Goal: Task Accomplishment & Management: Complete application form

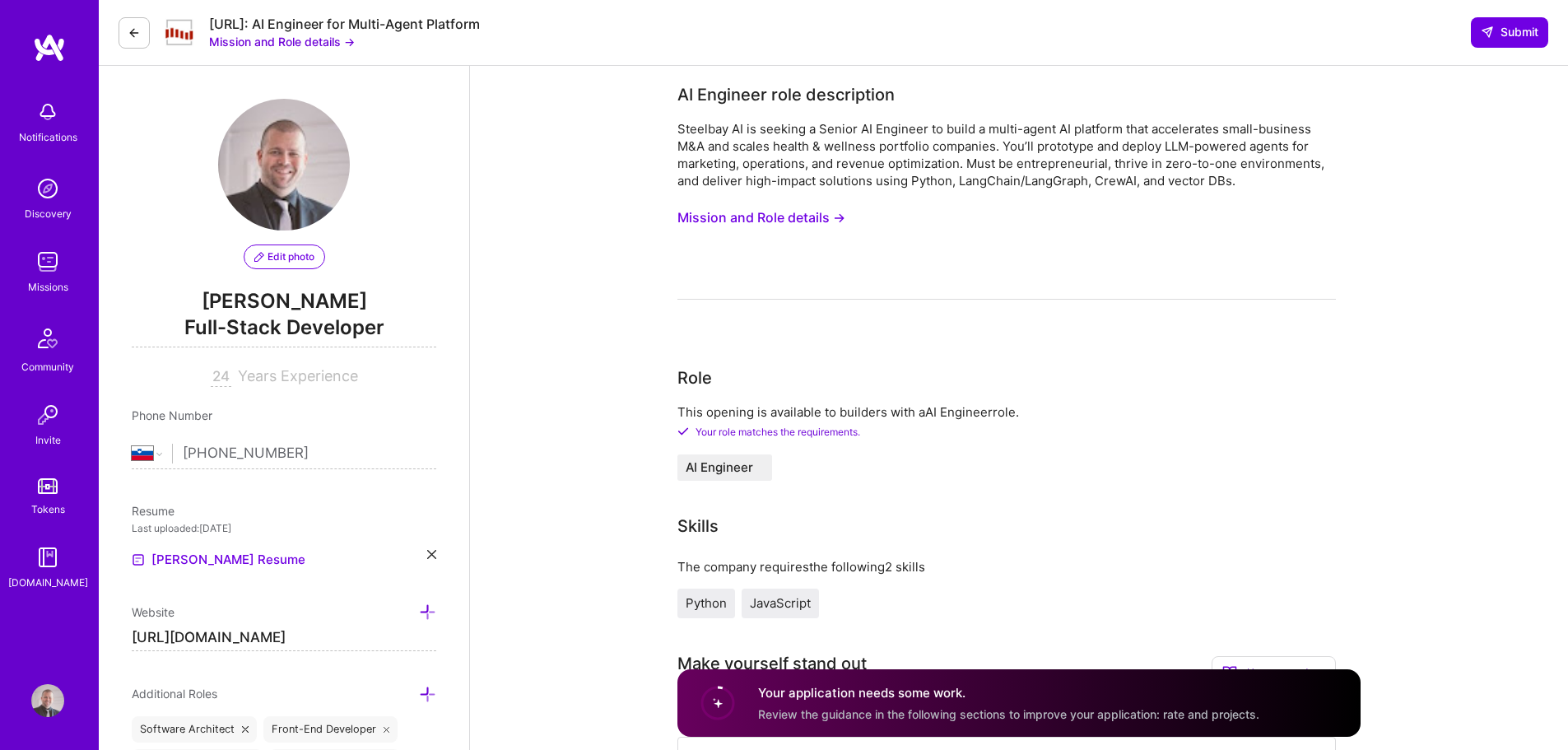
select select "SI"
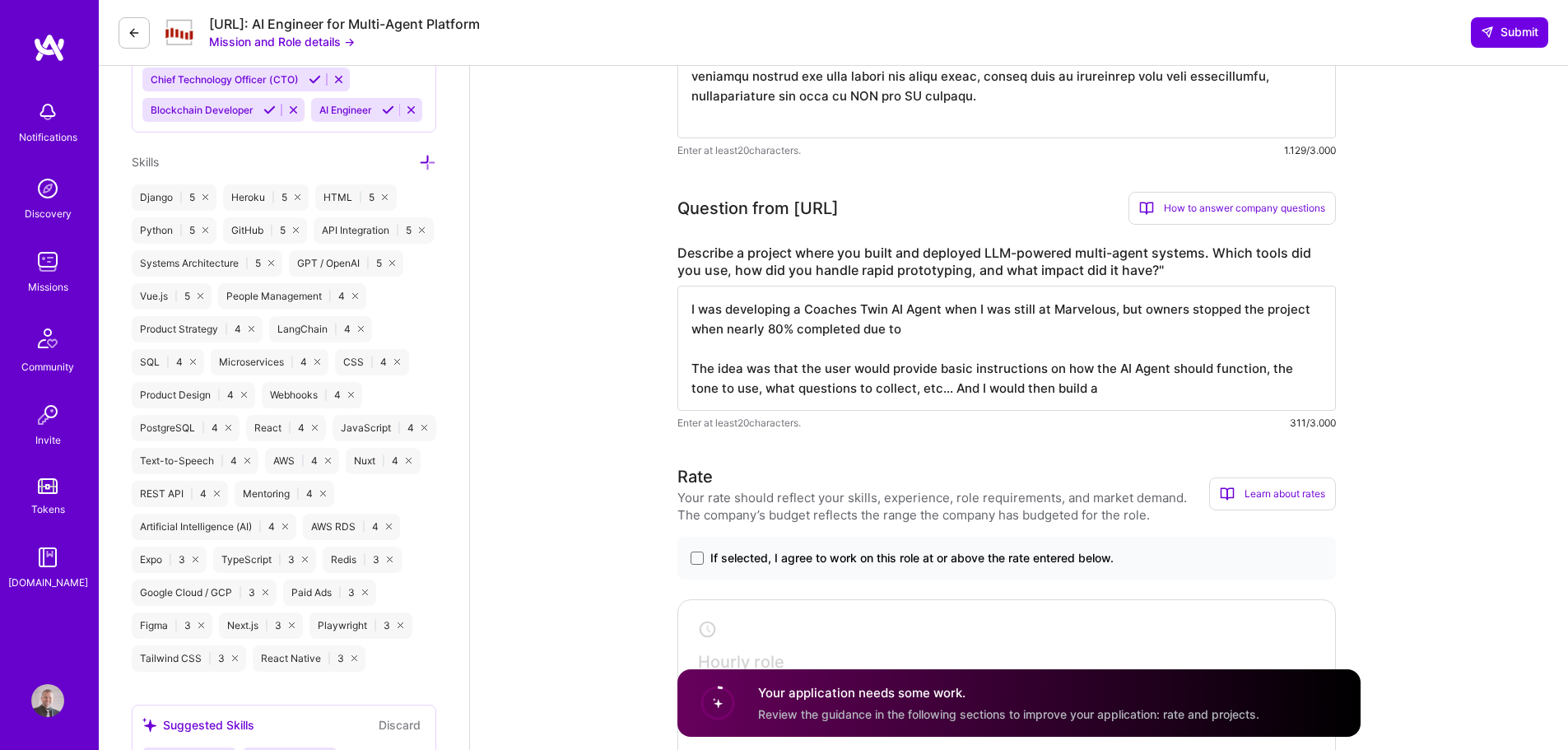
scroll to position [2, 0]
click at [743, 317] on textarea "I was developing a Coaches Twin AI Agent when I was still at Marvelous, but own…" at bounding box center [1006, 349] width 659 height 125
click at [832, 363] on textarea "I was developing (and made a staging deployment to Heroku) a [PERSON_NAME] Twin…" at bounding box center [1006, 349] width 659 height 125
click at [986, 385] on textarea "I was developing (and made a staging deployment to Heroku) a [PERSON_NAME] Twin…" at bounding box center [1006, 349] width 659 height 125
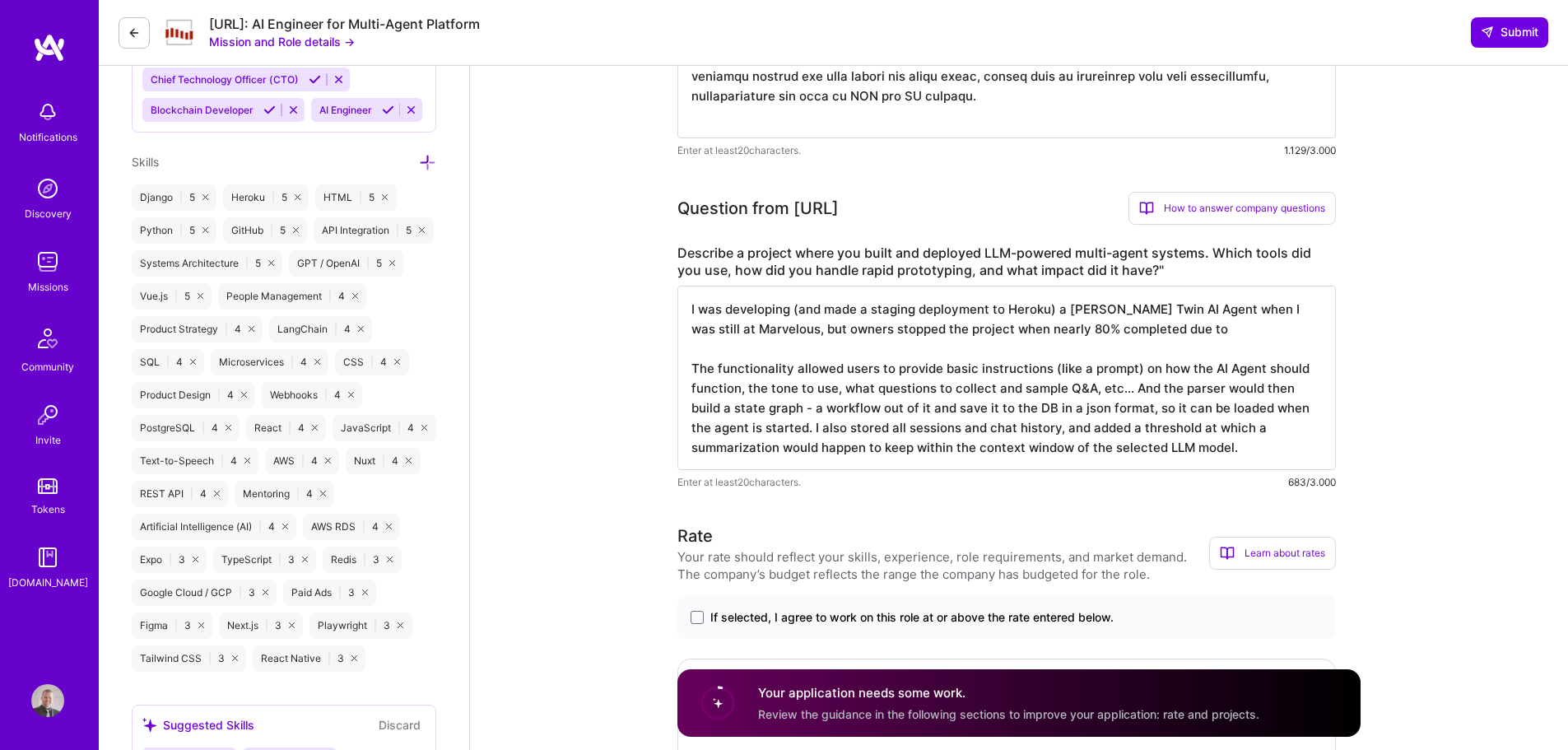
click at [995, 338] on textarea "I was developing (and made a staging deployment to Heroku) a [PERSON_NAME] Twin…" at bounding box center [1006, 378] width 659 height 184
click at [1178, 331] on textarea "I was developing (and made a staging deployment to Heroku) a [PERSON_NAME] Twin…" at bounding box center [1006, 378] width 659 height 184
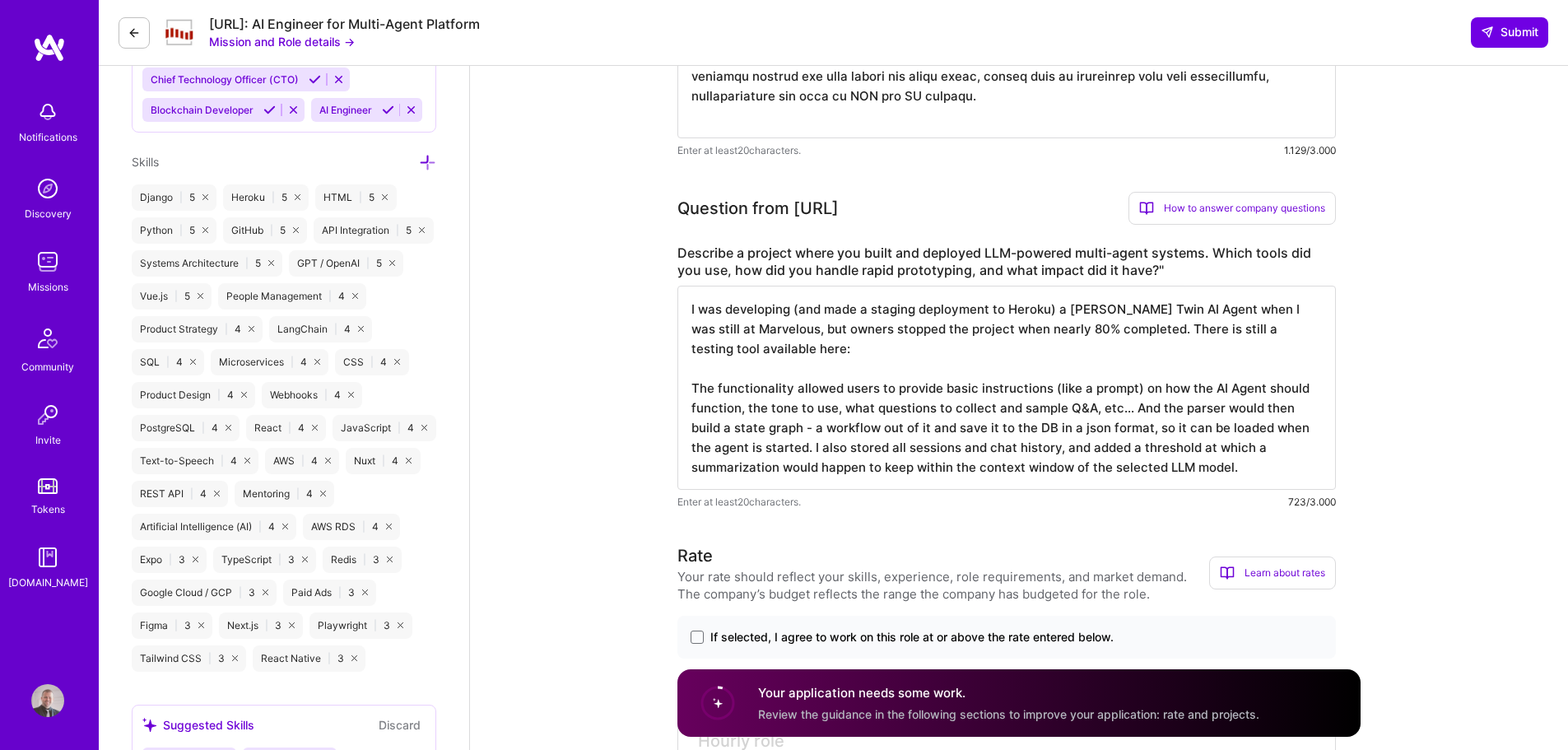
paste textarea "[URL][DOMAIN_NAME]"
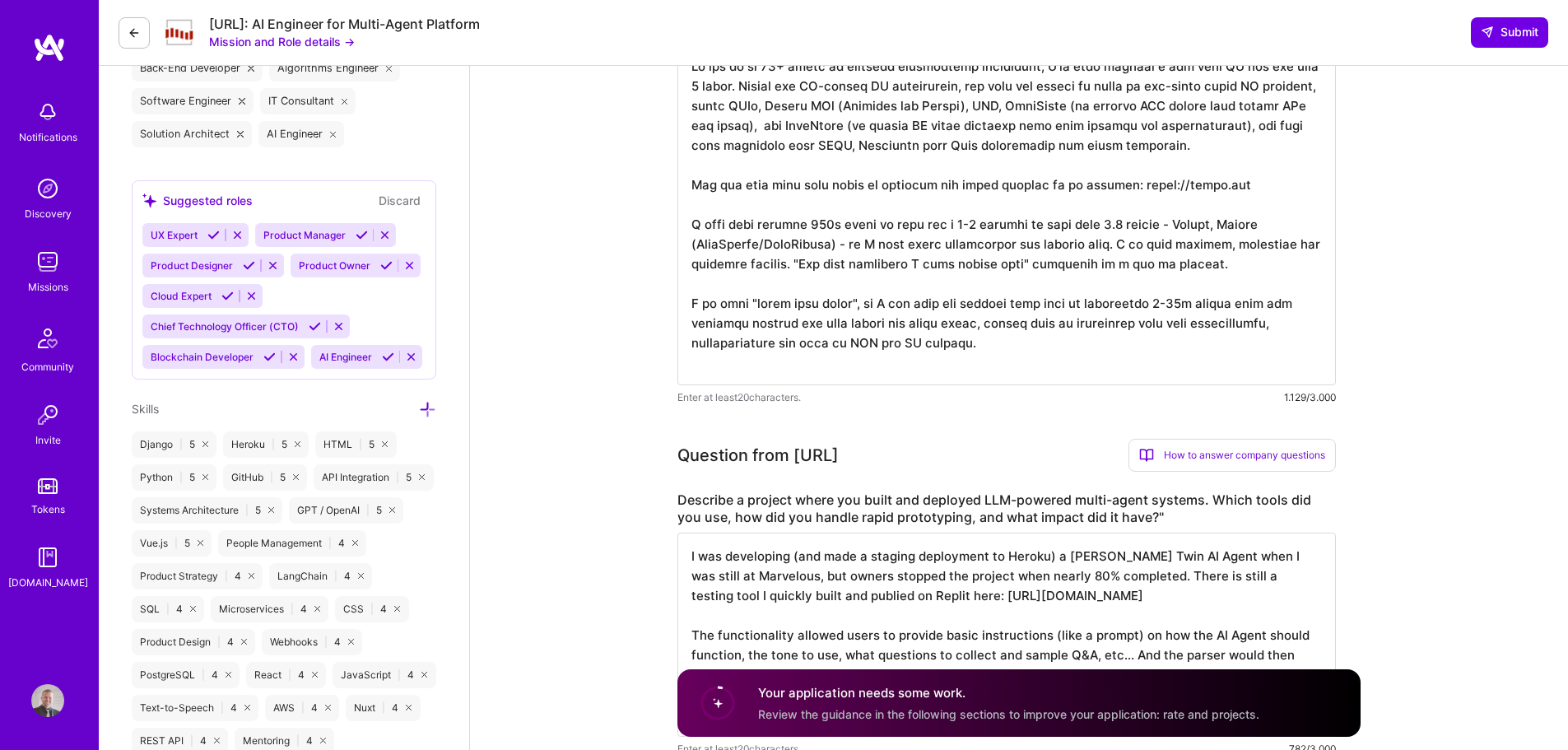
scroll to position [0, 0]
type textarea "I was developing (and made a staging deployment to Heroku) a [PERSON_NAME] Twin…"
click at [859, 225] on textarea at bounding box center [1006, 214] width 659 height 342
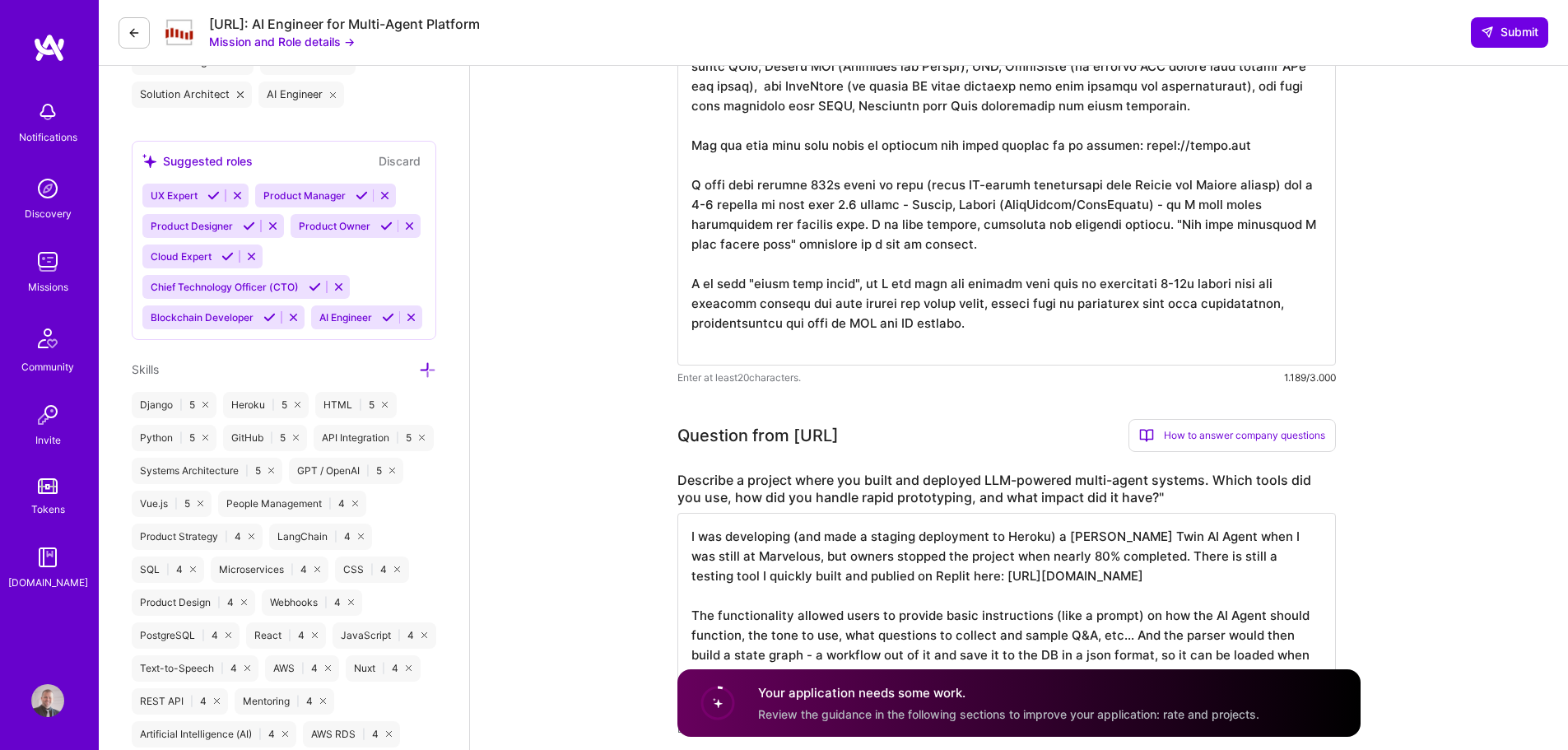
scroll to position [612, 0]
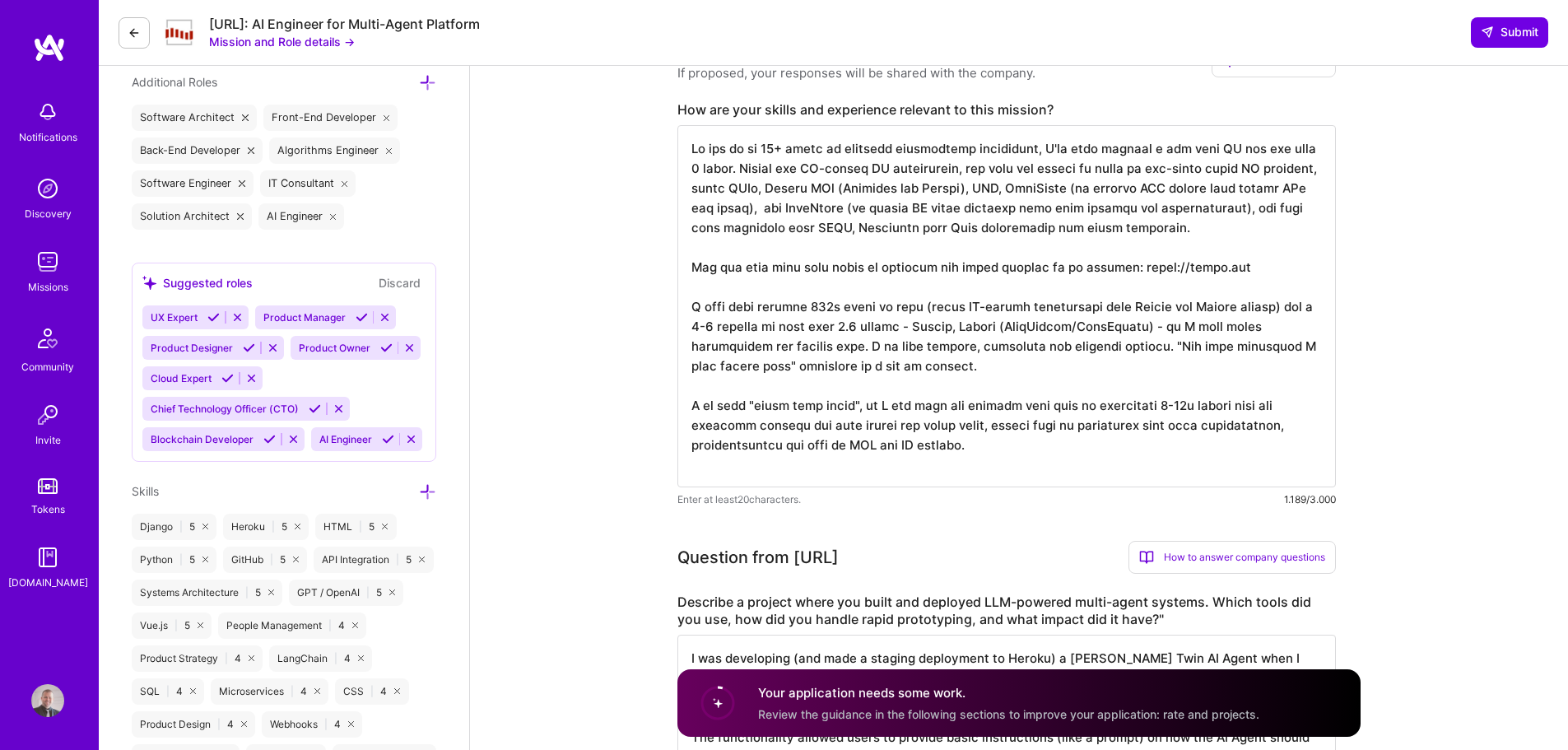
click at [903, 322] on textarea at bounding box center [1006, 306] width 659 height 362
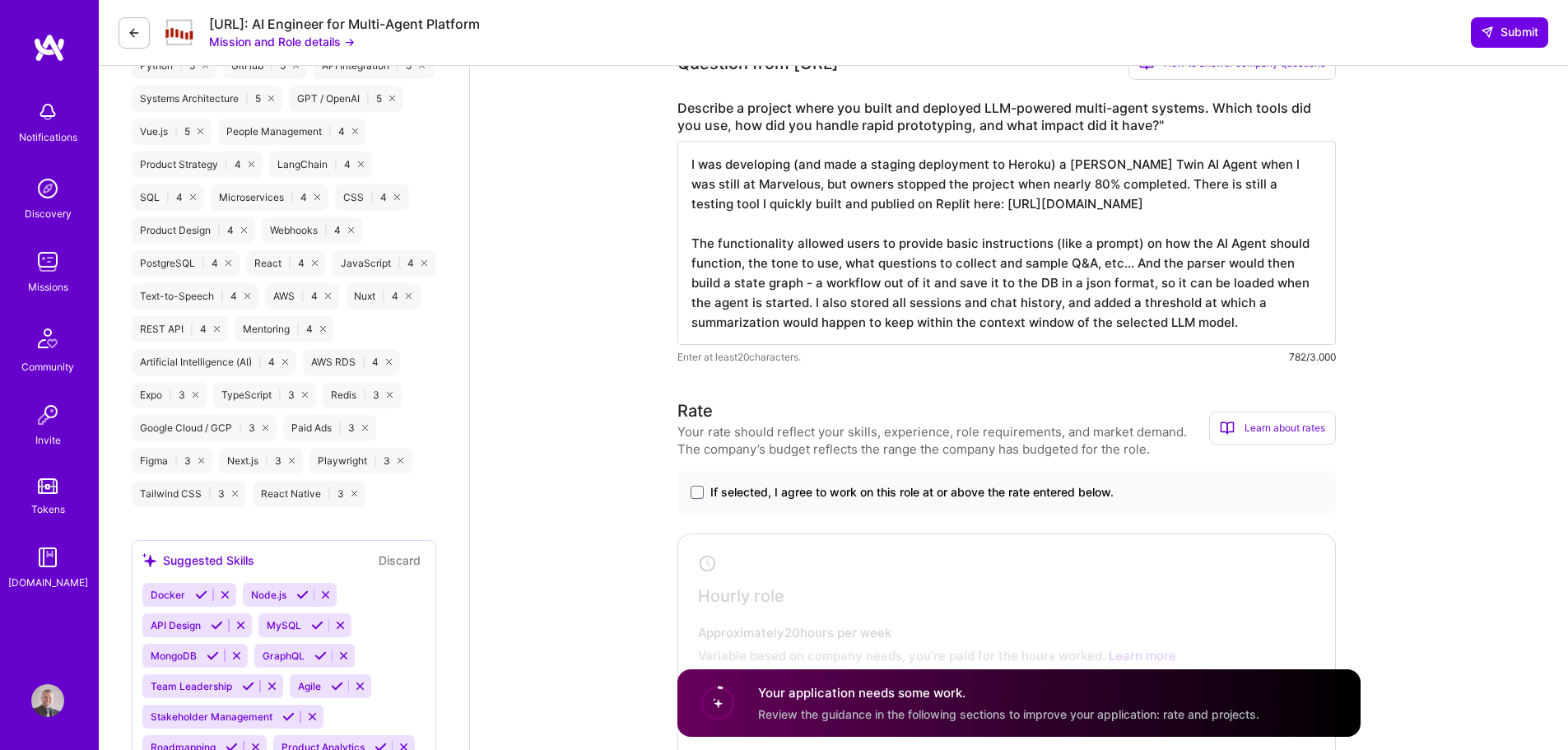
scroll to position [1271, 0]
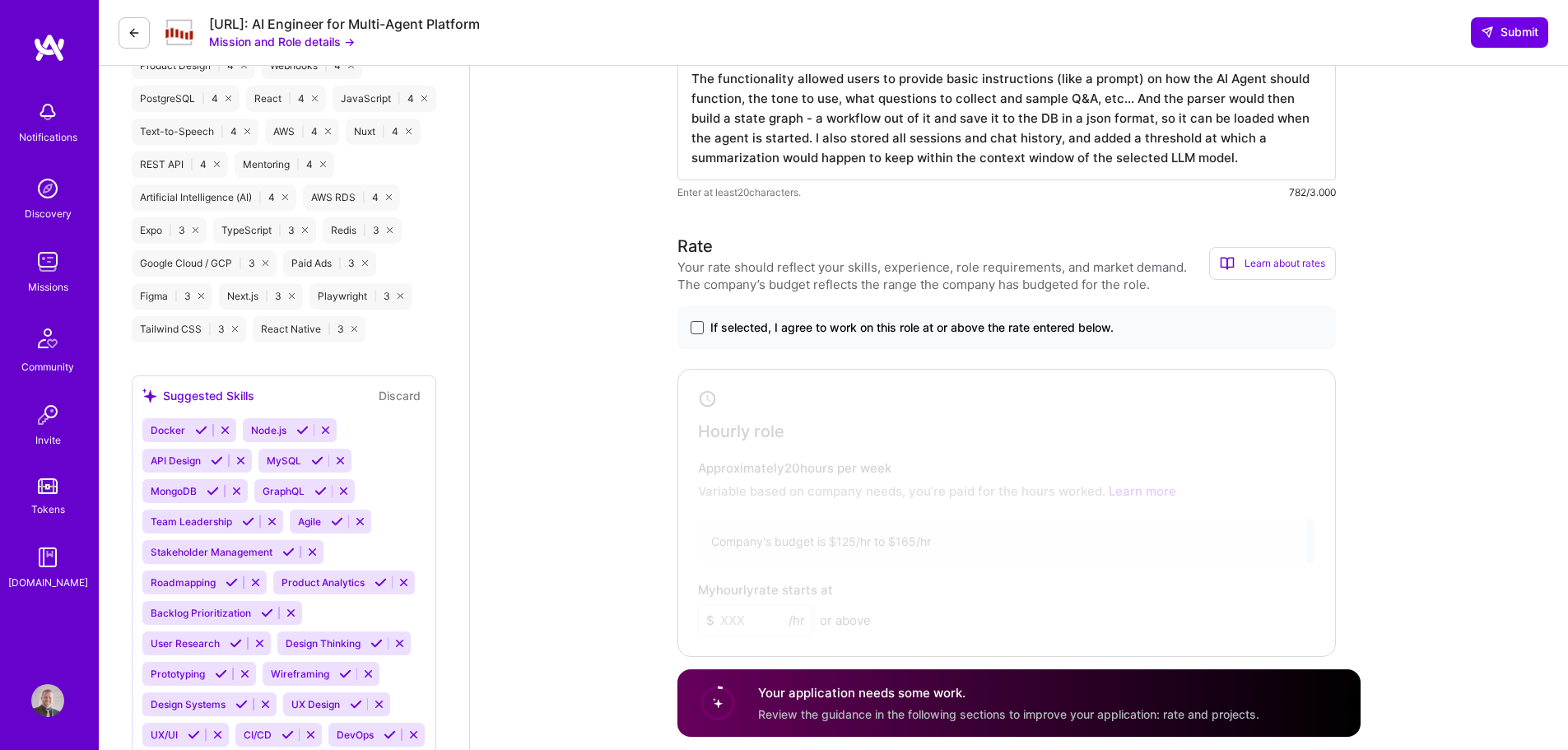
type textarea "On top of my 20+ years of software development experience, I've been working a …"
click at [699, 325] on span at bounding box center [698, 328] width 13 height 13
click at [0, 0] on input "If selected, I agree to work on this role at or above the rate entered below." at bounding box center [0, 0] width 0 height 0
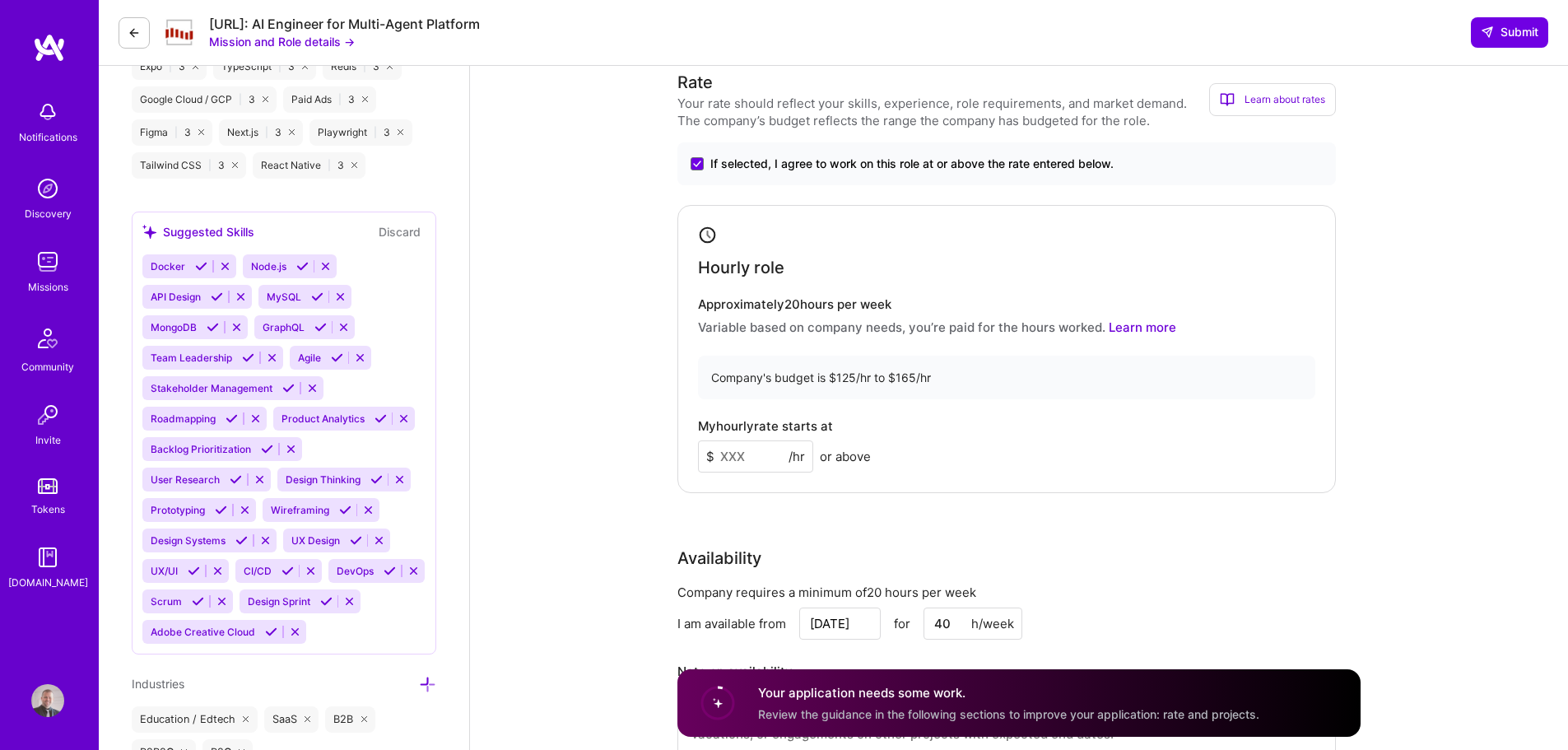
scroll to position [1435, 0]
drag, startPoint x: 748, startPoint y: 452, endPoint x: 546, endPoint y: 437, distance: 202.6
drag, startPoint x: 739, startPoint y: 459, endPoint x: 722, endPoint y: 455, distance: 17.5
click at [722, 455] on input "150" at bounding box center [755, 456] width 115 height 32
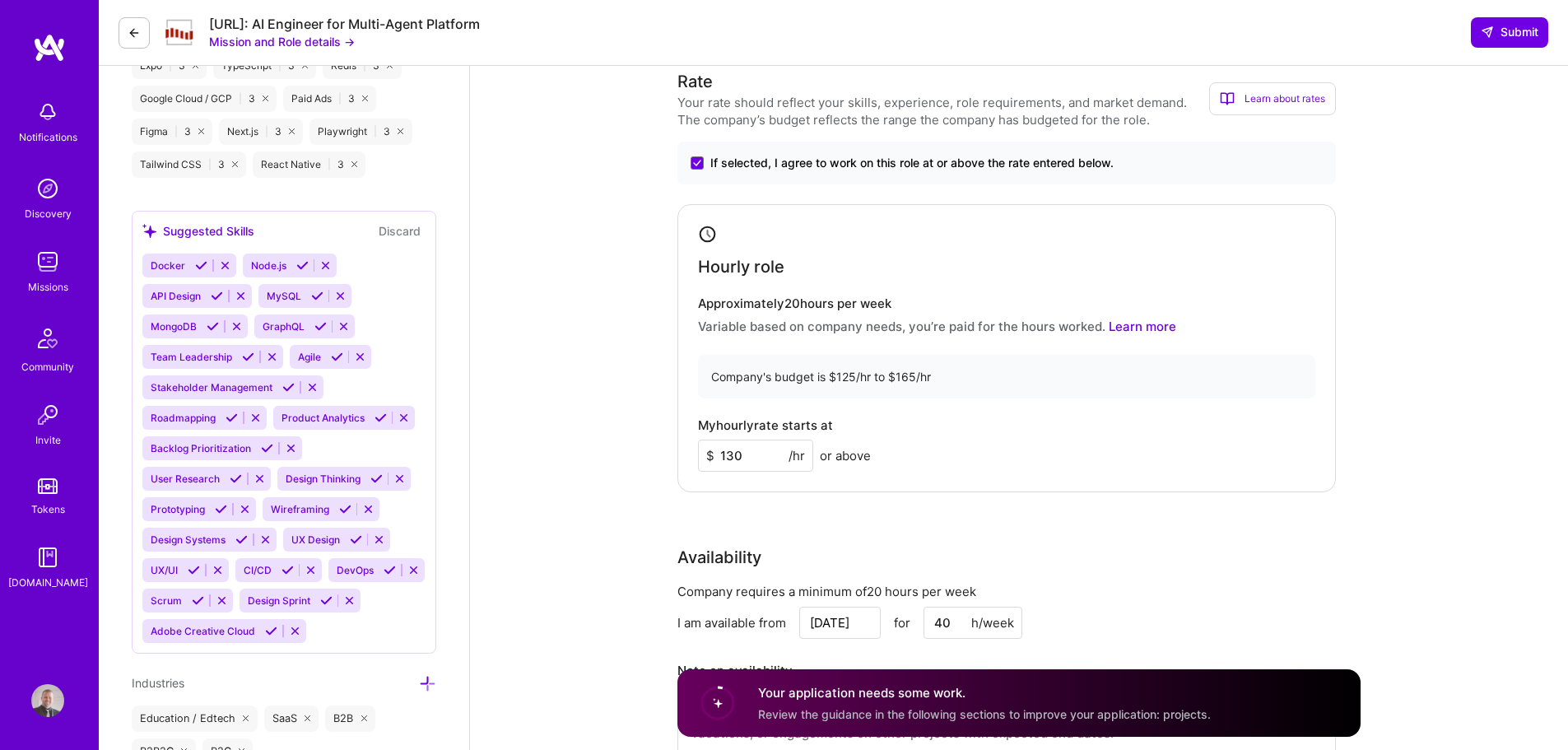
drag, startPoint x: 740, startPoint y: 457, endPoint x: 728, endPoint y: 458, distance: 12.0
click at [728, 458] on input "130" at bounding box center [755, 456] width 115 height 32
click at [729, 452] on input "140" at bounding box center [755, 456] width 115 height 32
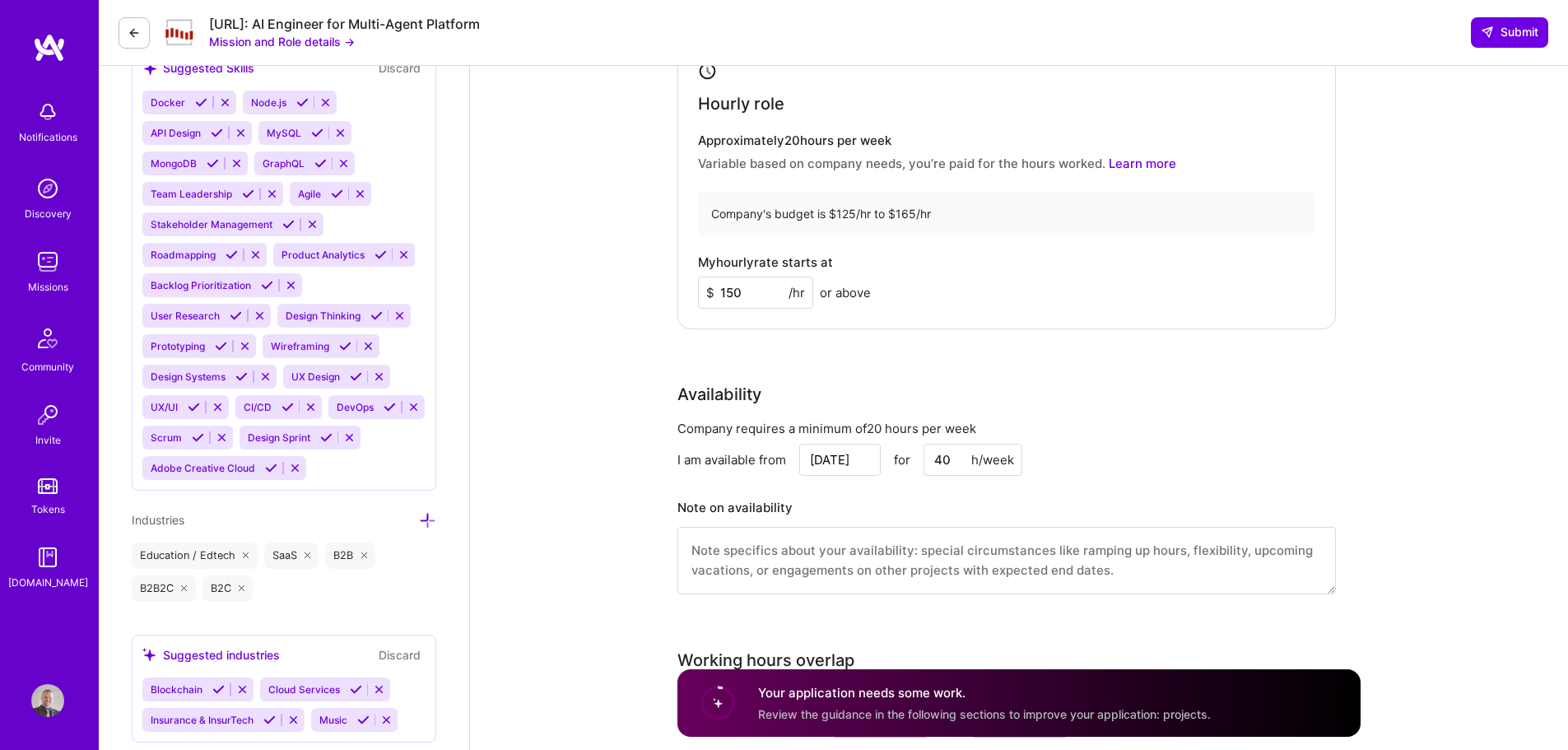
scroll to position [1600, 0]
type input "150"
click at [843, 457] on input "[DATE]" at bounding box center [840, 458] width 82 height 32
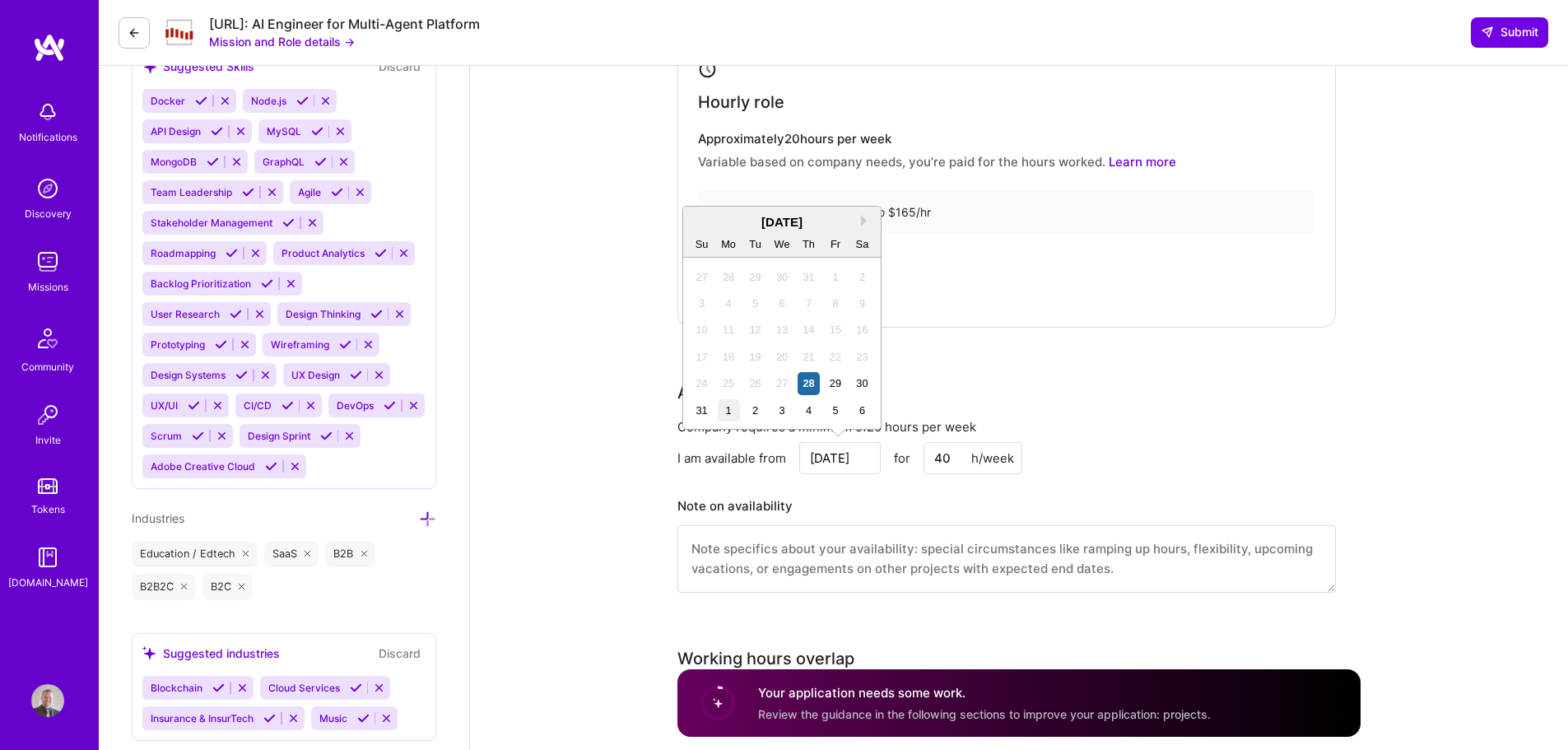
click at [739, 415] on div "1" at bounding box center [728, 410] width 22 height 22
type input "[DATE]"
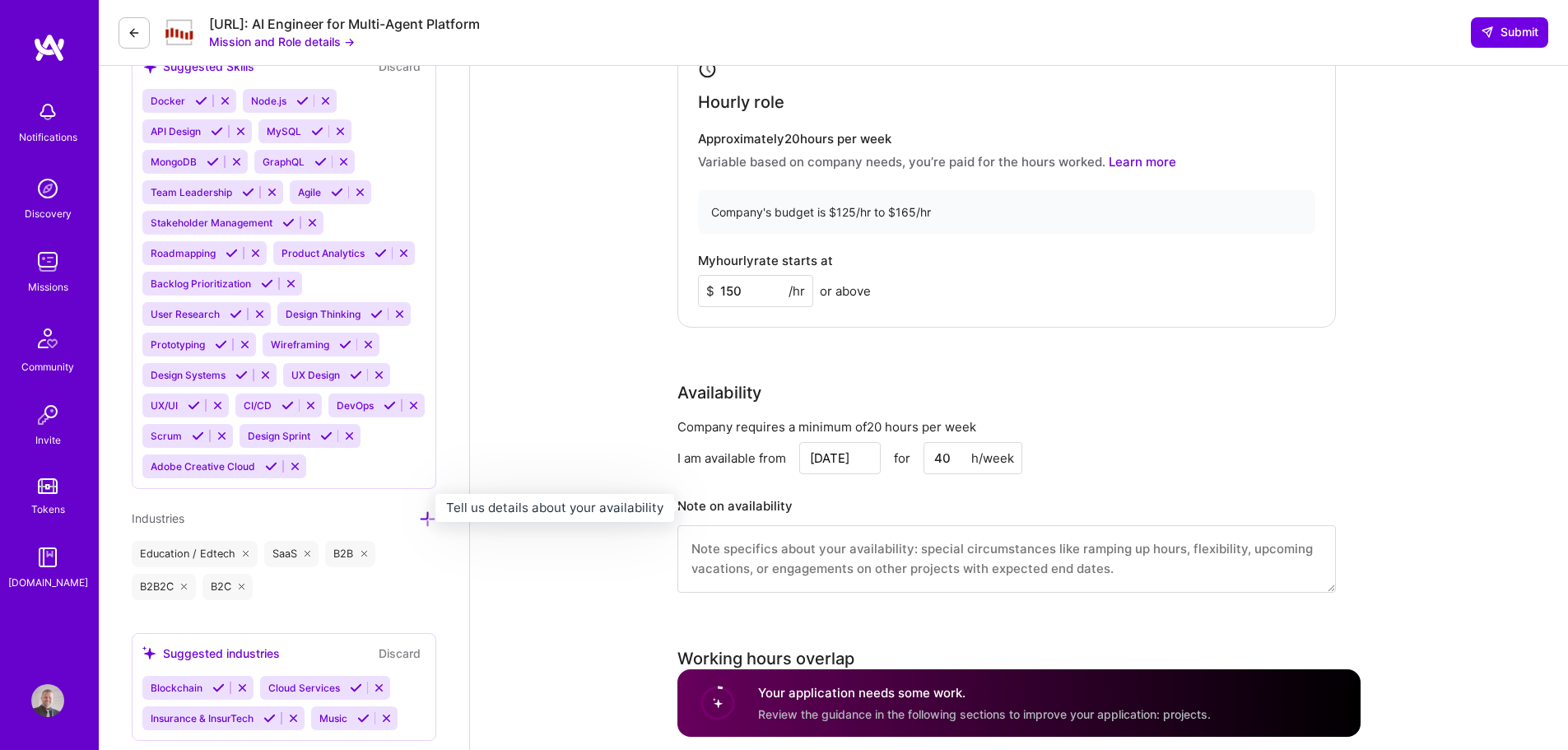
click at [867, 499] on h3 "Note on availability" at bounding box center [1006, 507] width 659 height 25
drag, startPoint x: 938, startPoint y: 463, endPoint x: 925, endPoint y: 427, distance: 38.3
click at [923, 465] on div "[DATE] for 40 h/week" at bounding box center [910, 458] width 223 height 32
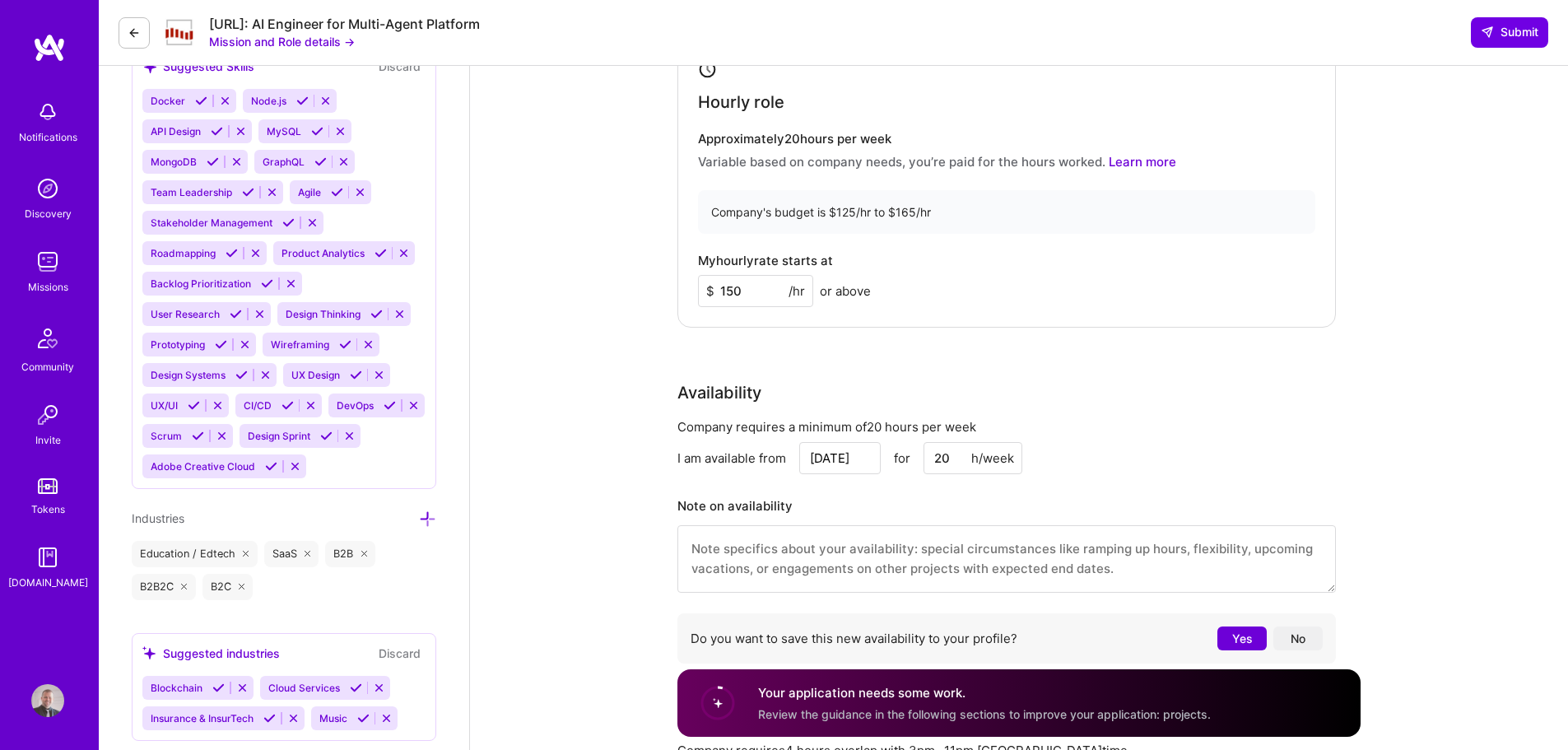
type input "20"
click at [1042, 397] on div "Availability" at bounding box center [1006, 393] width 659 height 25
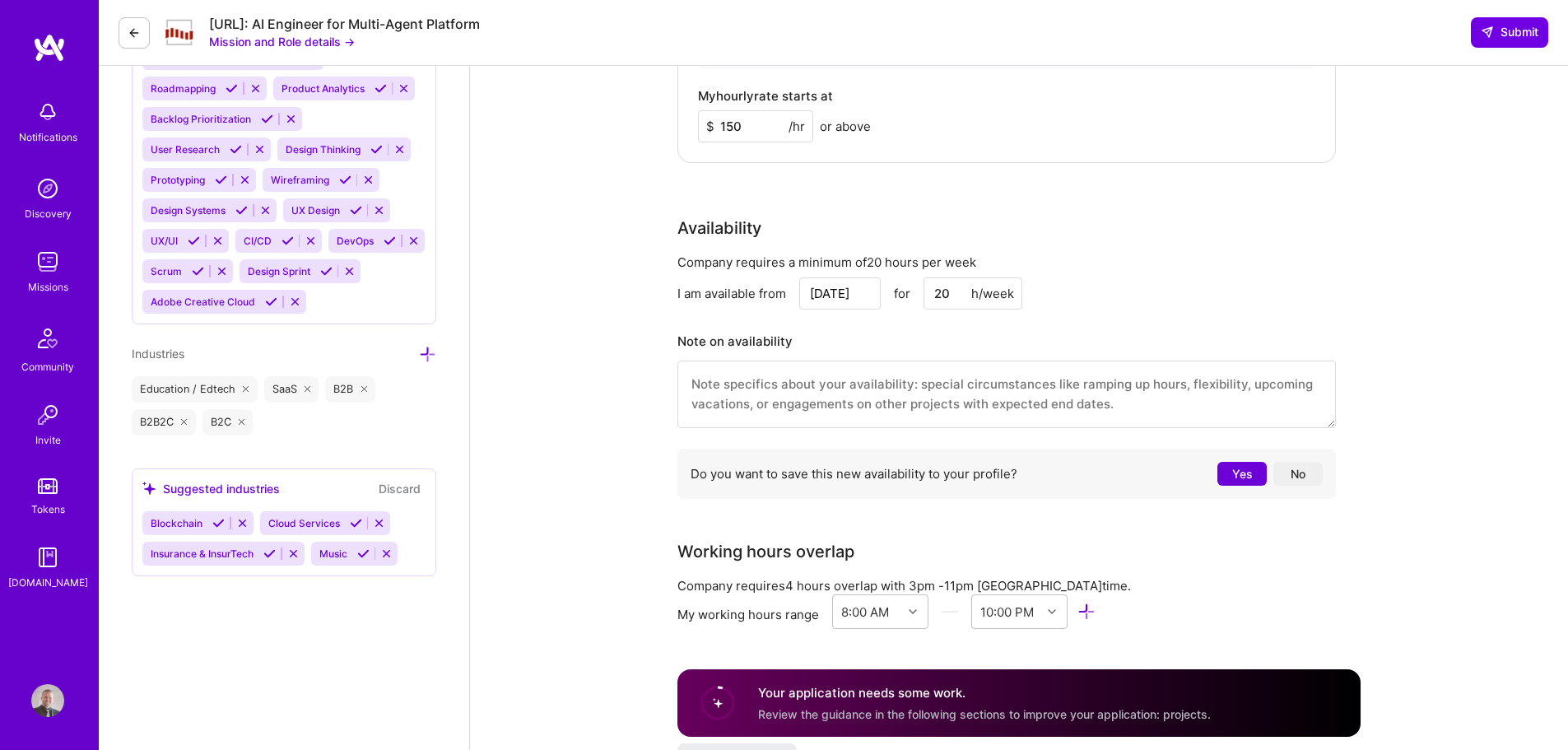
click at [1072, 386] on textarea at bounding box center [1006, 394] width 659 height 67
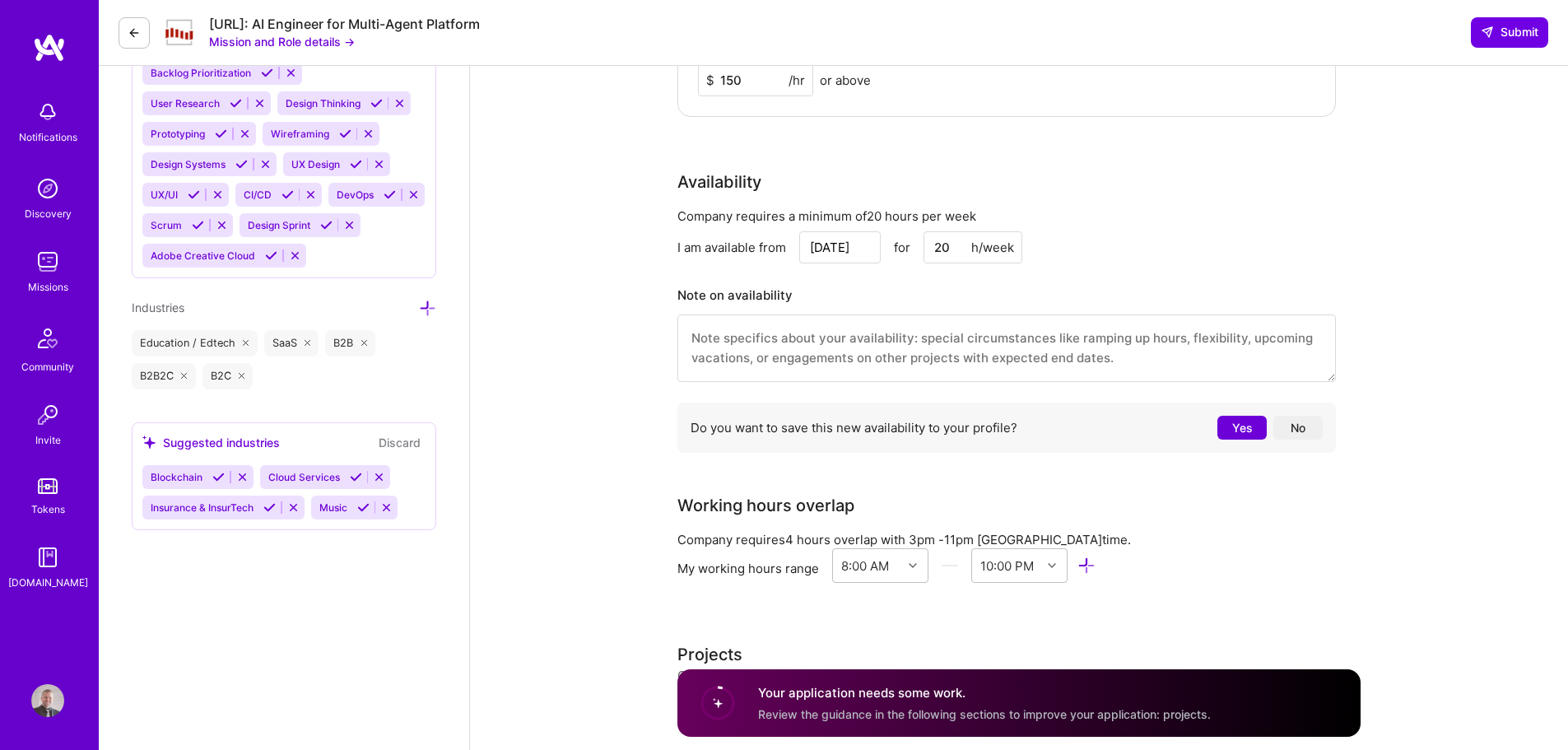
scroll to position [1847, 0]
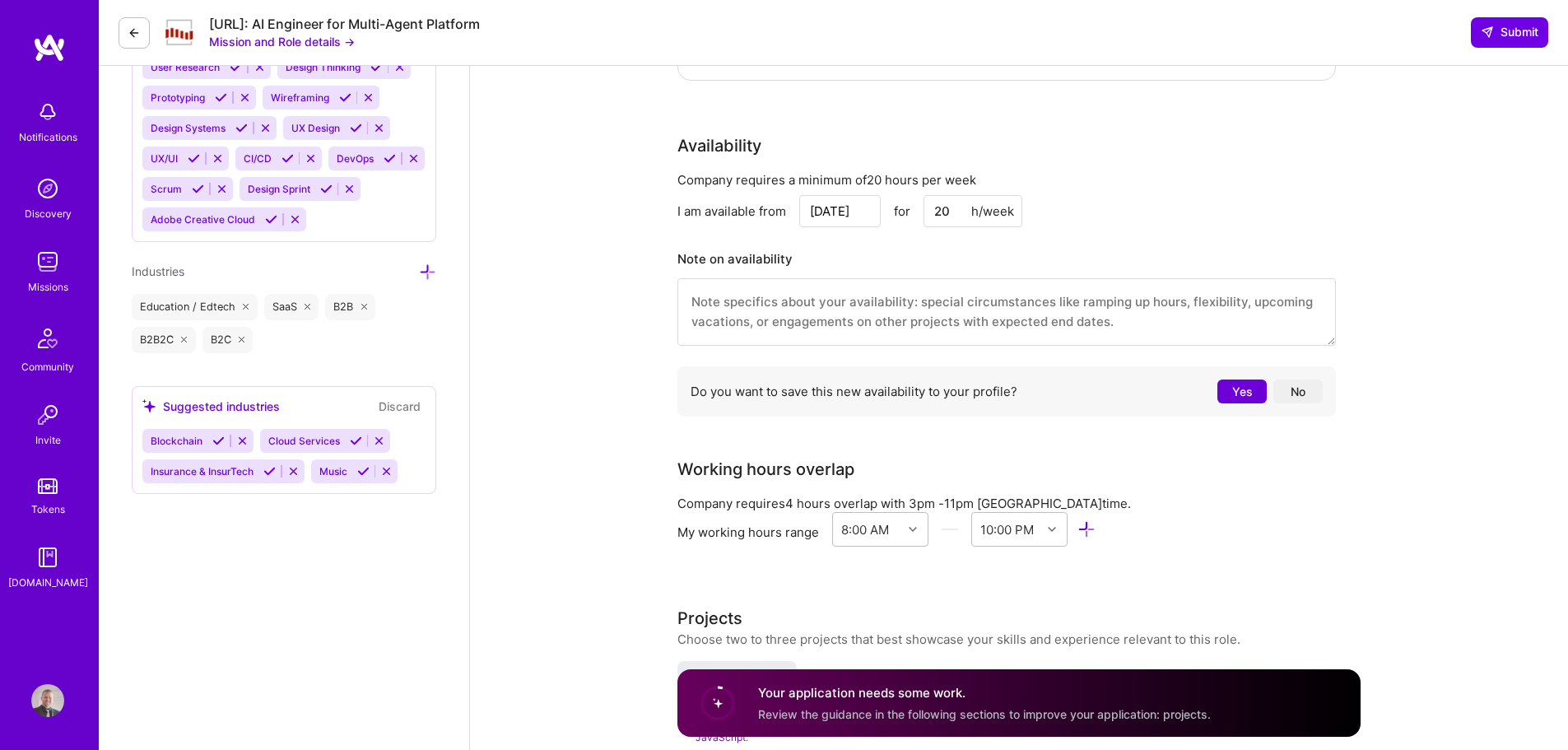
click at [1310, 398] on button "No" at bounding box center [1298, 391] width 49 height 24
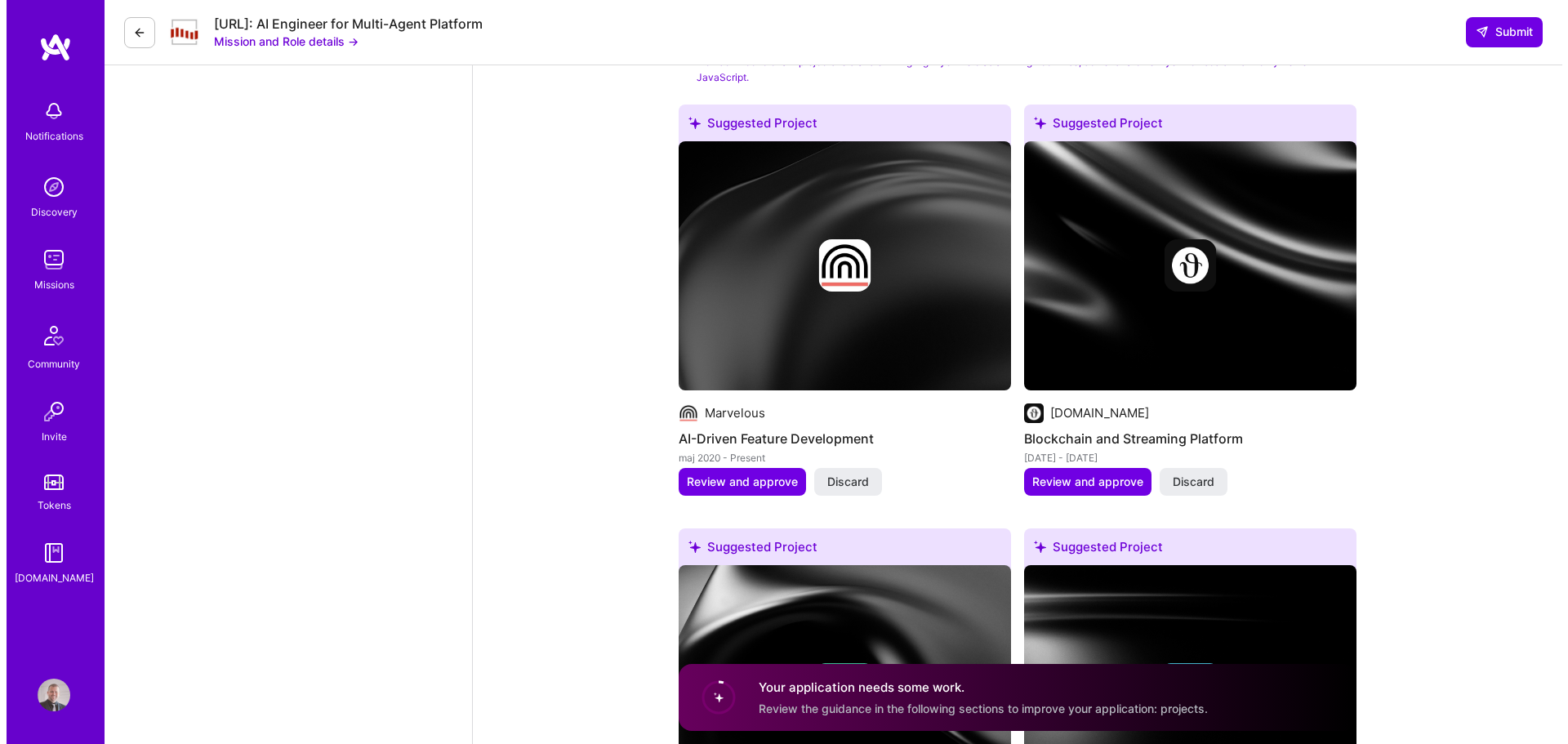
scroll to position [2021, 0]
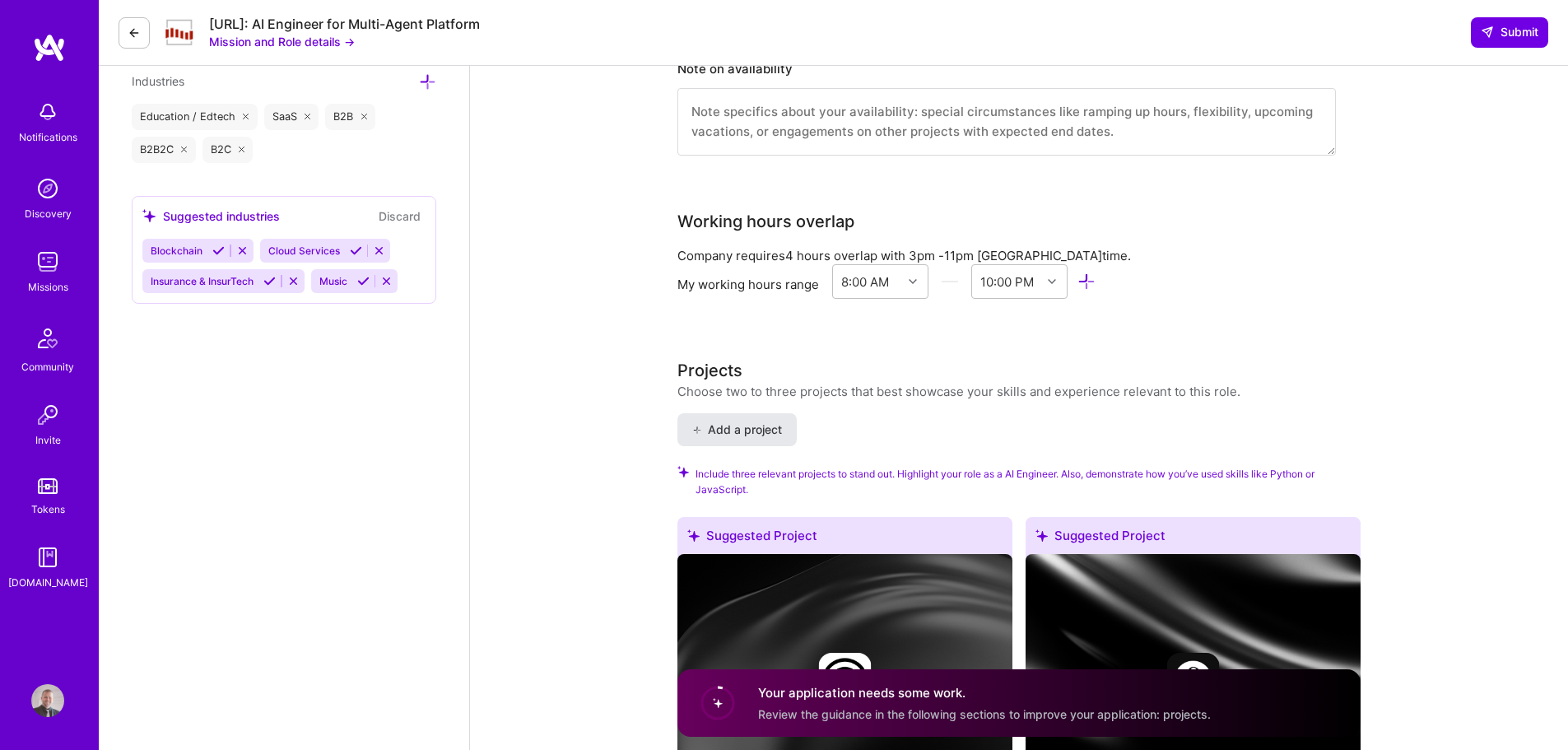
click at [758, 434] on span "Add a project" at bounding box center [737, 430] width 89 height 16
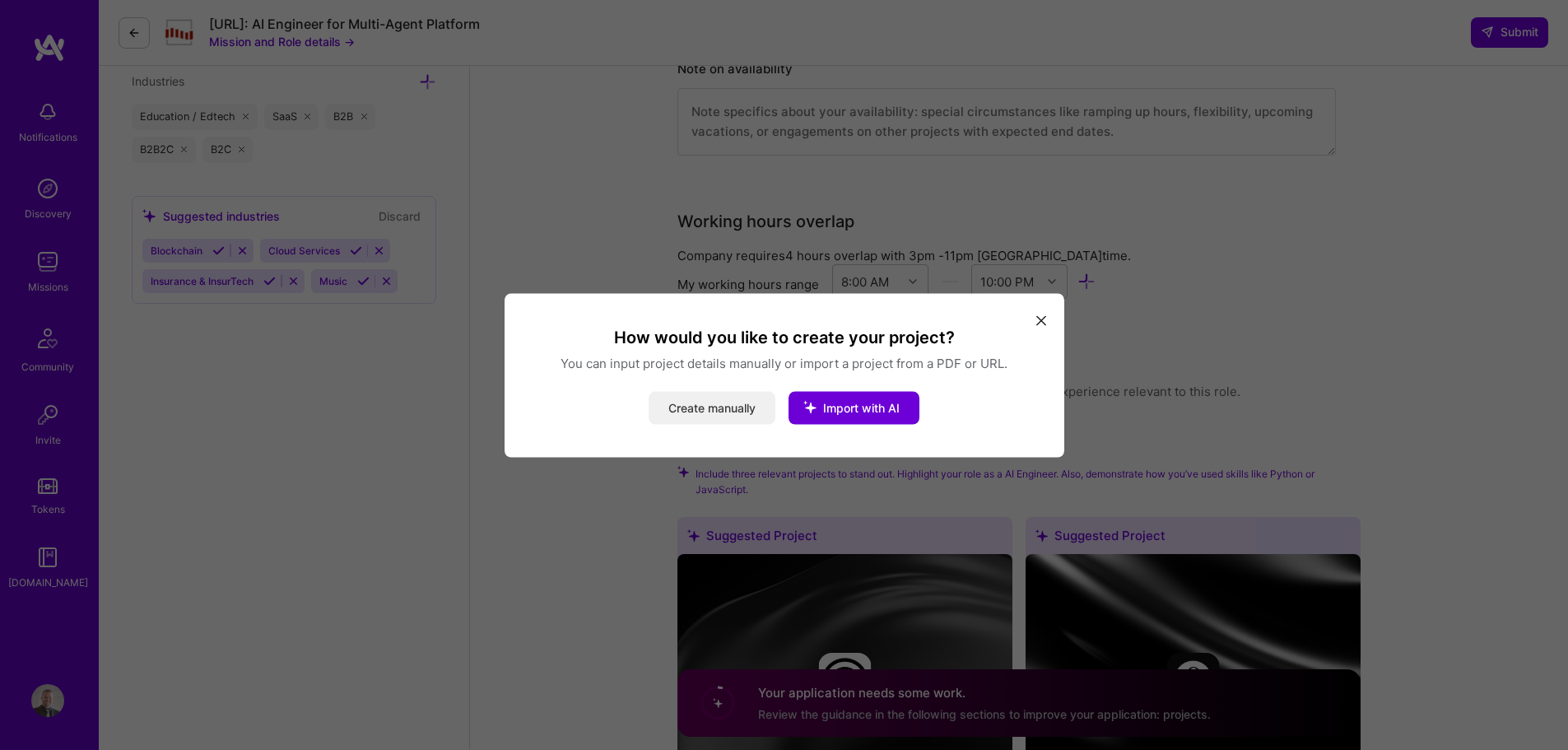
click at [734, 414] on button "Create manually" at bounding box center [712, 408] width 126 height 33
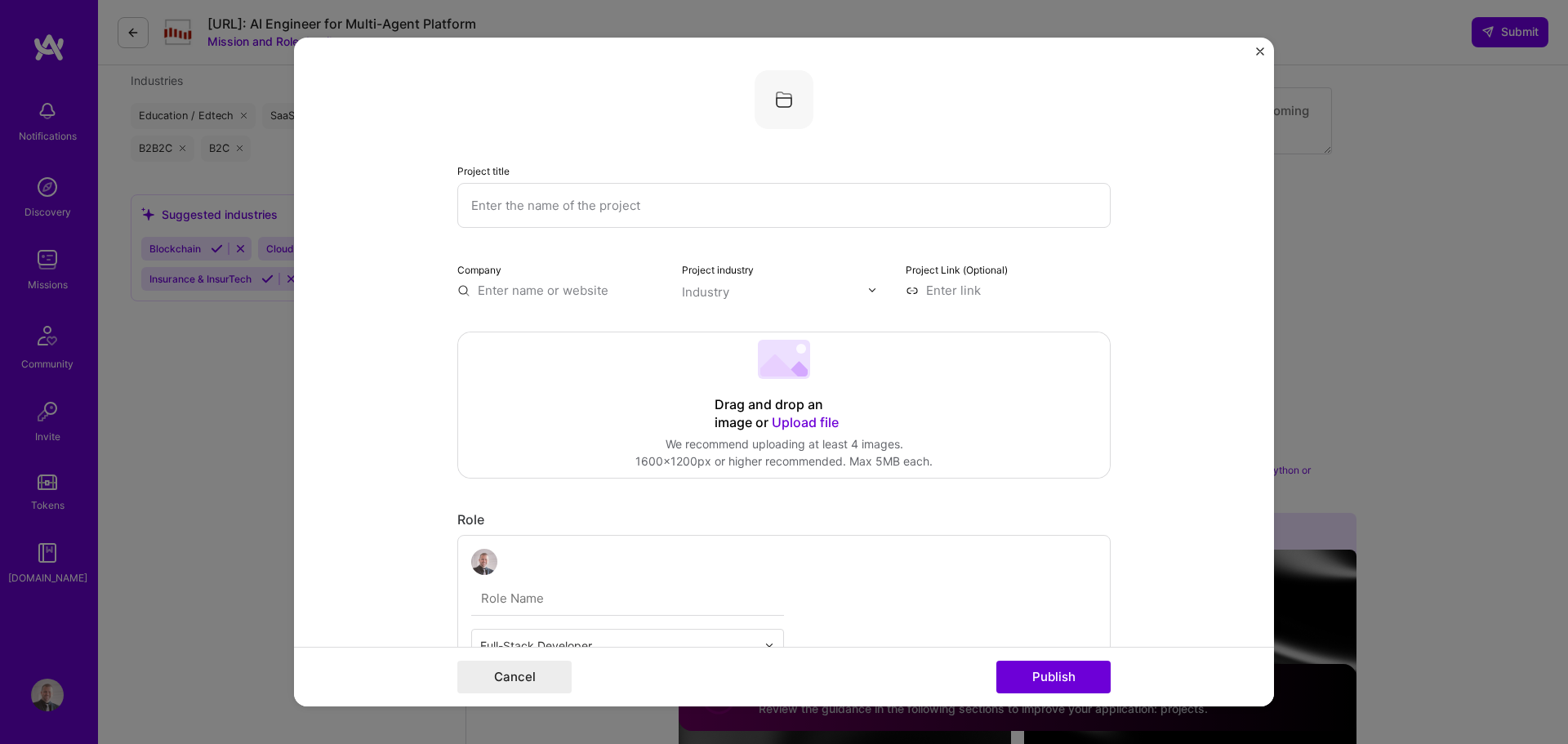
click at [730, 204] on input "text" at bounding box center [784, 206] width 653 height 45
type input "Hey Creator AI Agent"
click at [554, 293] on input "text" at bounding box center [559, 290] width 205 height 17
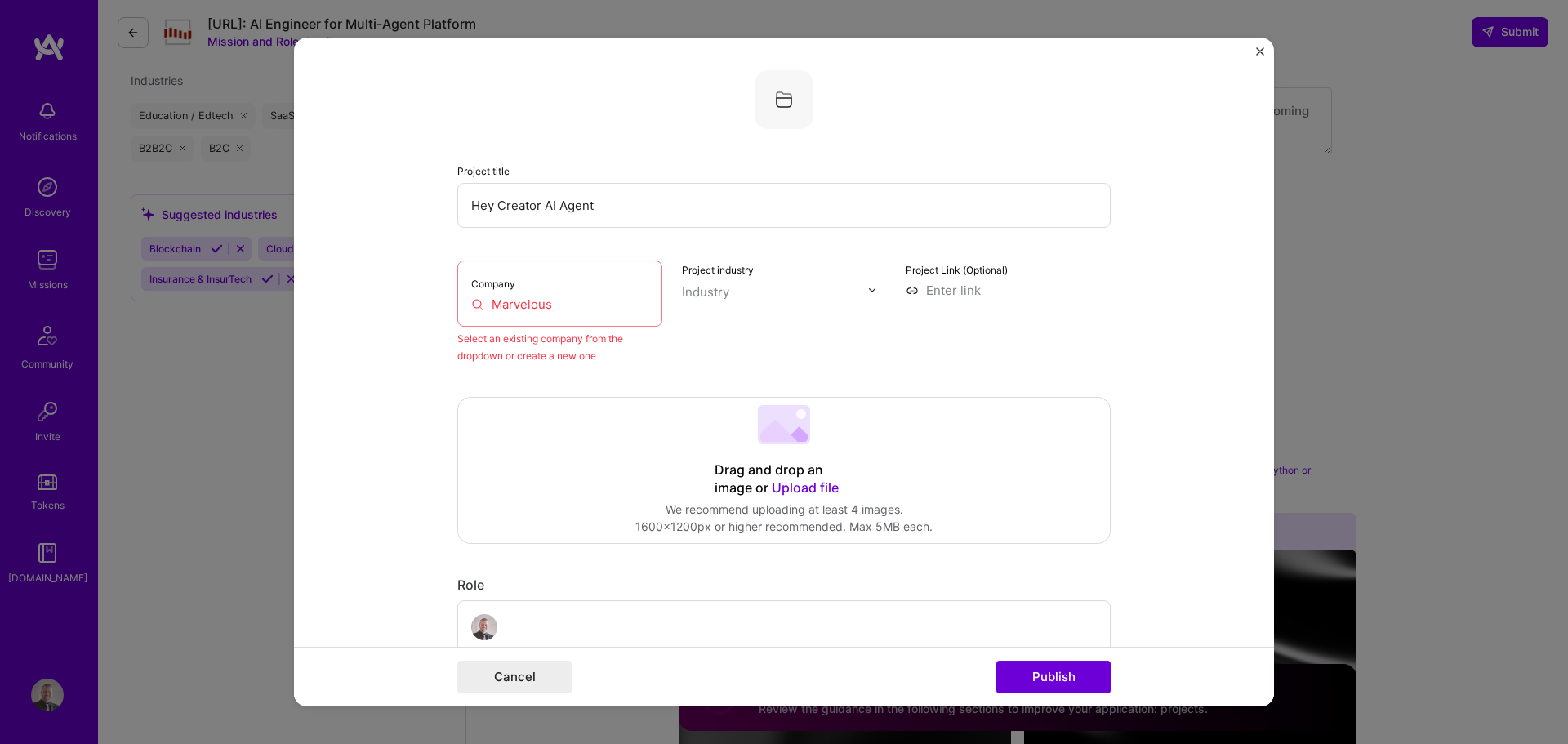
click at [554, 293] on div "Company Marvelous" at bounding box center [559, 293] width 205 height 66
click at [558, 306] on input "Marvelous" at bounding box center [560, 305] width 177 height 17
drag, startPoint x: 567, startPoint y: 305, endPoint x: 352, endPoint y: 281, distance: 216.3
click at [356, 289] on form "Project title Hey Creator AI Agent Company Marvelous Select an existing company…" at bounding box center [784, 372] width 981 height 670
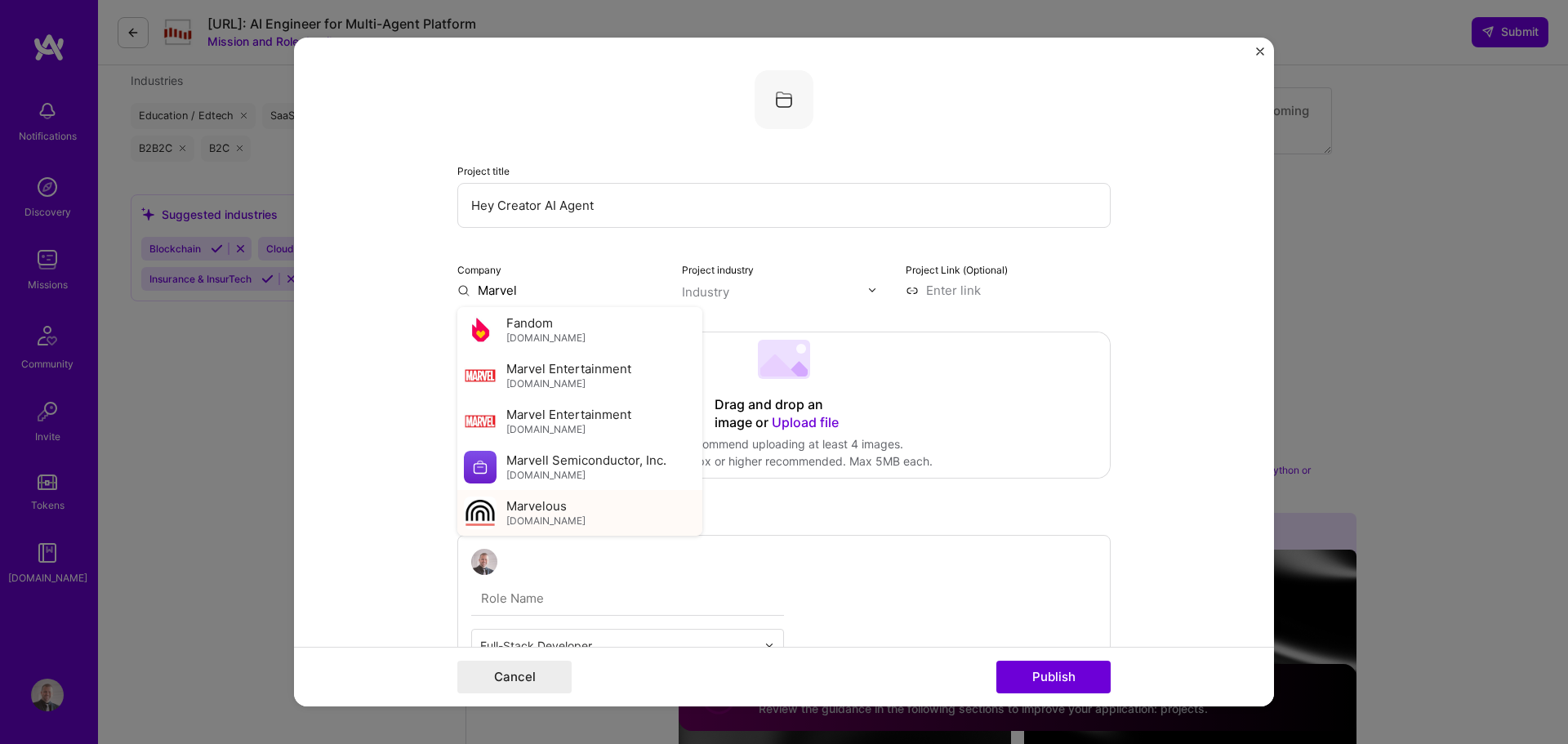
click at [530, 507] on span "Marvelous" at bounding box center [536, 506] width 60 height 17
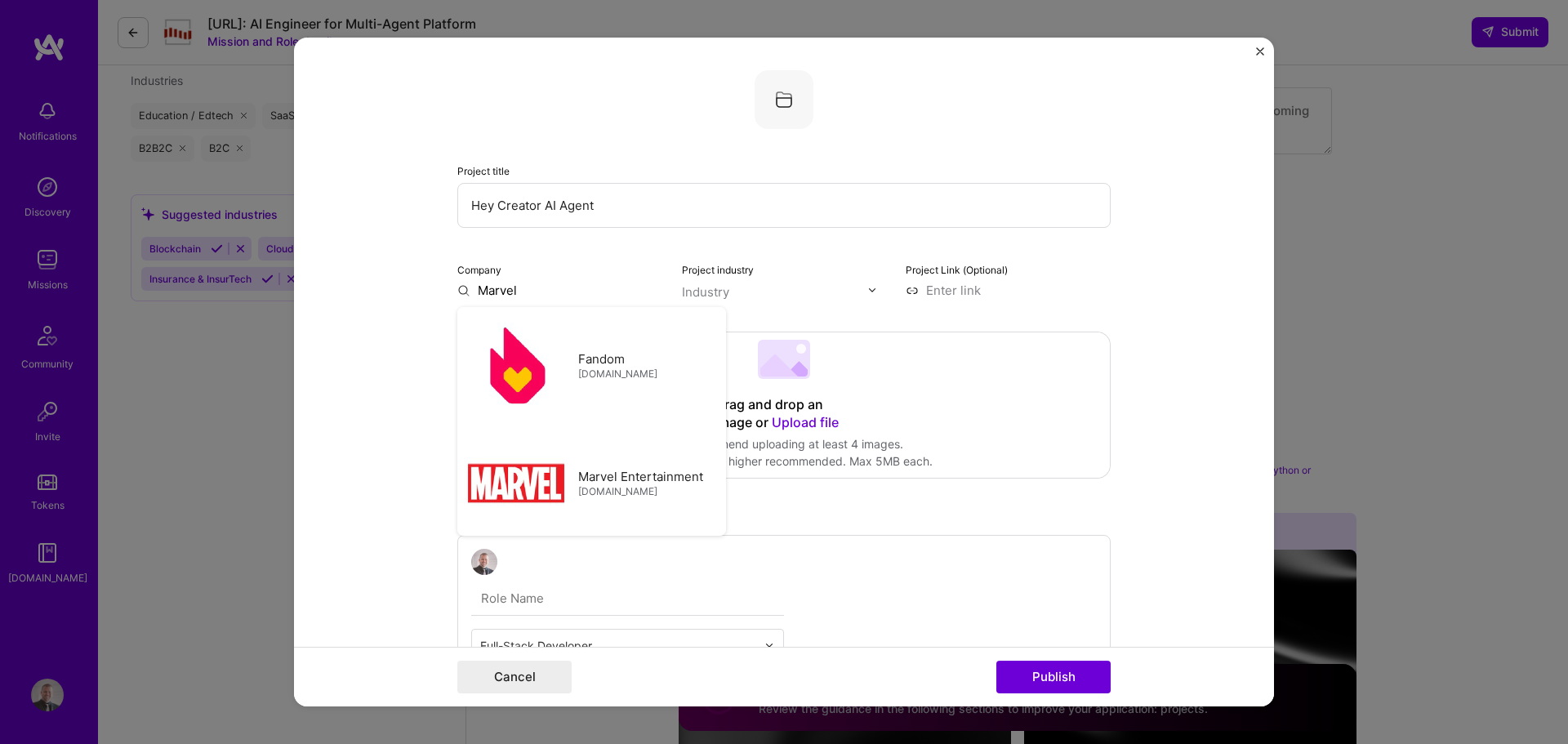
type input "Marvelous"
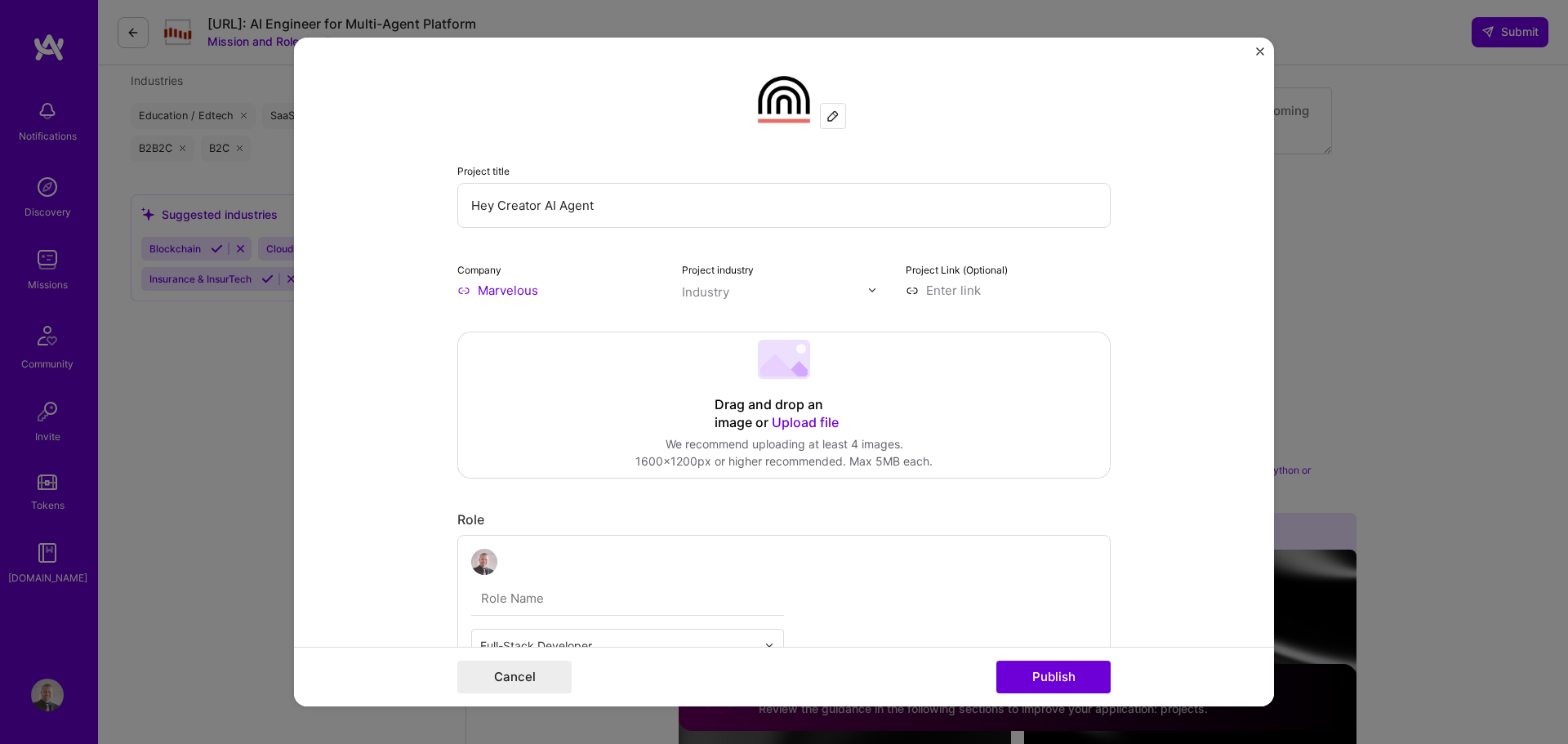
click at [745, 294] on input "text" at bounding box center [775, 292] width 187 height 17
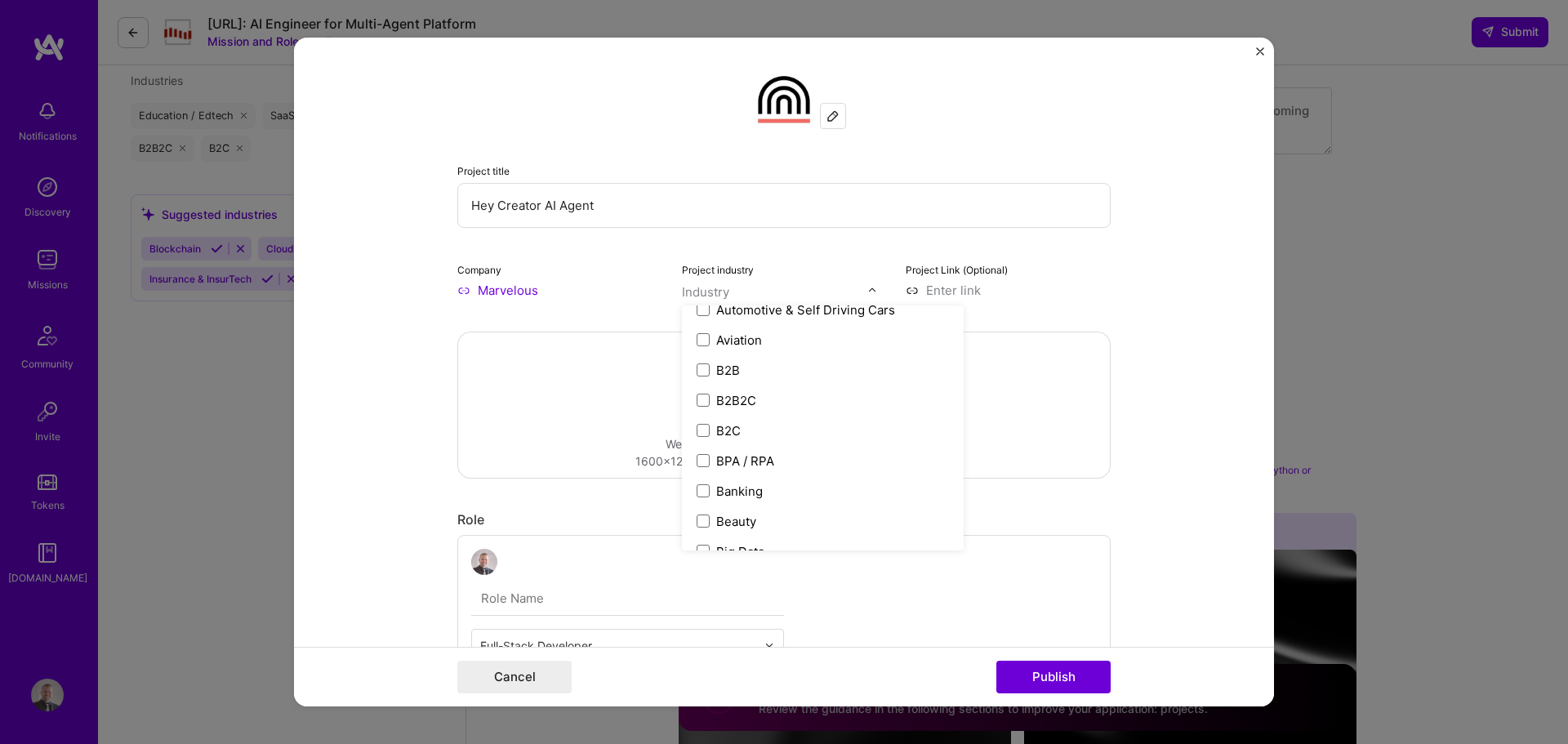
scroll to position [245, 0]
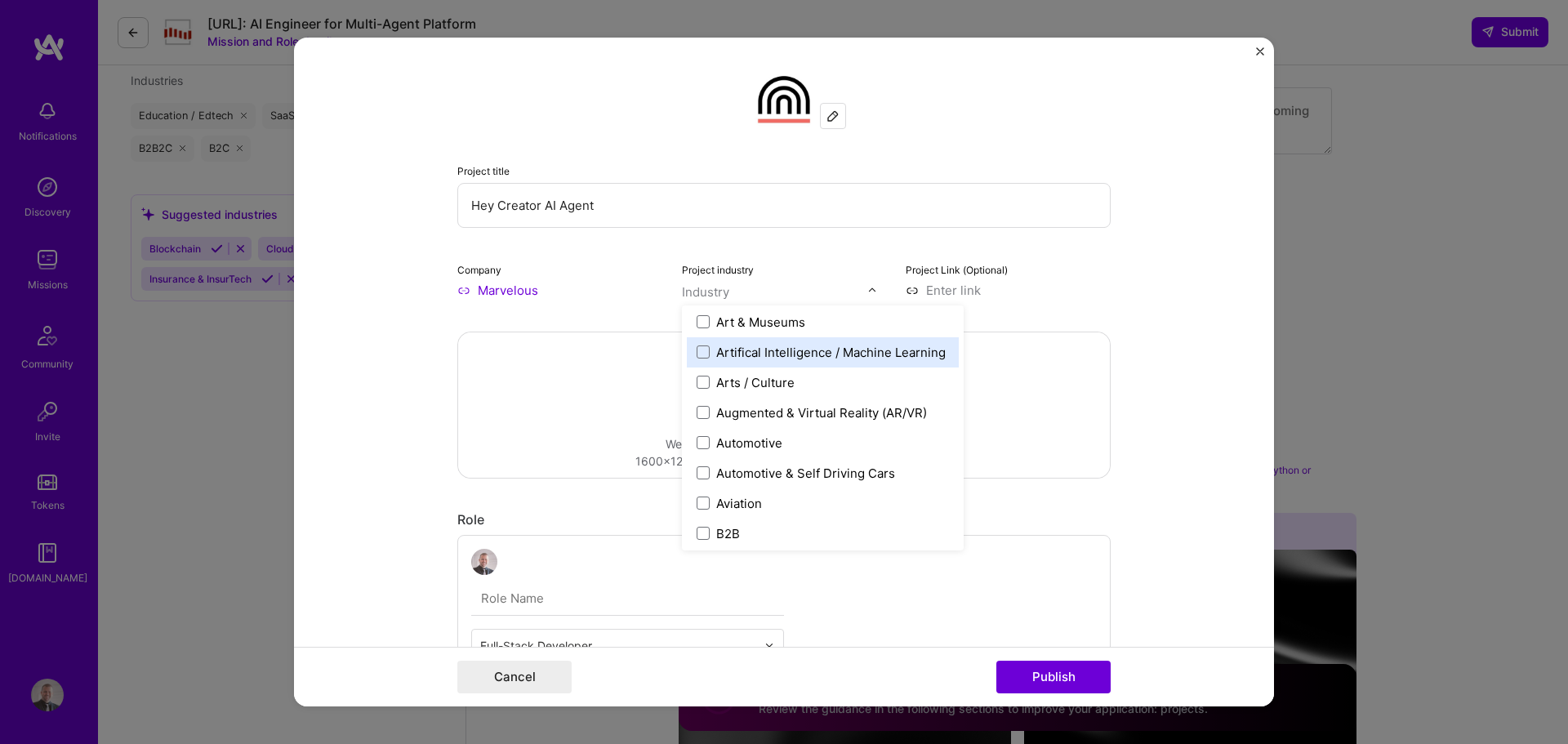
click at [803, 353] on div "Artifical Intelligence / Machine Learning" at bounding box center [831, 353] width 229 height 17
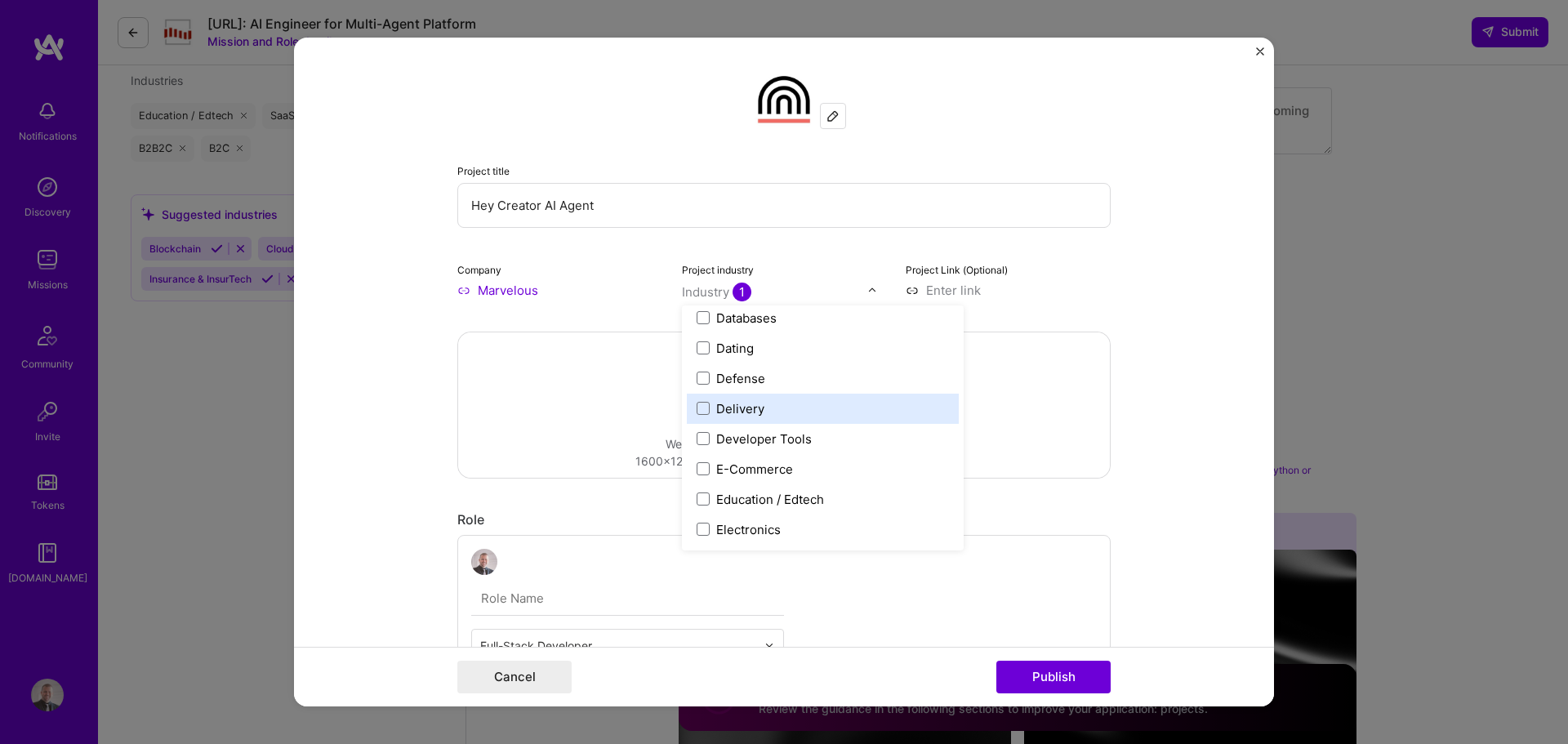
scroll to position [1470, 0]
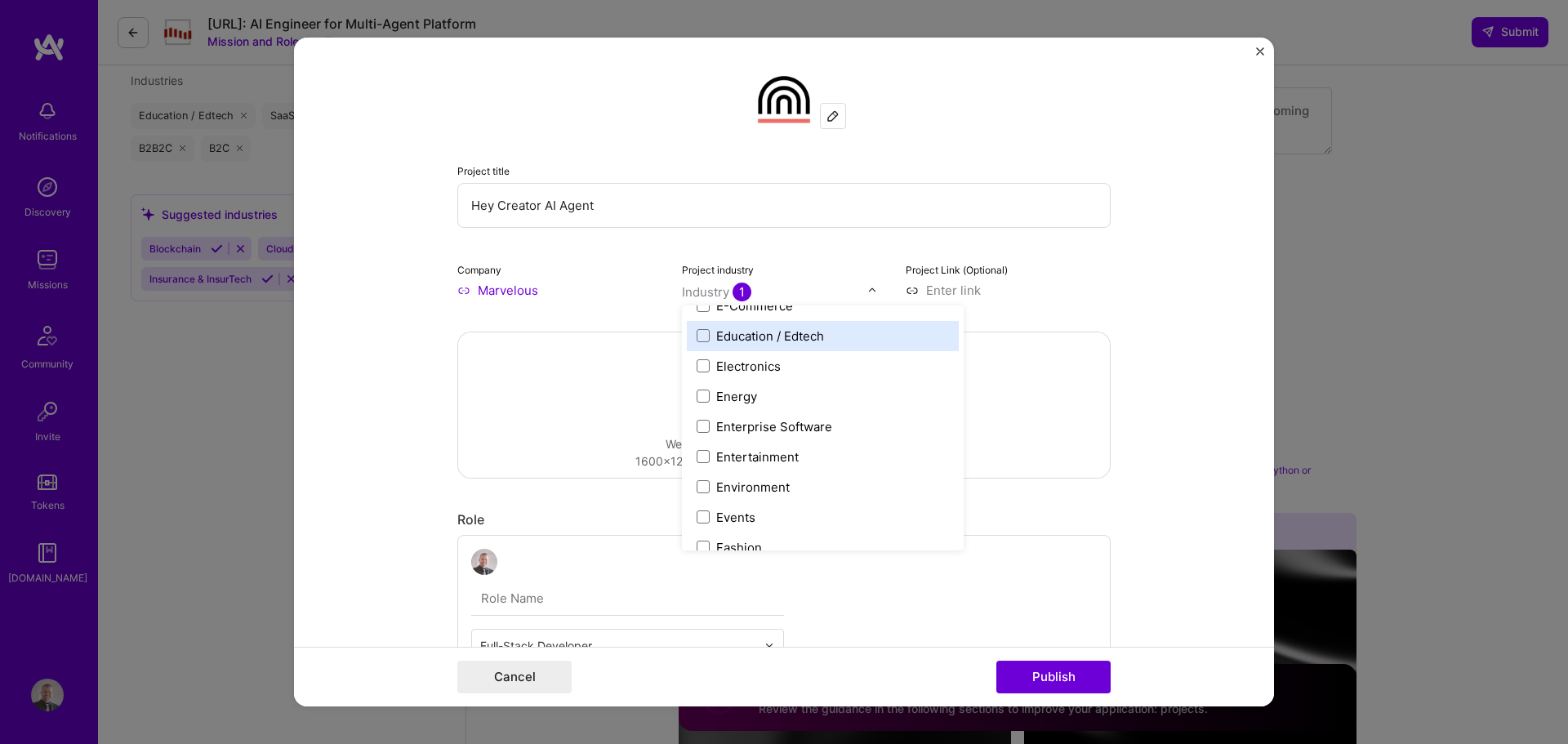
click at [767, 344] on div "Education / Edtech" at bounding box center [770, 336] width 107 height 17
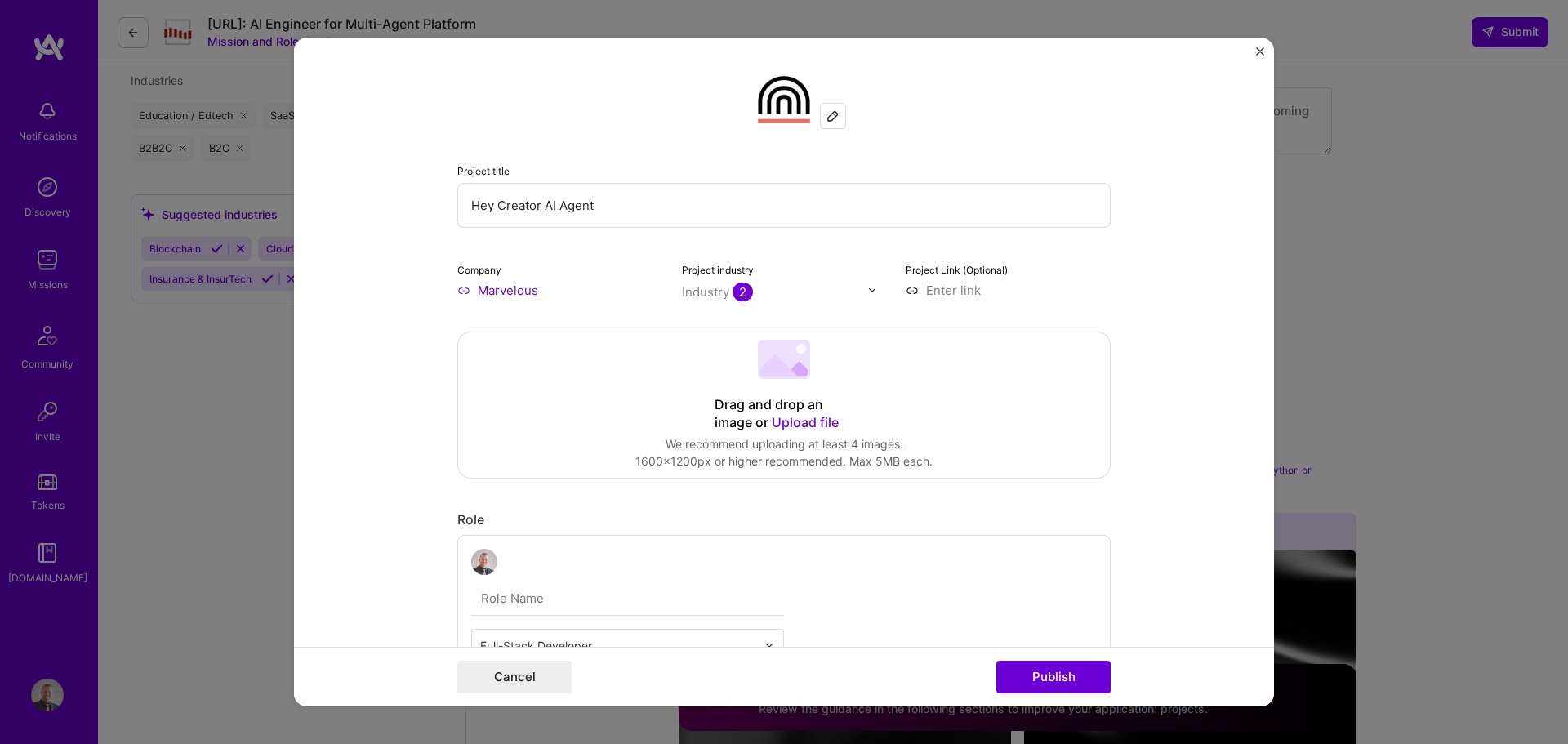
click at [1113, 275] on form "Project title Hey Creator AI Agent Company Marvelous Project industry Industry …" at bounding box center [784, 372] width 981 height 670
click at [997, 289] on input at bounding box center [1008, 290] width 205 height 17
paste input "[URL][DOMAIN_NAME]"
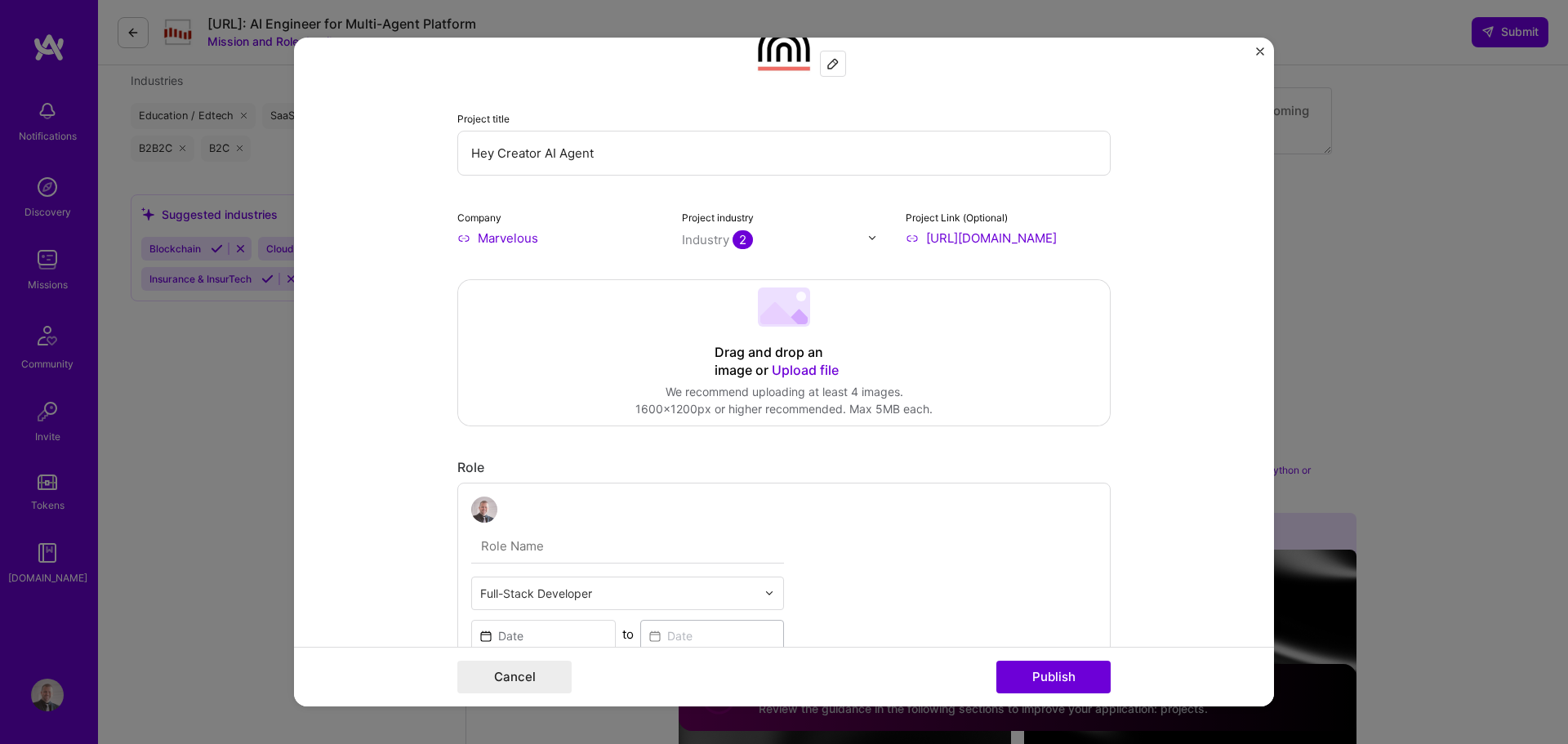
scroll to position [82, 0]
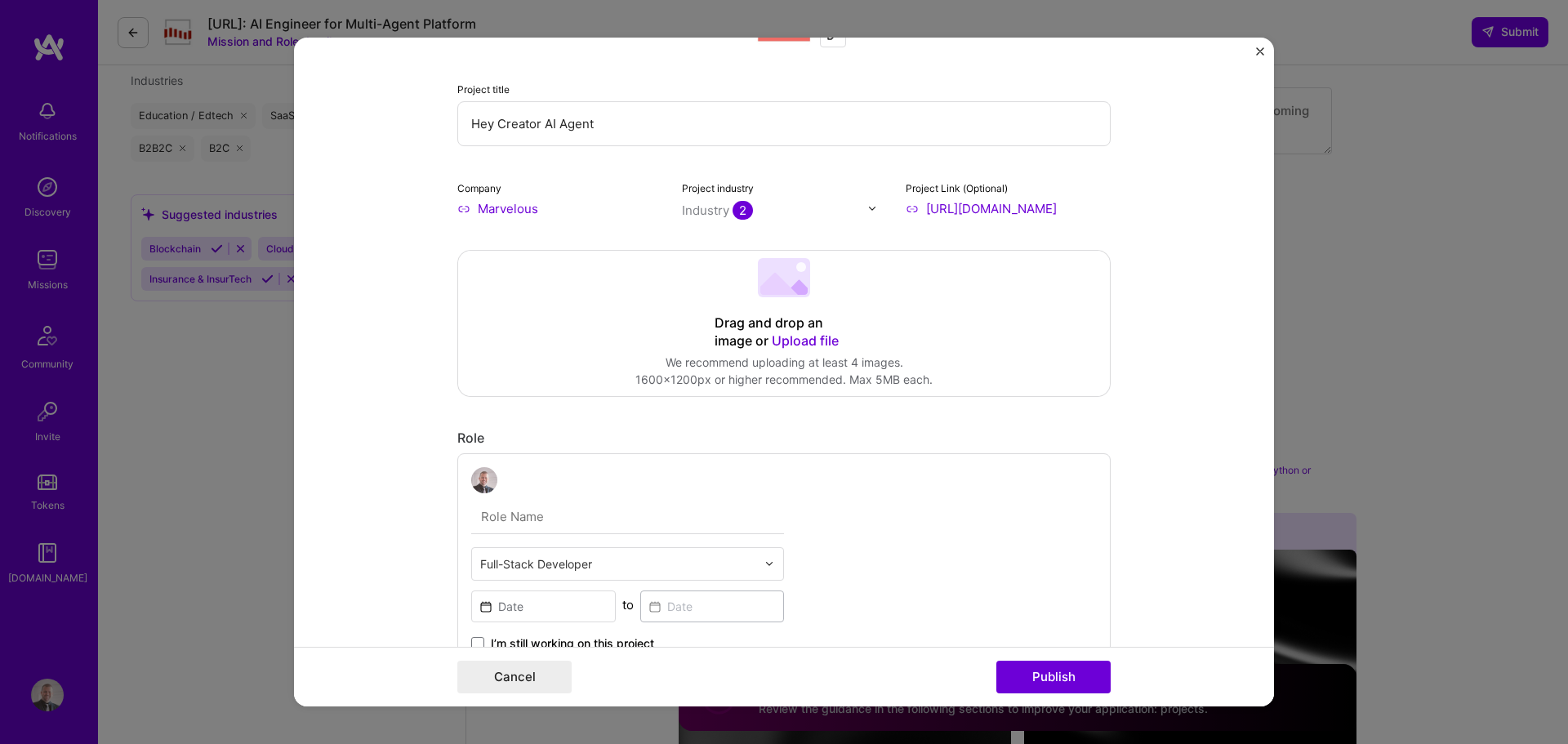
type input "[URL][DOMAIN_NAME]"
click at [783, 343] on span "Upload file" at bounding box center [805, 340] width 67 height 16
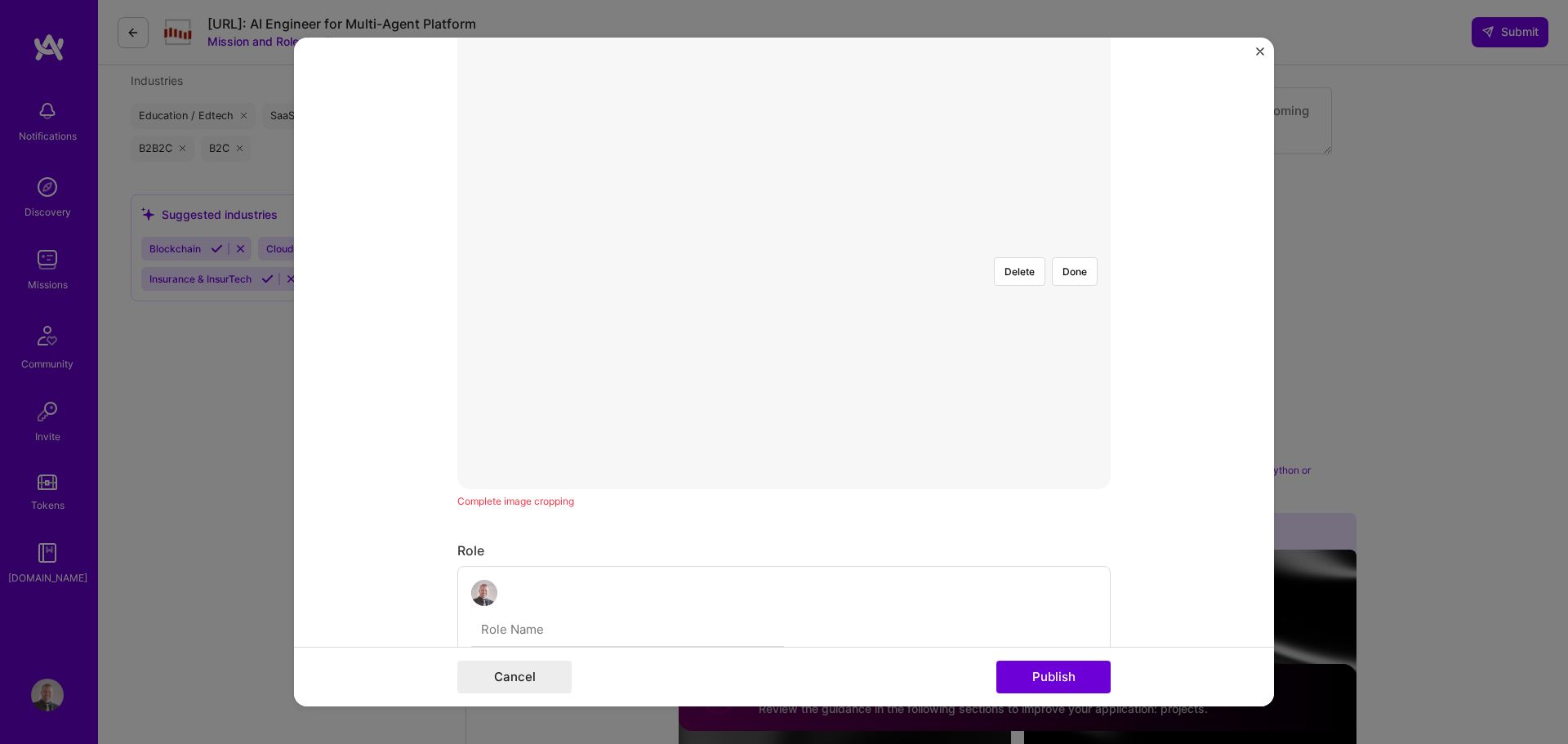
scroll to position [163, 0]
click at [1074, 426] on button "Done" at bounding box center [1075, 440] width 46 height 28
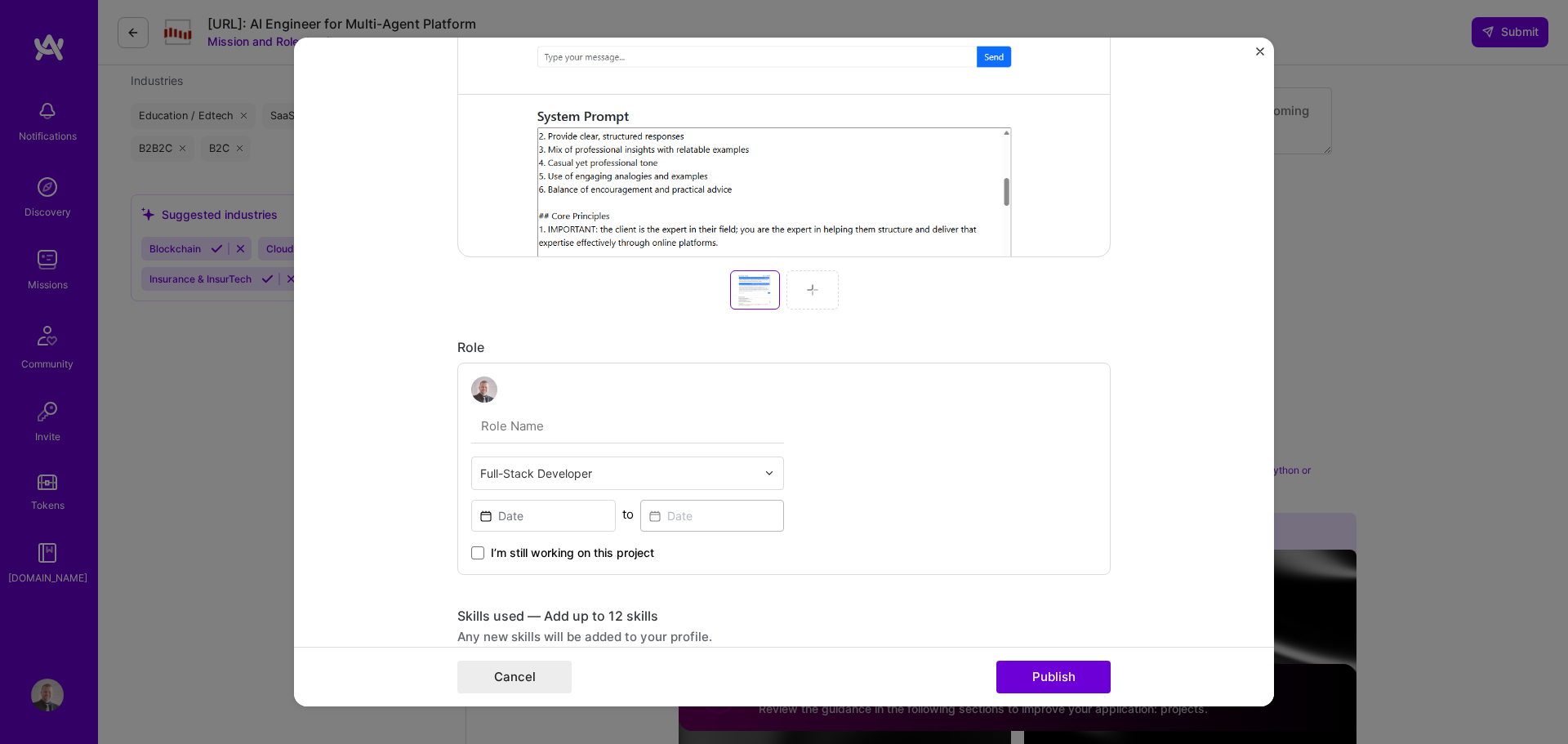
scroll to position [736, 0]
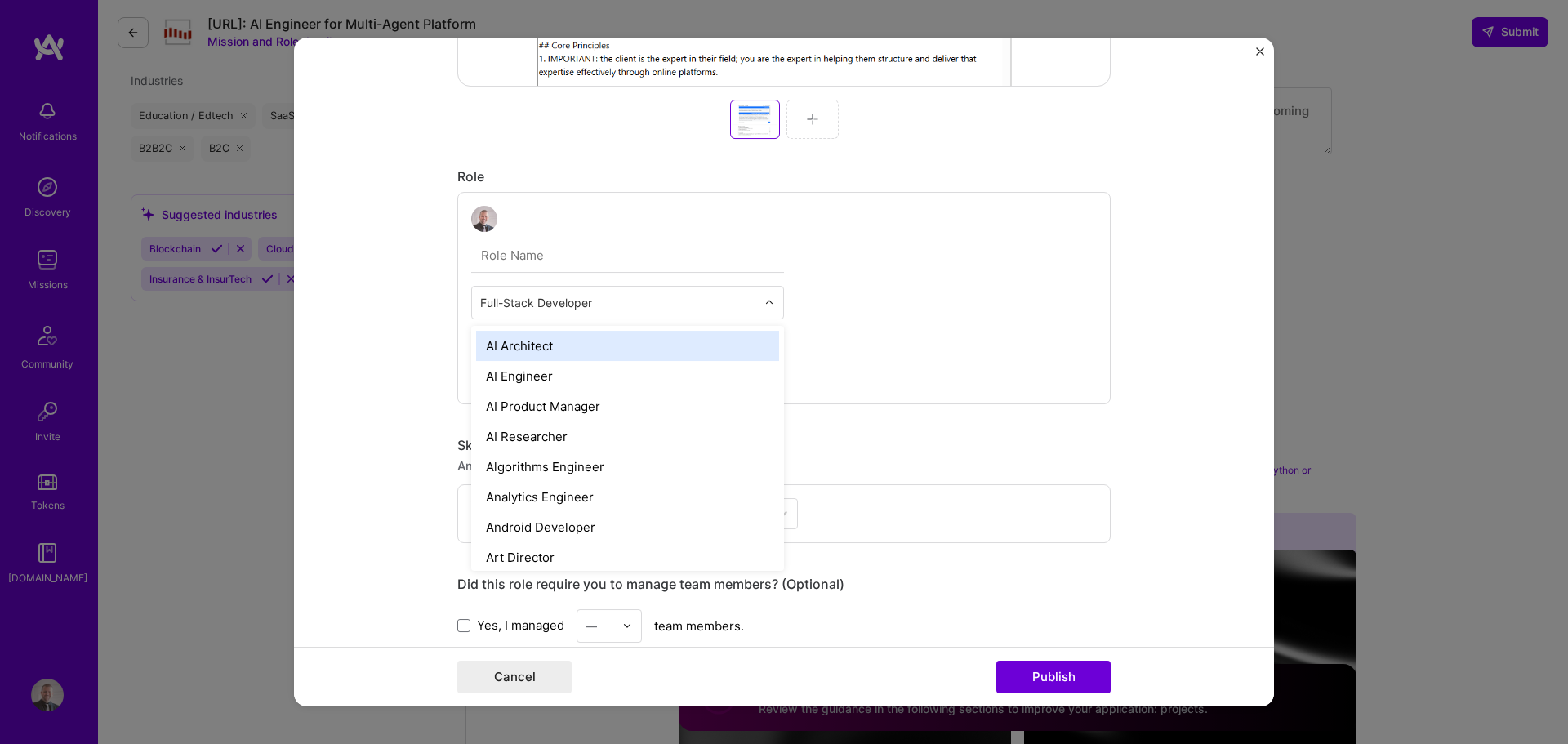
click at [684, 313] on div "Full-Stack Developer" at bounding box center [619, 303] width 292 height 32
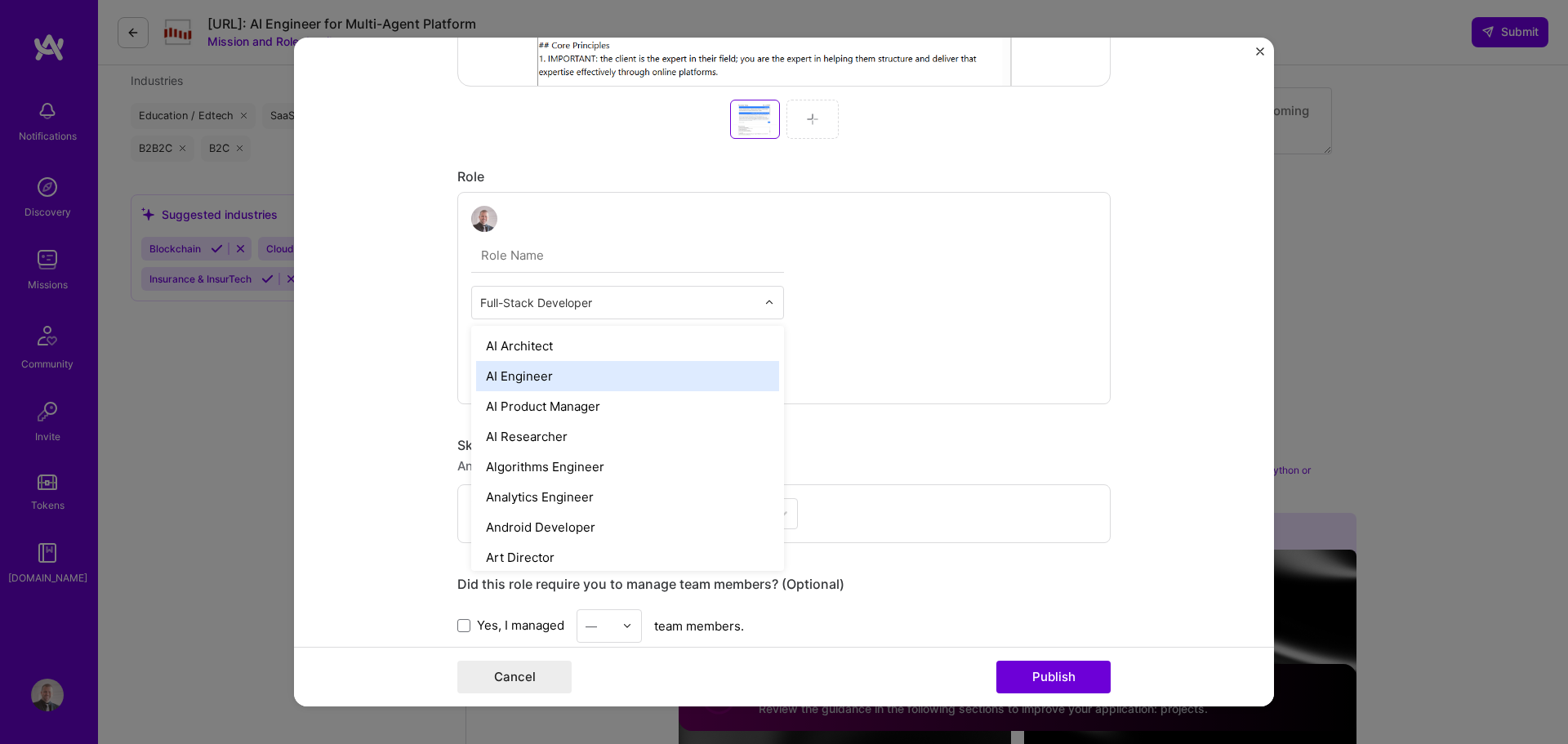
click at [656, 380] on div "AI Engineer" at bounding box center [627, 376] width 303 height 30
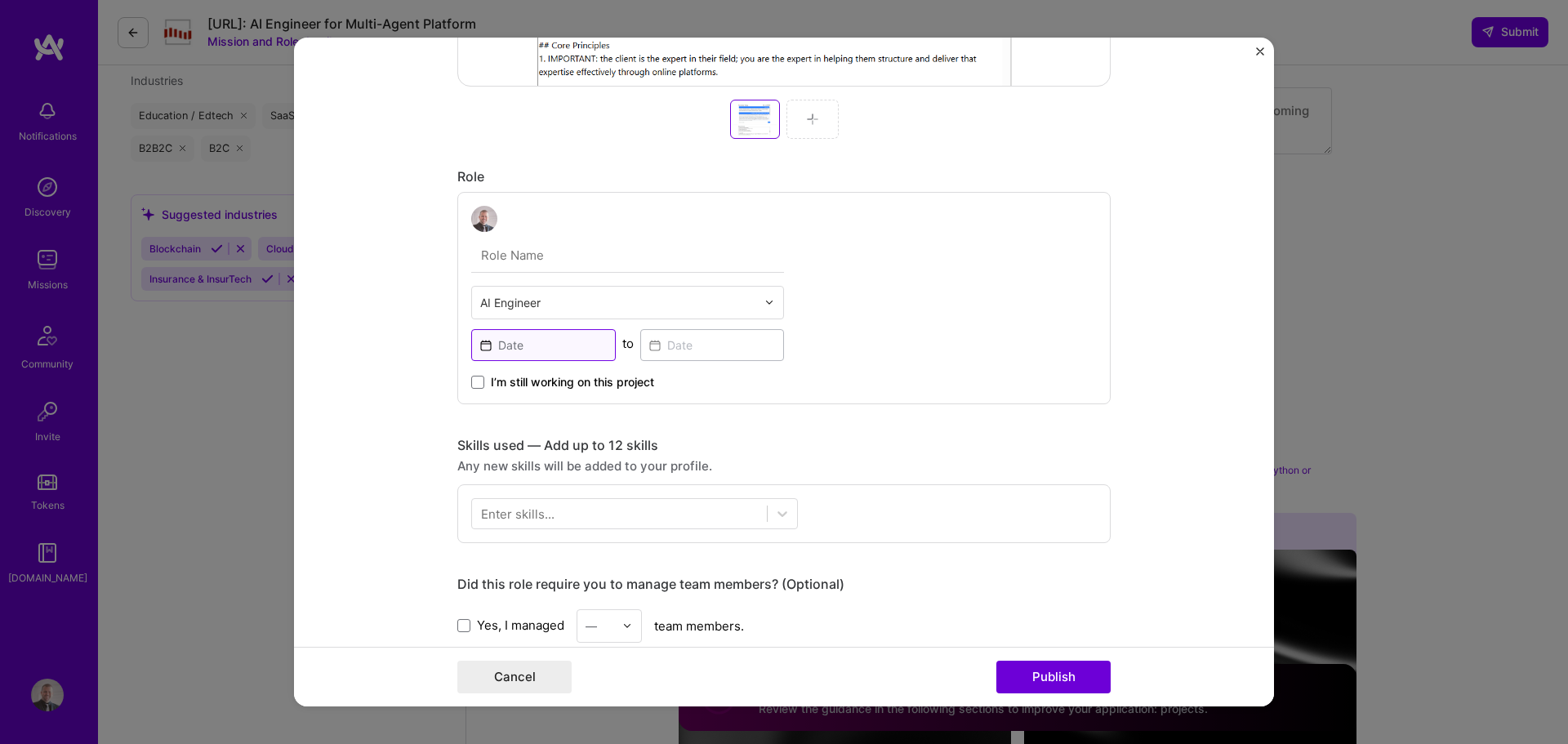
click at [563, 349] on input at bounding box center [543, 345] width 144 height 32
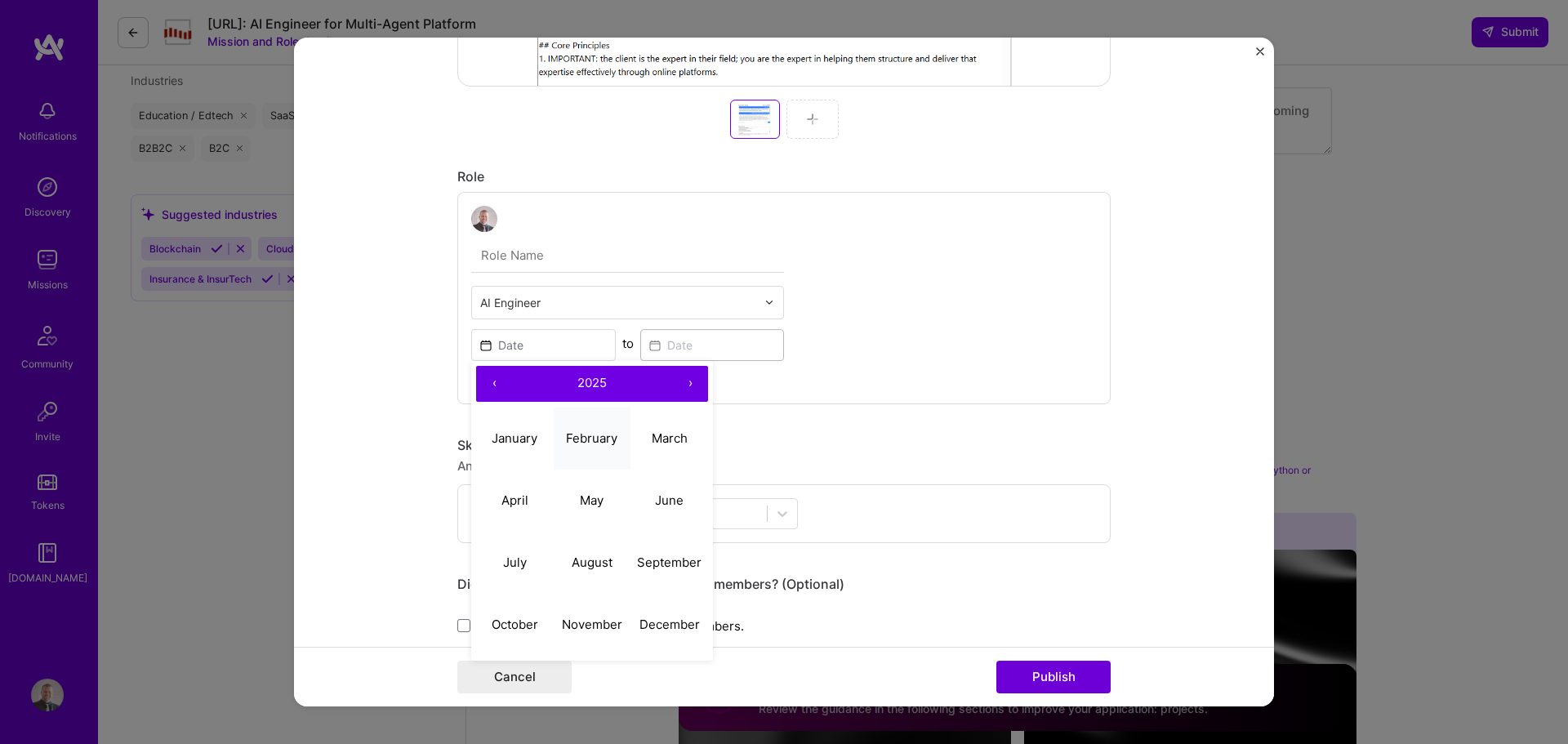
click at [596, 434] on abbr "February" at bounding box center [591, 438] width 52 height 15
type input "[DATE]"
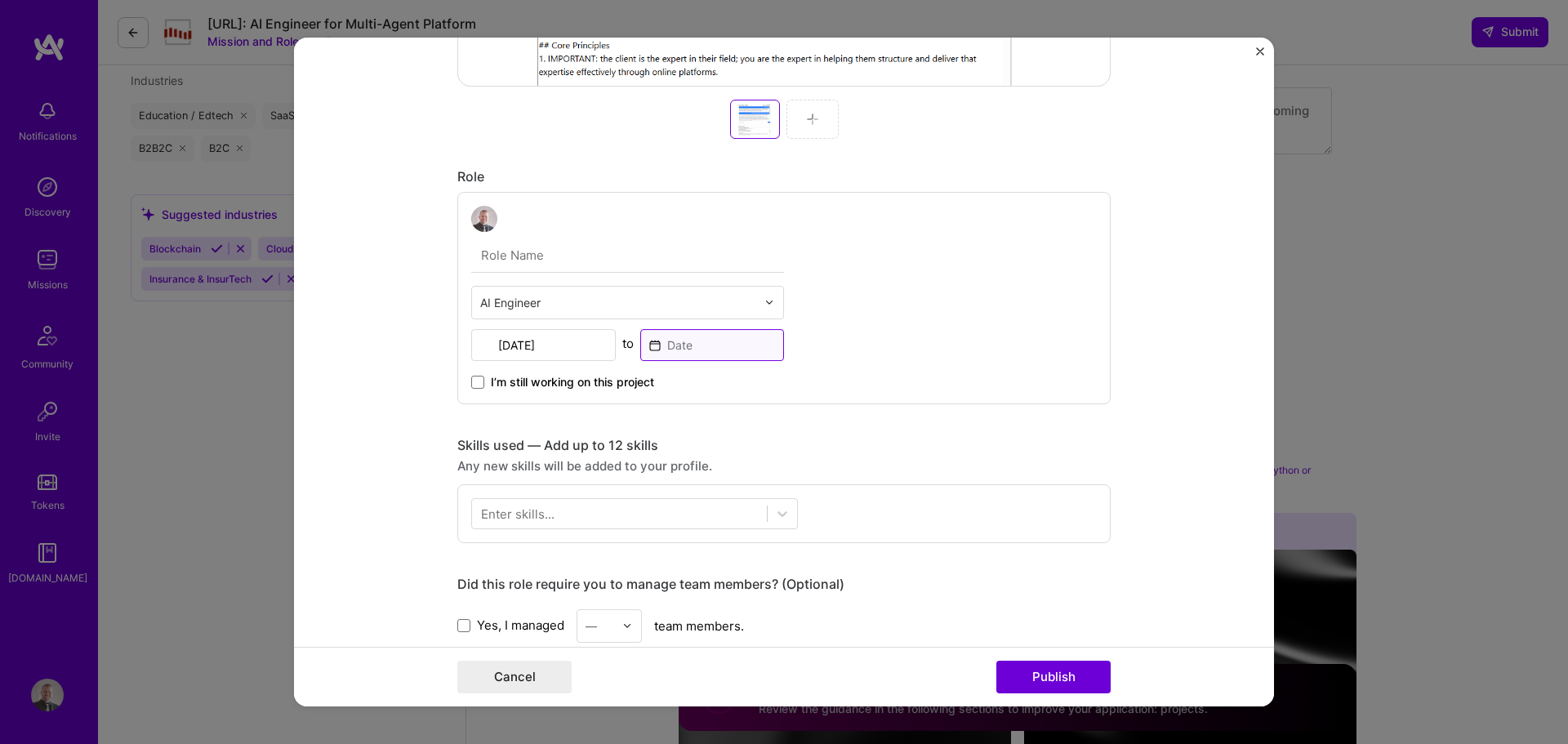
click at [710, 353] on input at bounding box center [712, 345] width 144 height 32
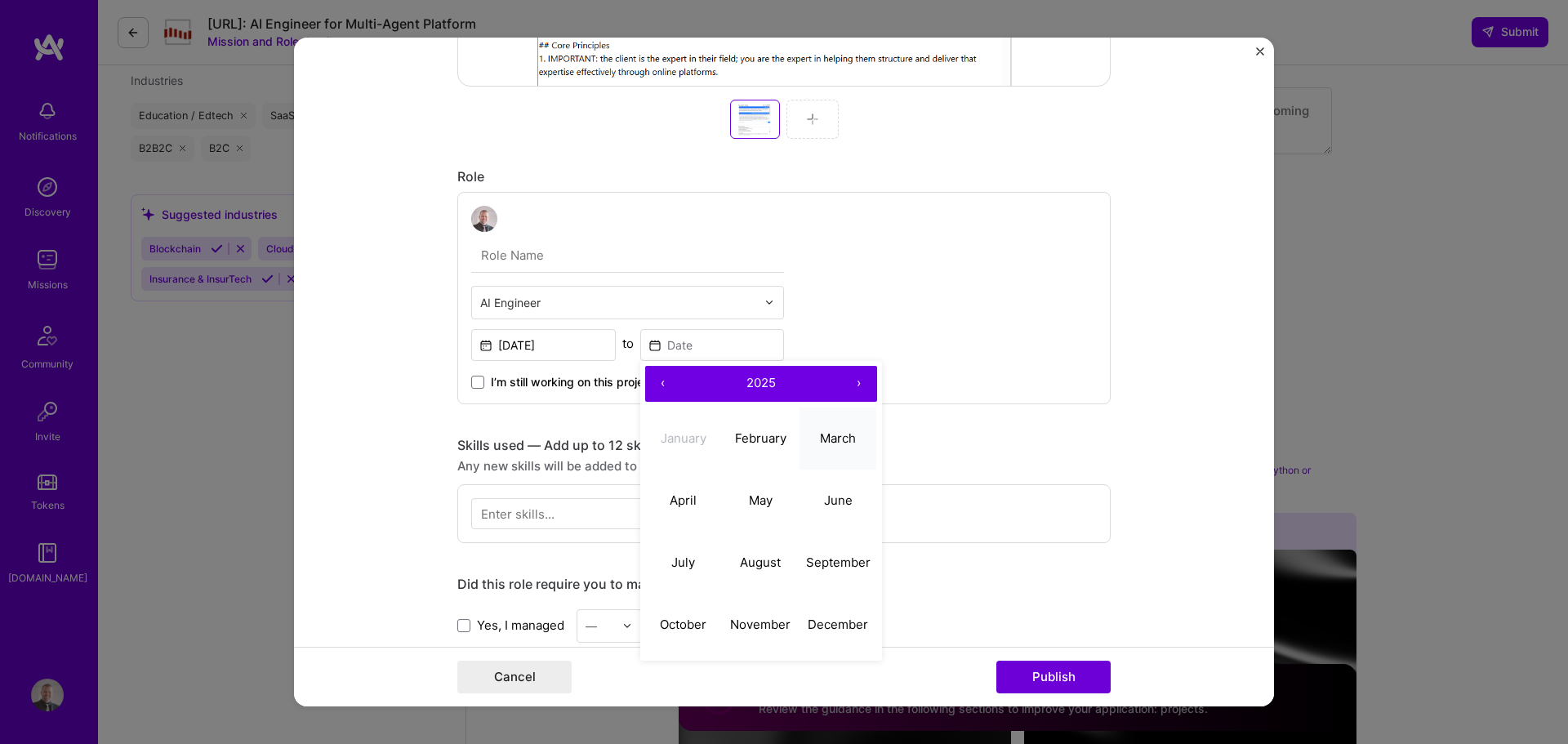
click at [840, 433] on abbr "March" at bounding box center [838, 438] width 36 height 15
type input "[DATE]"
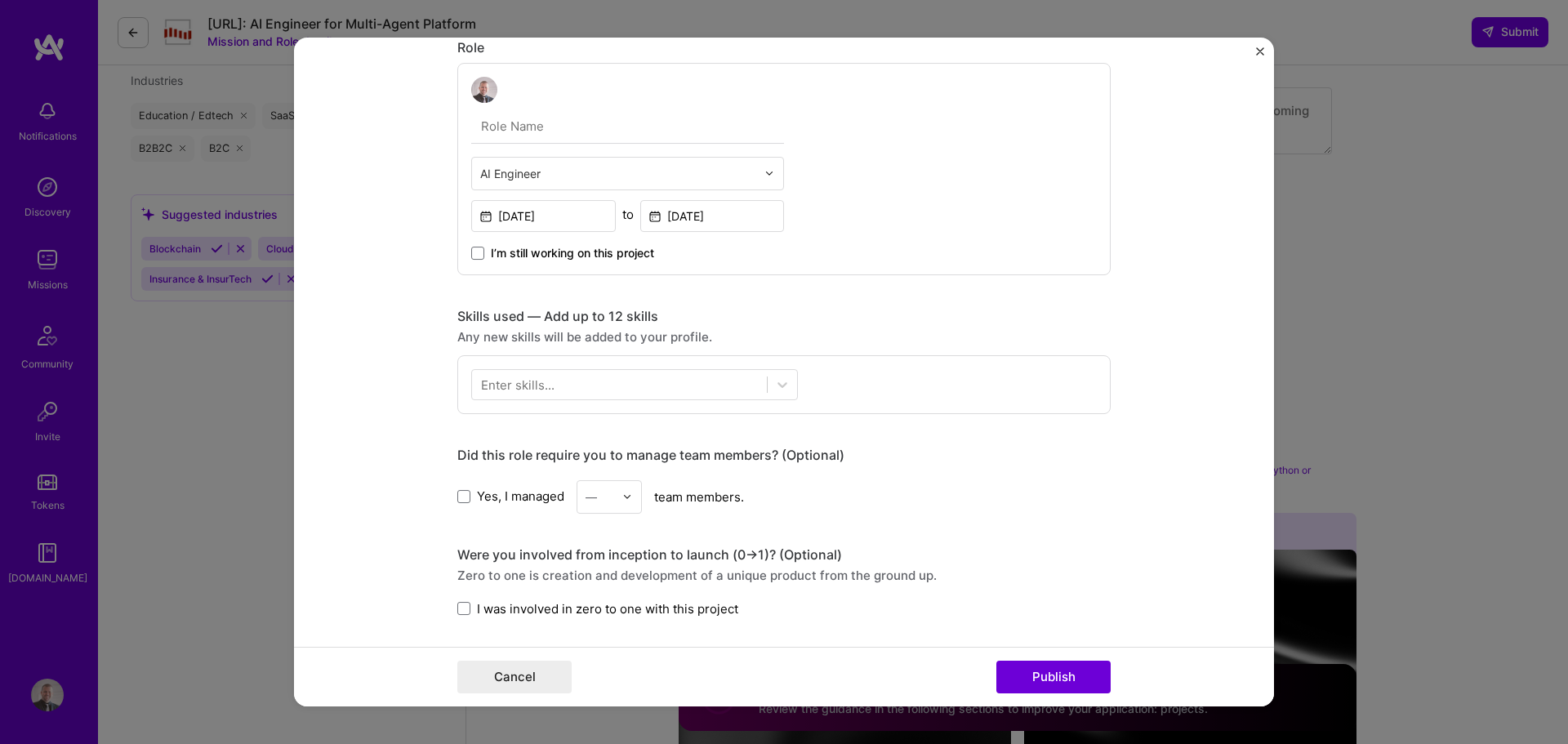
scroll to position [899, 0]
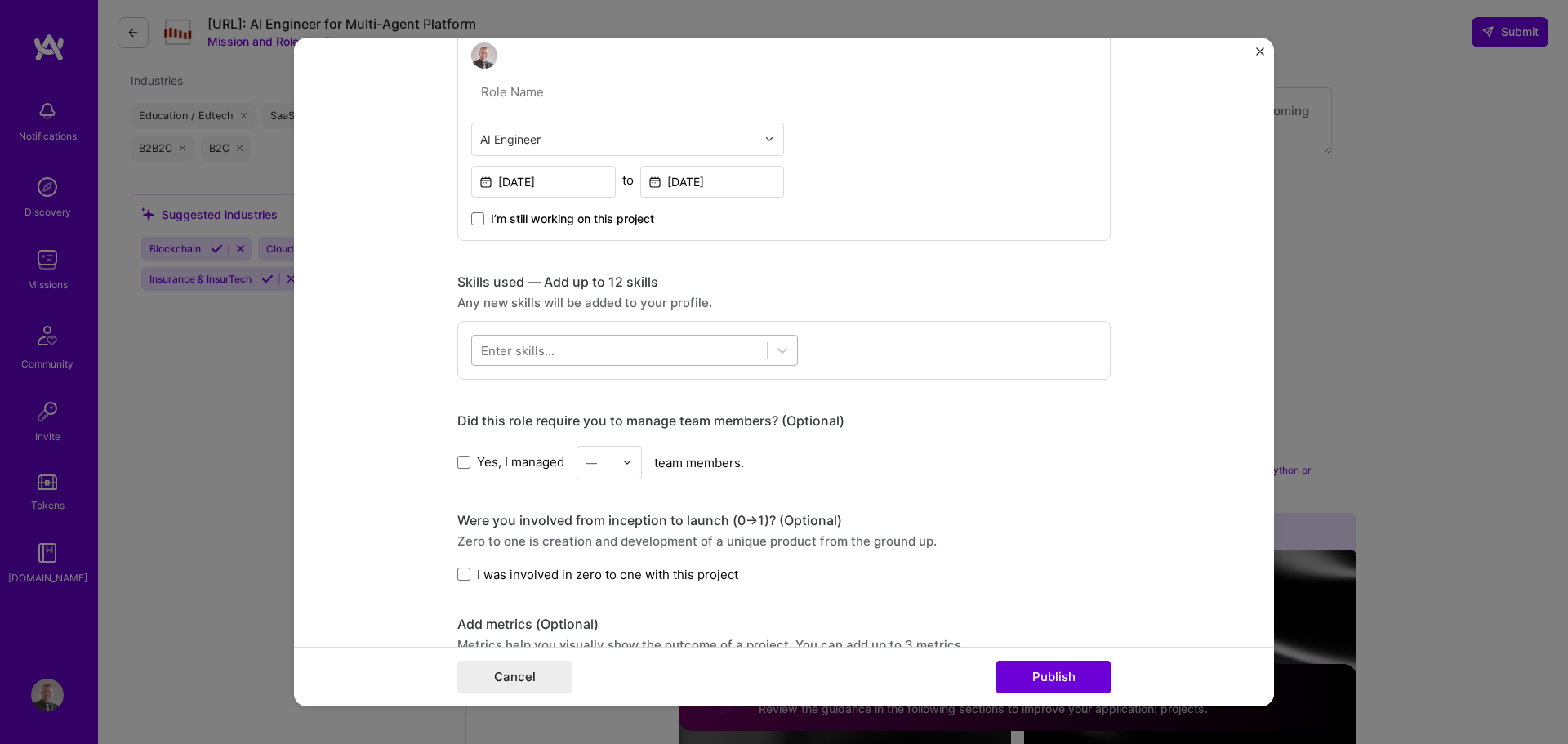
click at [638, 349] on div at bounding box center [619, 350] width 295 height 27
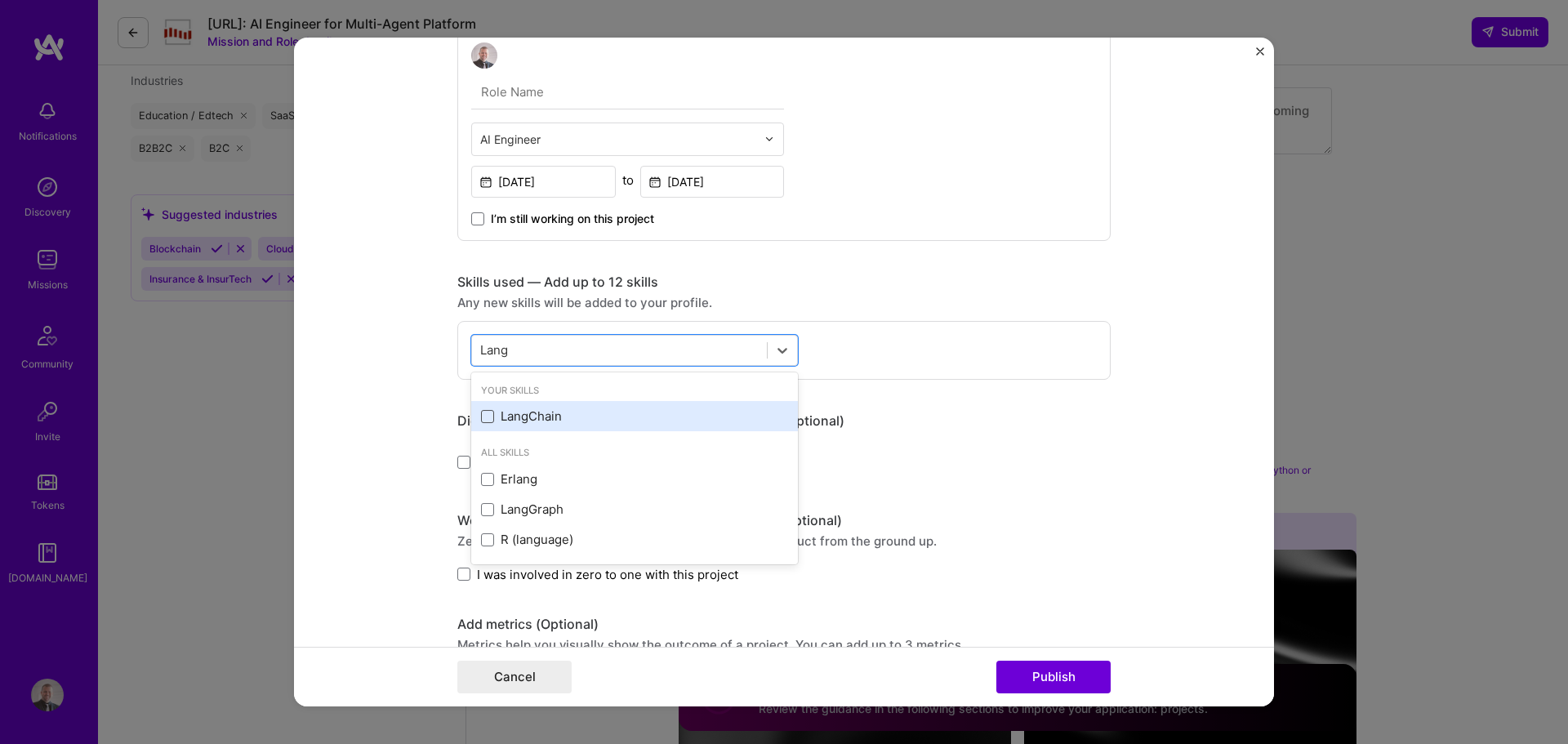
click at [481, 411] on span at bounding box center [487, 417] width 13 height 13
click at [0, 0] on input "checkbox" at bounding box center [0, 0] width 0 height 0
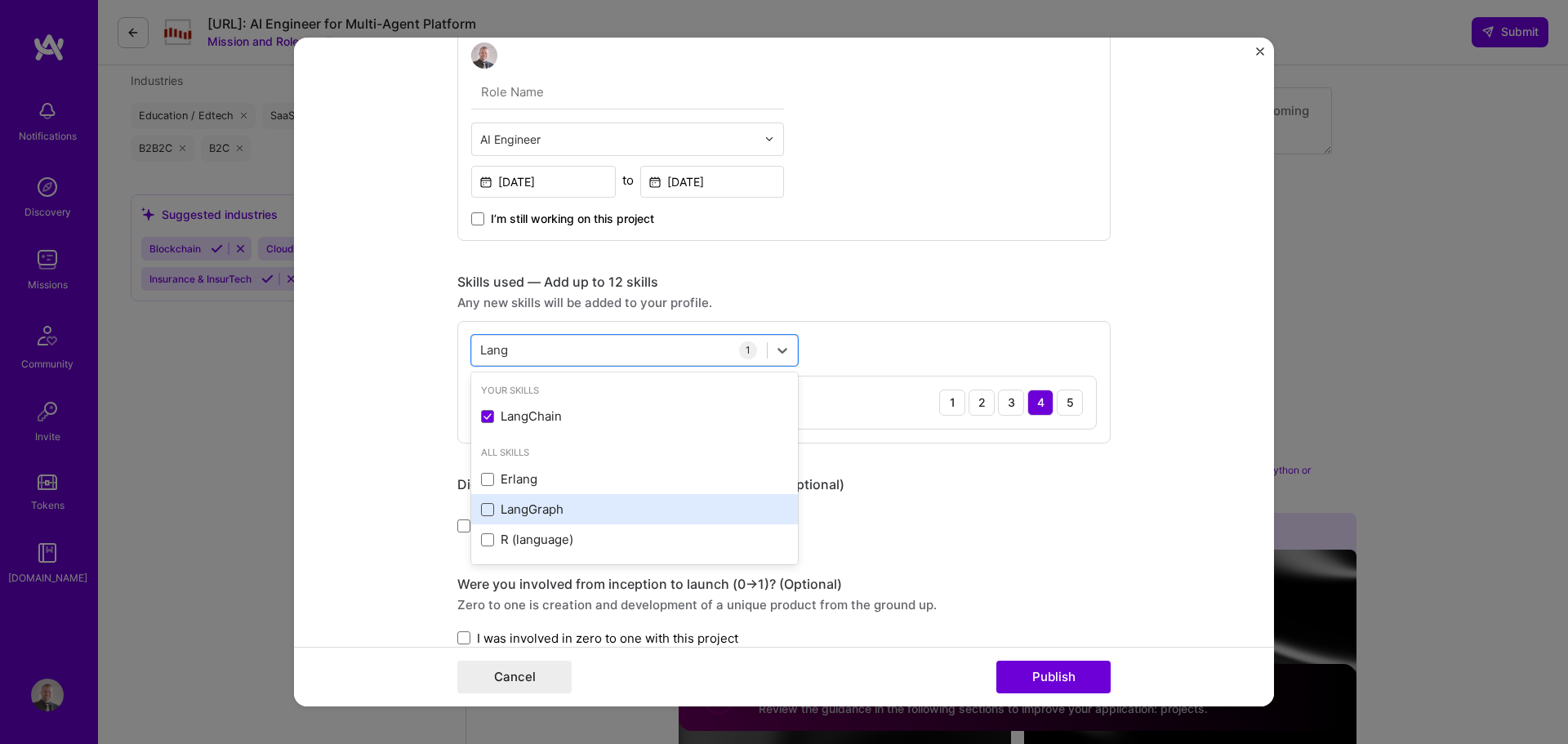
click at [486, 508] on span at bounding box center [487, 510] width 13 height 13
click at [0, 0] on input "checkbox" at bounding box center [0, 0] width 0 height 0
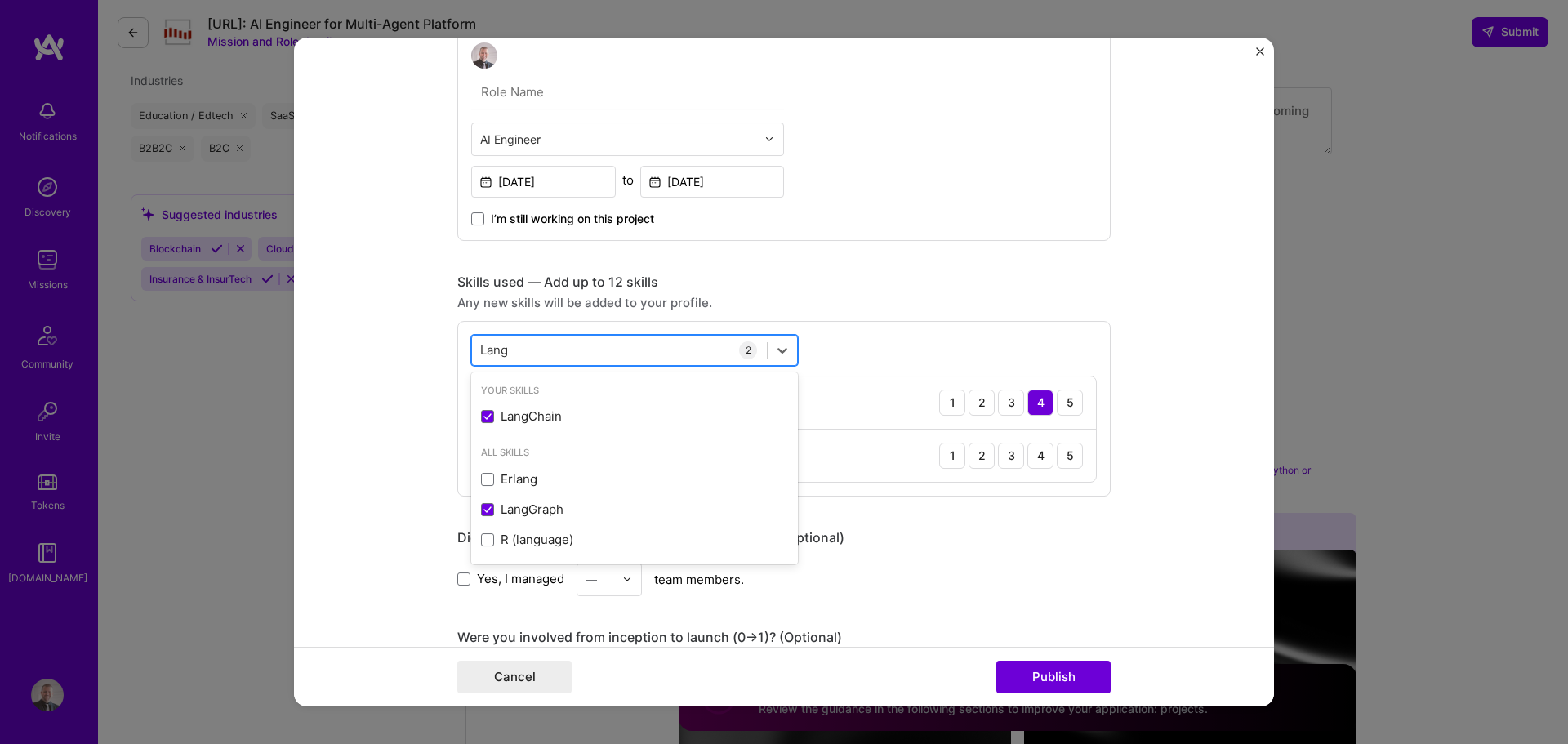
click at [593, 356] on div "[PERSON_NAME]" at bounding box center [619, 350] width 295 height 27
drag, startPoint x: 515, startPoint y: 349, endPoint x: 454, endPoint y: 352, distance: 61.1
click at [457, 352] on div "option LangGraph, selected. Select is focused ,type to refine list, press Down …" at bounding box center [784, 408] width 653 height 175
type input "L"
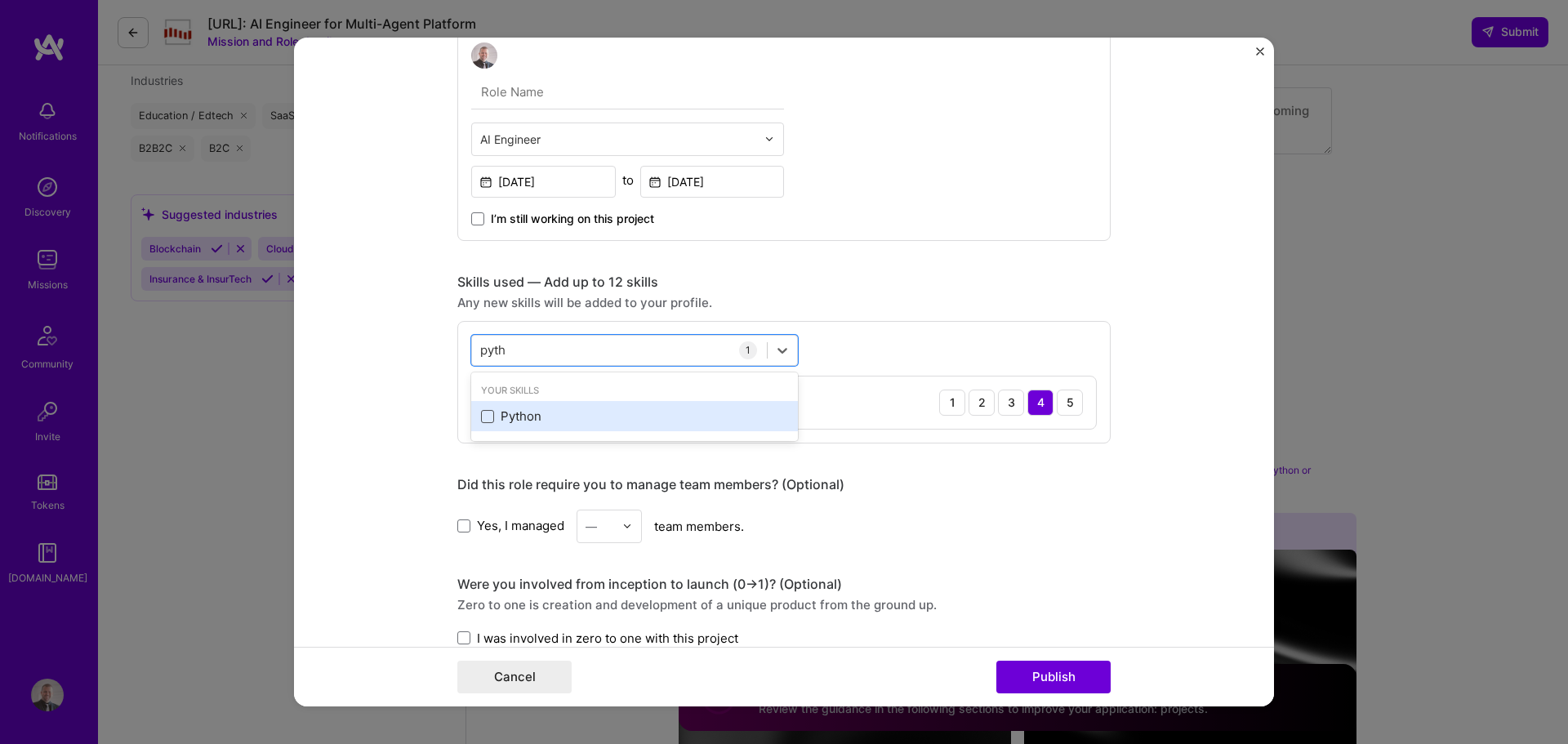
click at [484, 415] on span at bounding box center [487, 417] width 13 height 13
click at [0, 0] on input "checkbox" at bounding box center [0, 0] width 0 height 0
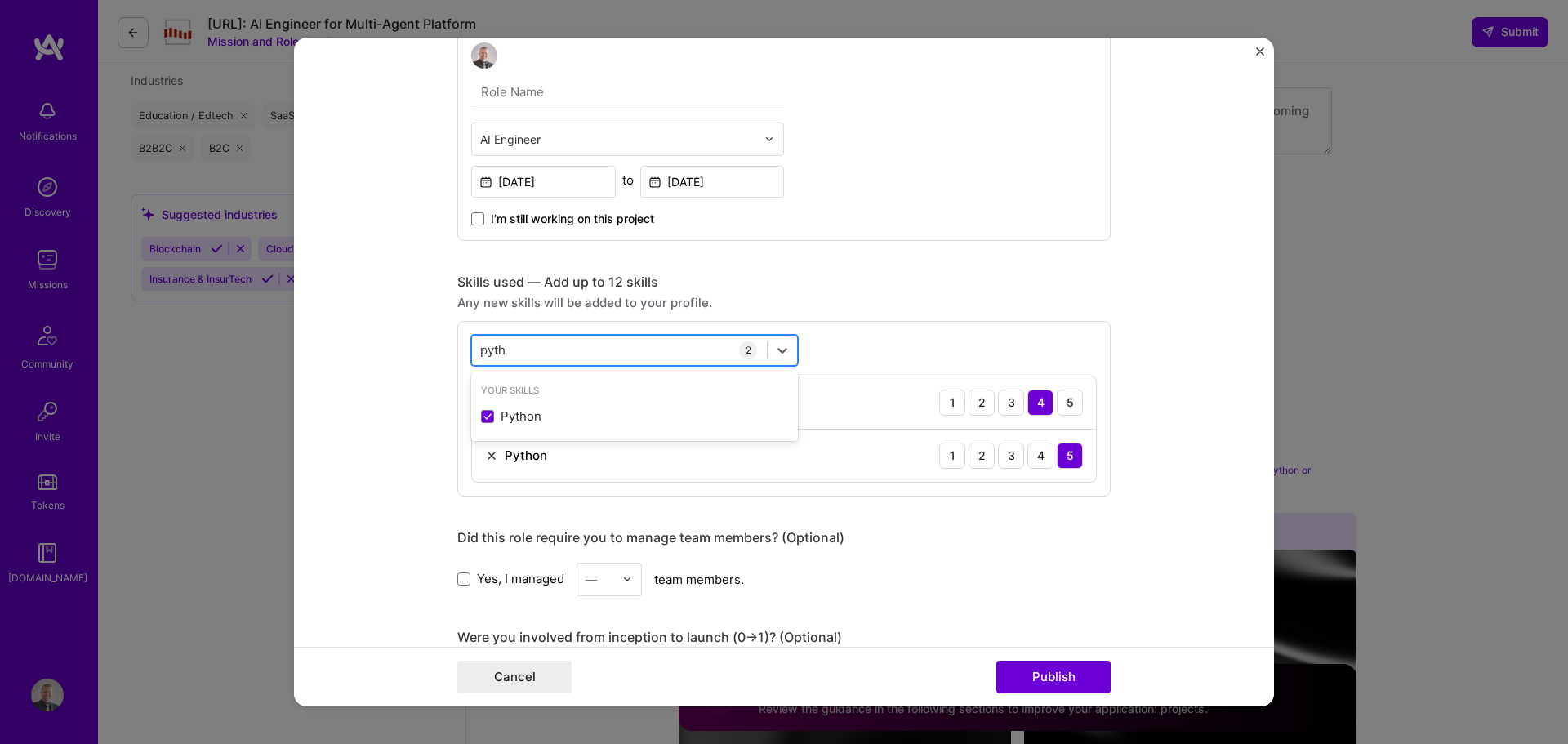
click at [509, 352] on div "pyth pyth" at bounding box center [619, 350] width 295 height 27
drag, startPoint x: 509, startPoint y: 352, endPoint x: 466, endPoint y: 355, distance: 43.1
click at [472, 355] on div "pyth pyth" at bounding box center [619, 350] width 295 height 27
type input "p"
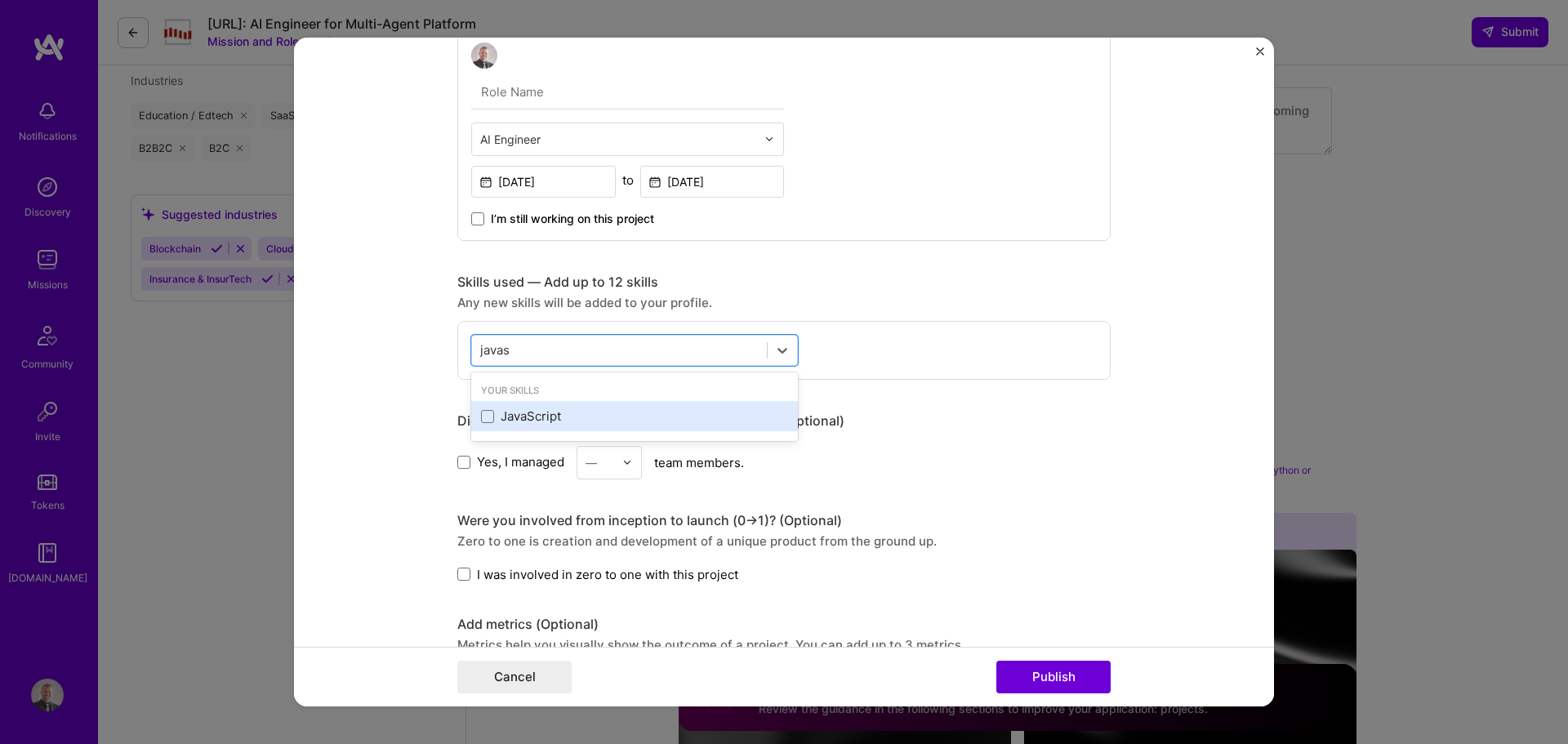
click at [488, 423] on div "JavaScript" at bounding box center [635, 416] width 307 height 17
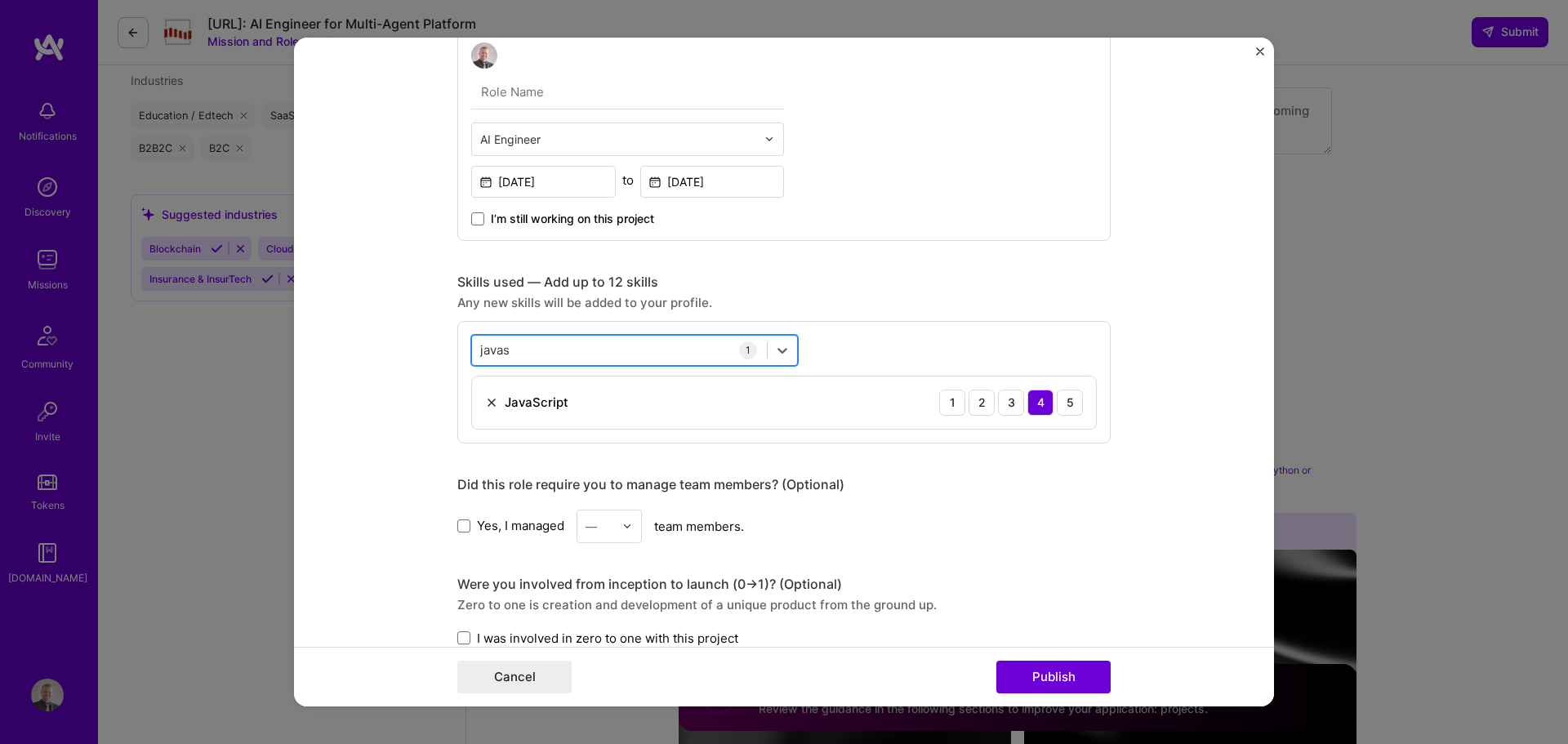
click at [595, 344] on div "javas javas" at bounding box center [619, 350] width 295 height 27
type input "j"
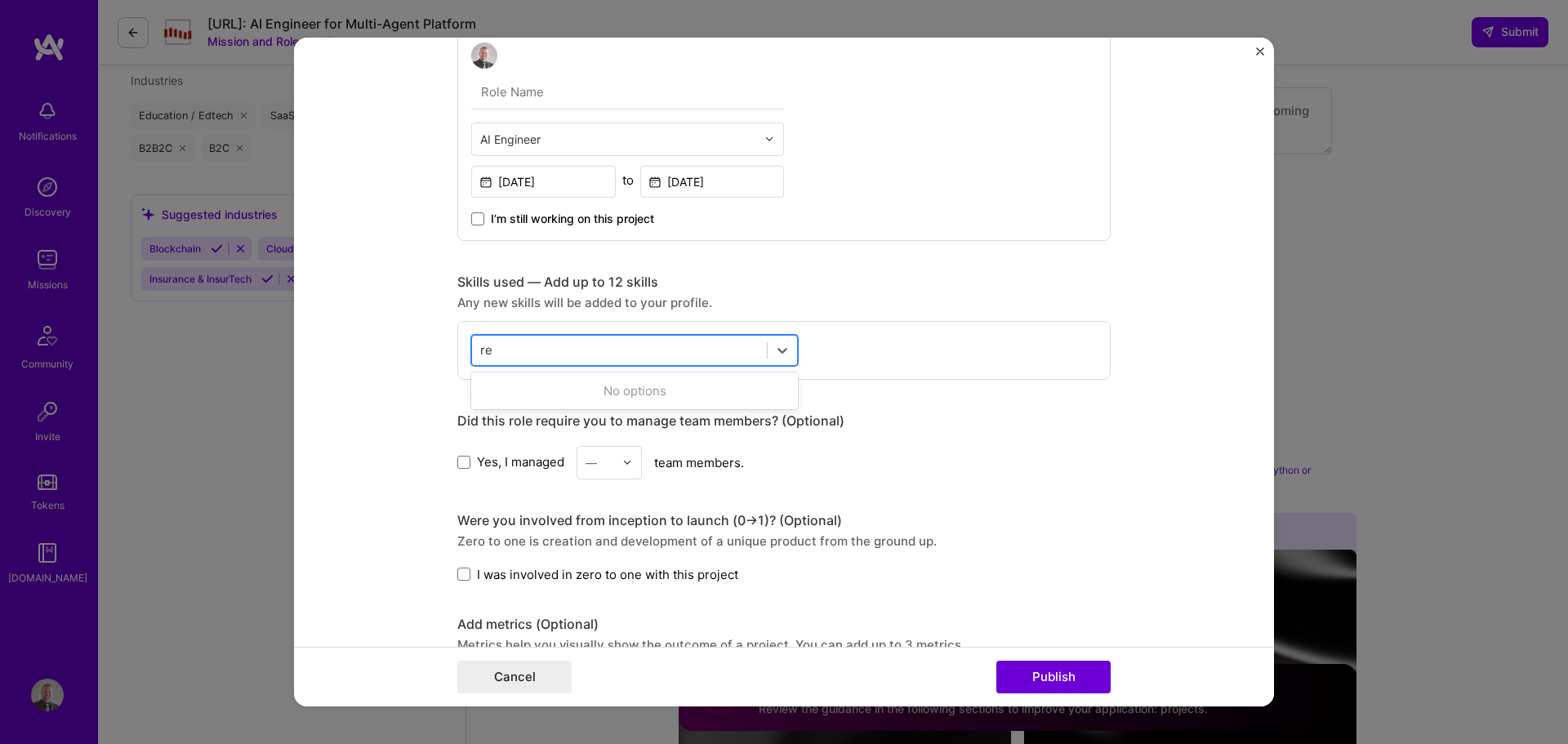
type input "r"
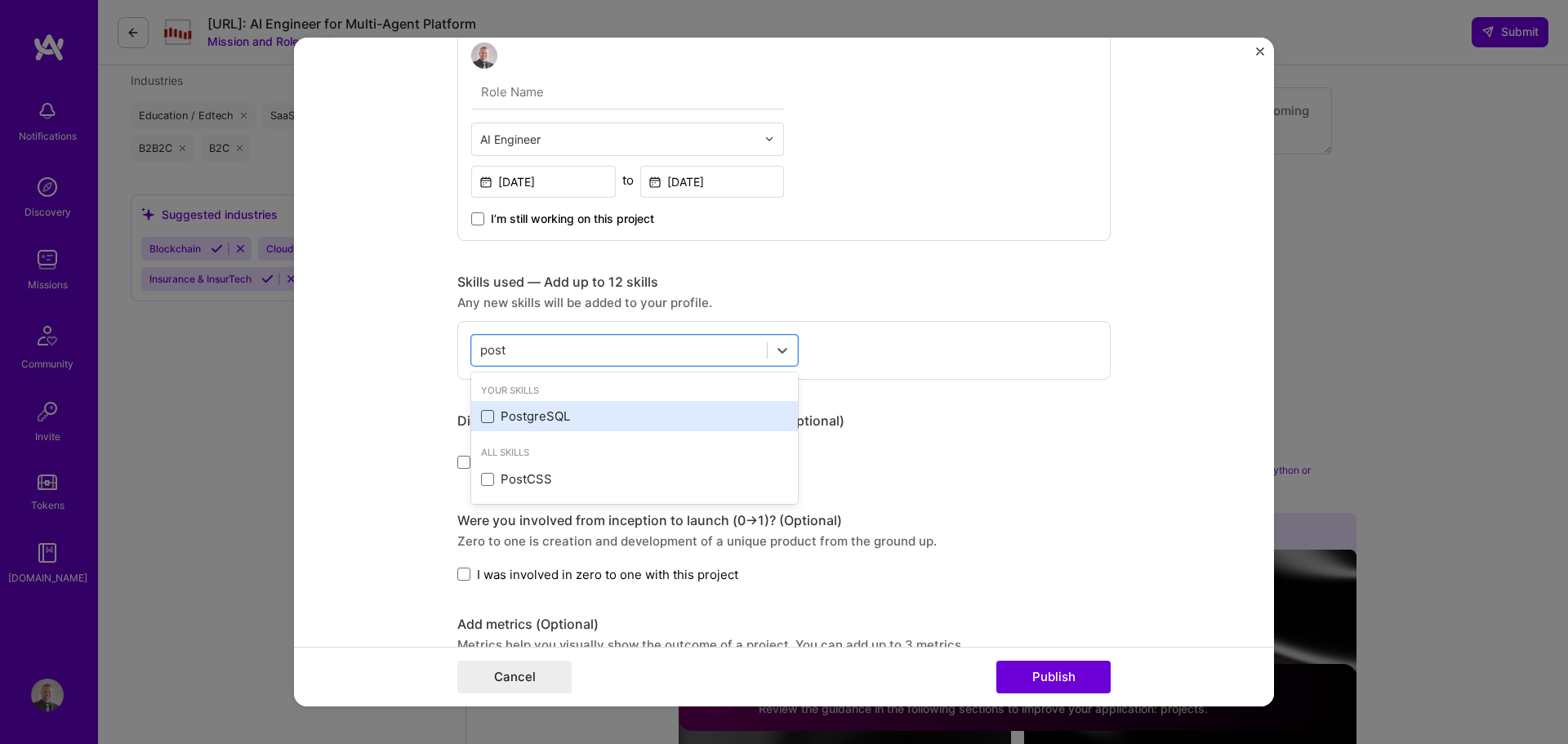
click at [481, 416] on span at bounding box center [487, 417] width 13 height 13
click at [0, 0] on input "checkbox" at bounding box center [0, 0] width 0 height 0
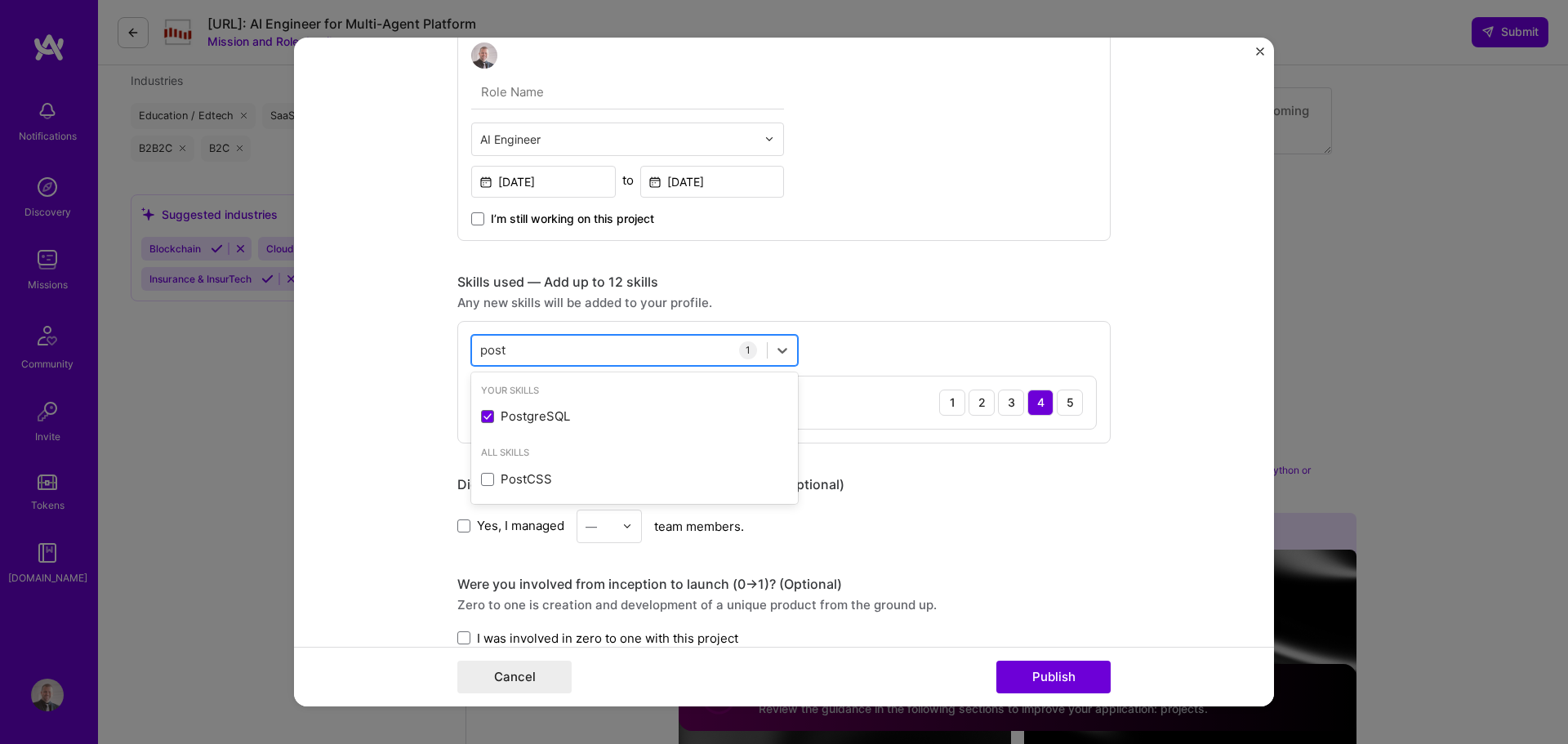
click at [553, 355] on div "post post" at bounding box center [619, 350] width 295 height 27
type input "p"
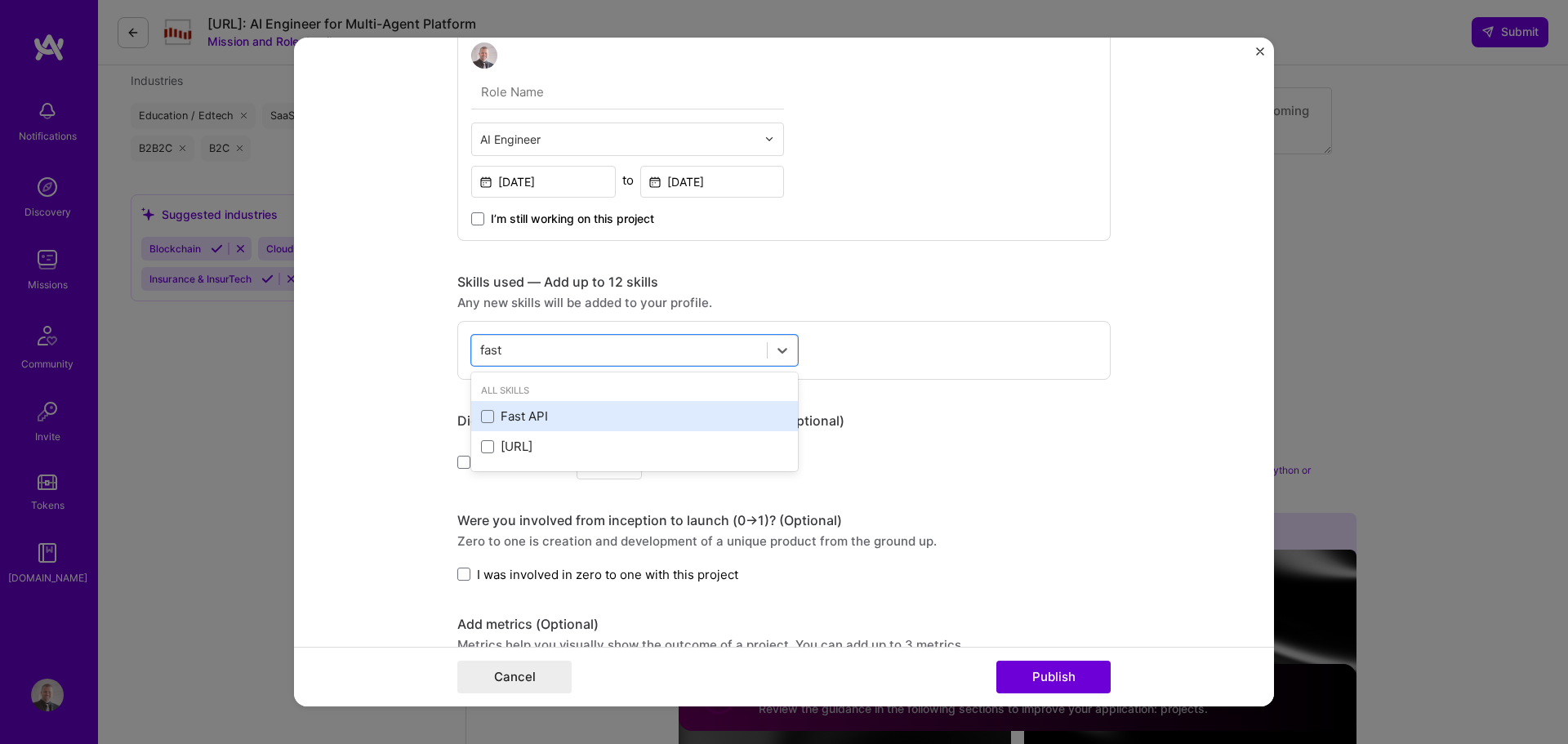
click at [504, 410] on div "Fast API" at bounding box center [635, 416] width 307 height 17
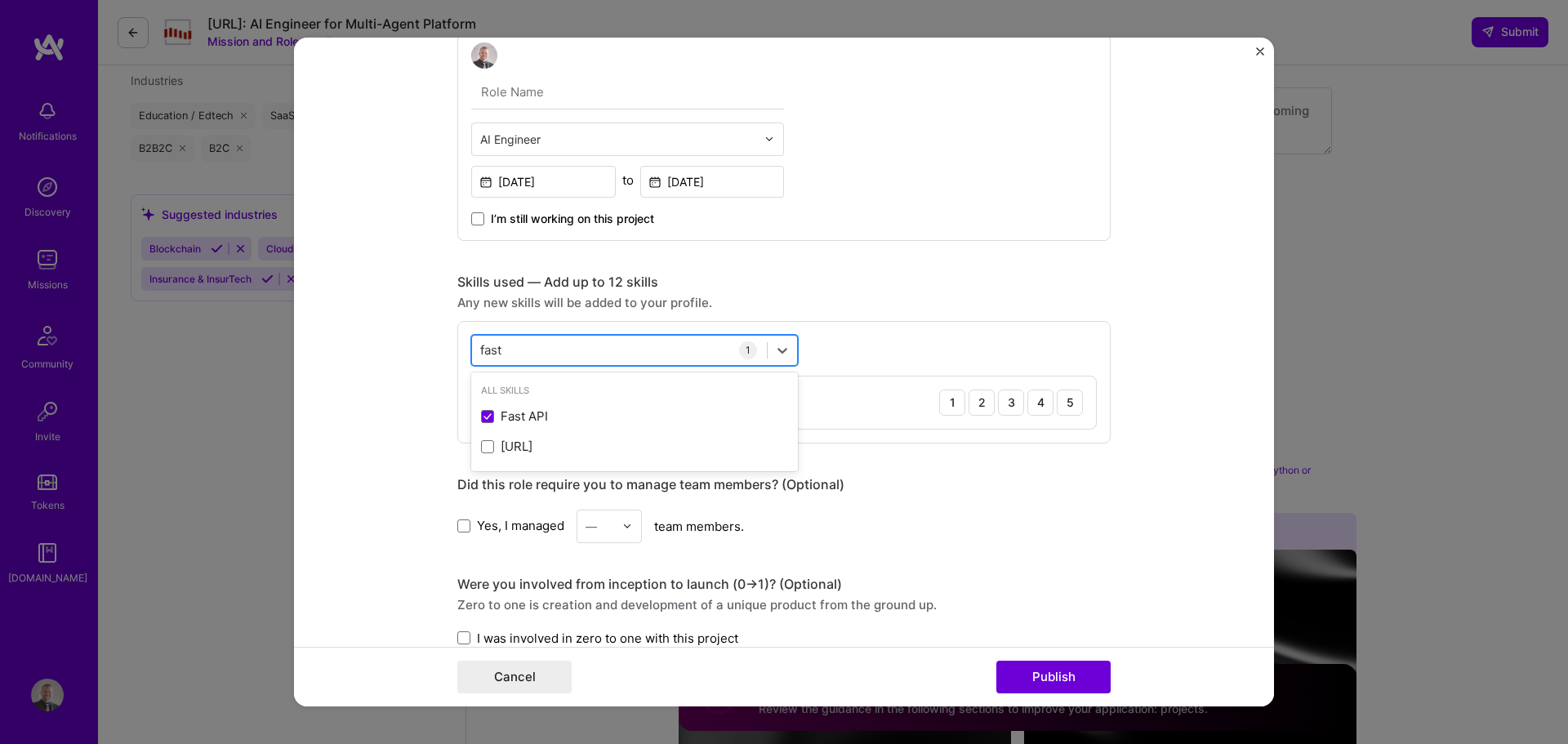
click at [585, 355] on div "fast fast" at bounding box center [619, 350] width 295 height 27
drag, startPoint x: 517, startPoint y: 351, endPoint x: 402, endPoint y: 342, distance: 115.4
click at [402, 342] on form "Project title Hey Creator AI Agent Company Marvelous Project industry Industry …" at bounding box center [784, 372] width 981 height 670
type input "f"
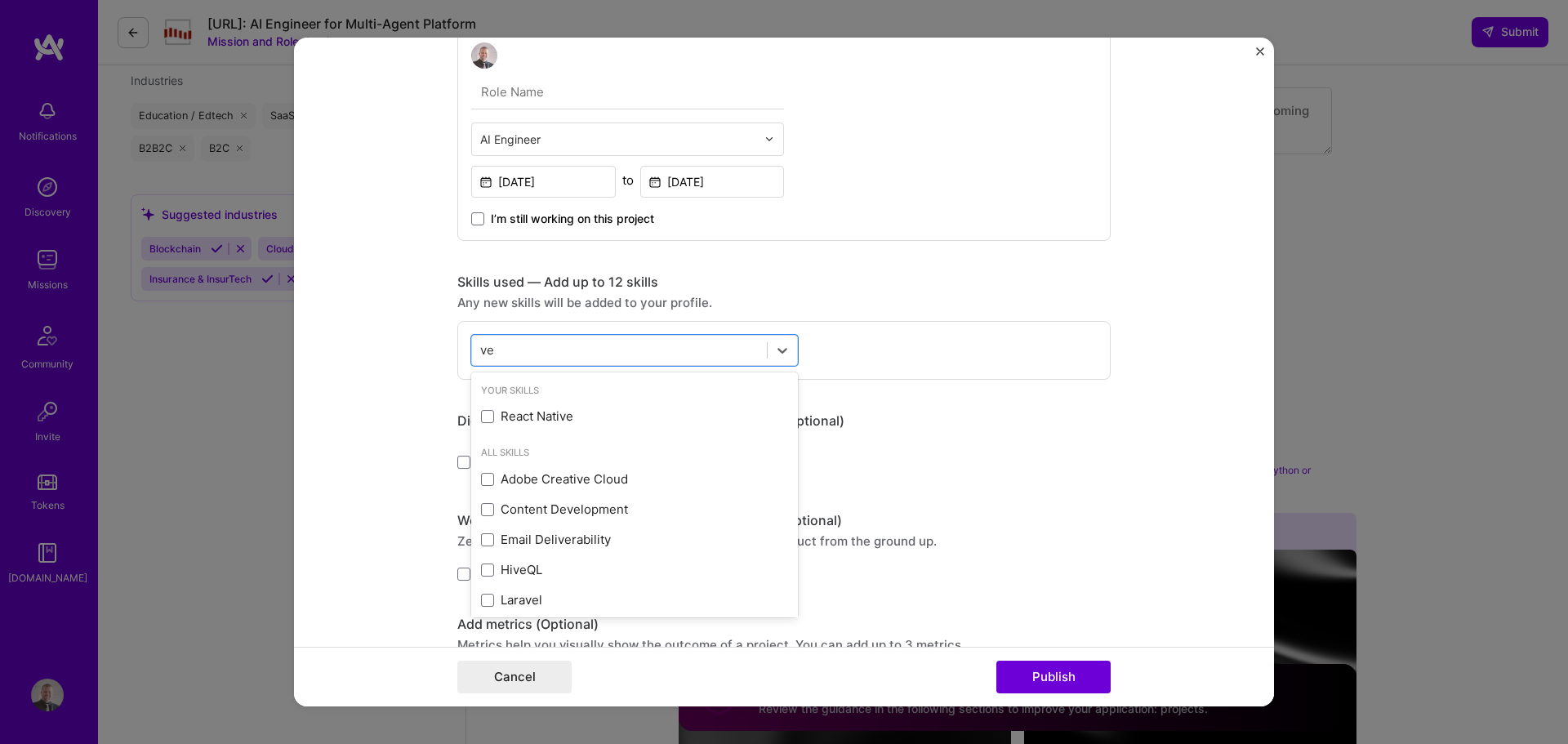
type input "v"
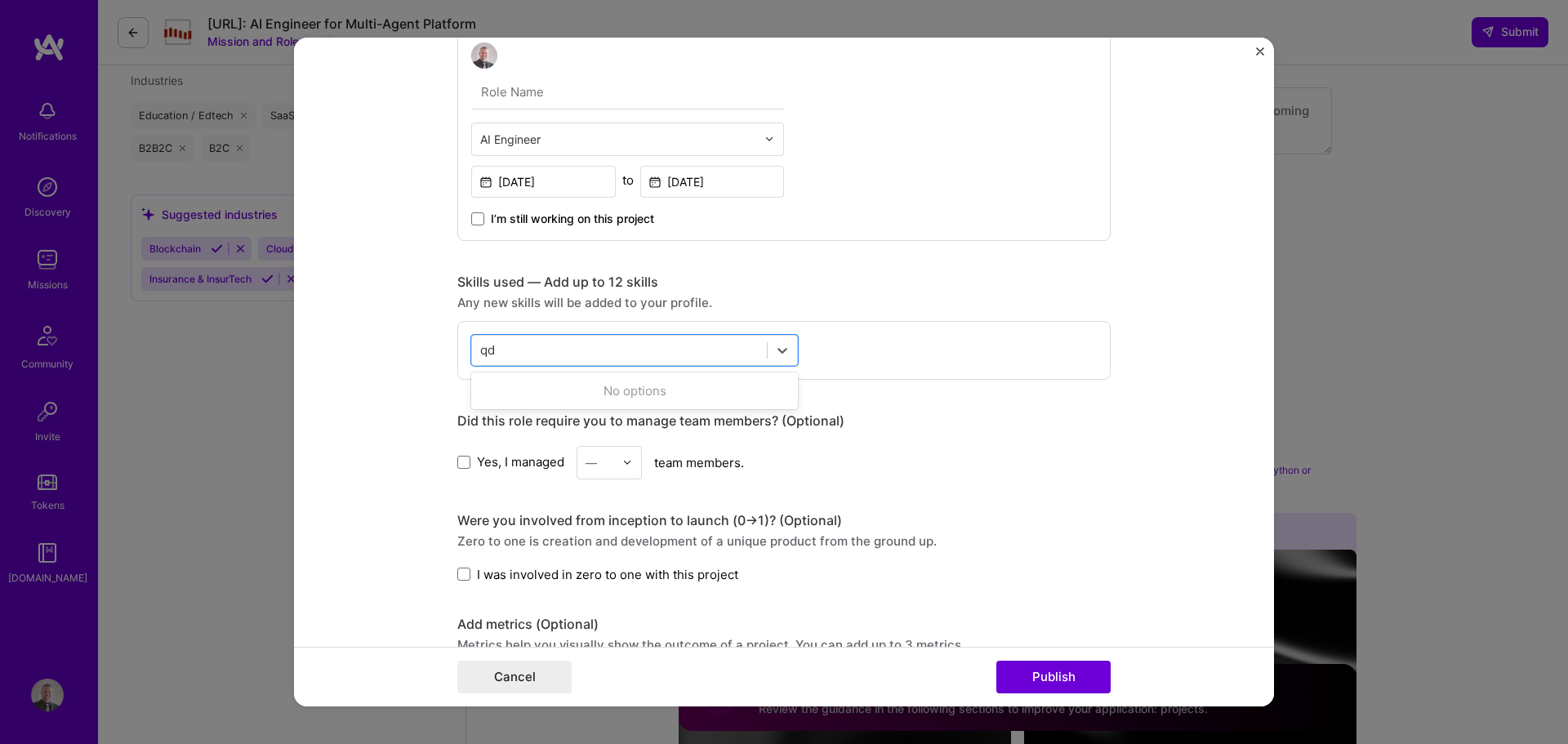
type input "q"
type input "v"
type input "r"
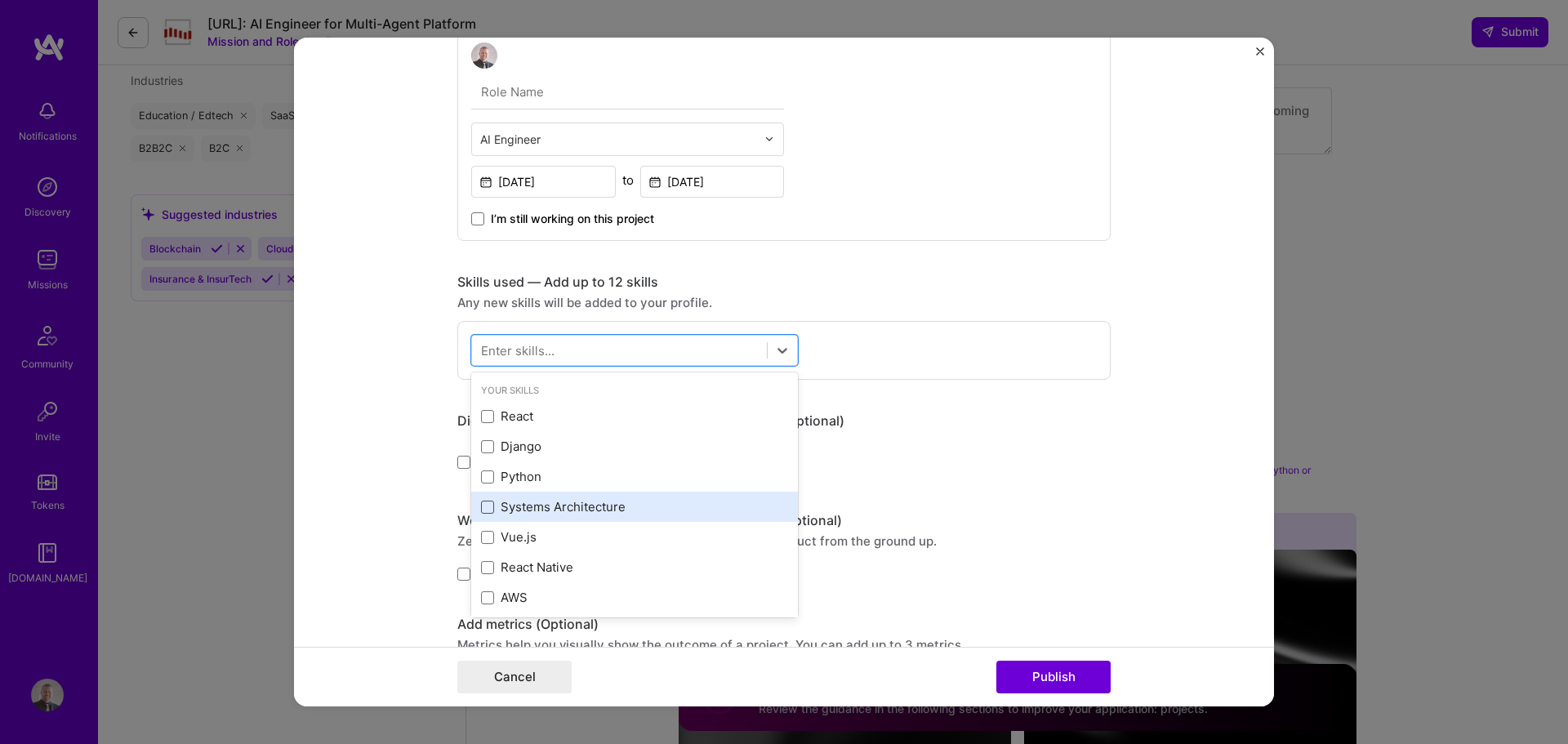
click at [482, 504] on span at bounding box center [487, 507] width 13 height 13
click at [0, 0] on input "checkbox" at bounding box center [0, 0] width 0 height 0
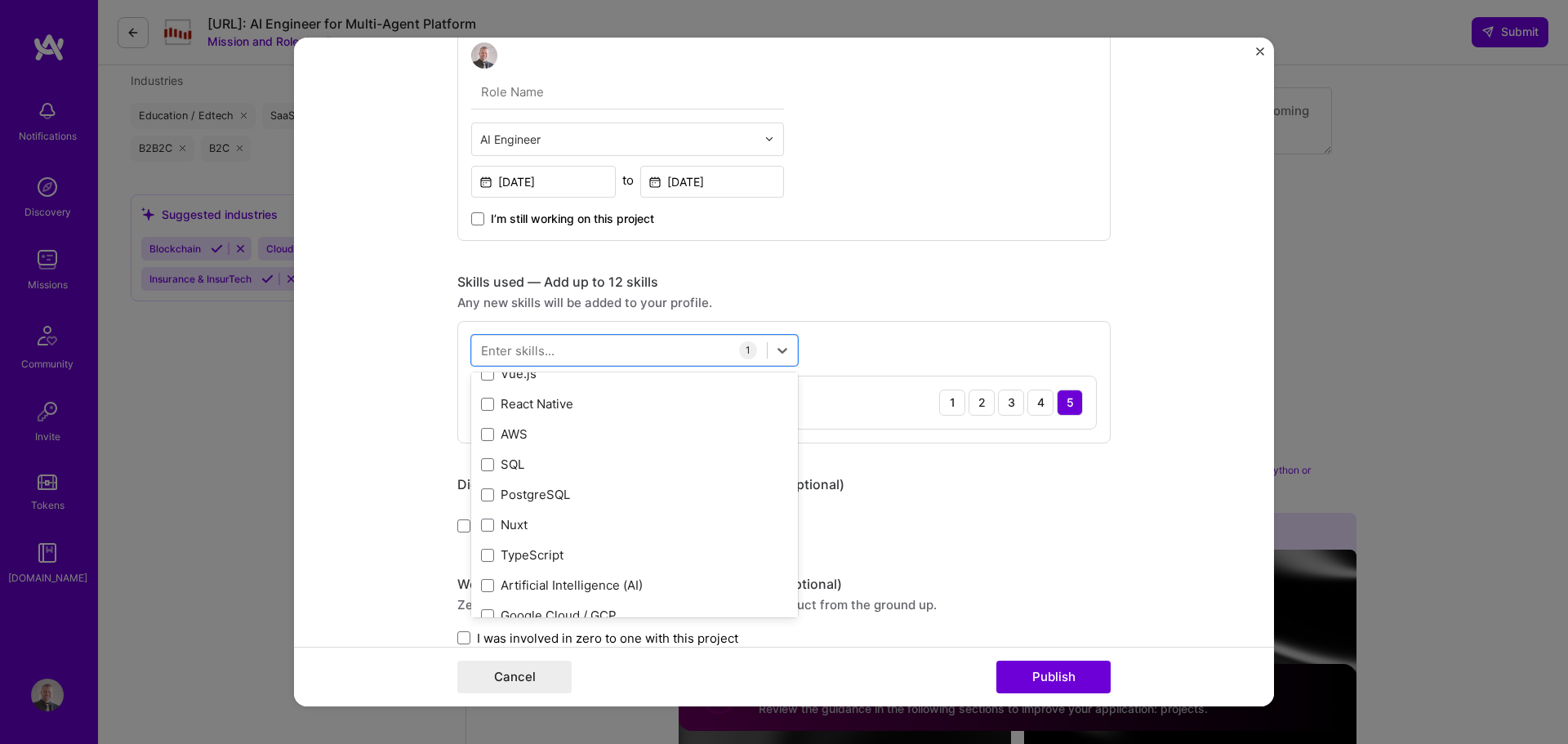
scroll to position [245, 0]
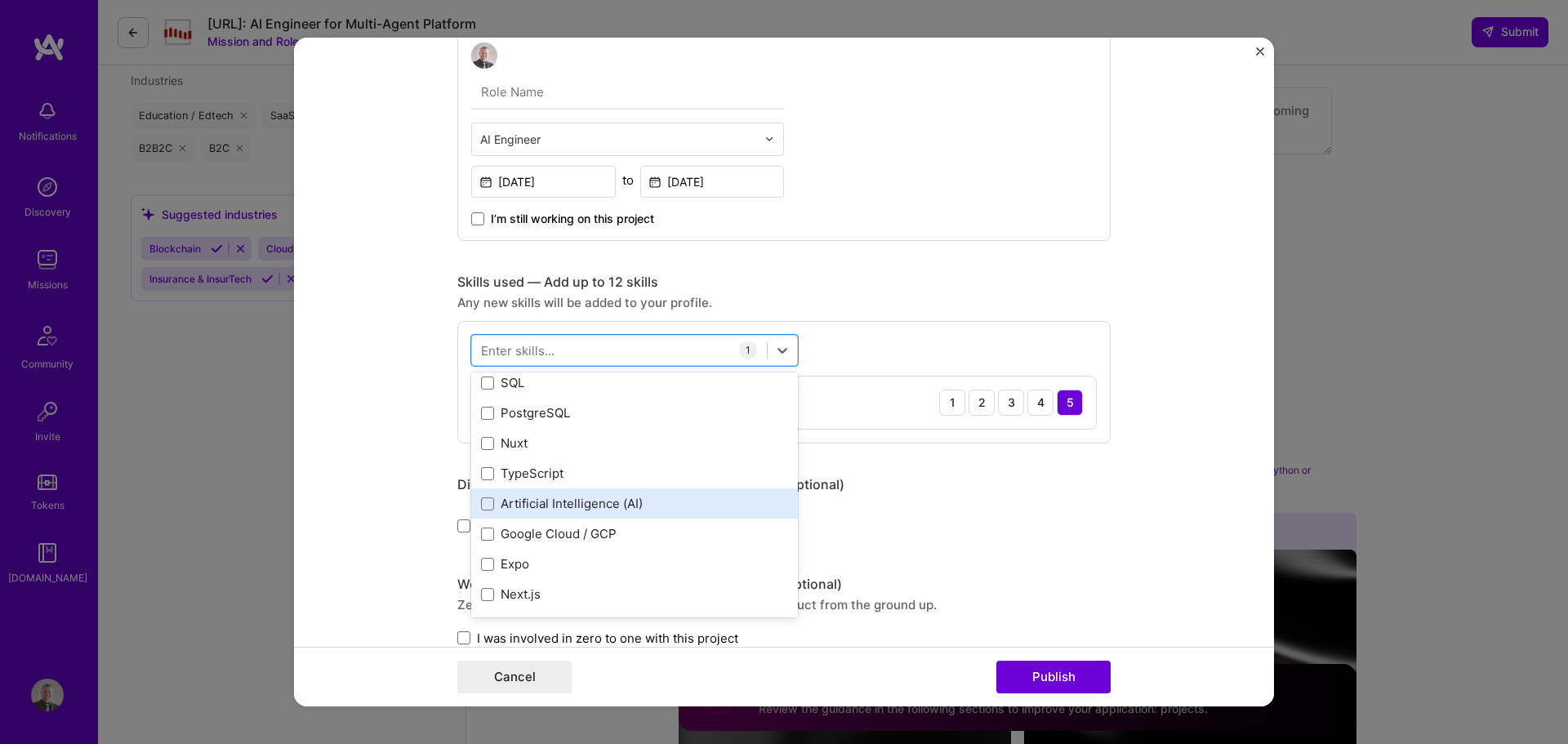
click at [559, 499] on div "Artificial Intelligence (AI)" at bounding box center [635, 504] width 307 height 17
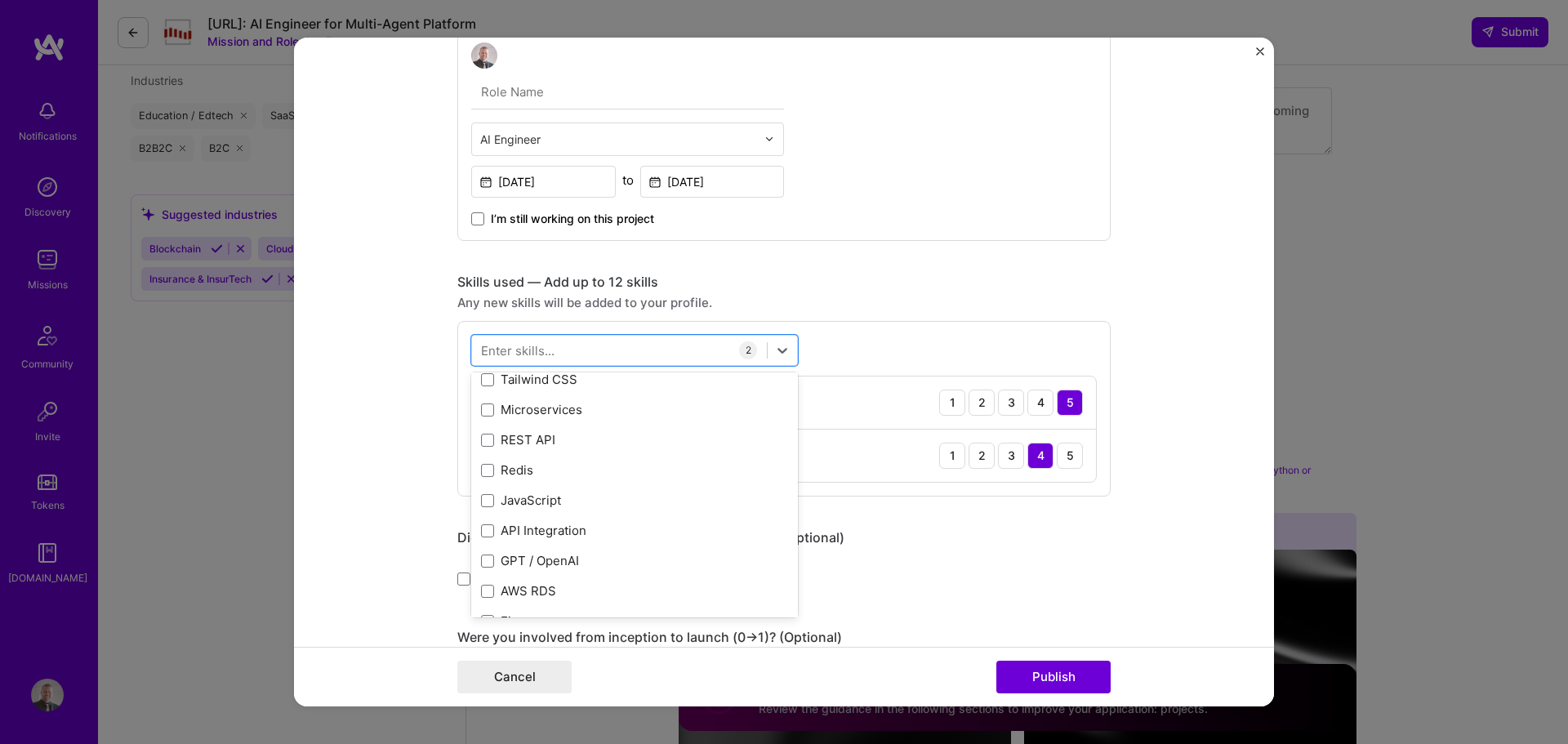
scroll to position [571, 0]
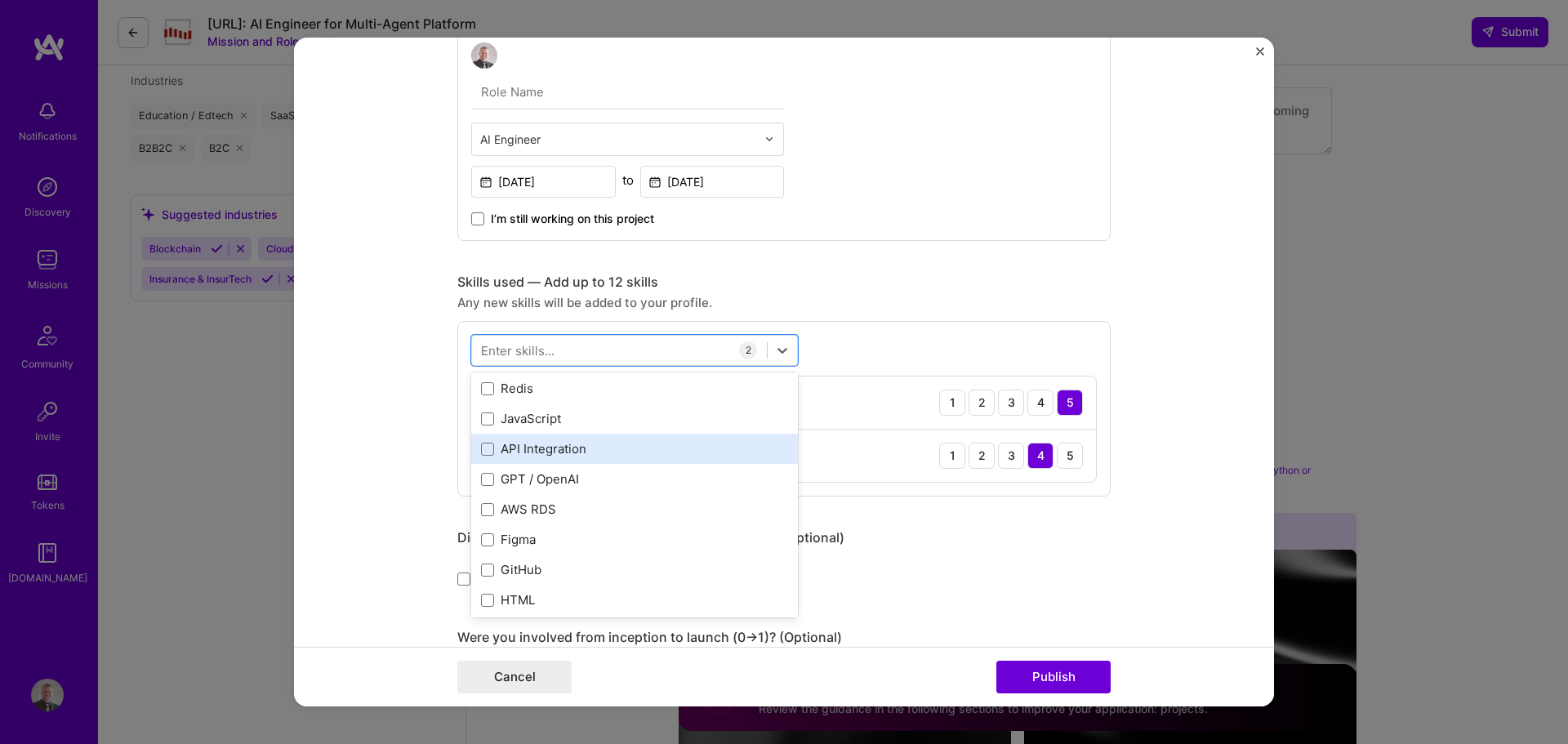
click at [560, 453] on div "API Integration" at bounding box center [635, 449] width 307 height 17
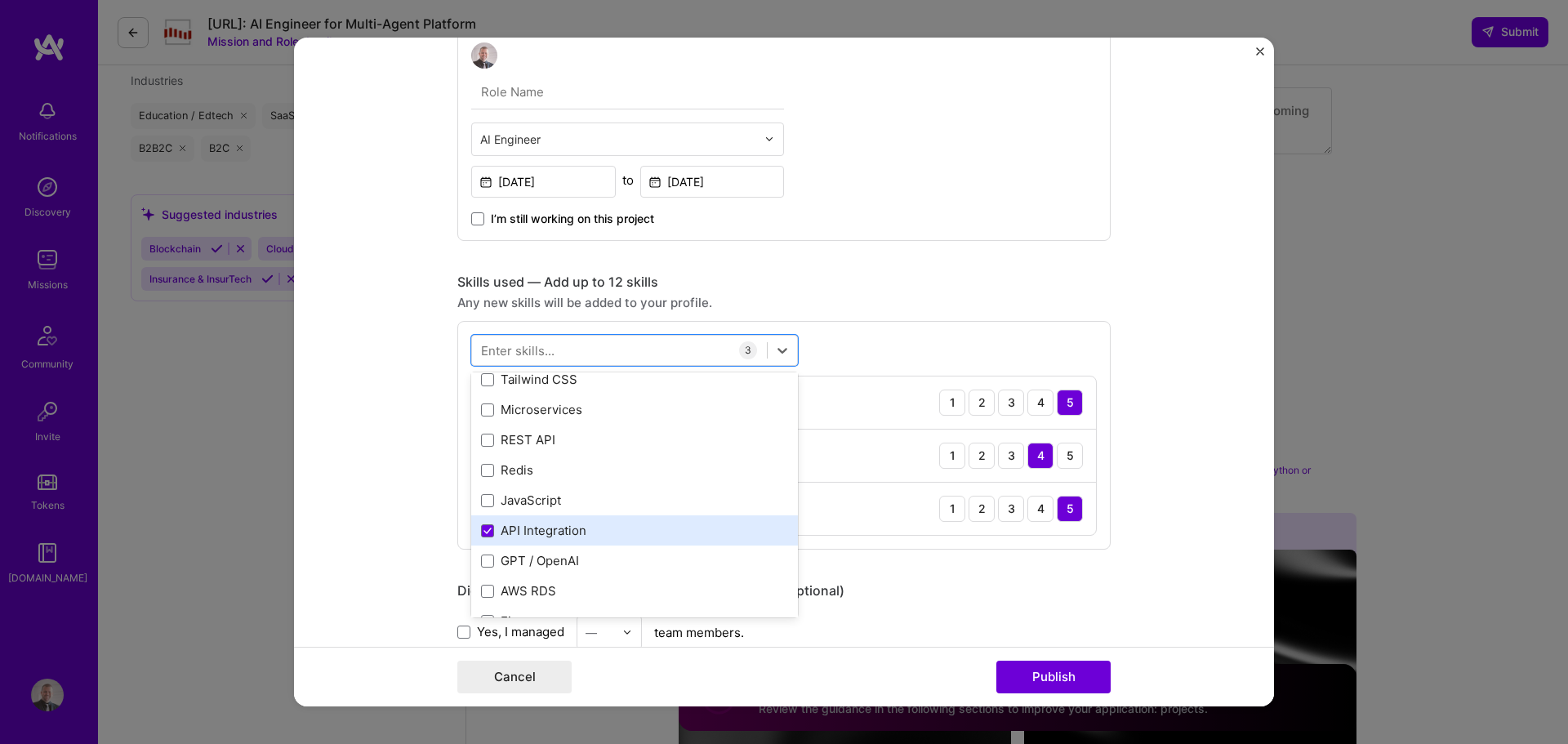
scroll to position [408, 0]
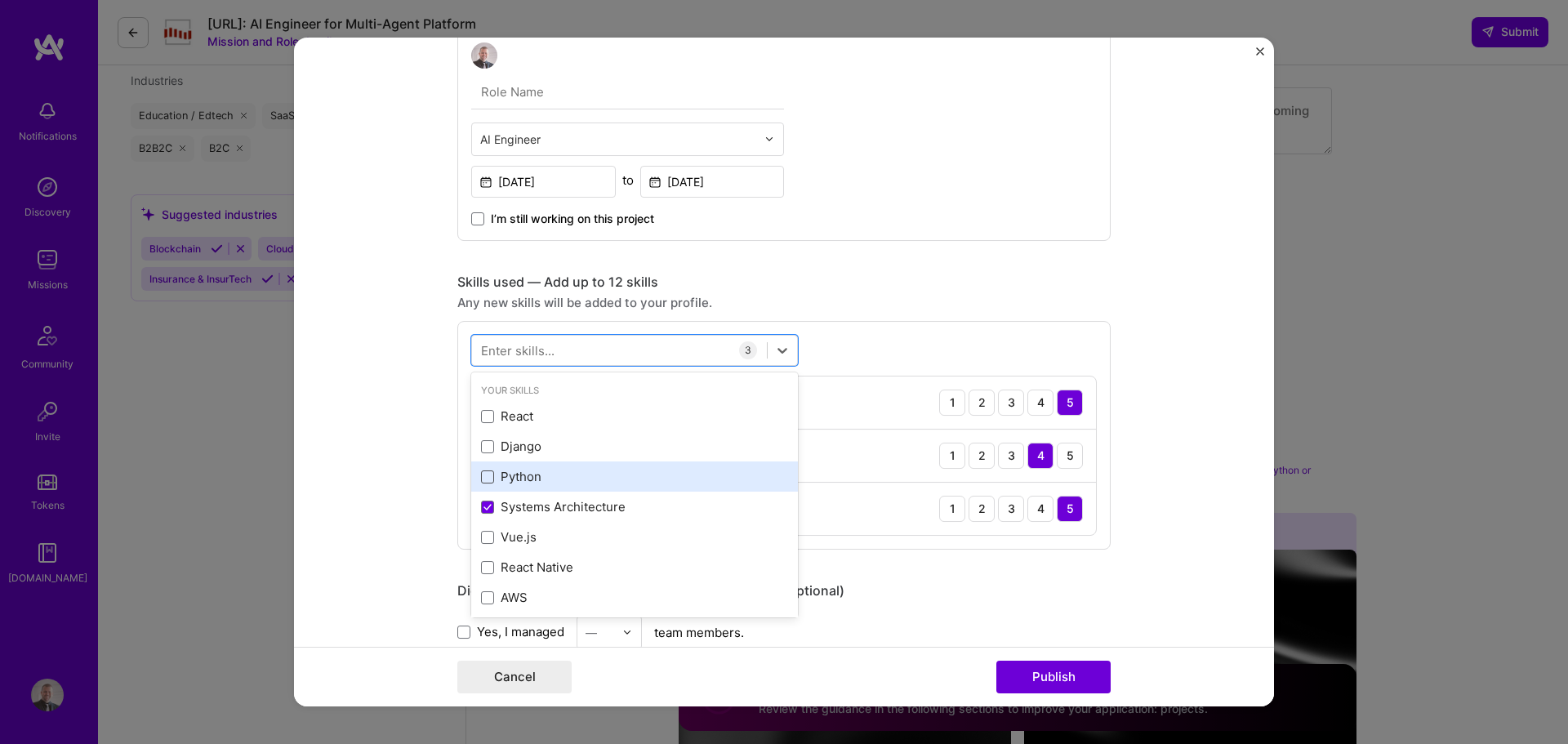
click at [487, 475] on span at bounding box center [487, 477] width 13 height 13
click at [0, 0] on input "checkbox" at bounding box center [0, 0] width 0 height 0
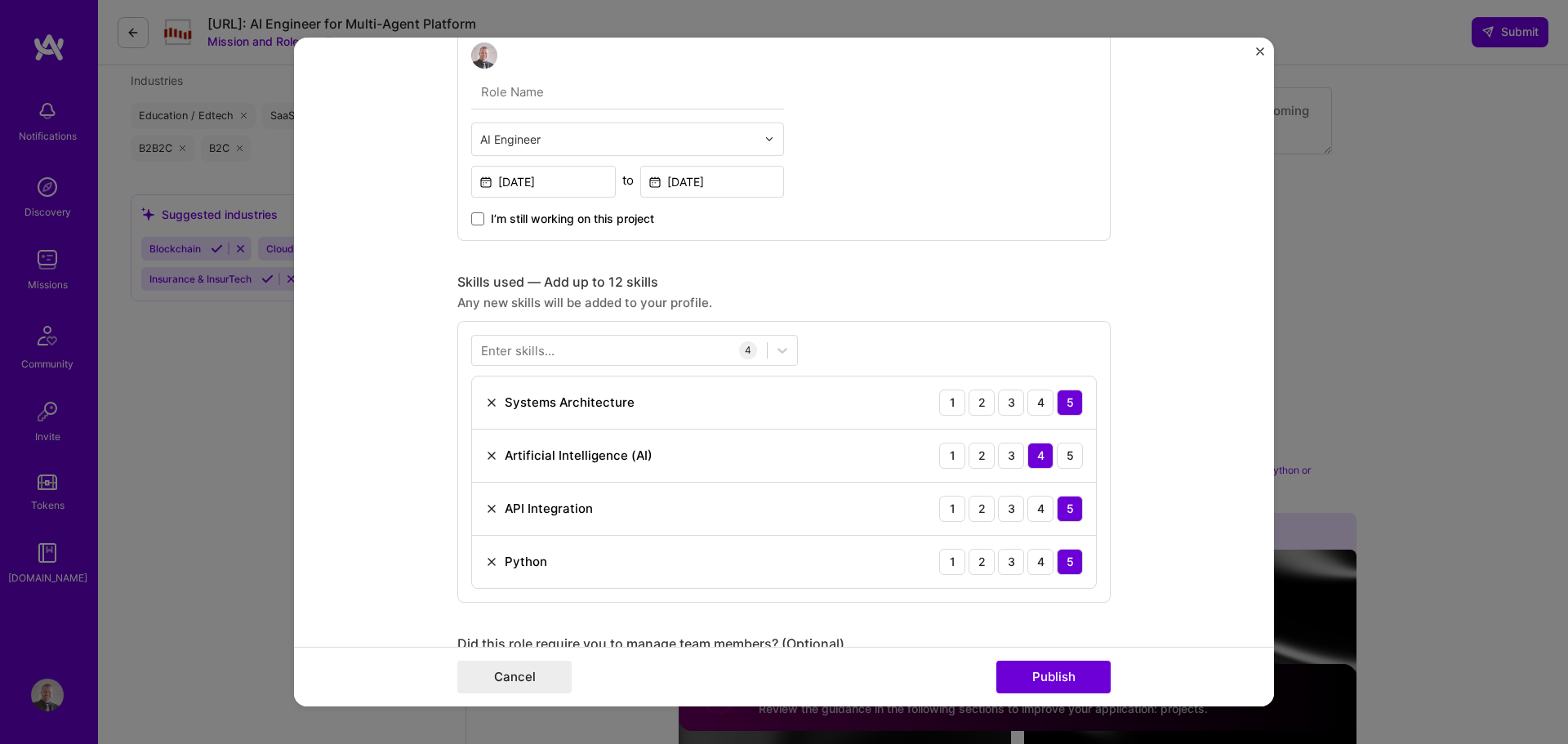
click at [1015, 303] on div "Any new skills will be added to your profile." at bounding box center [784, 303] width 653 height 17
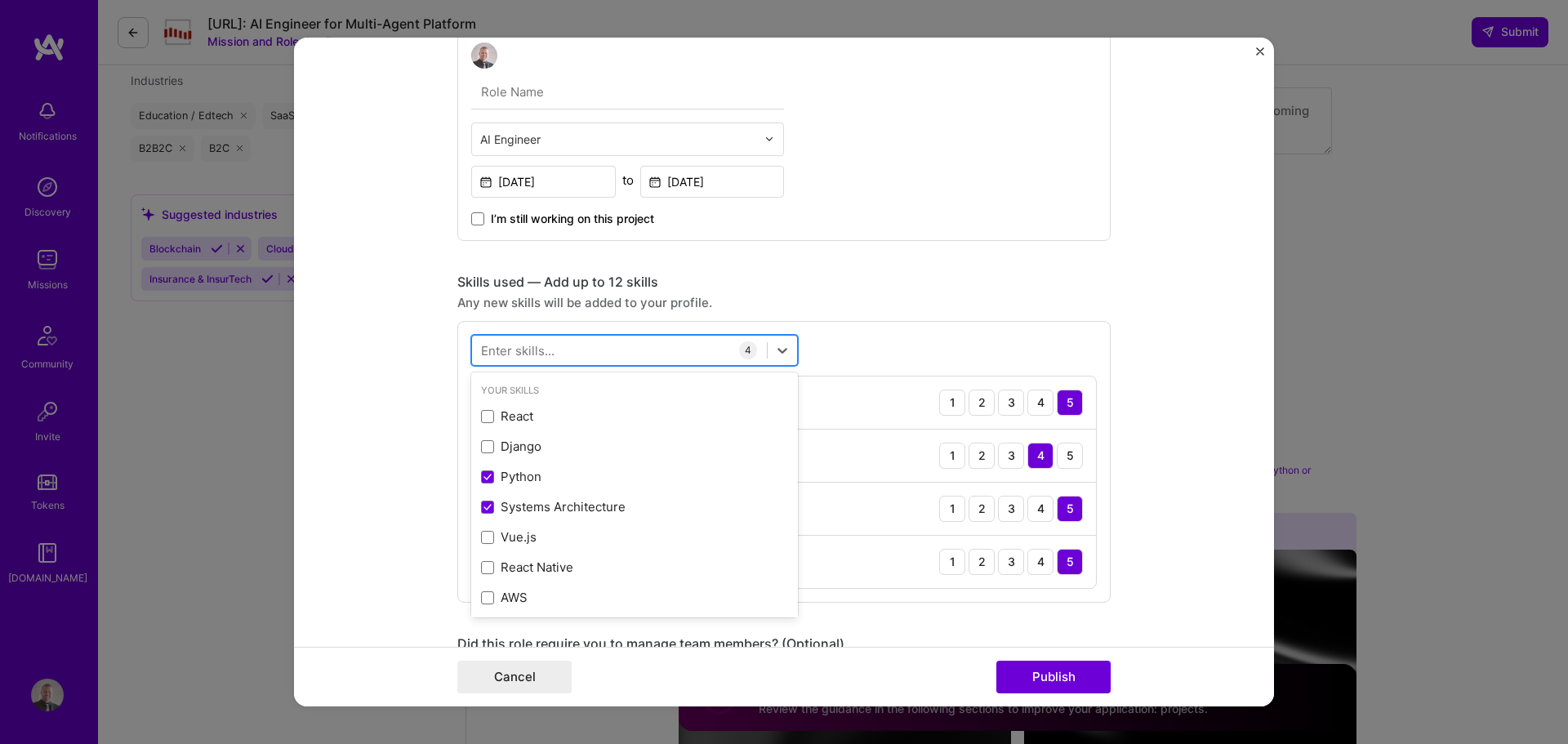
click at [598, 349] on div at bounding box center [619, 350] width 295 height 27
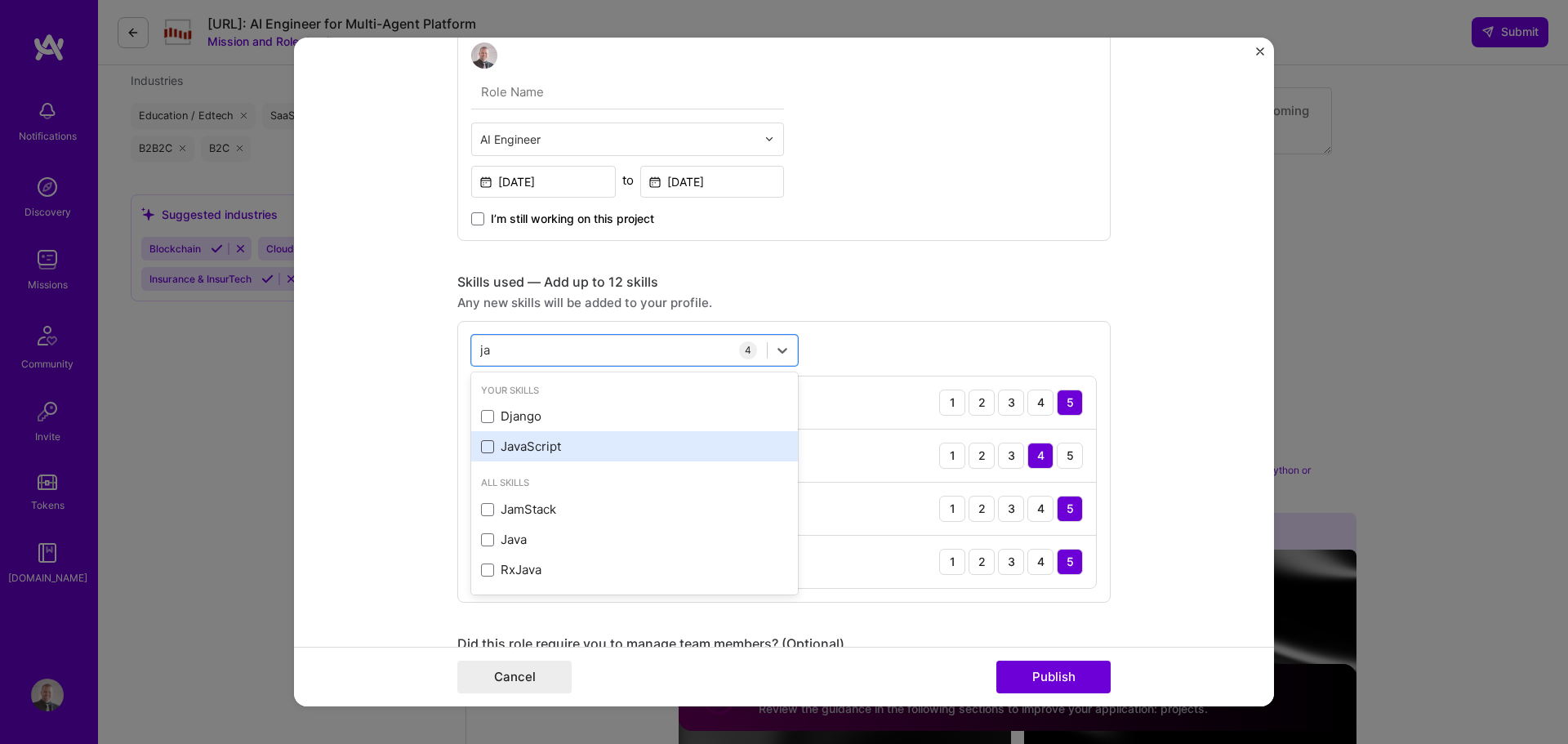
click at [481, 449] on span at bounding box center [487, 447] width 13 height 13
click at [0, 0] on input "checkbox" at bounding box center [0, 0] width 0 height 0
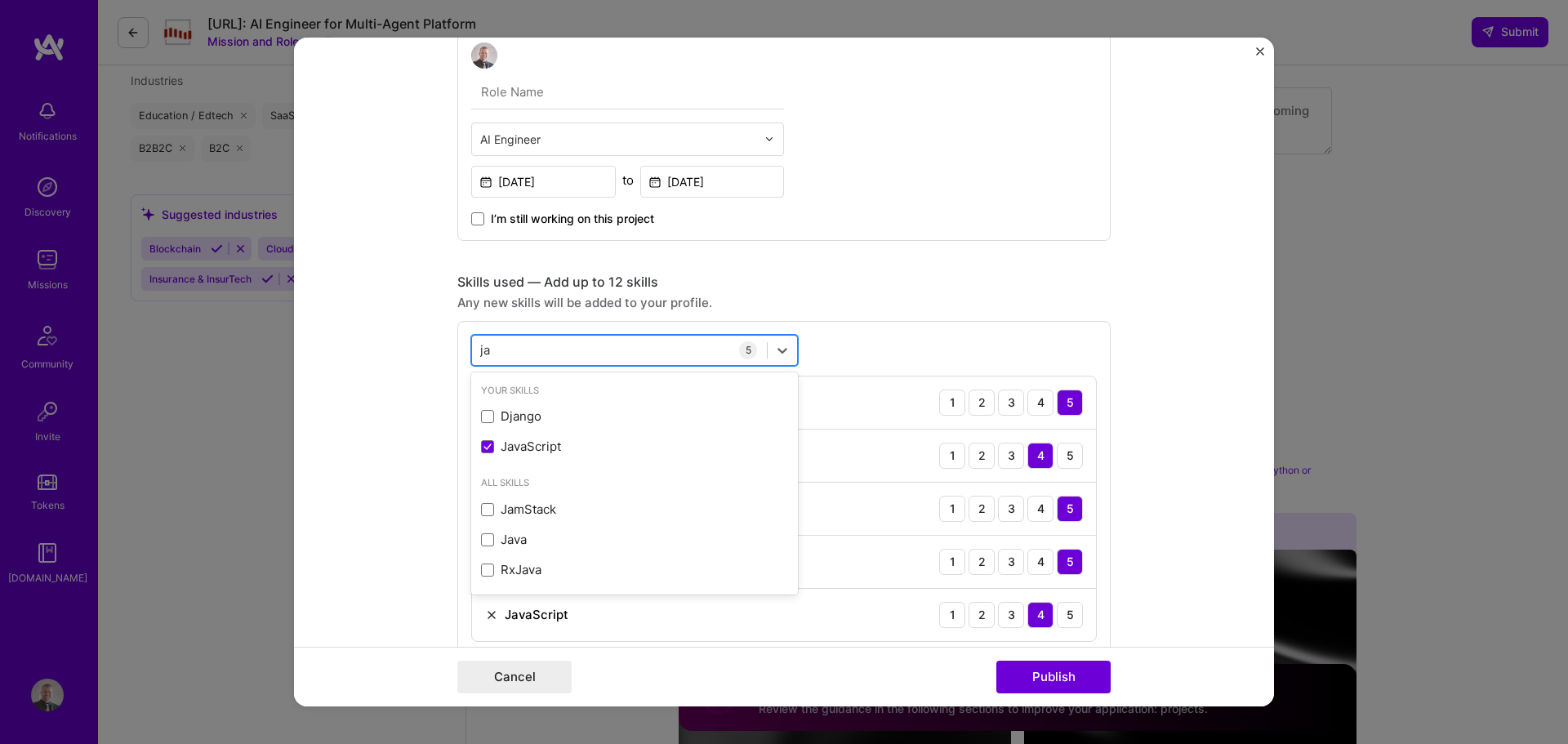
type input "j"
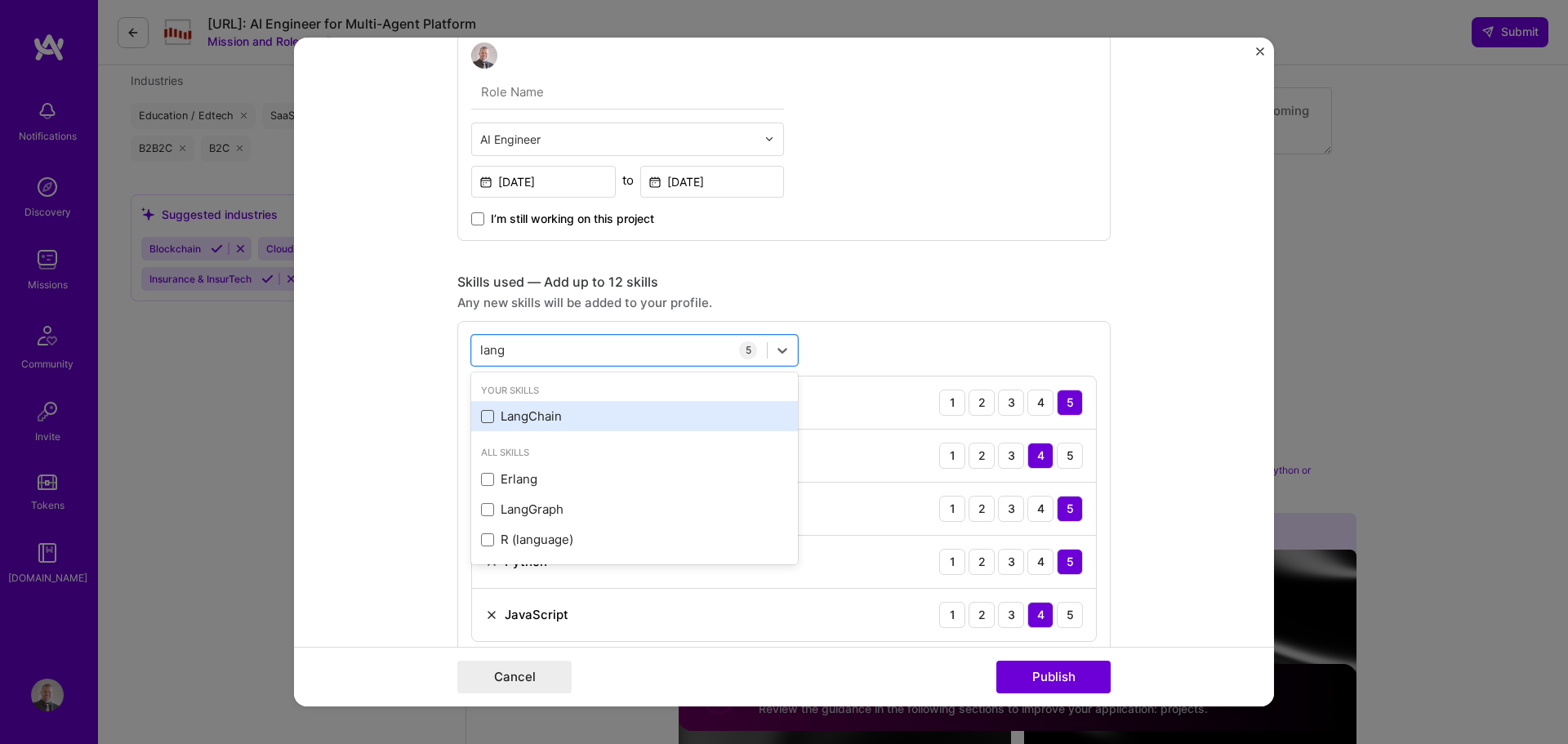
click at [483, 420] on span at bounding box center [487, 417] width 13 height 13
click at [0, 0] on input "checkbox" at bounding box center [0, 0] width 0 height 0
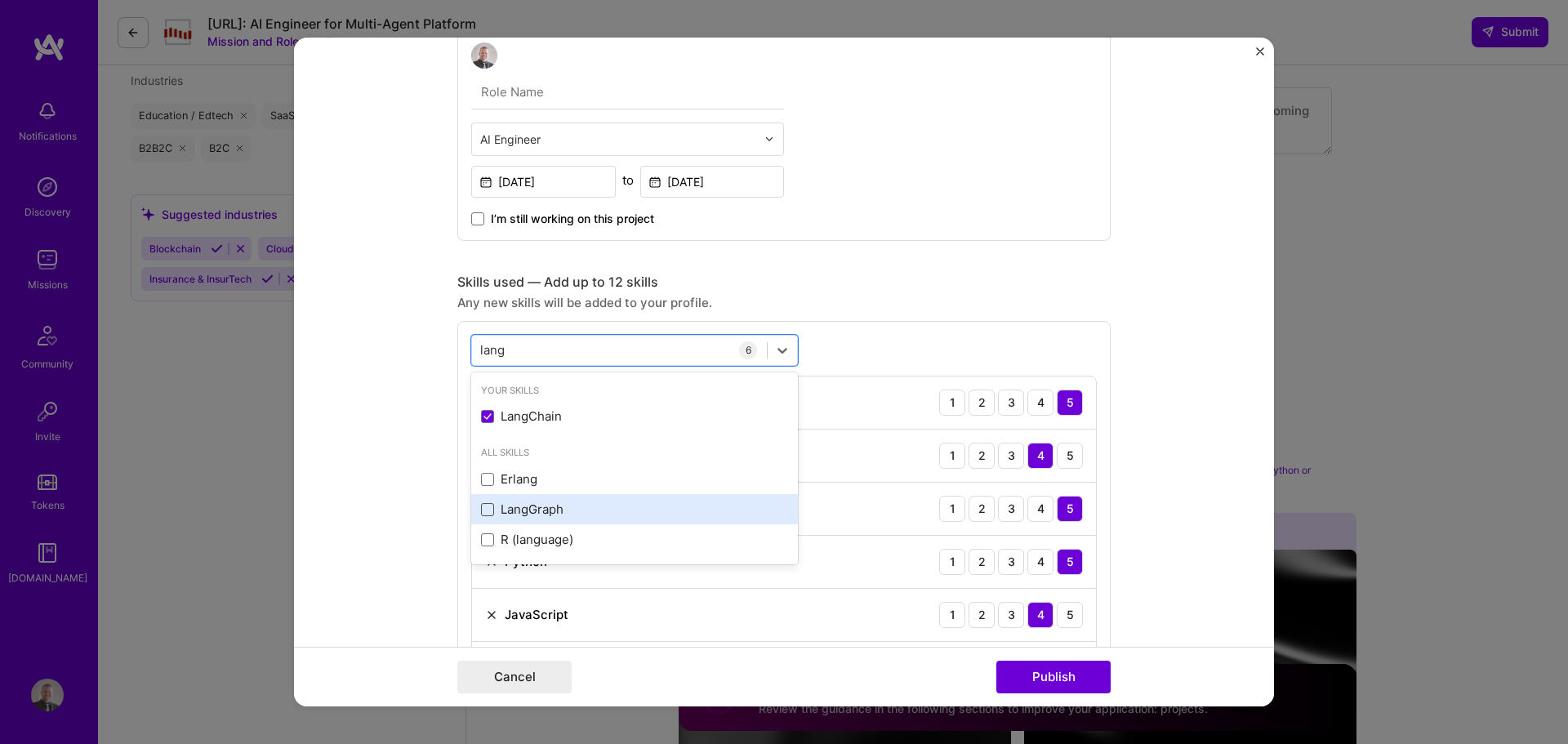
click at [481, 508] on span at bounding box center [487, 510] width 13 height 13
click at [0, 0] on input "checkbox" at bounding box center [0, 0] width 0 height 0
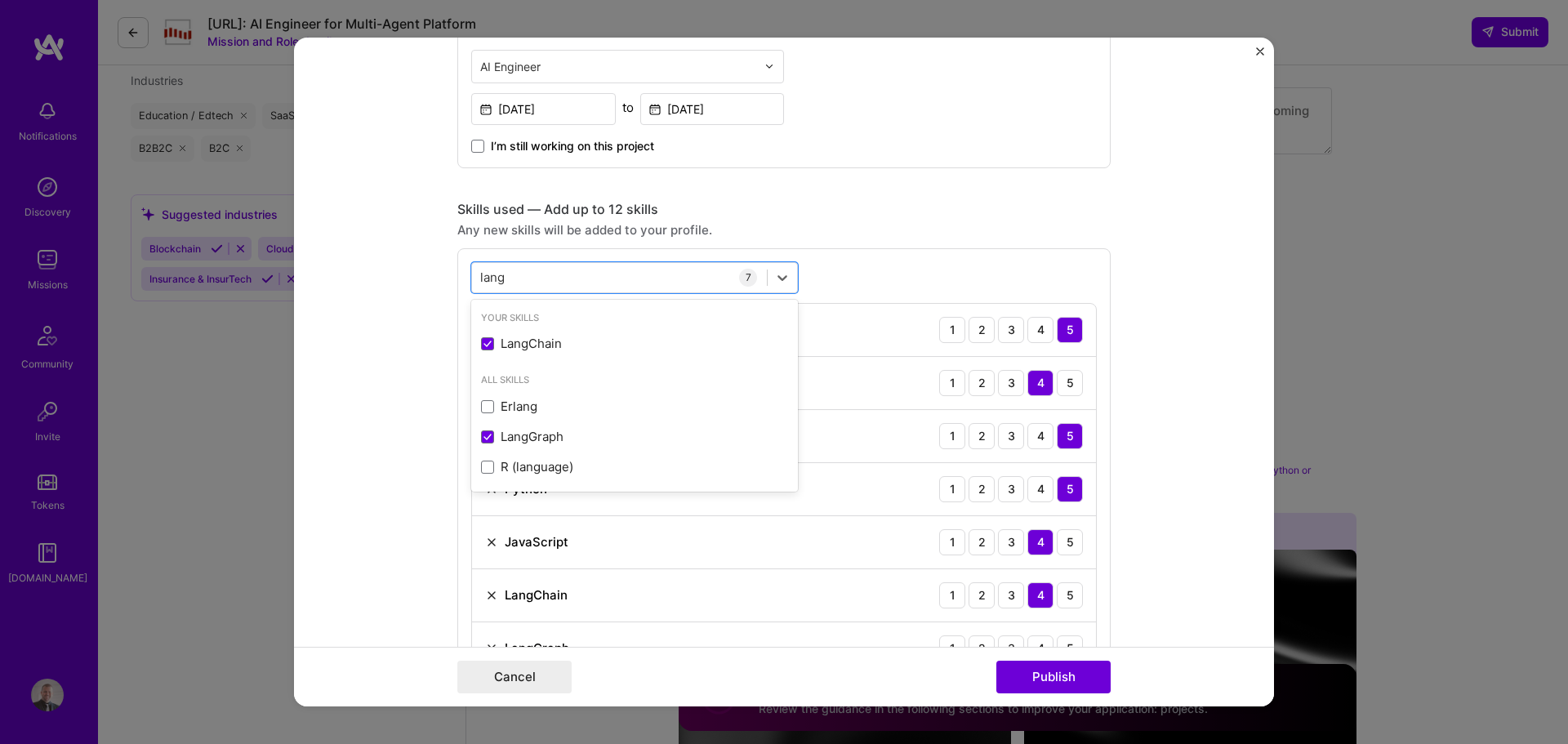
scroll to position [1062, 0]
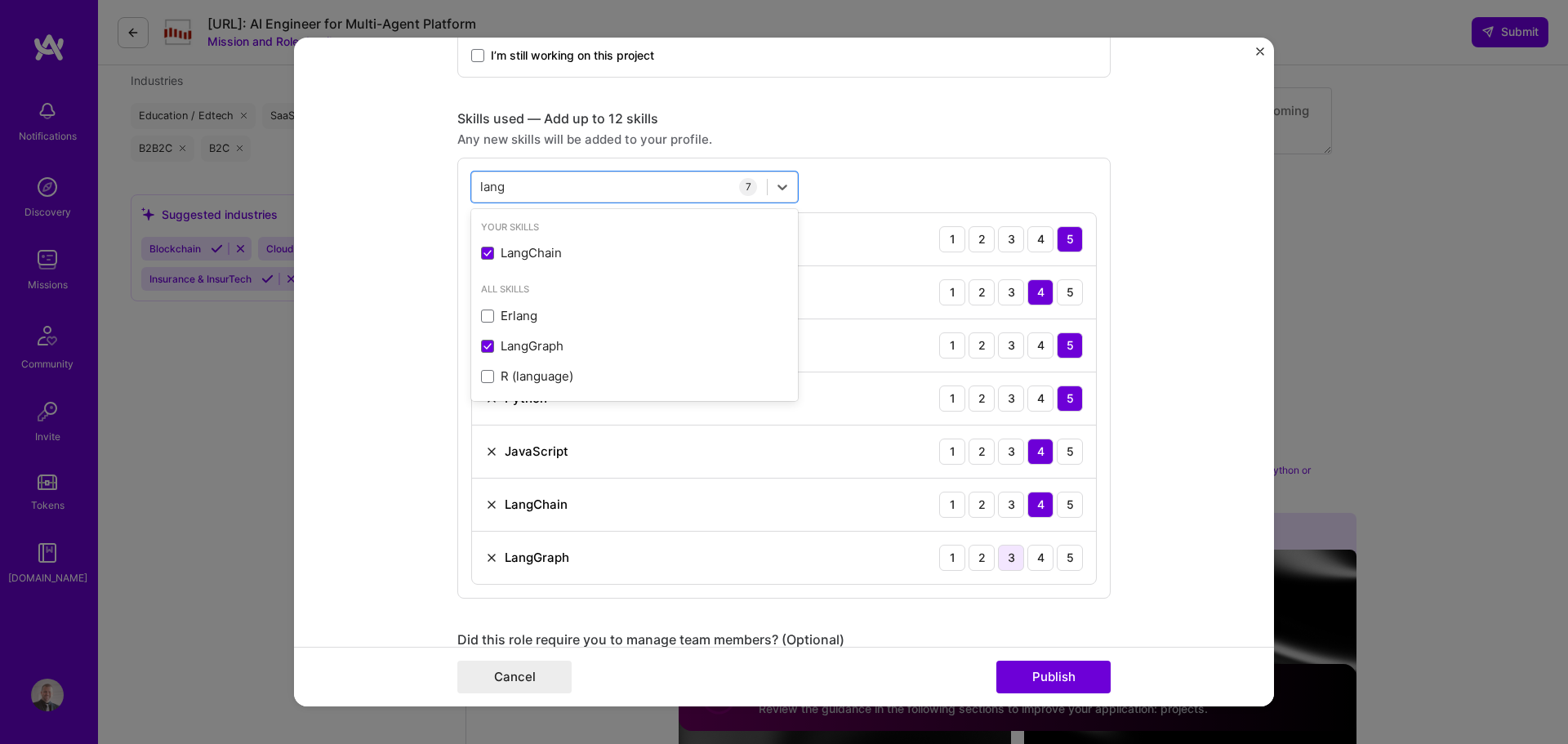
type input "lang"
click at [1010, 552] on div "3" at bounding box center [1012, 558] width 26 height 26
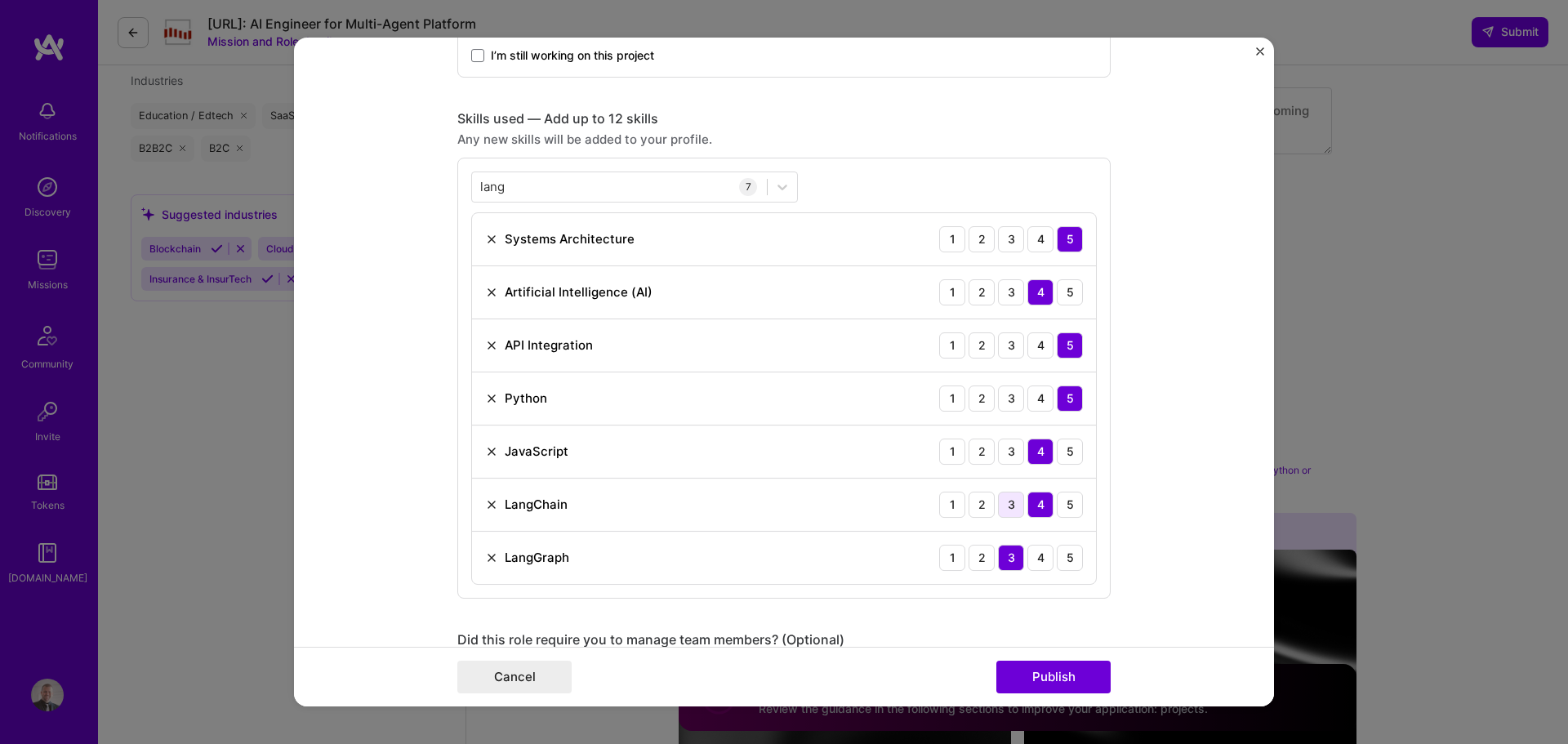
click at [1013, 510] on div "3" at bounding box center [1012, 505] width 26 height 26
click at [1066, 448] on div "5" at bounding box center [1070, 452] width 26 height 26
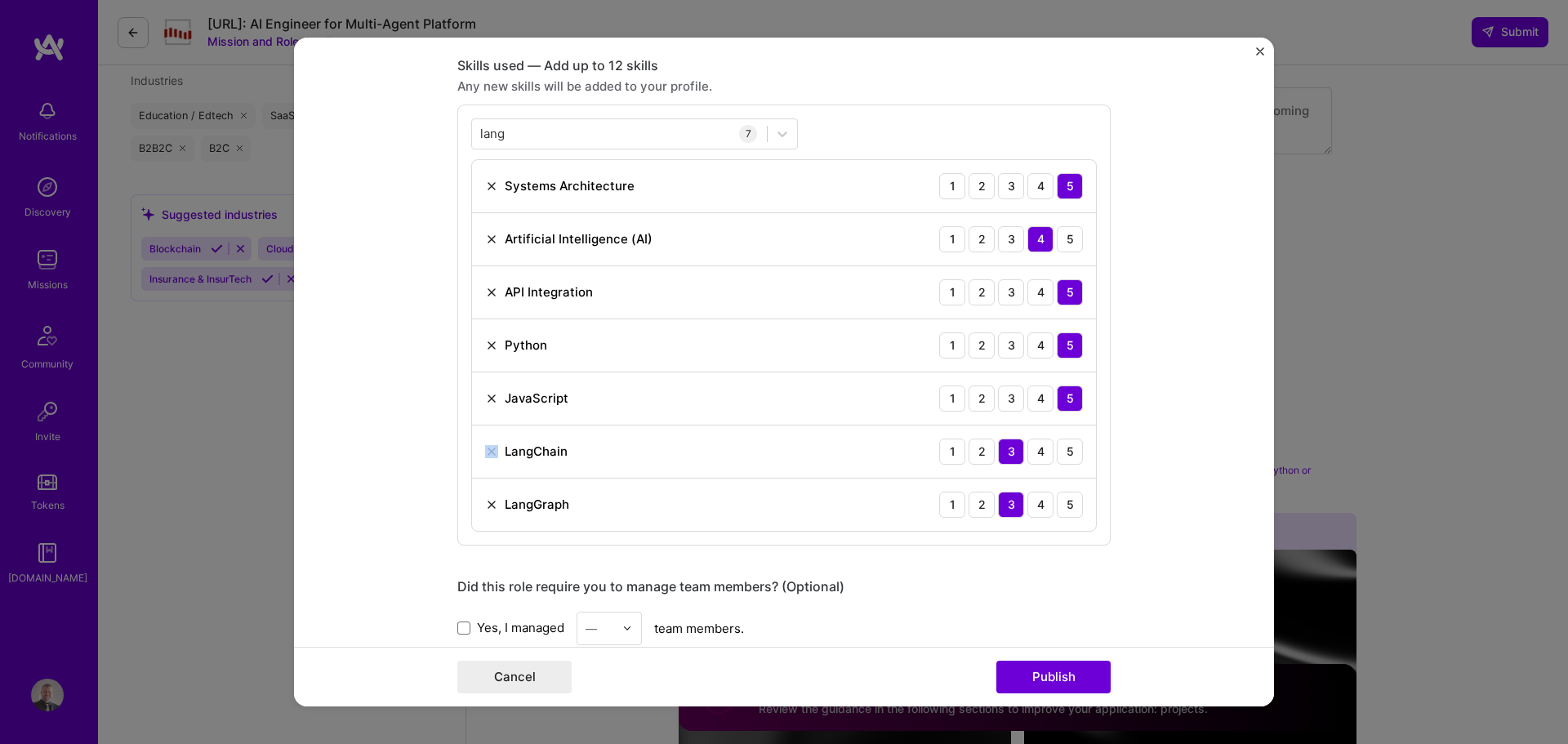
scroll to position [1144, 0]
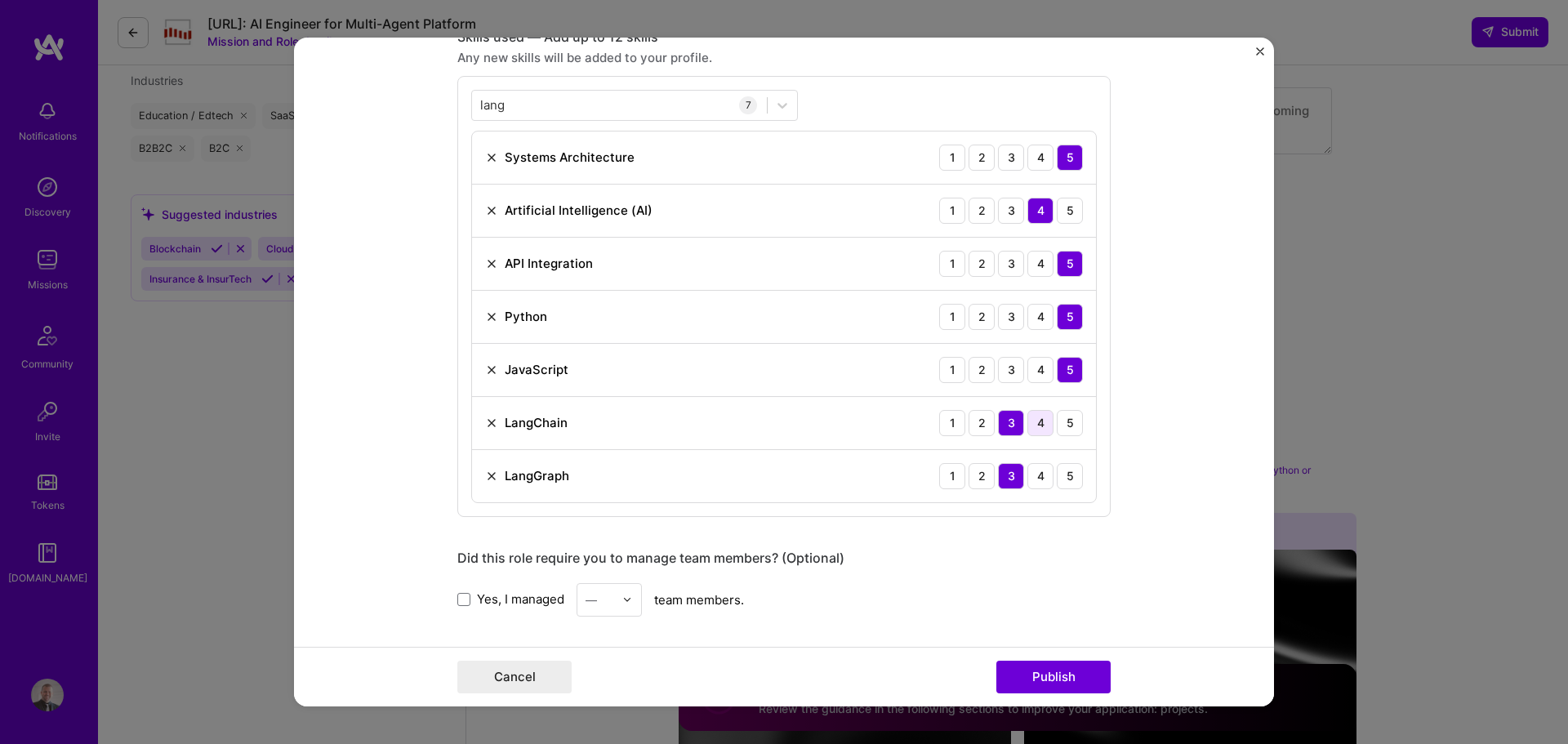
click at [1035, 412] on div "4" at bounding box center [1041, 423] width 26 height 26
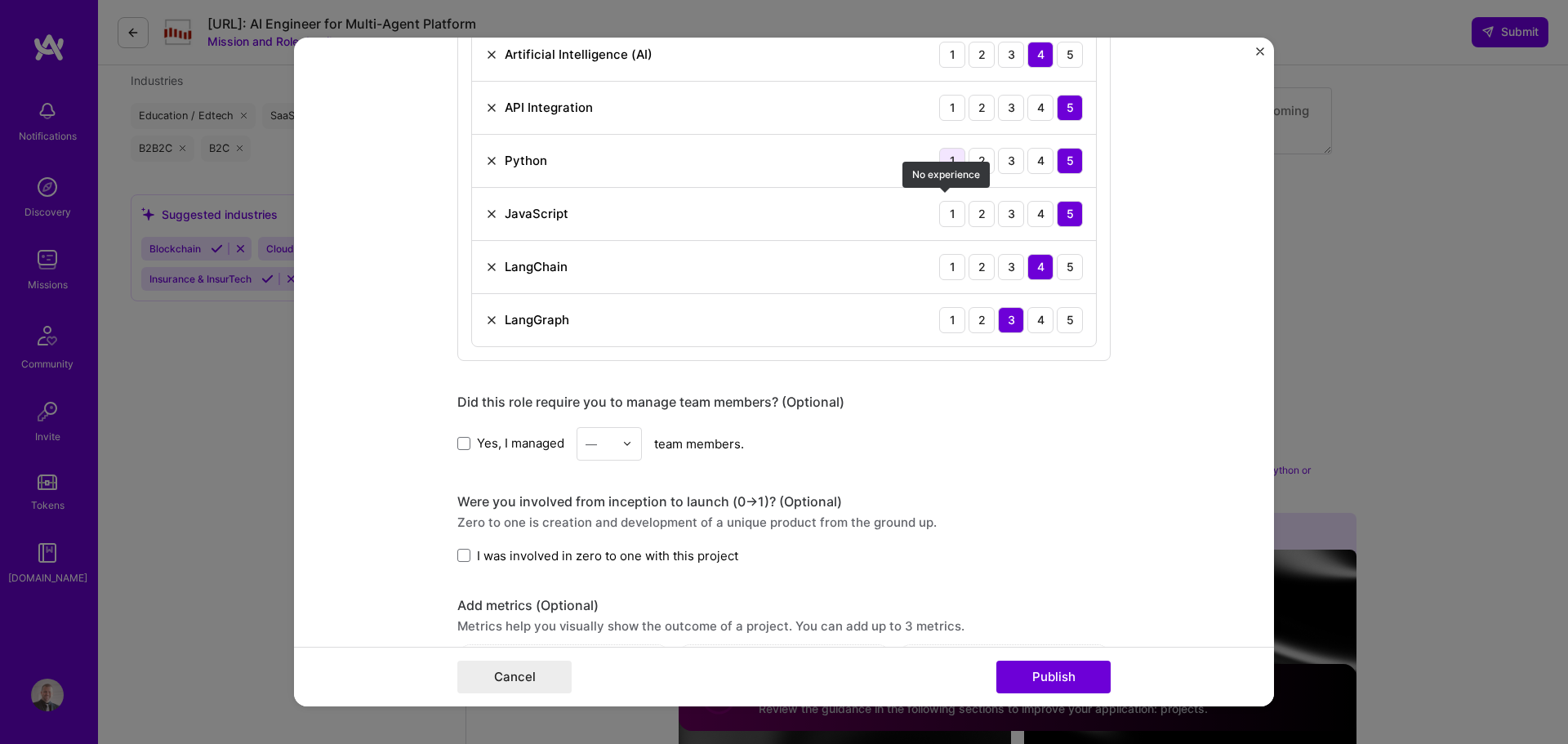
scroll to position [1307, 0]
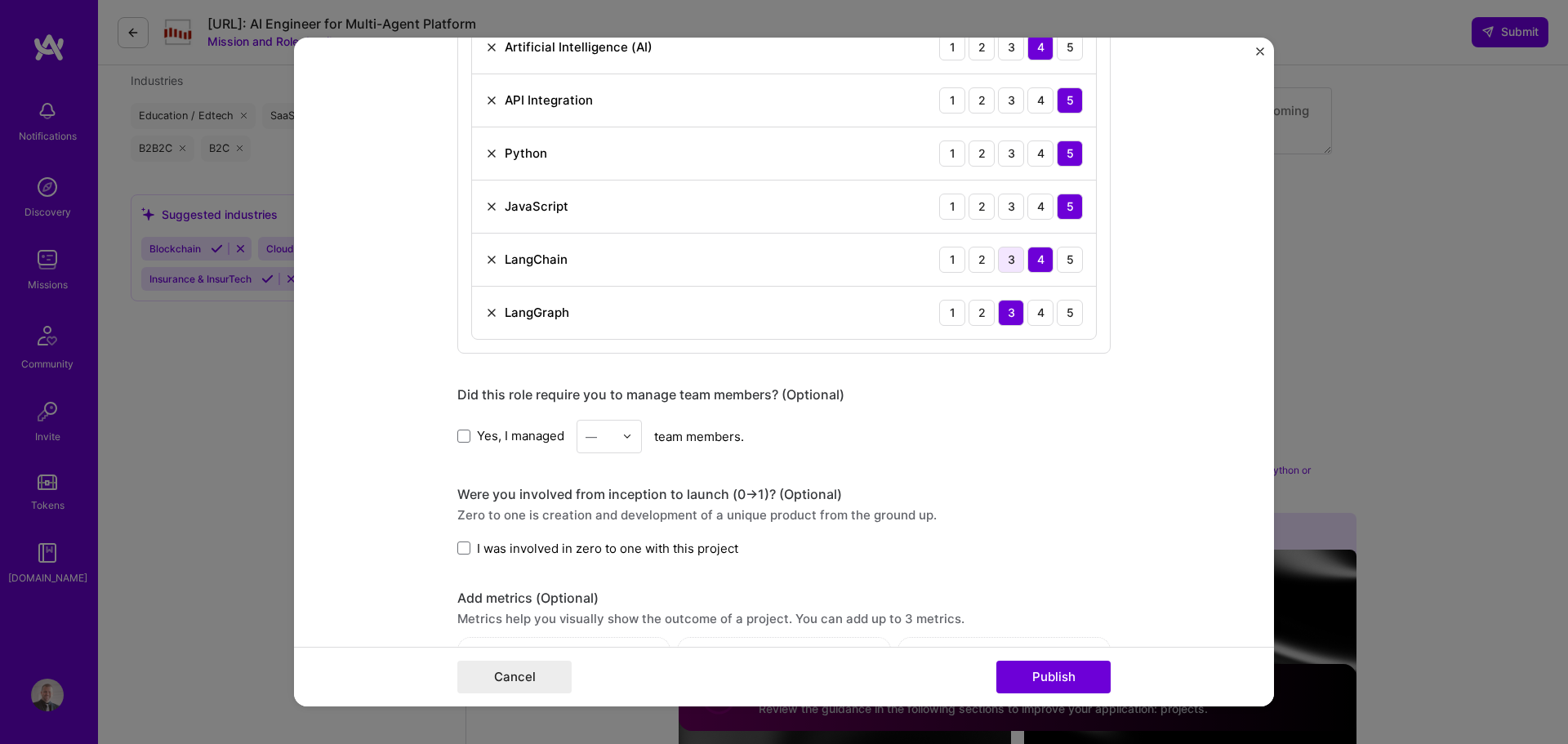
click at [1011, 267] on div "3" at bounding box center [1012, 260] width 26 height 26
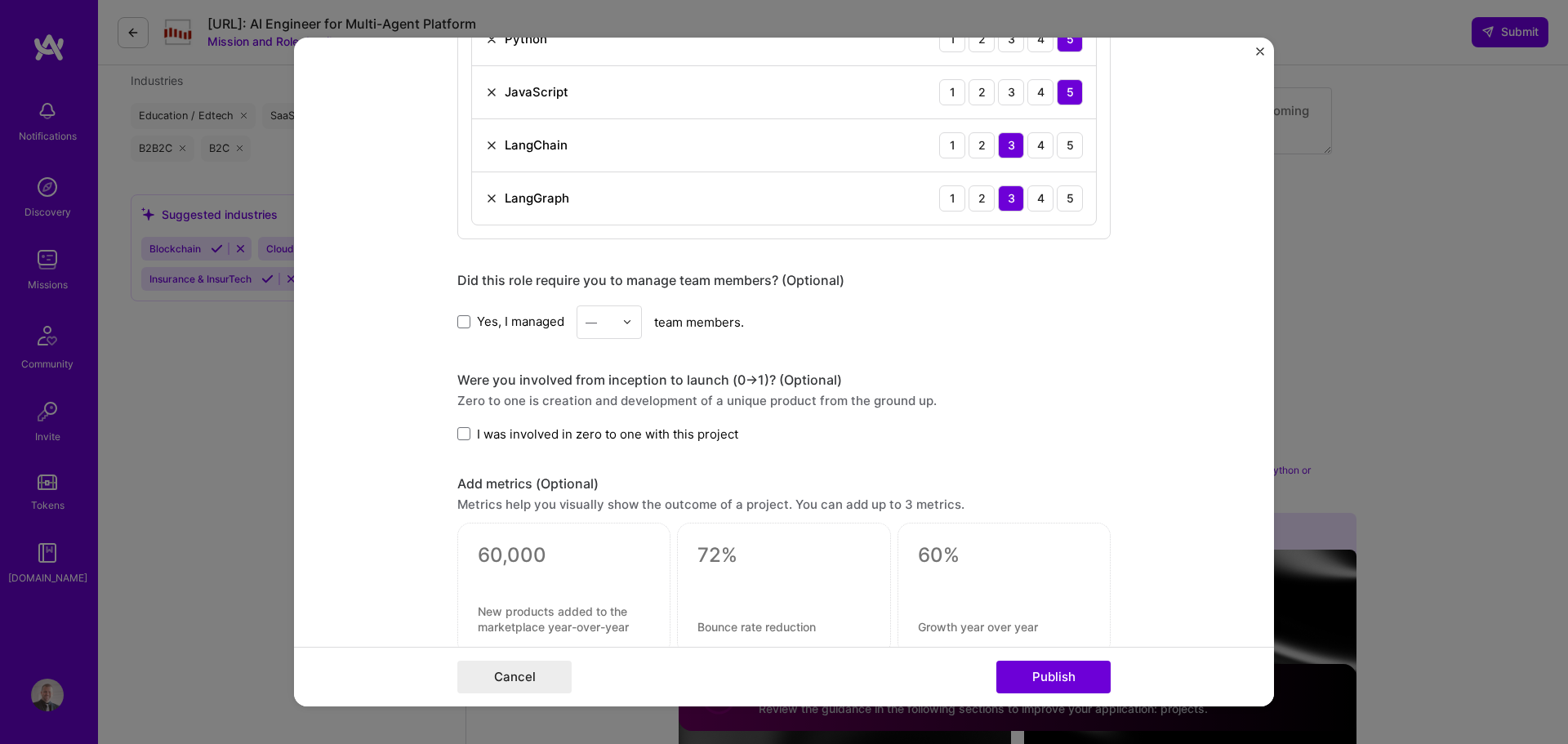
scroll to position [1470, 0]
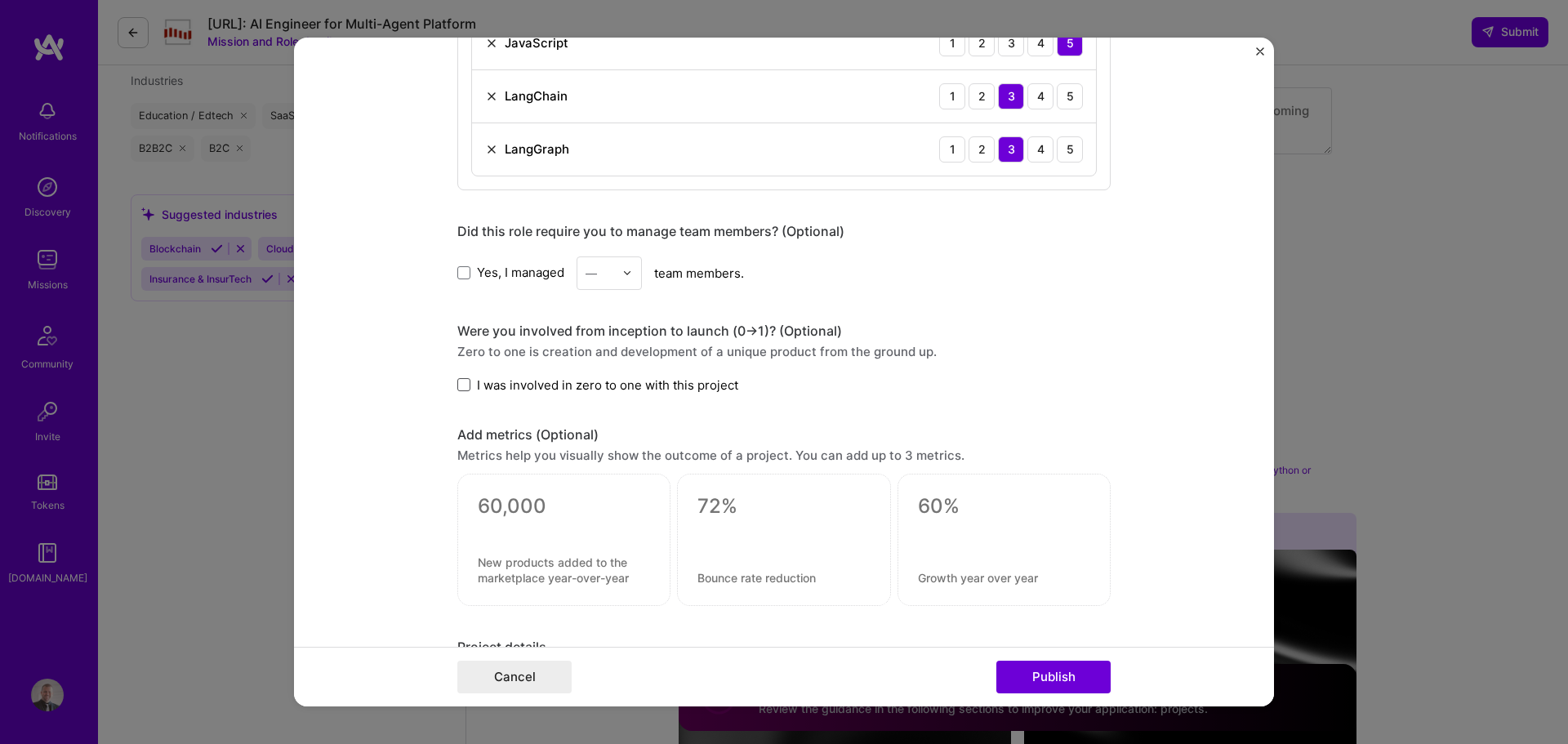
click at [461, 386] on span at bounding box center [464, 385] width 13 height 13
click at [0, 0] on input "I was involved in zero to one with this project" at bounding box center [0, 0] width 0 height 0
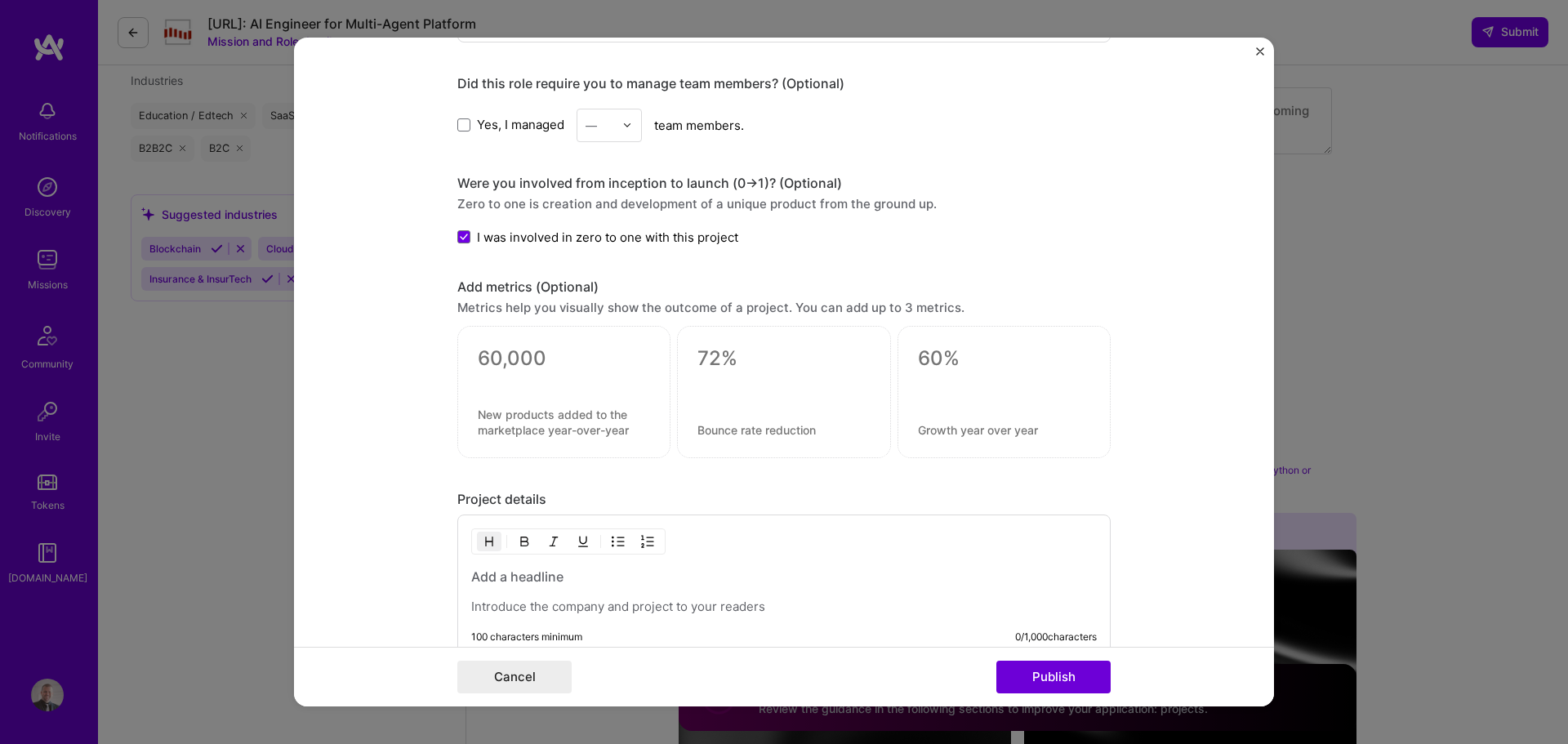
scroll to position [1634, 0]
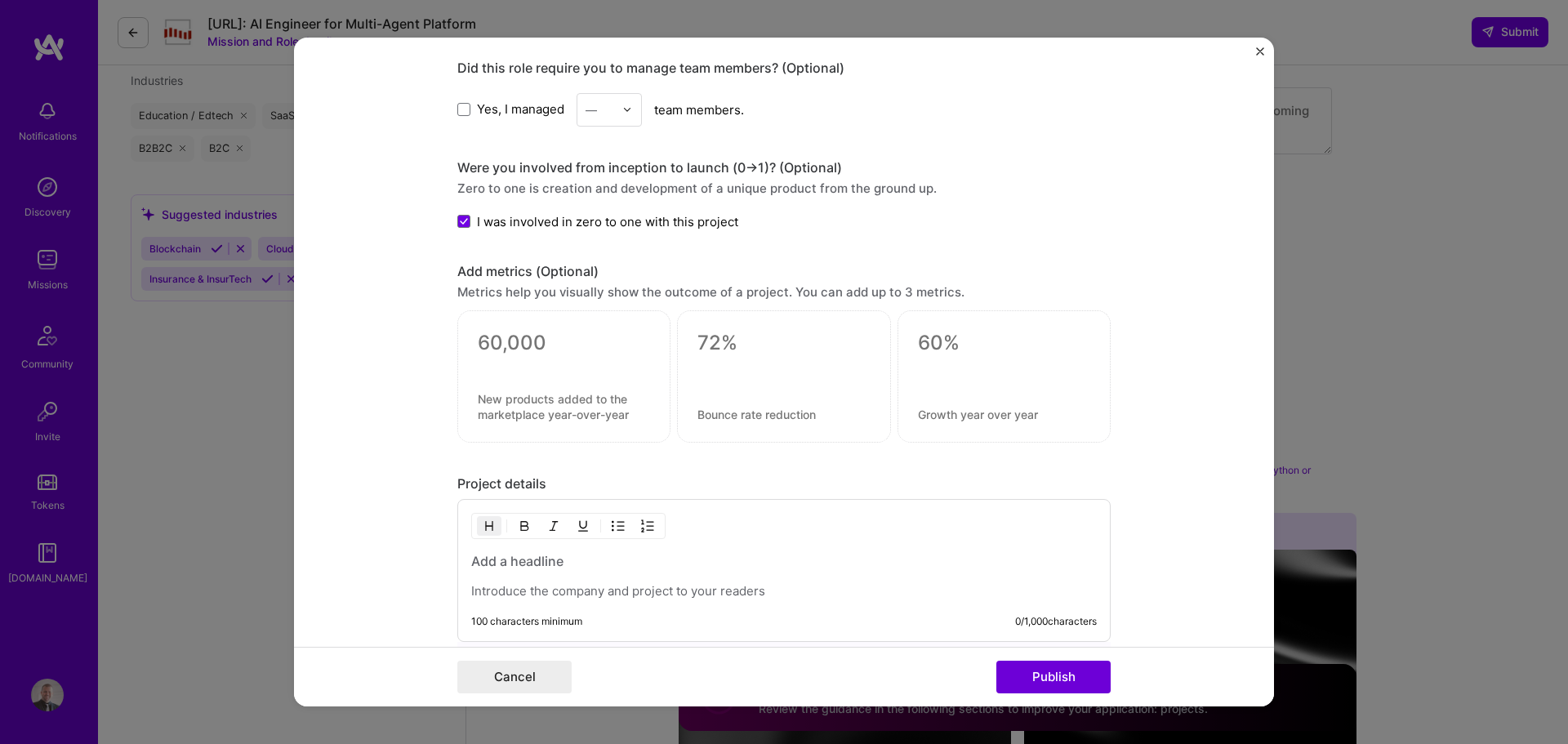
click at [547, 335] on textarea at bounding box center [564, 343] width 173 height 25
click at [402, 344] on form "Project title Hey Creator AI Agent Company Marvelous Project industry Industry …" at bounding box center [784, 372] width 981 height 670
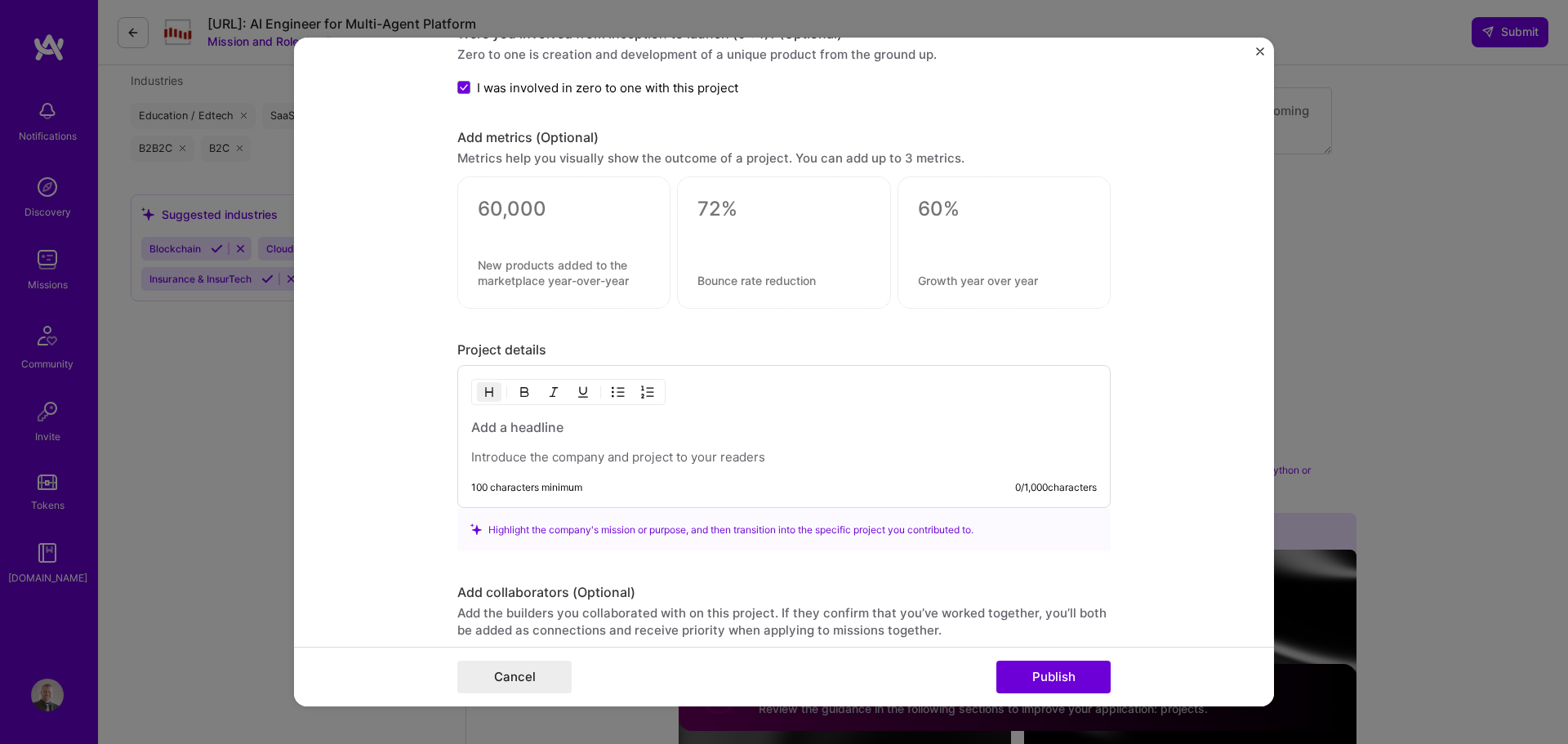
scroll to position [1797, 0]
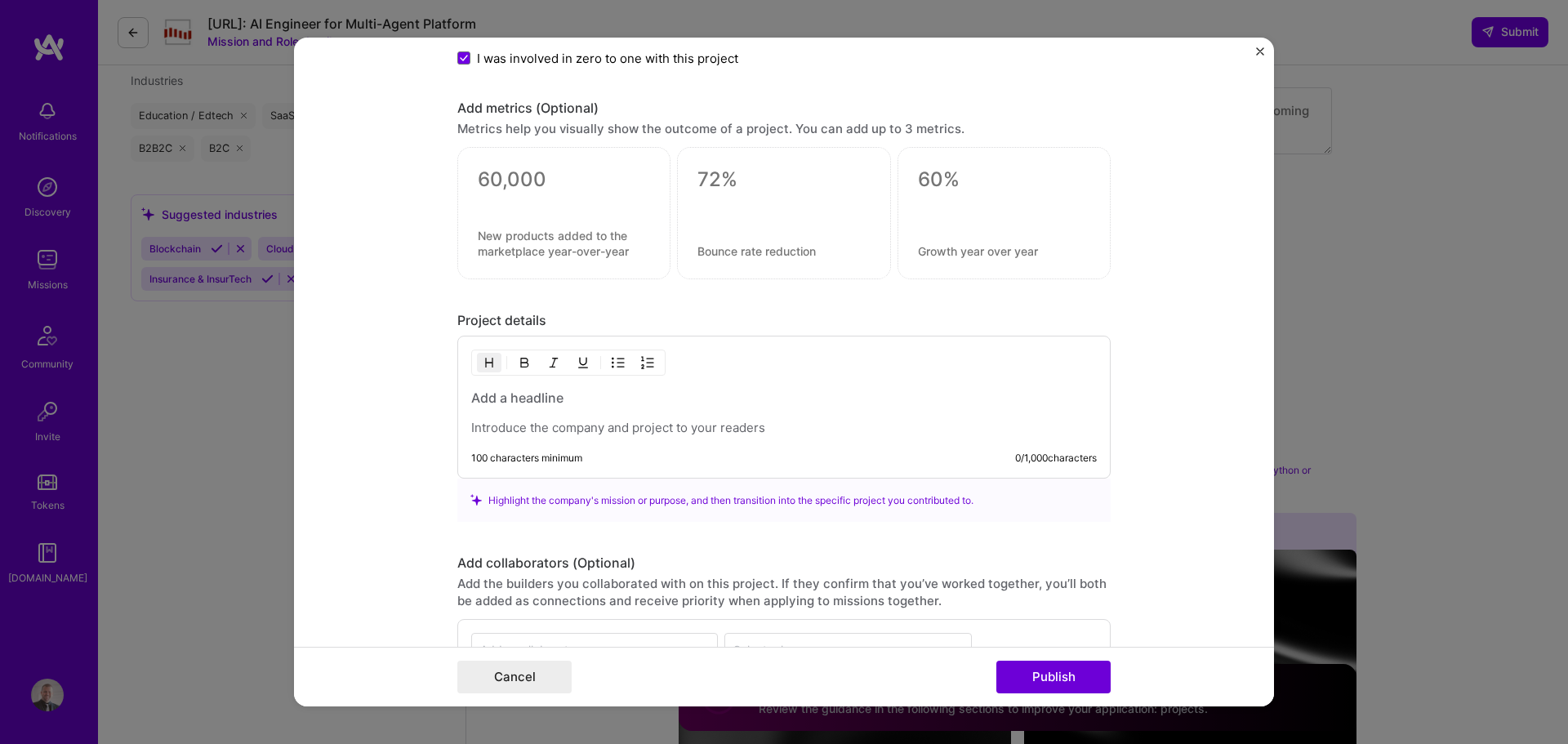
click at [633, 395] on h3 at bounding box center [784, 397] width 626 height 18
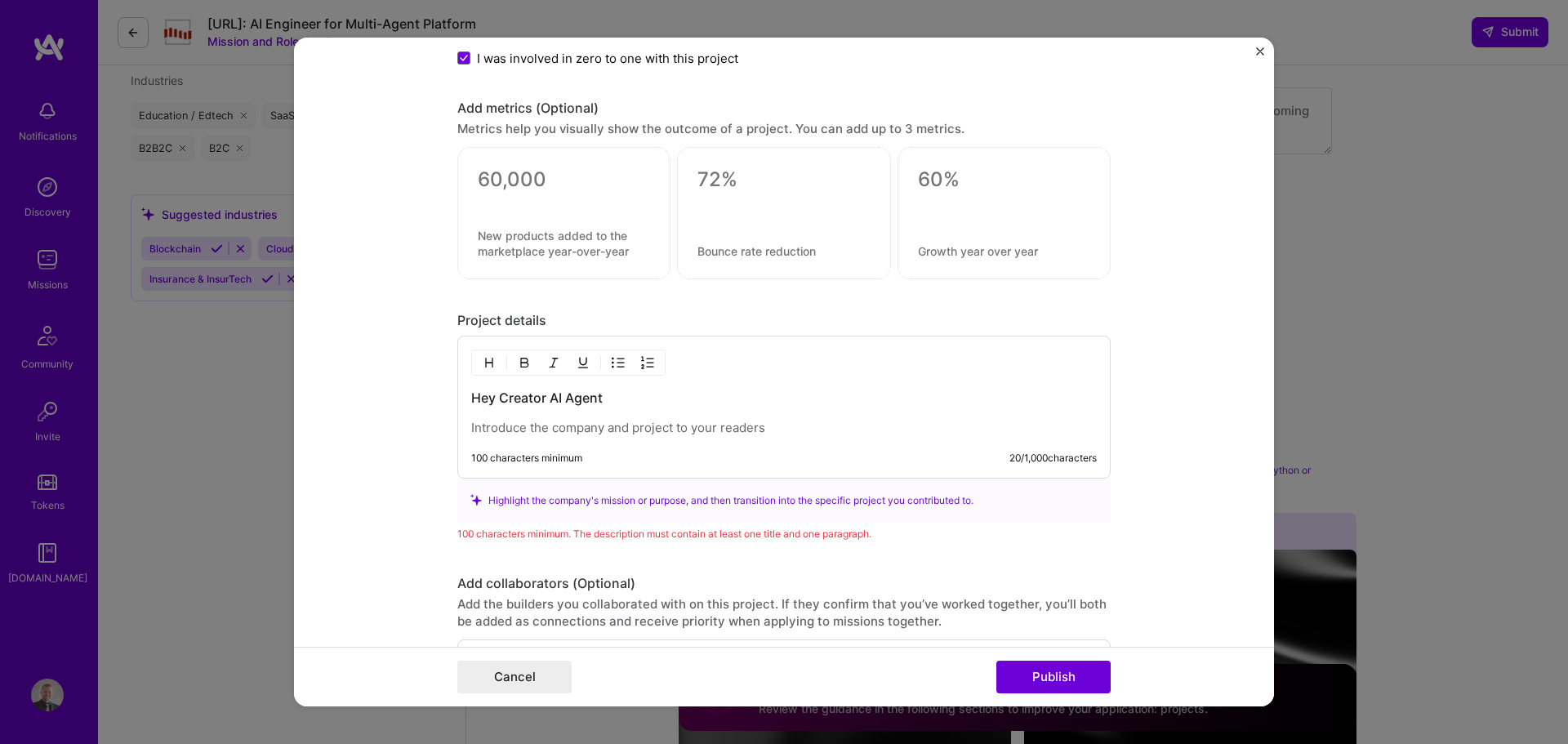
click at [653, 421] on p at bounding box center [784, 427] width 626 height 16
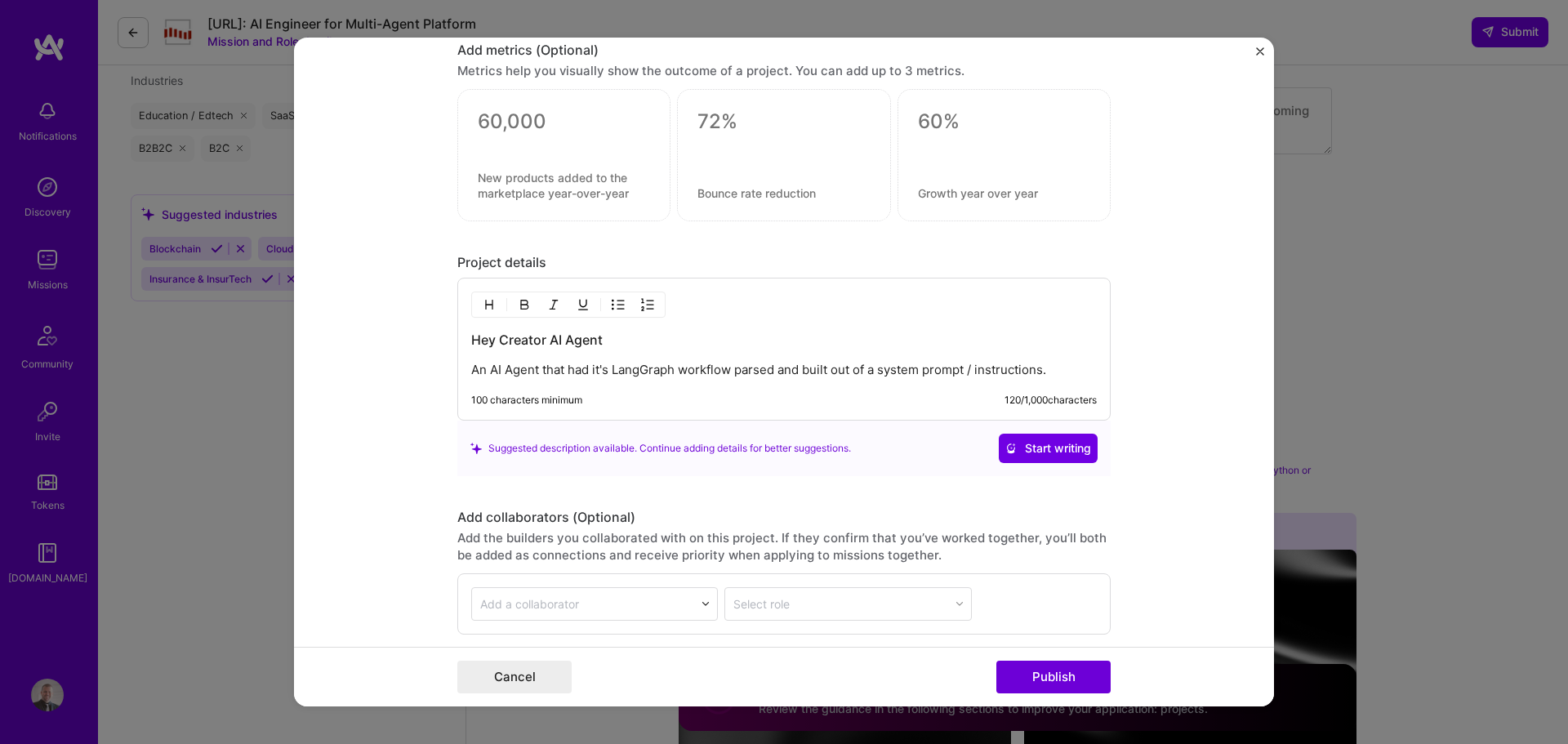
scroll to position [1879, 0]
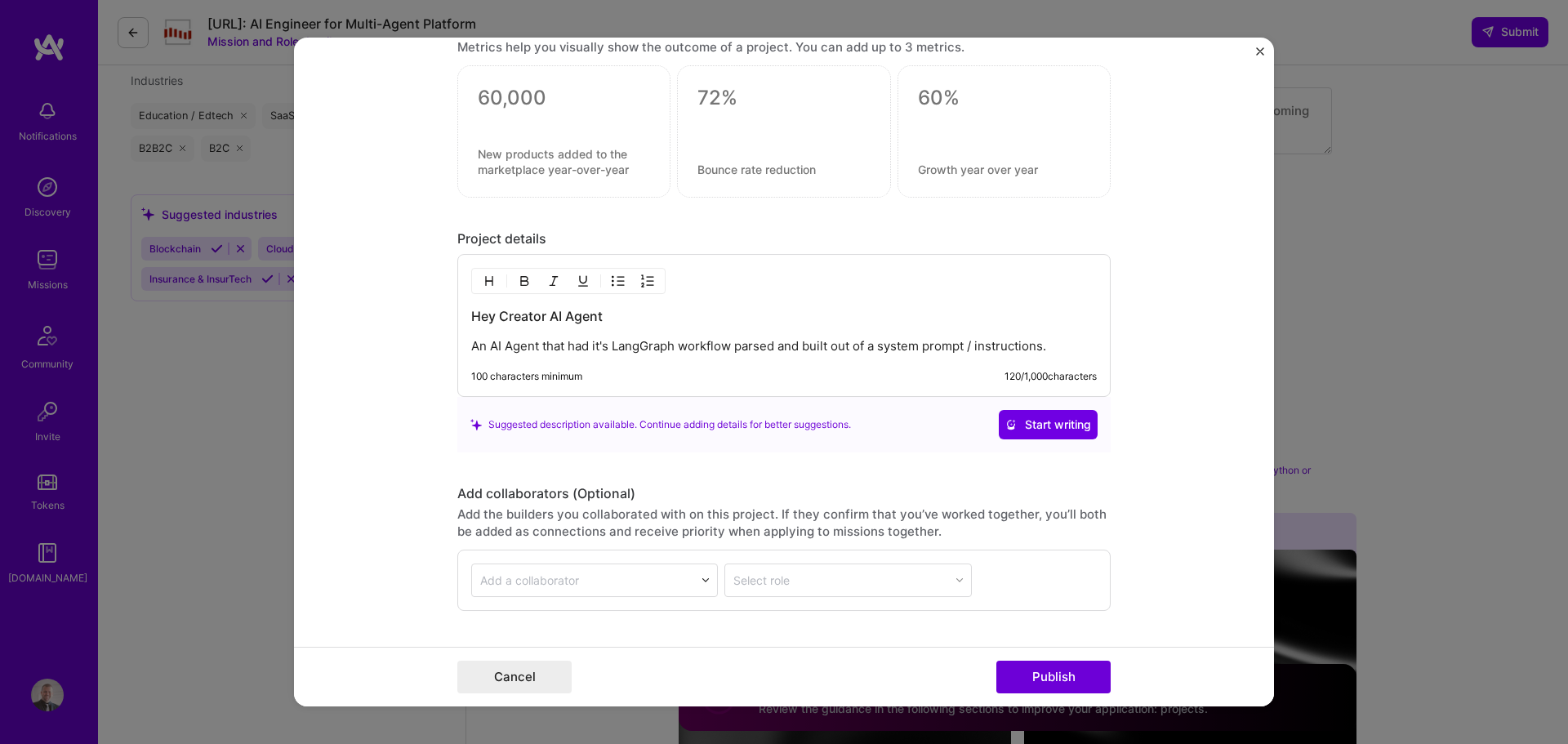
click at [1069, 342] on p "An AI Agent that had it's LangGraph workflow parsed and built out of a system p…" at bounding box center [784, 346] width 626 height 16
click at [717, 321] on h3 "Hey Creator AI Agent" at bounding box center [784, 316] width 626 height 18
click at [531, 345] on p "An AI Agent that had it's LangGraph workflow parsed and built out of a system p…" at bounding box center [784, 346] width 626 height 16
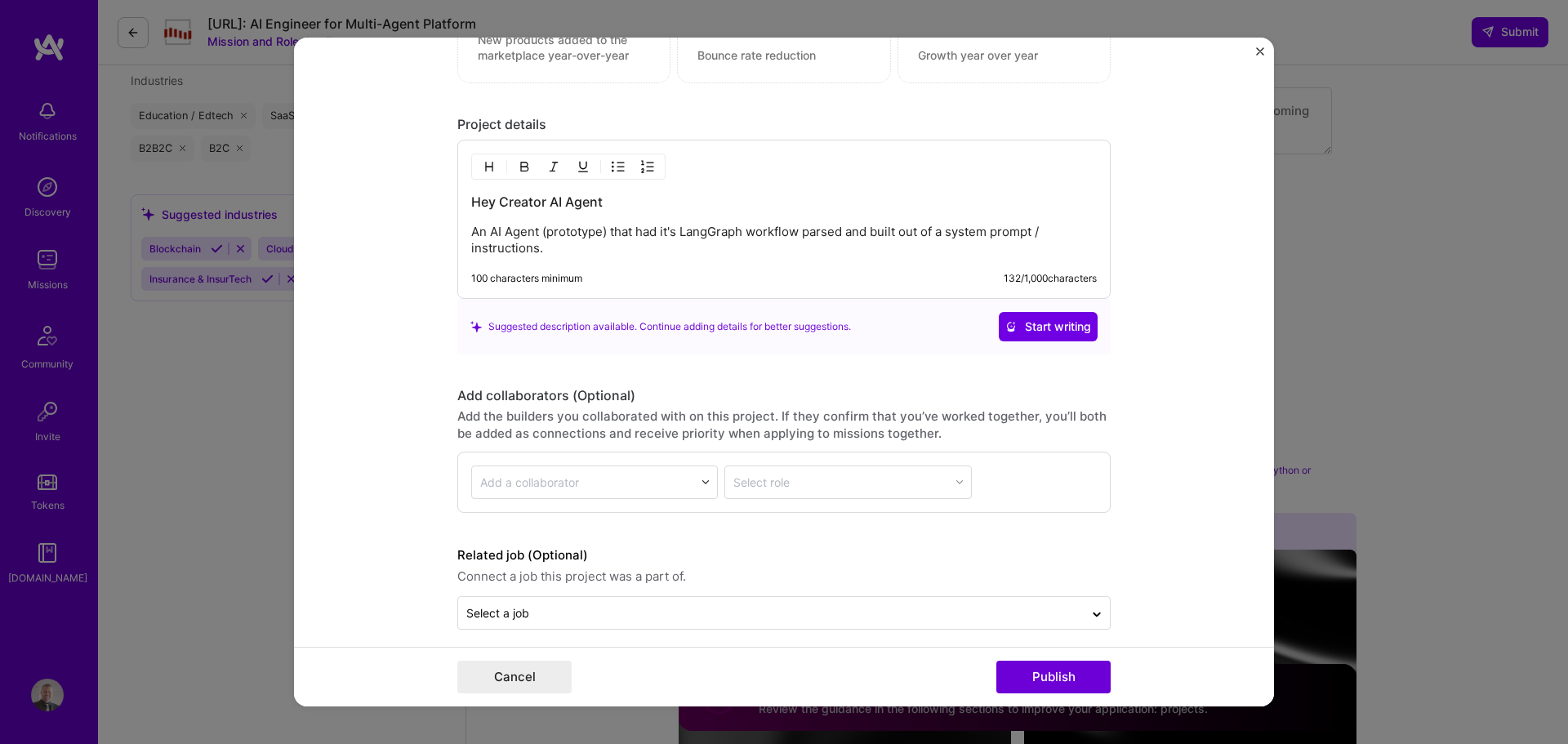
scroll to position [2006, 0]
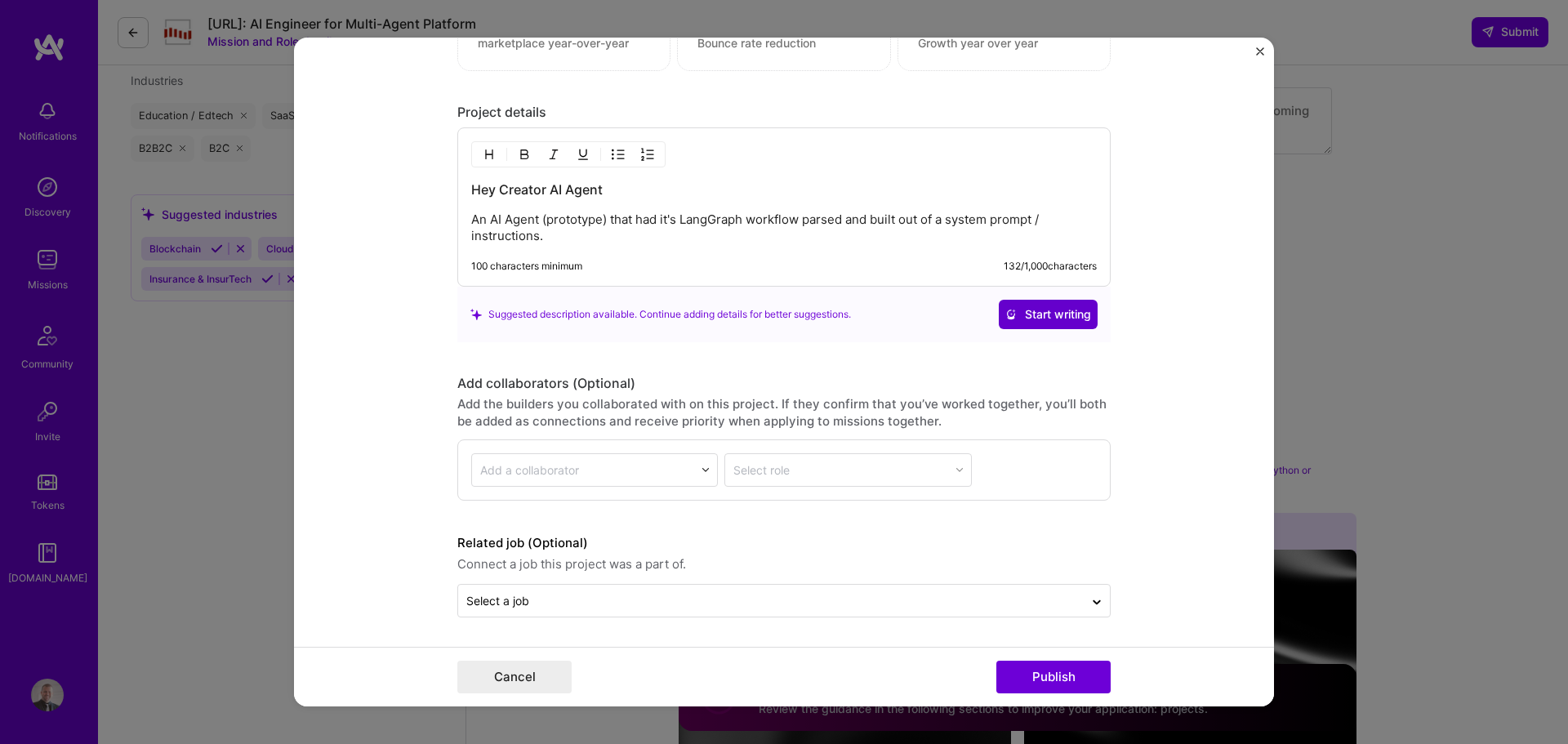
click at [1042, 314] on span "Start writing" at bounding box center [1048, 314] width 86 height 16
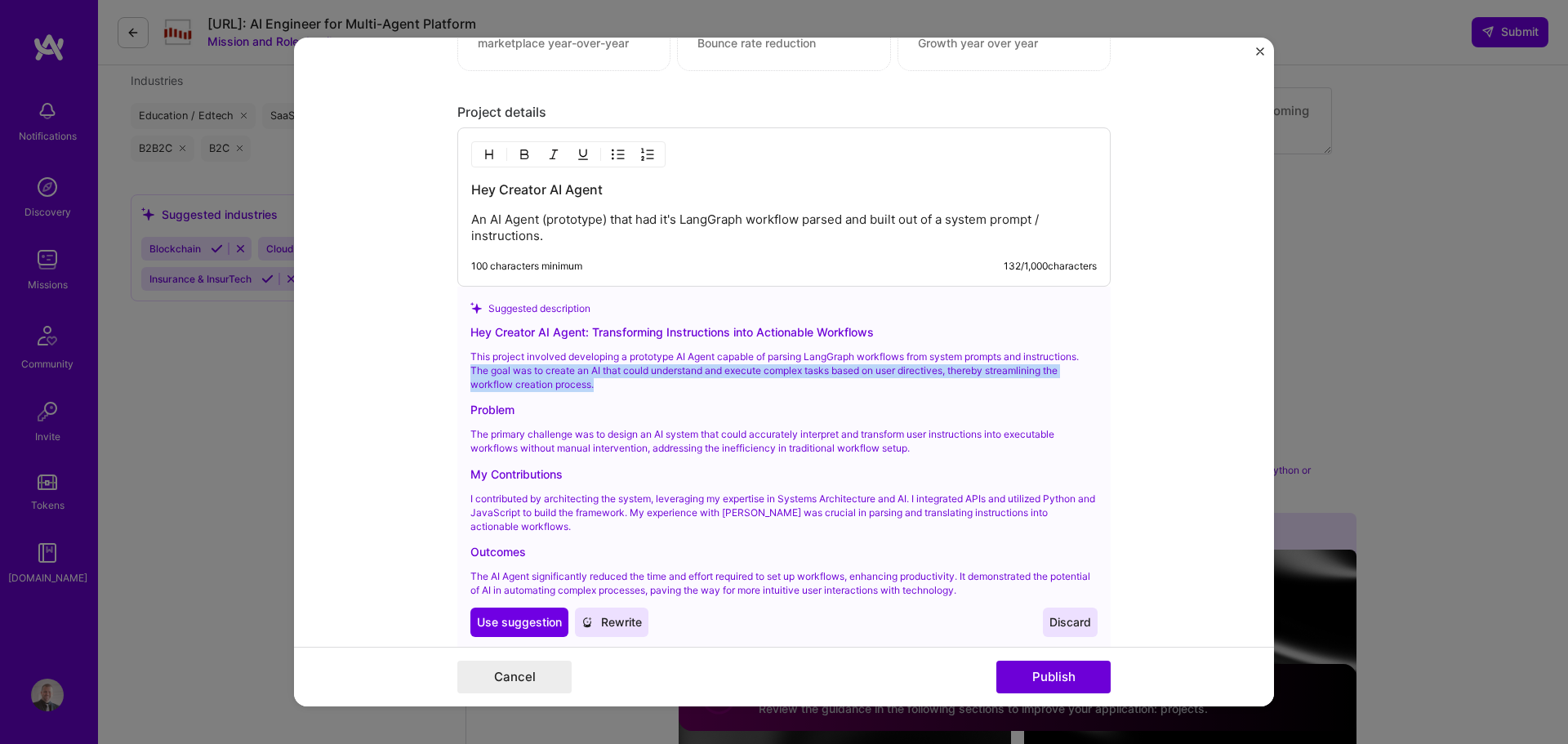
drag, startPoint x: 589, startPoint y: 382, endPoint x: 464, endPoint y: 374, distance: 125.3
click at [470, 374] on p "This project involved developing a prototype AI Agent capable of parsing LangGr…" at bounding box center [784, 371] width 627 height 41
copy p "The goal was to create an AI that could understand and execute complex tasks ba…"
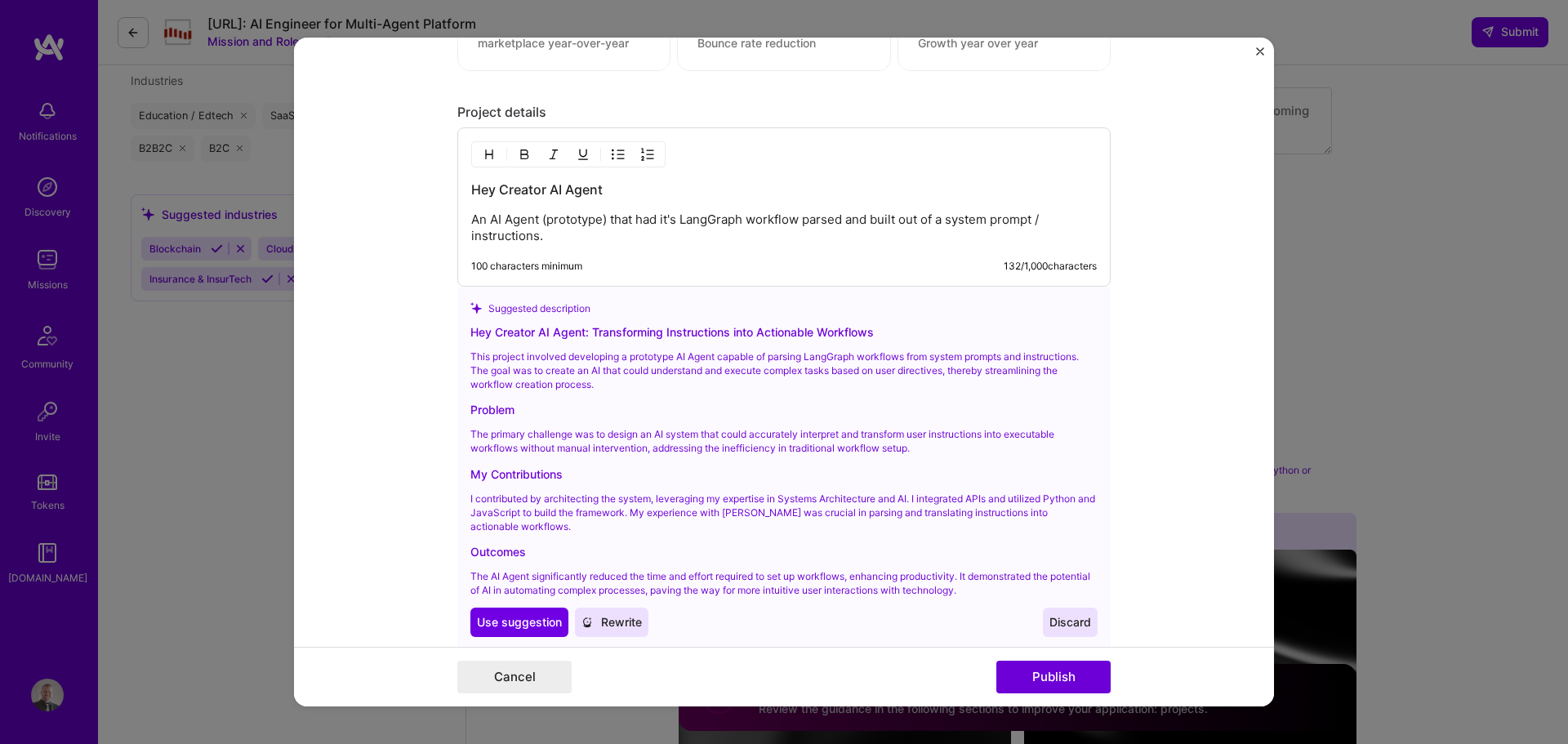
click at [562, 238] on p "An AI Agent (prototype) that had it's LangGraph workflow parsed and built out o…" at bounding box center [784, 227] width 626 height 33
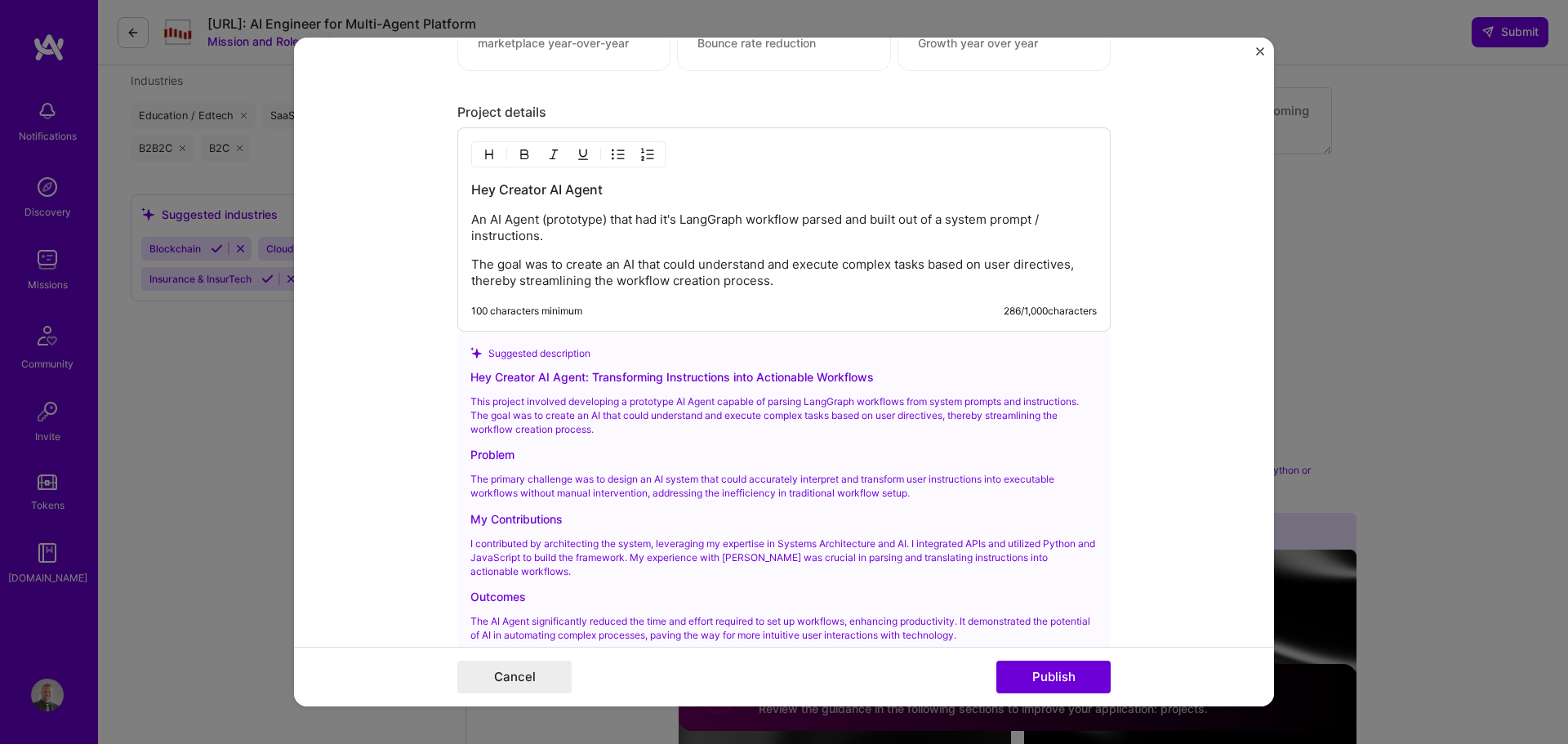
drag, startPoint x: 640, startPoint y: 258, endPoint x: 744, endPoint y: 227, distance: 108.5
click at [641, 258] on p "The goal was to create an AI that could understand and execute complex tasks ba…" at bounding box center [784, 273] width 626 height 33
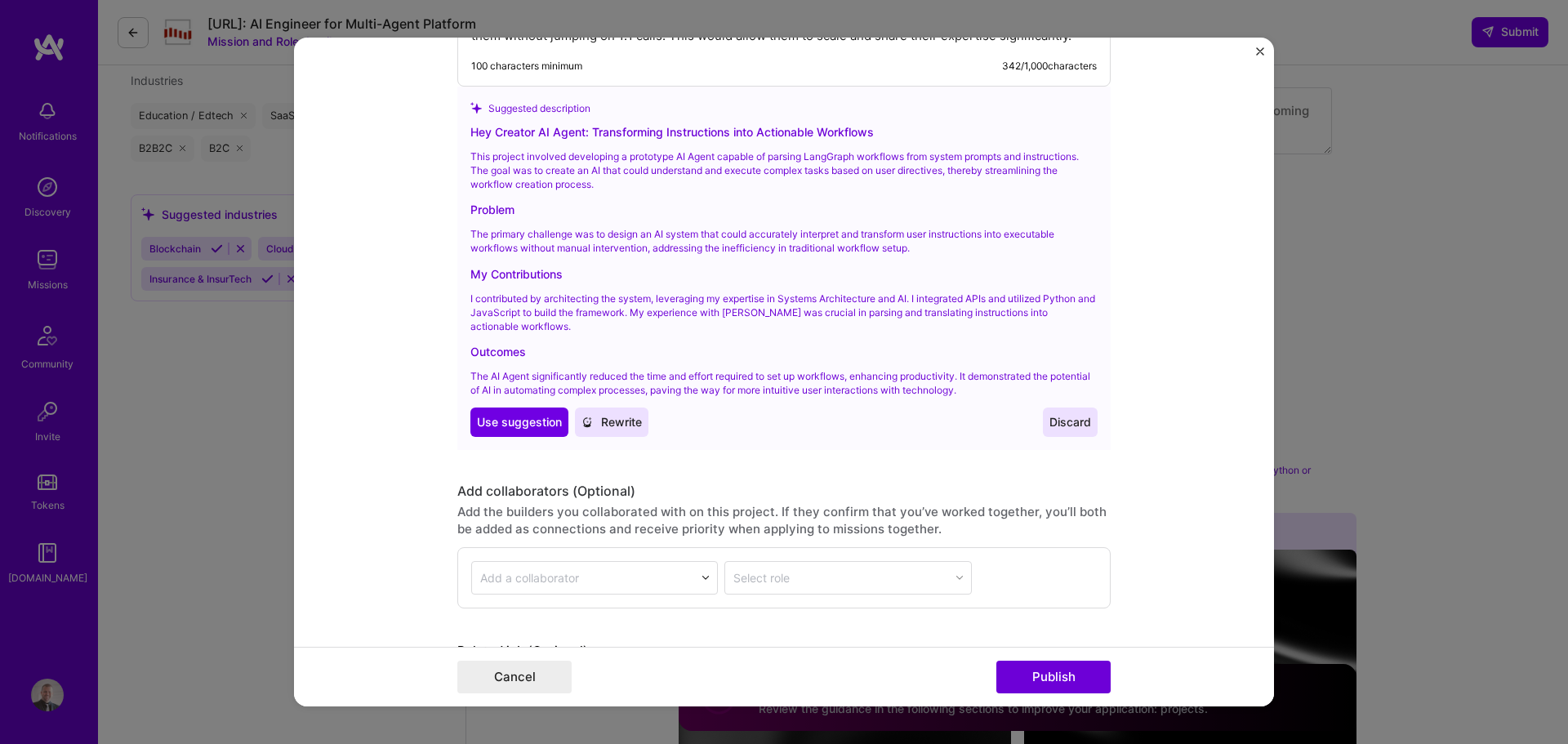
scroll to position [2358, 0]
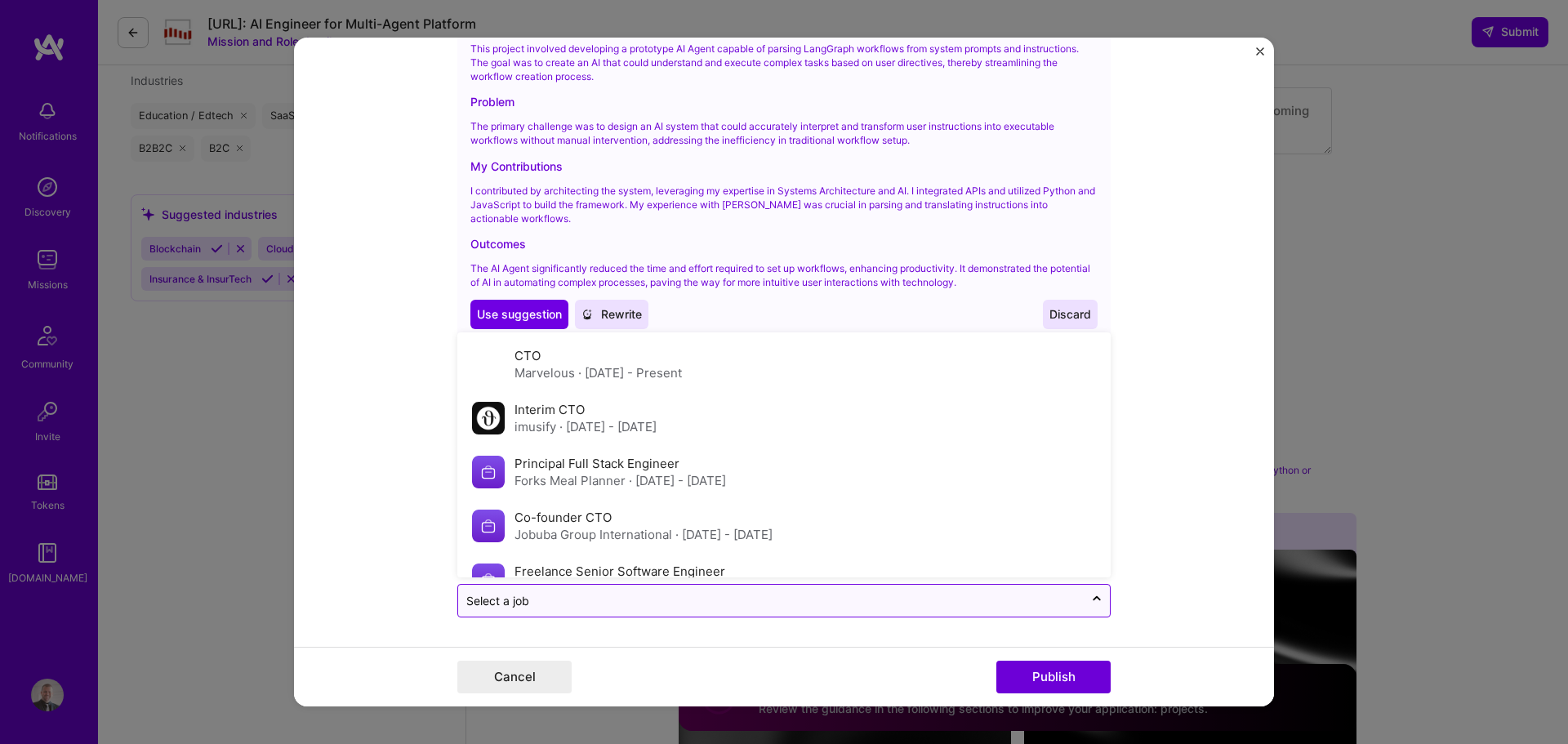
click at [643, 605] on input "text" at bounding box center [771, 601] width 609 height 17
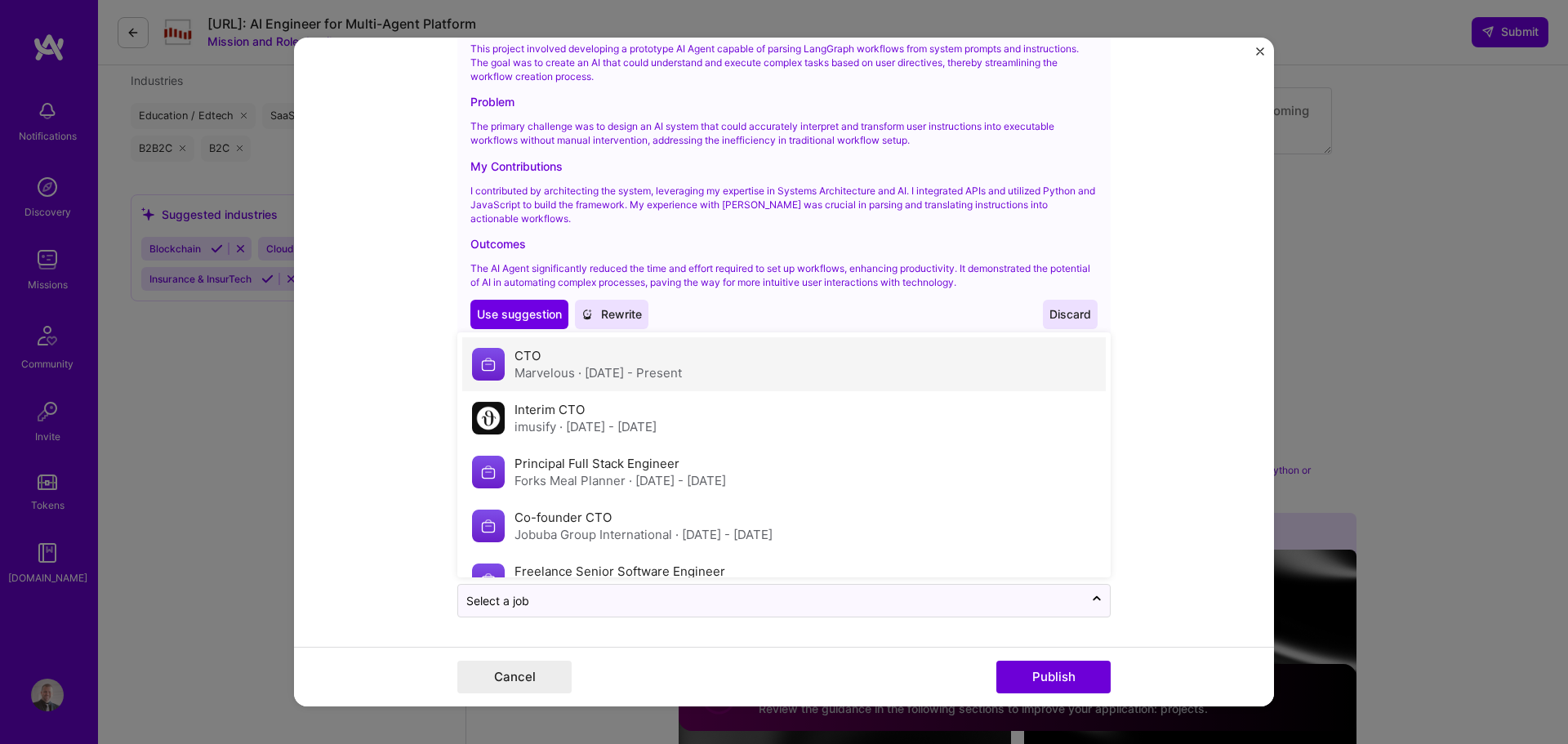
click at [675, 370] on span "· [DATE] - Present" at bounding box center [630, 372] width 104 height 15
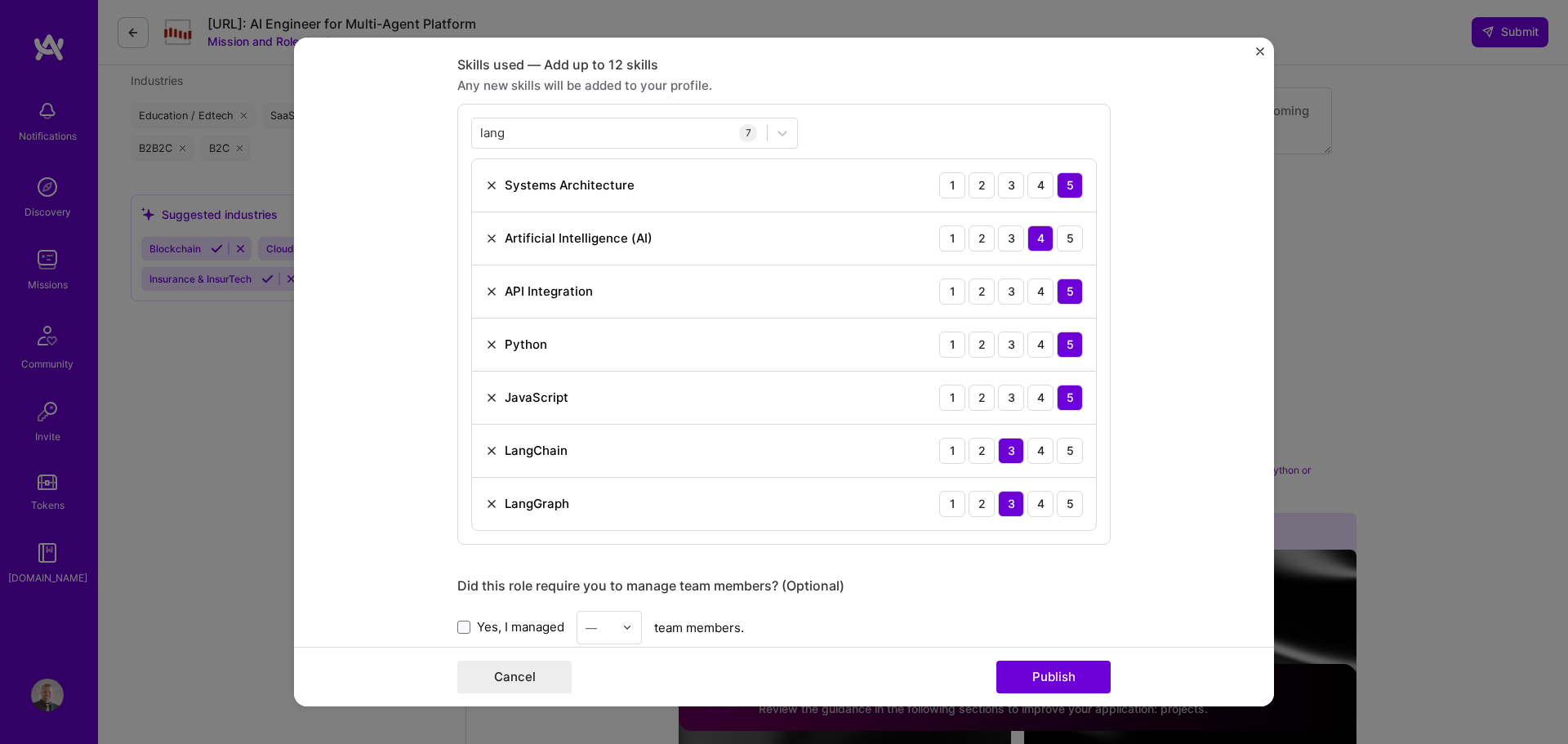
scroll to position [1133, 0]
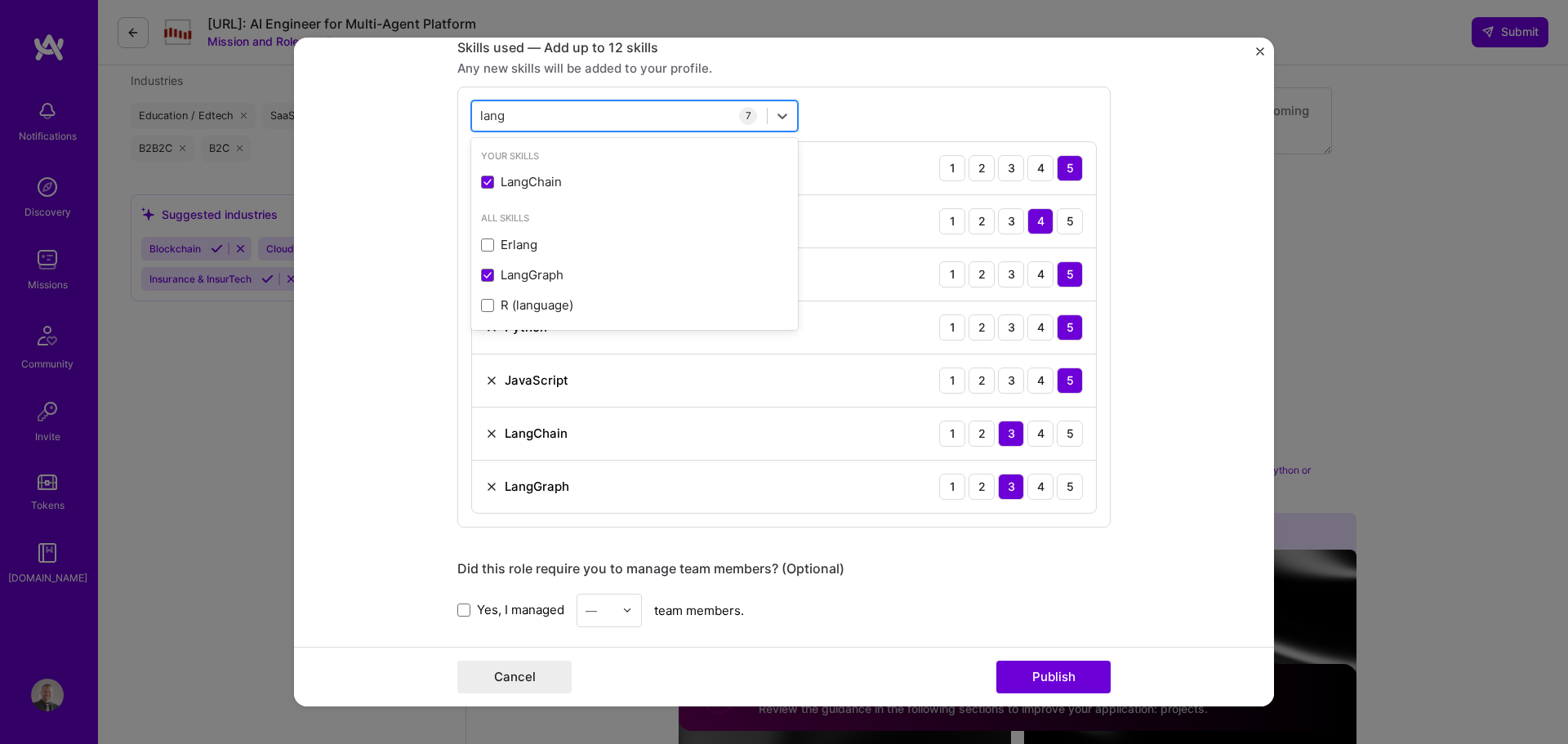
drag, startPoint x: 524, startPoint y: 113, endPoint x: 475, endPoint y: 115, distance: 49.0
click at [475, 115] on div "[PERSON_NAME]" at bounding box center [619, 115] width 295 height 27
click at [486, 115] on input "lang" at bounding box center [493, 115] width 26 height 17
type input "fast"
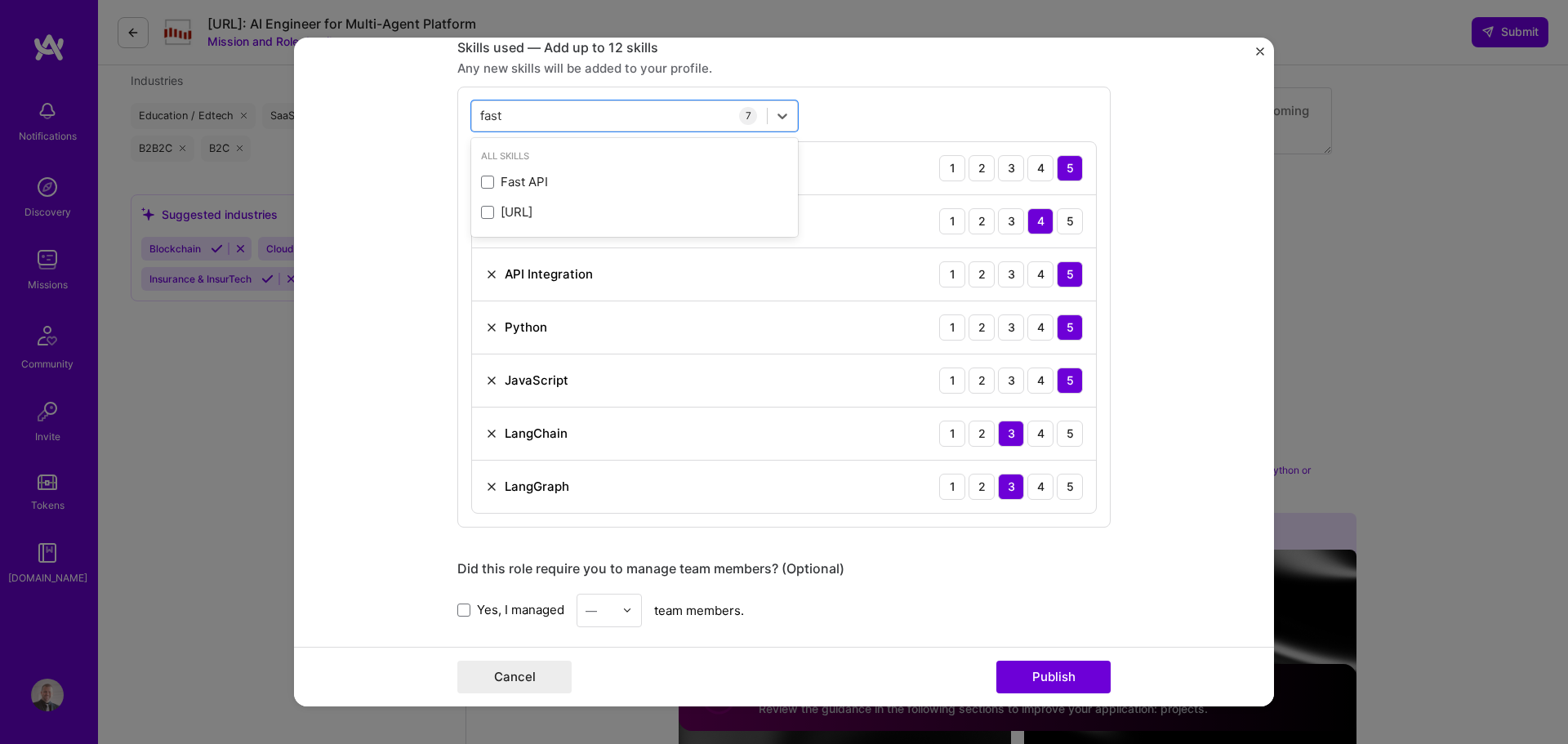
click at [400, 175] on form "Project title Hey Creator AI Agent Company Marvelous Project industry Industry …" at bounding box center [784, 372] width 981 height 670
click at [1057, 680] on button "Publish" at bounding box center [1053, 677] width 114 height 33
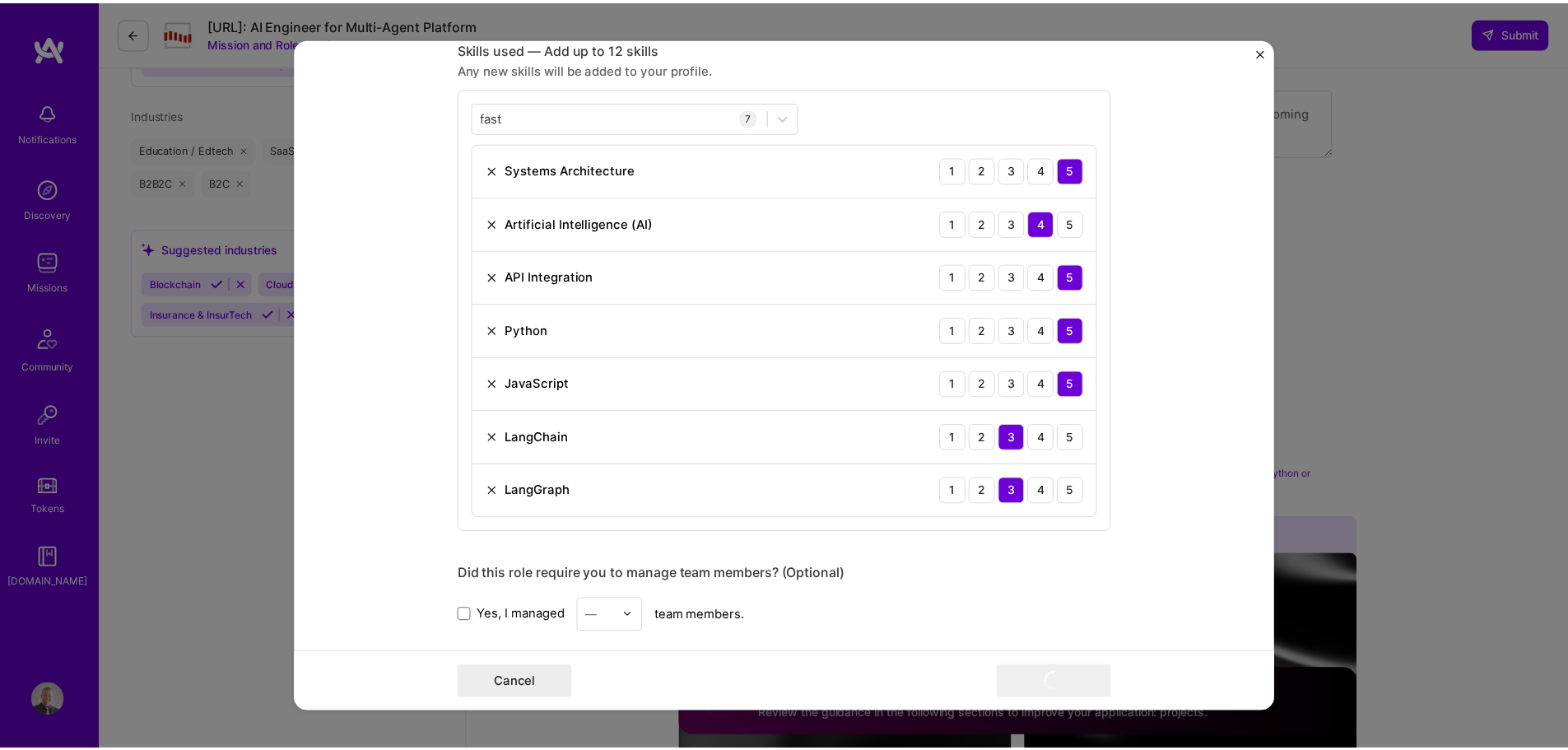
scroll to position [2070, 0]
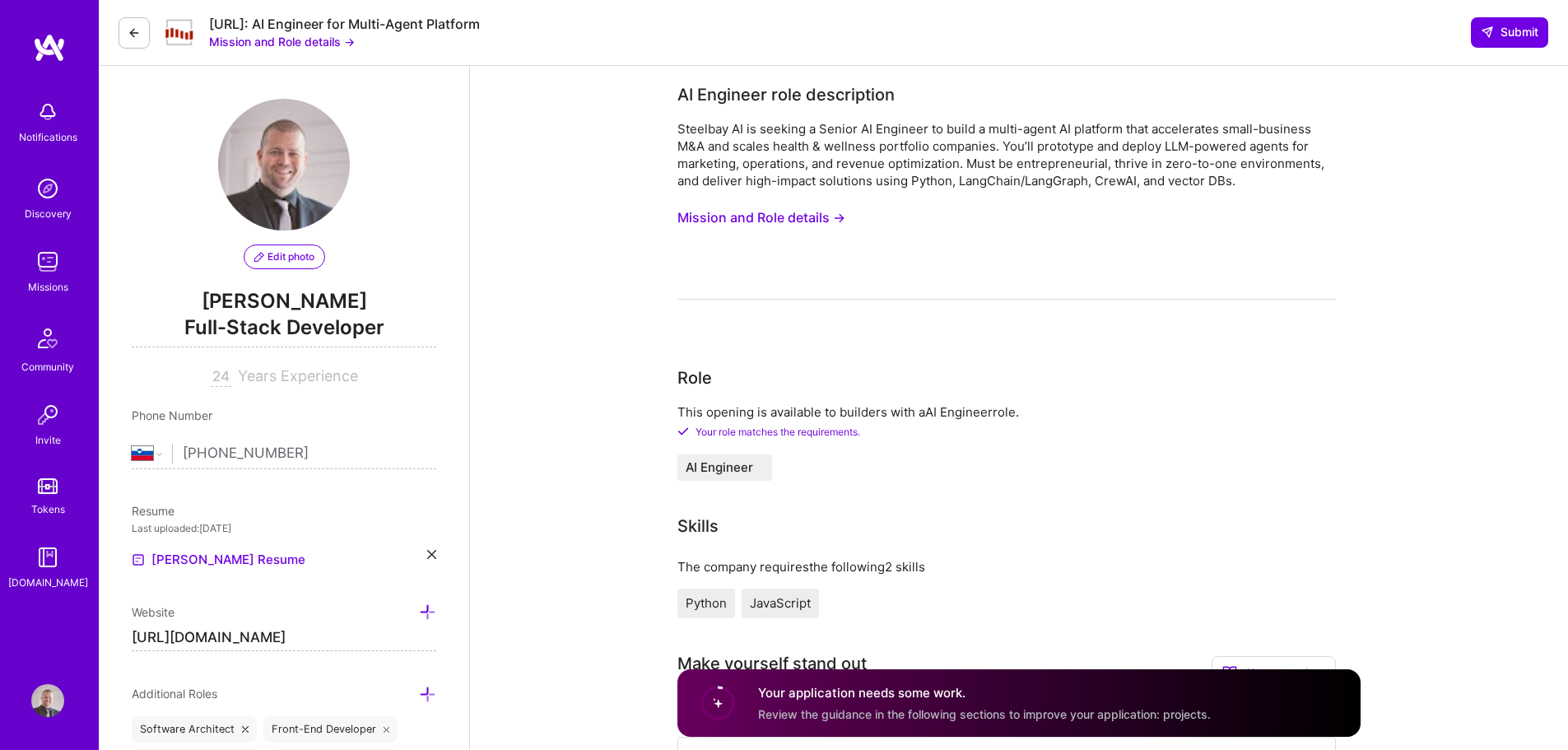
select select "SI"
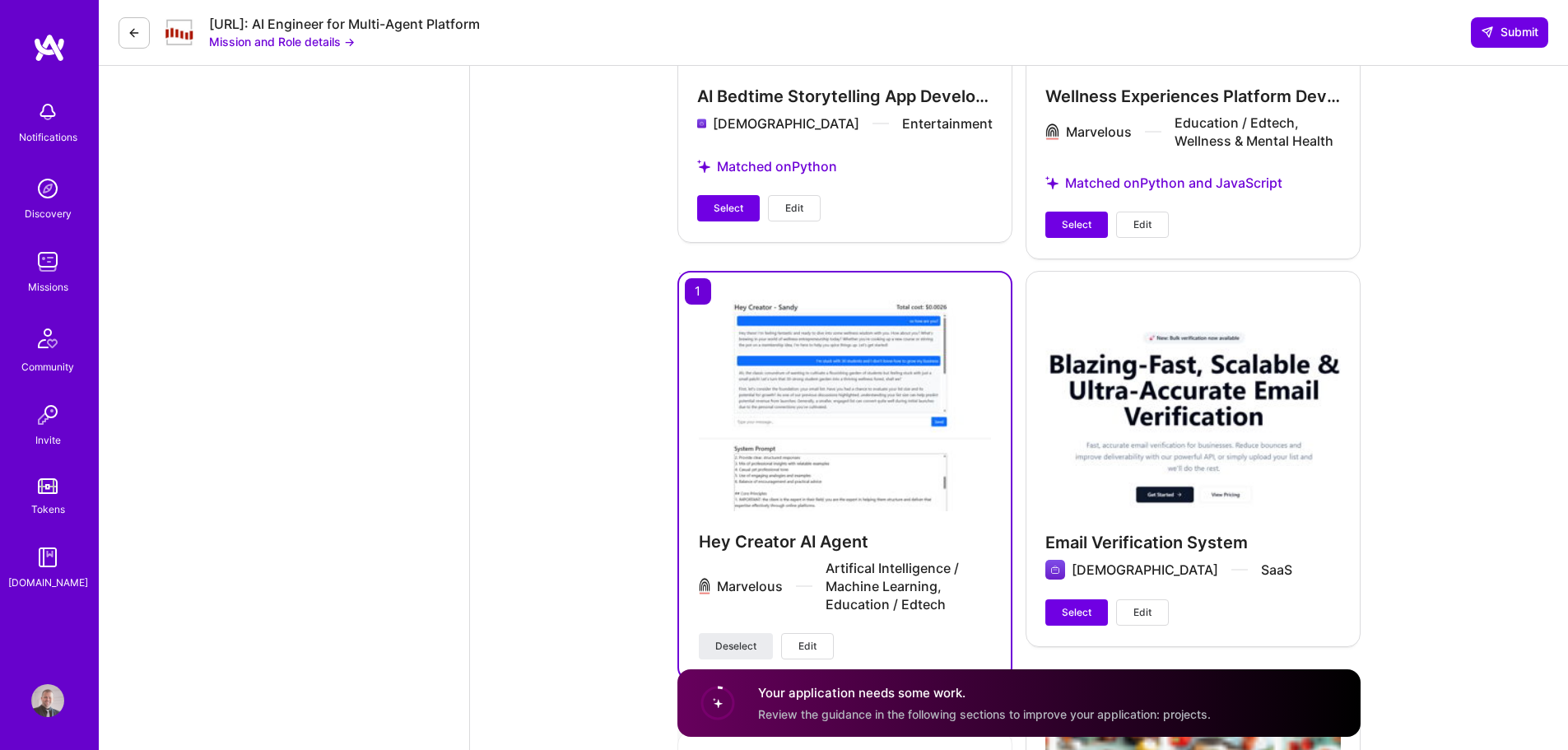
scroll to position [4243, 0]
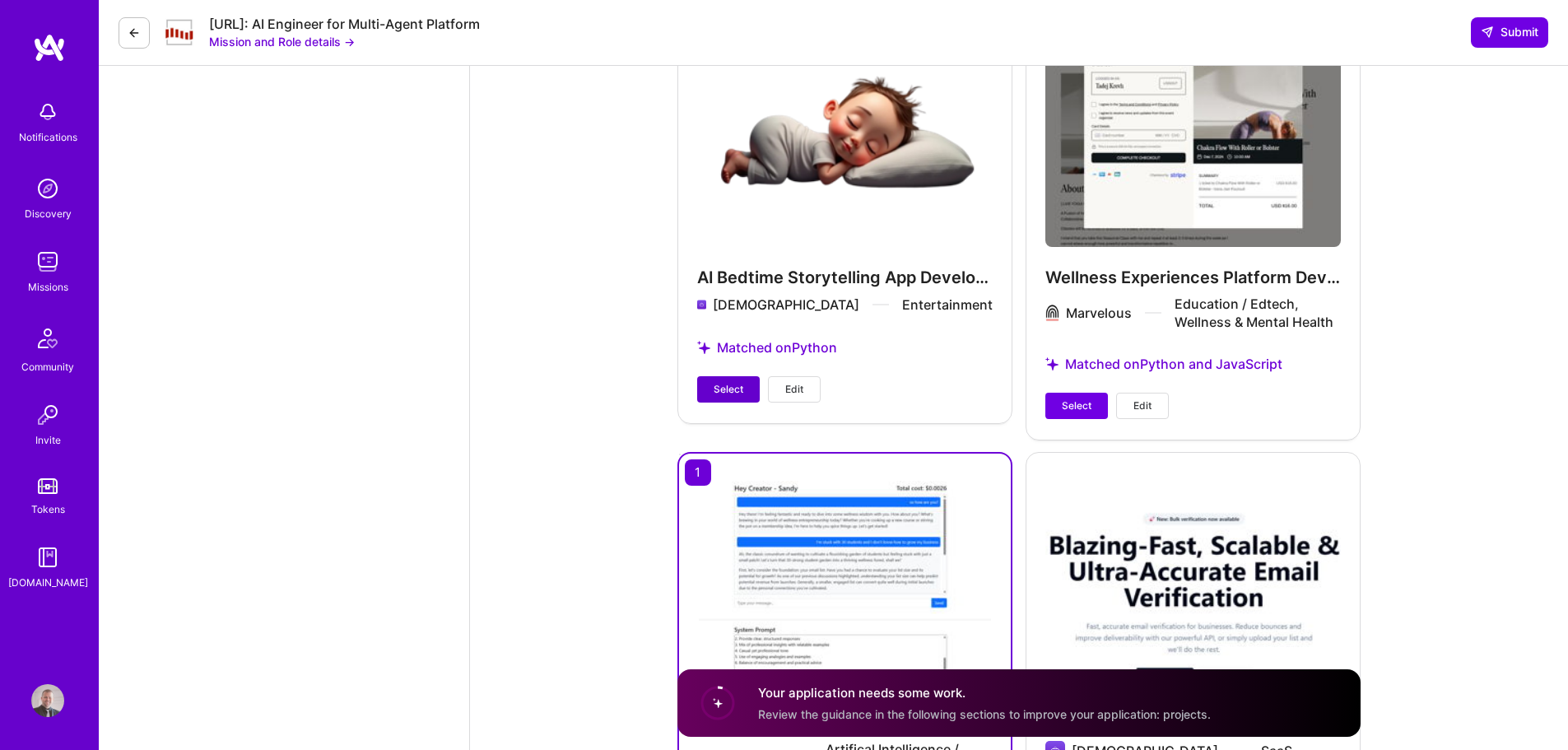
click at [744, 381] on button "Select" at bounding box center [729, 390] width 63 height 27
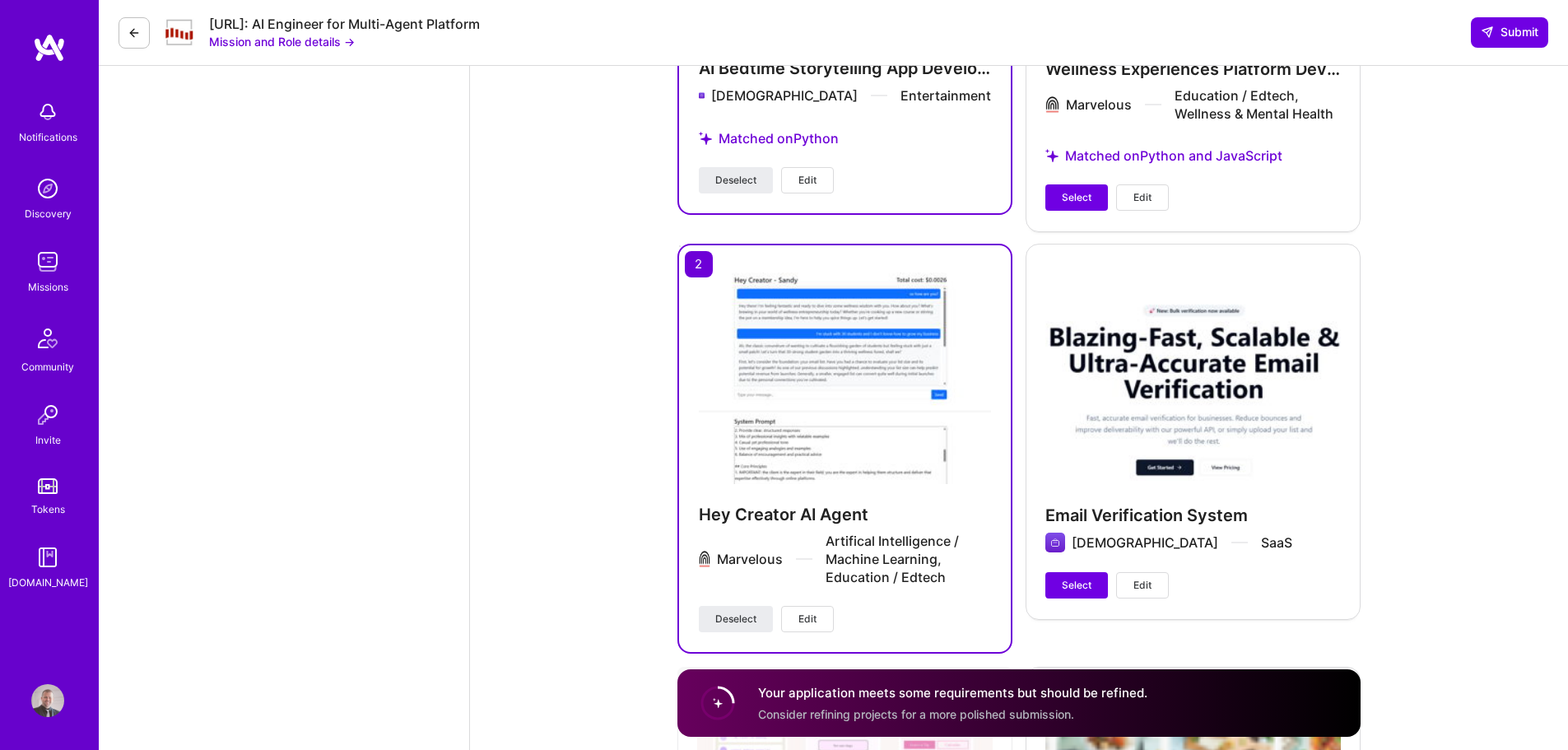
scroll to position [4326, 0]
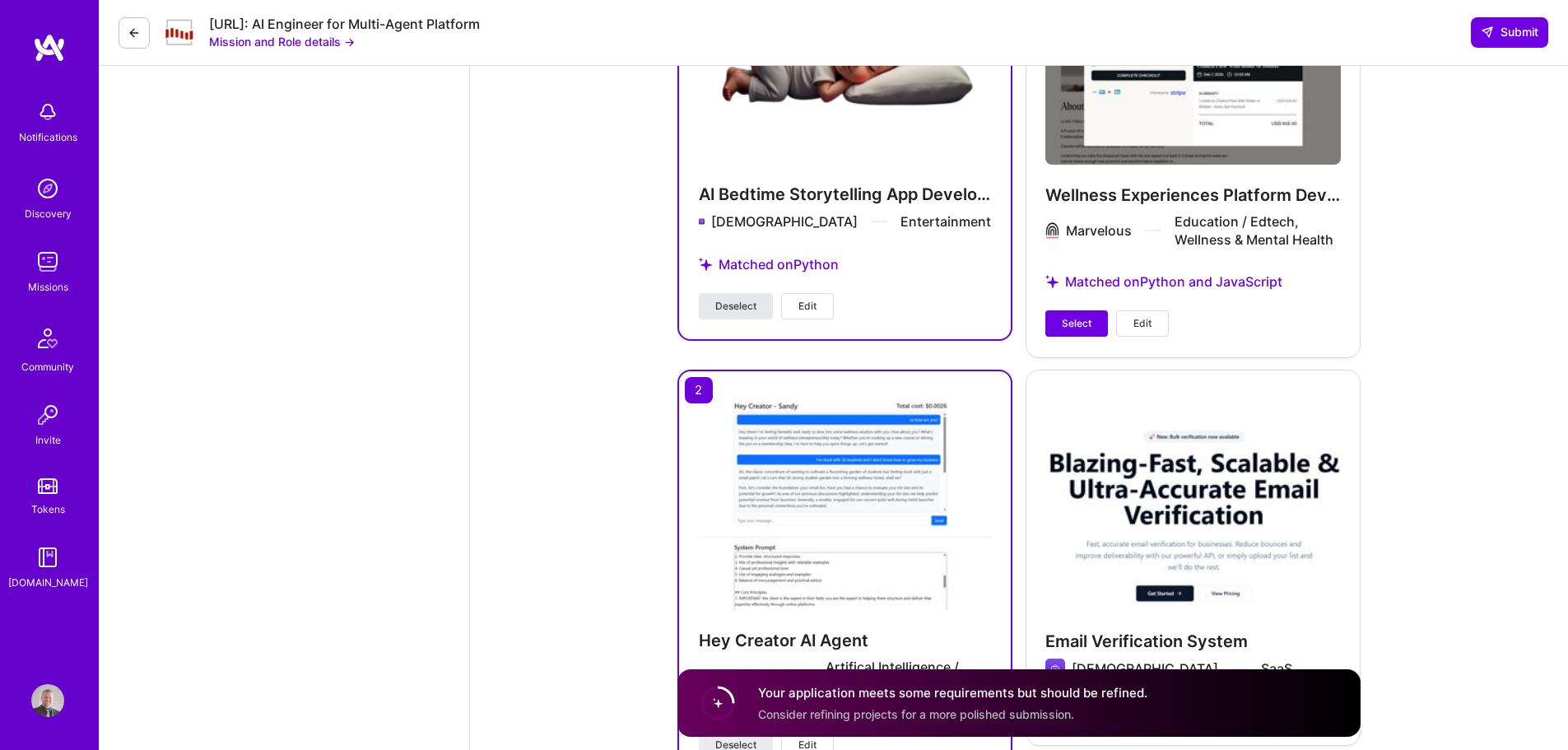
click at [752, 312] on span "Deselect" at bounding box center [736, 306] width 41 height 15
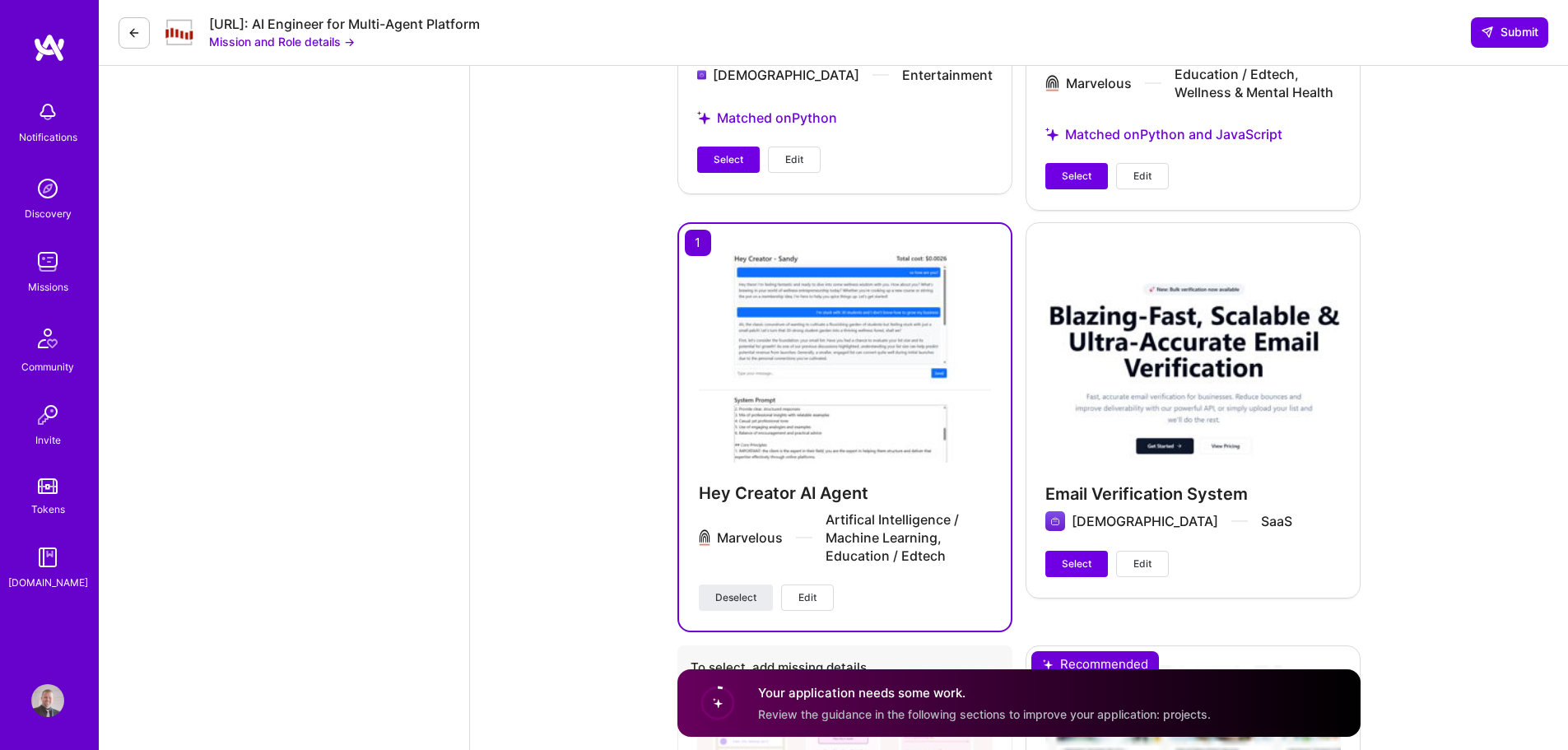
scroll to position [4655, 0]
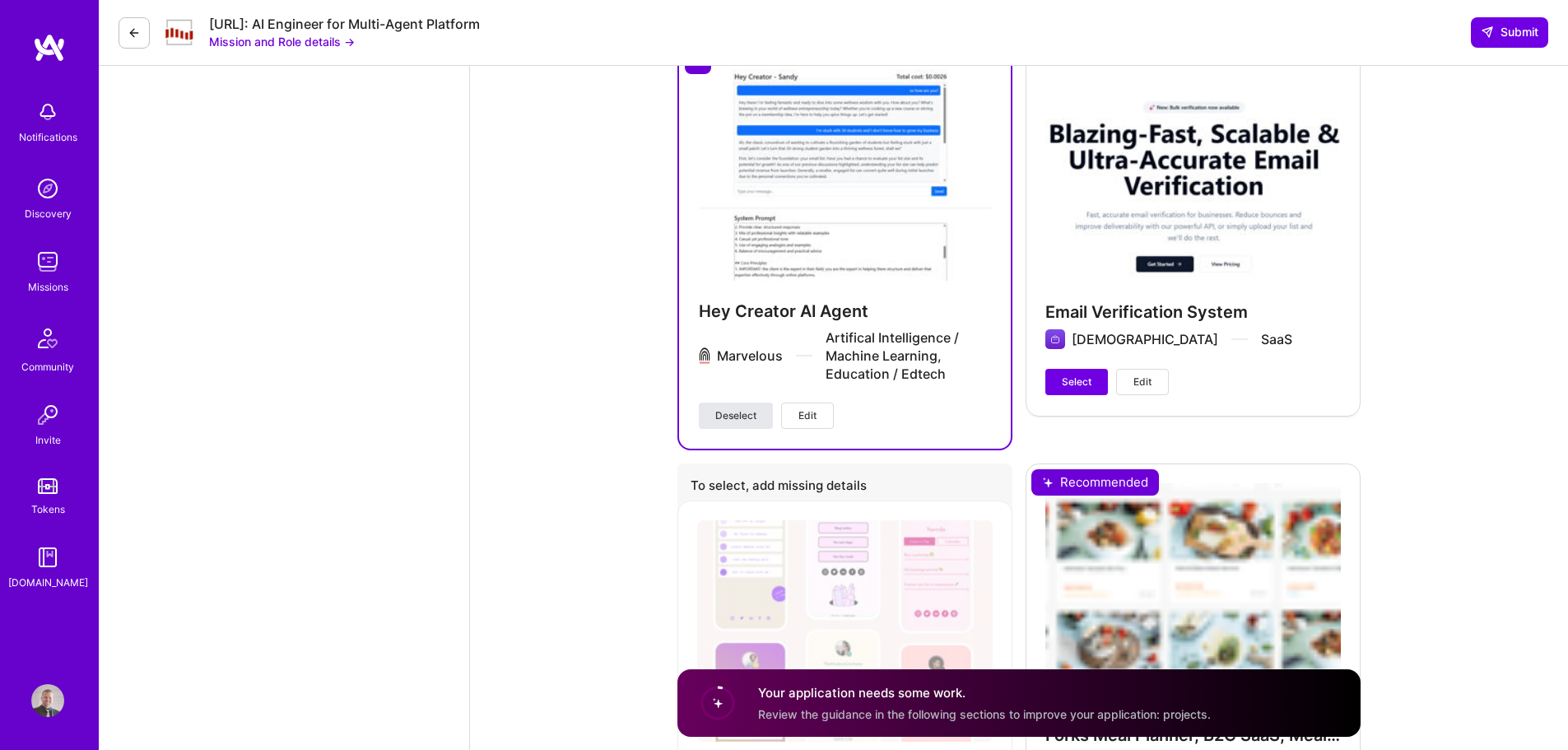
click at [746, 410] on span "Deselect" at bounding box center [736, 416] width 41 height 15
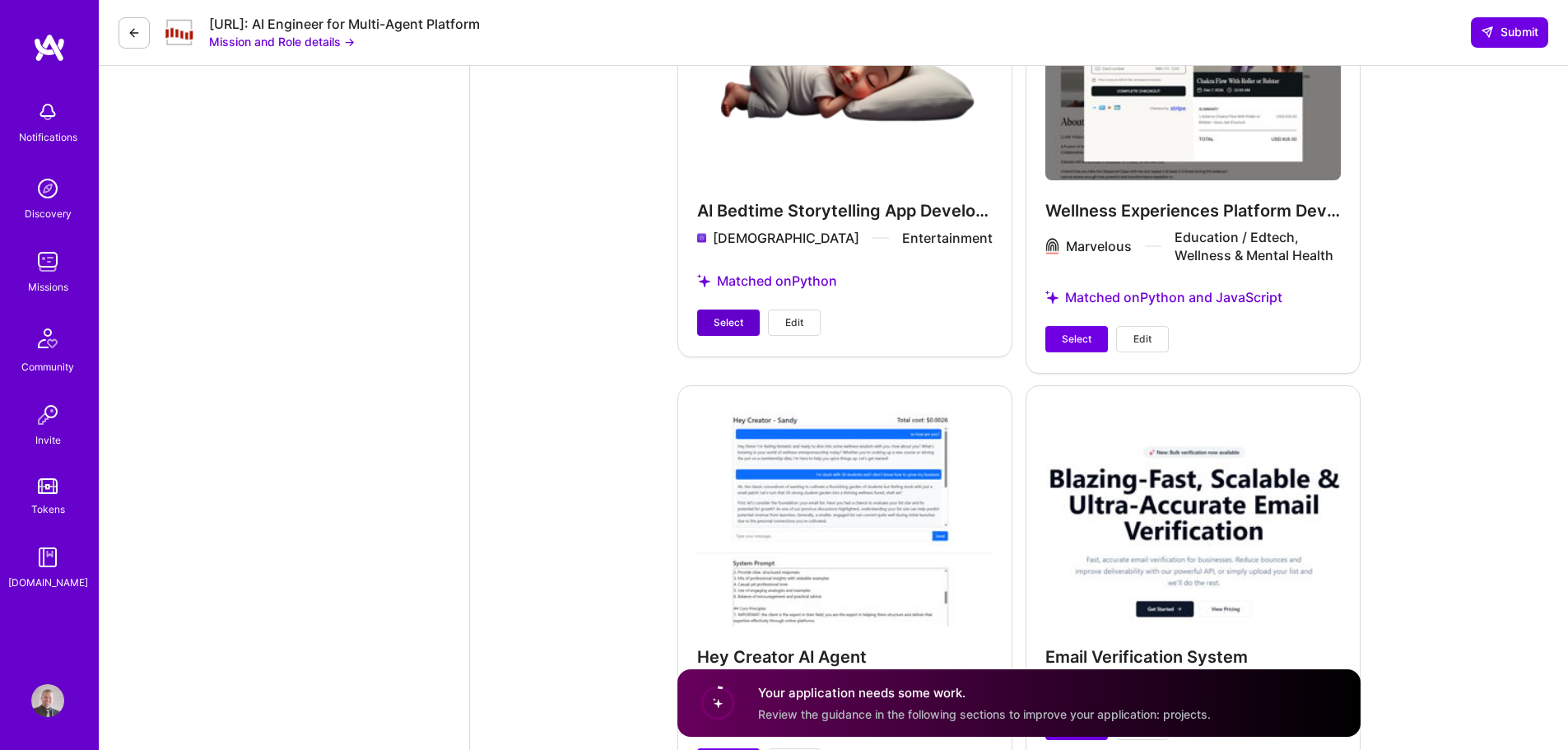
click at [736, 321] on span "Select" at bounding box center [728, 323] width 29 height 15
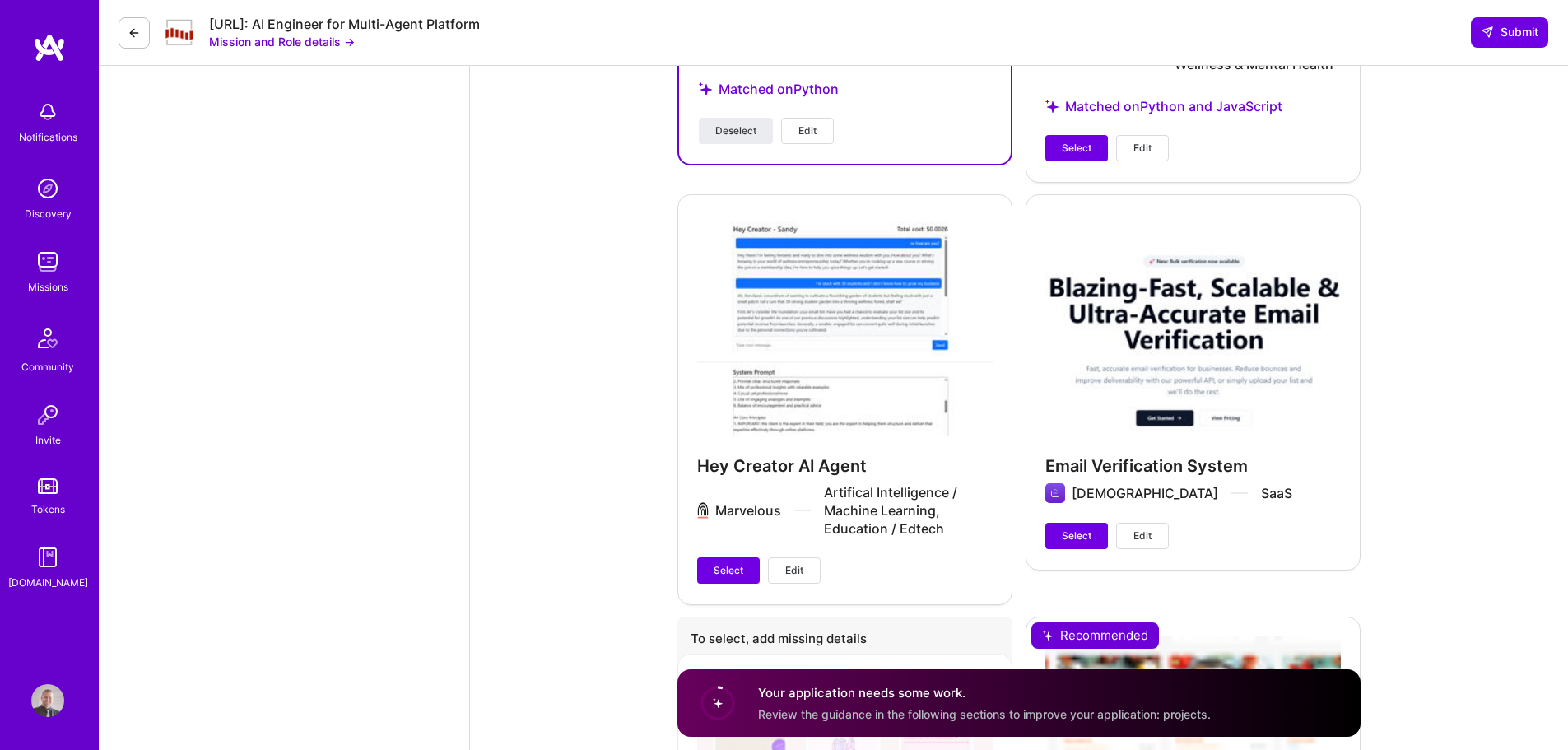
scroll to position [4573, 0]
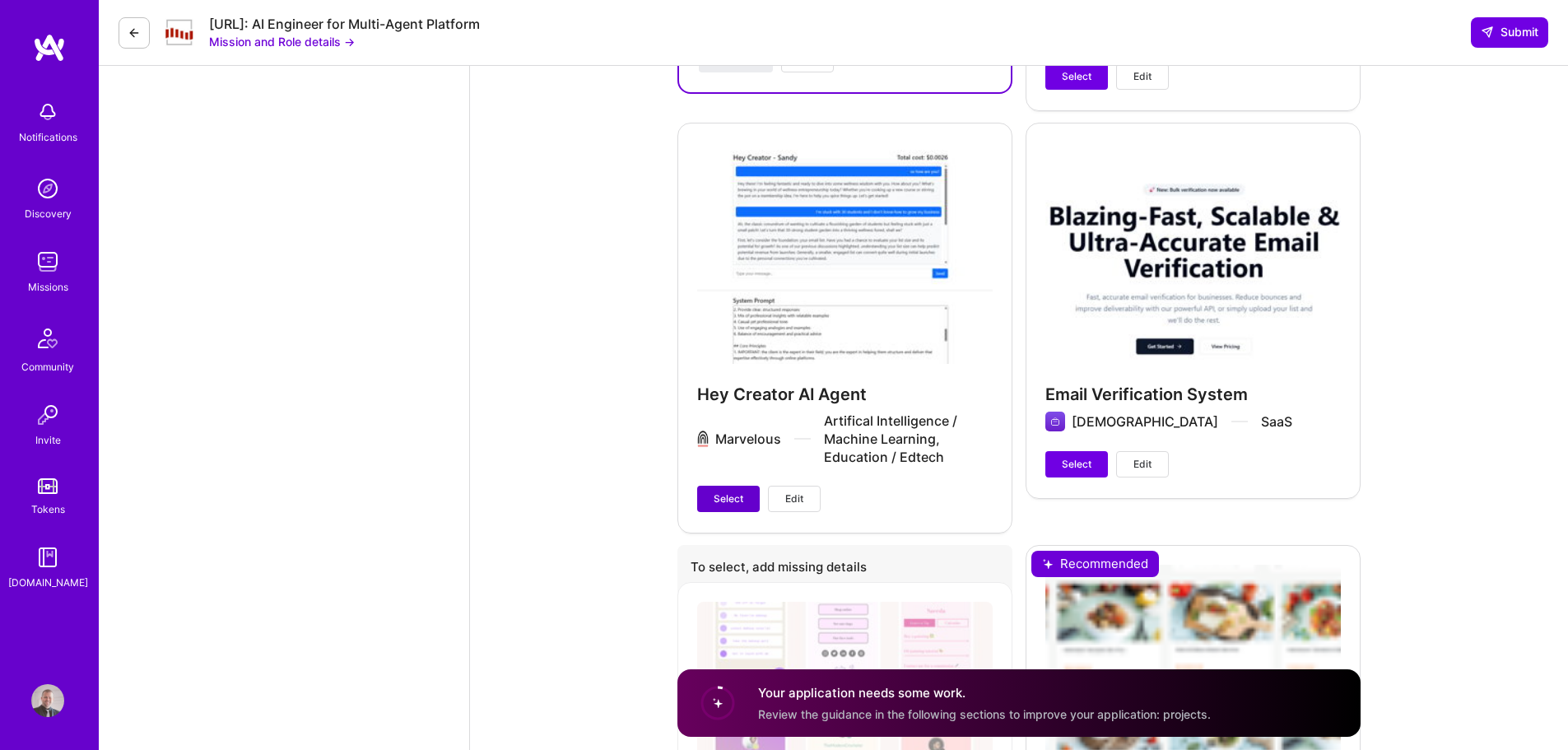
click at [736, 490] on button "Select" at bounding box center [729, 499] width 63 height 27
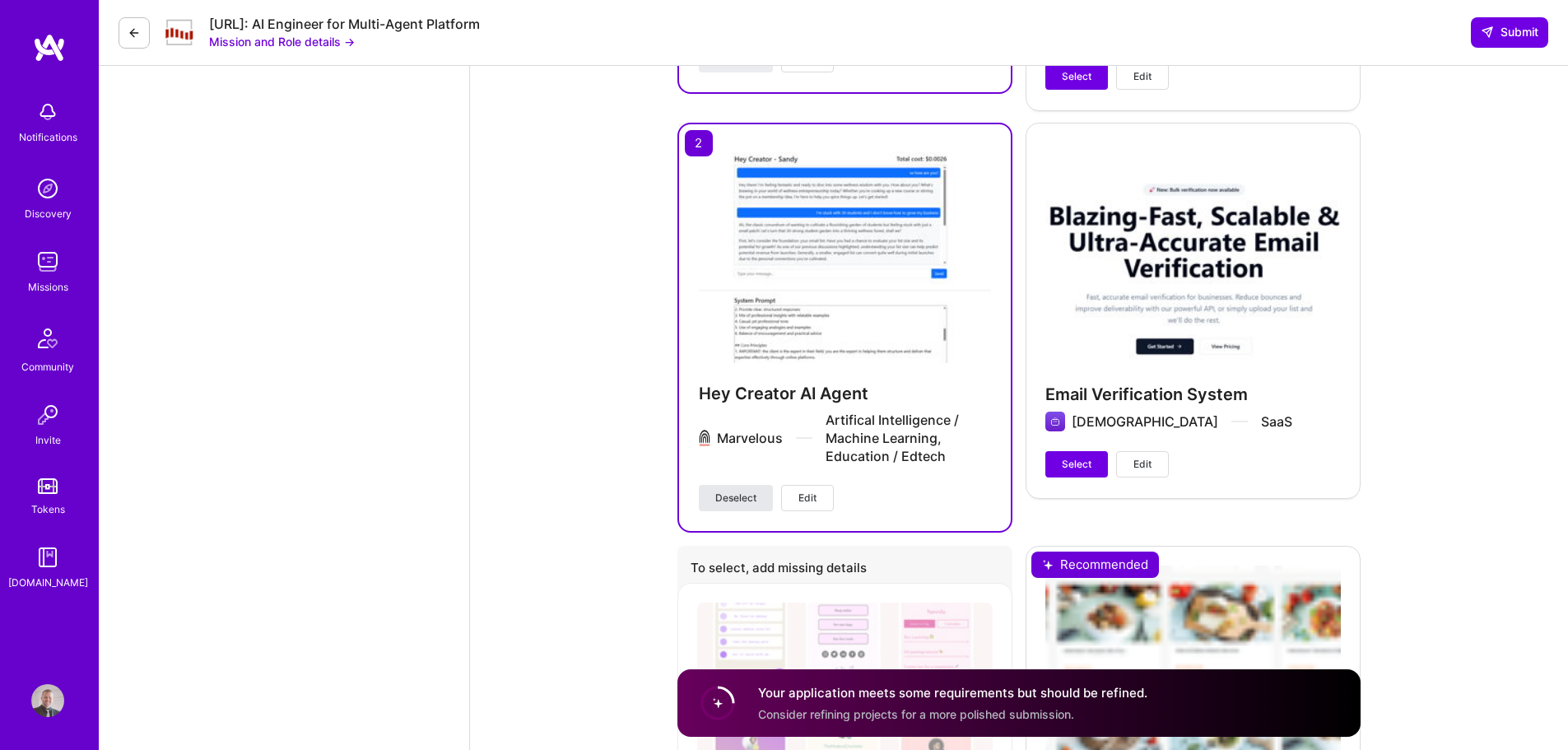
click at [736, 497] on span "Deselect" at bounding box center [736, 498] width 41 height 15
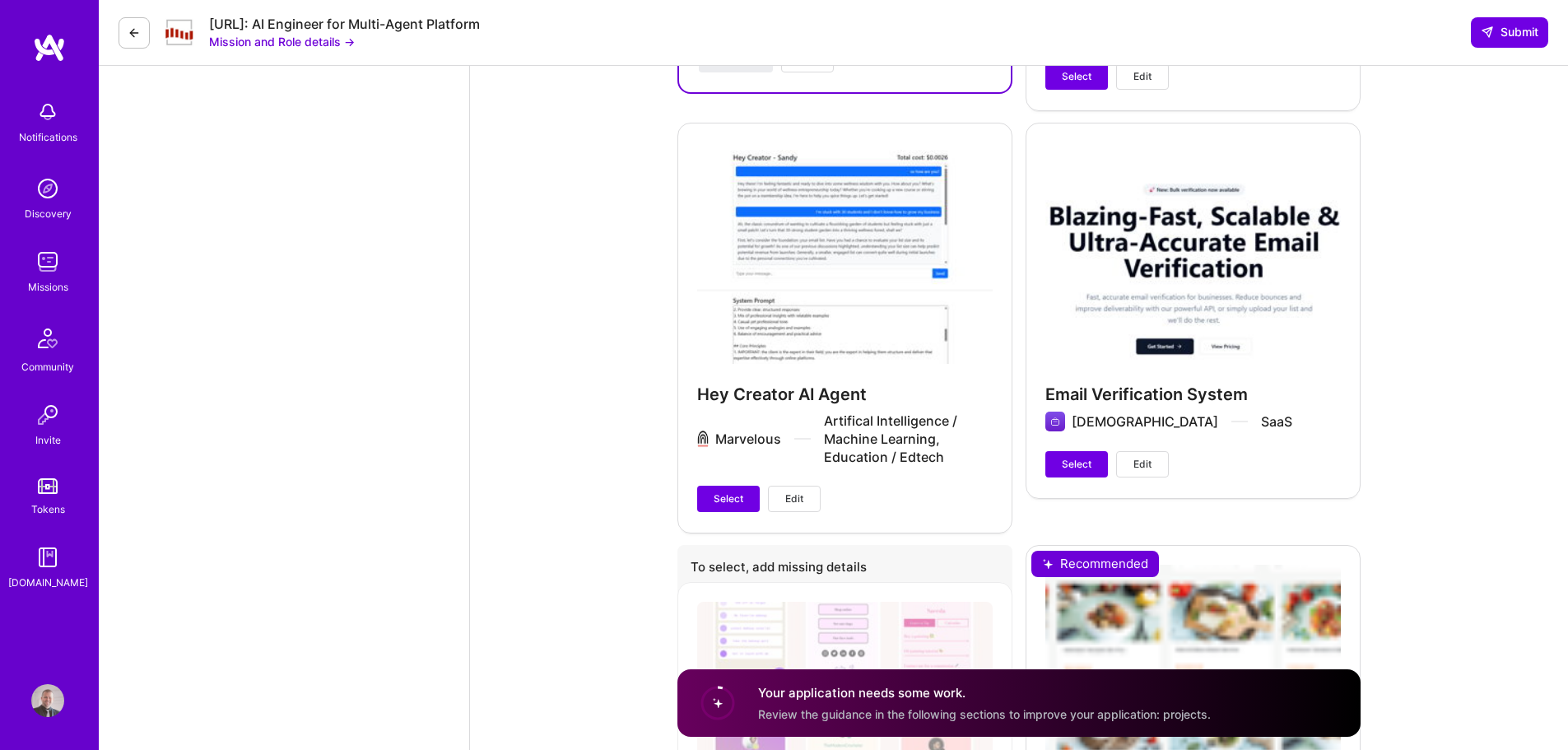
scroll to position [4243, 0]
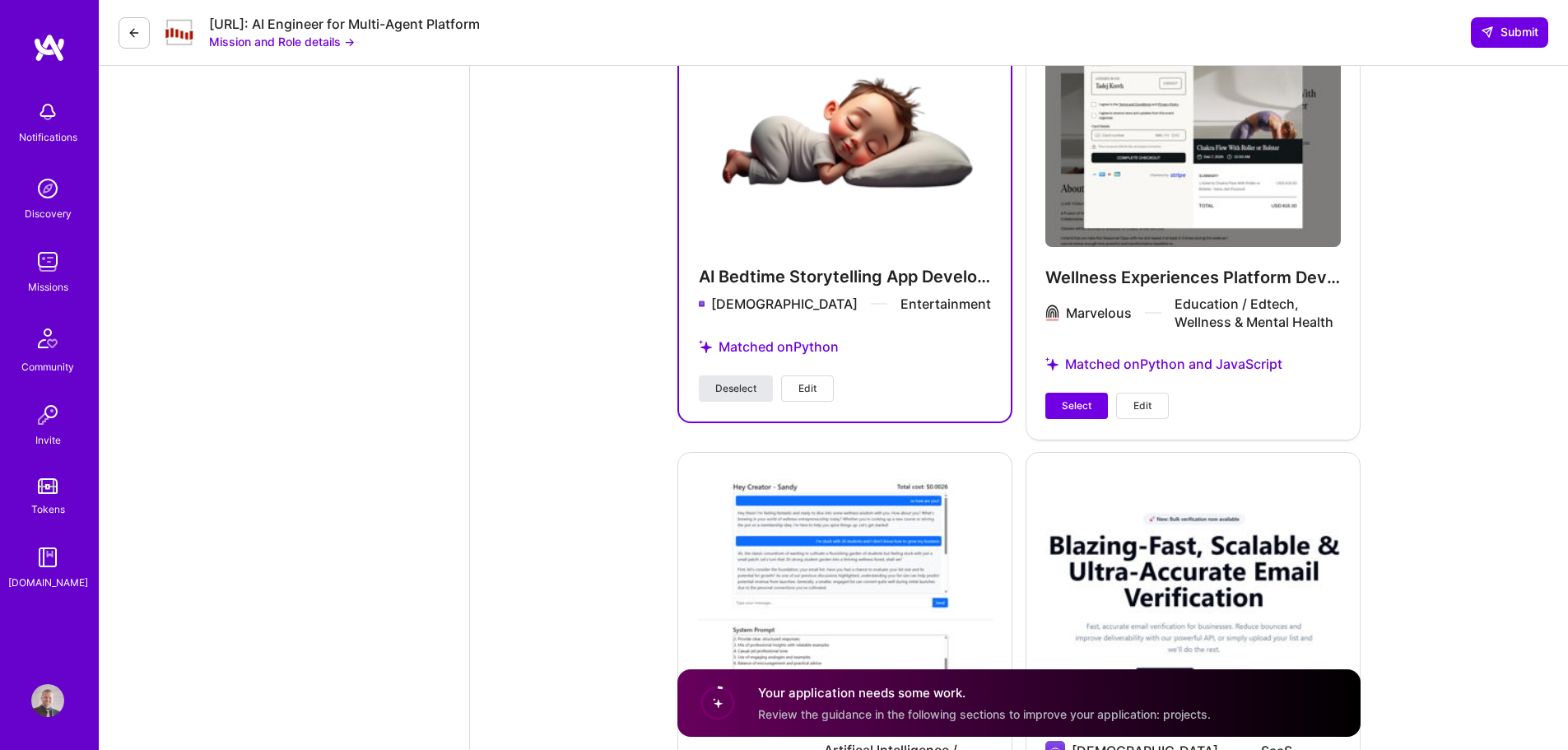
click at [739, 373] on div "Matched on Python" at bounding box center [846, 347] width 293 height 57
click at [755, 395] on span "Deselect" at bounding box center [736, 389] width 41 height 15
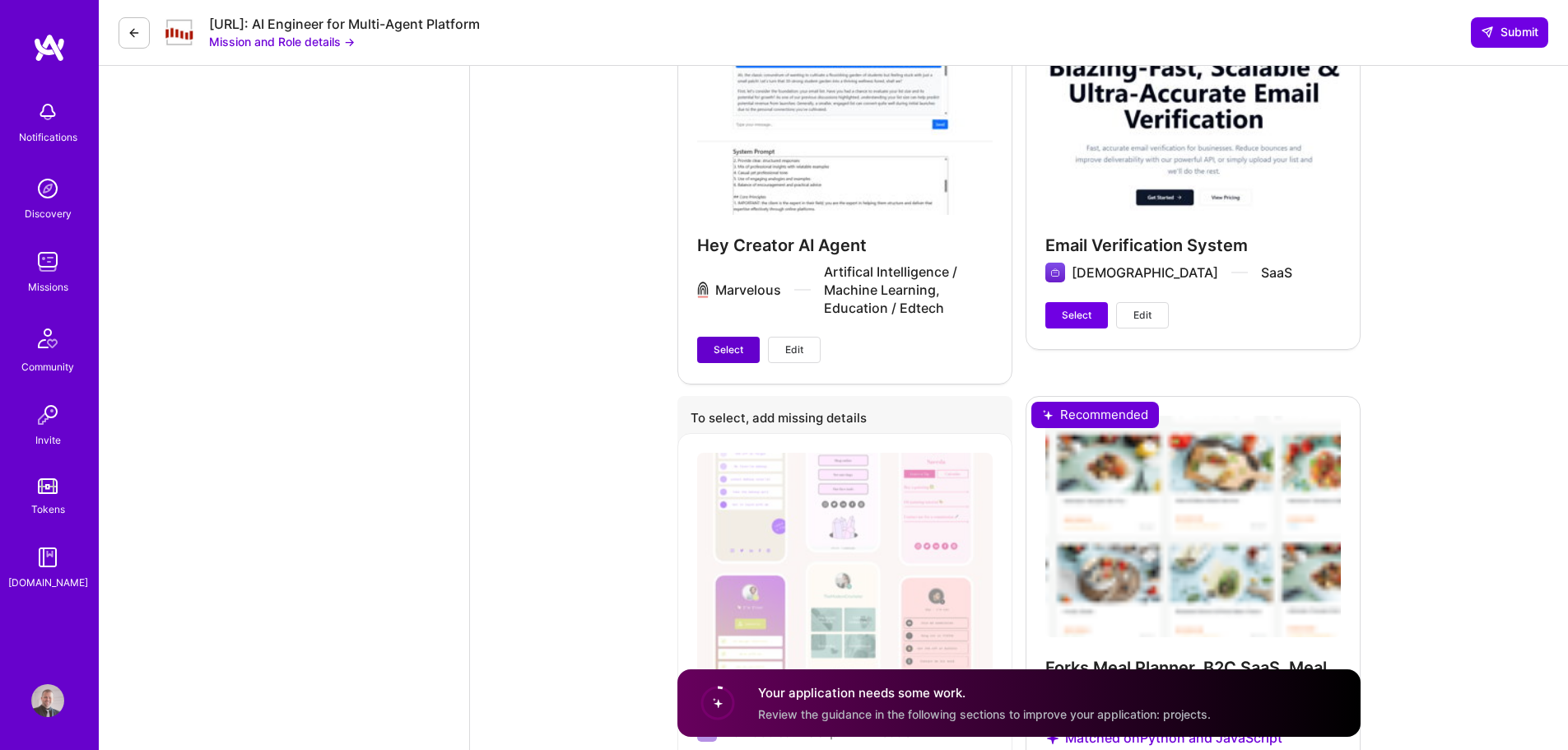
click at [730, 353] on span "Select" at bounding box center [728, 350] width 29 height 15
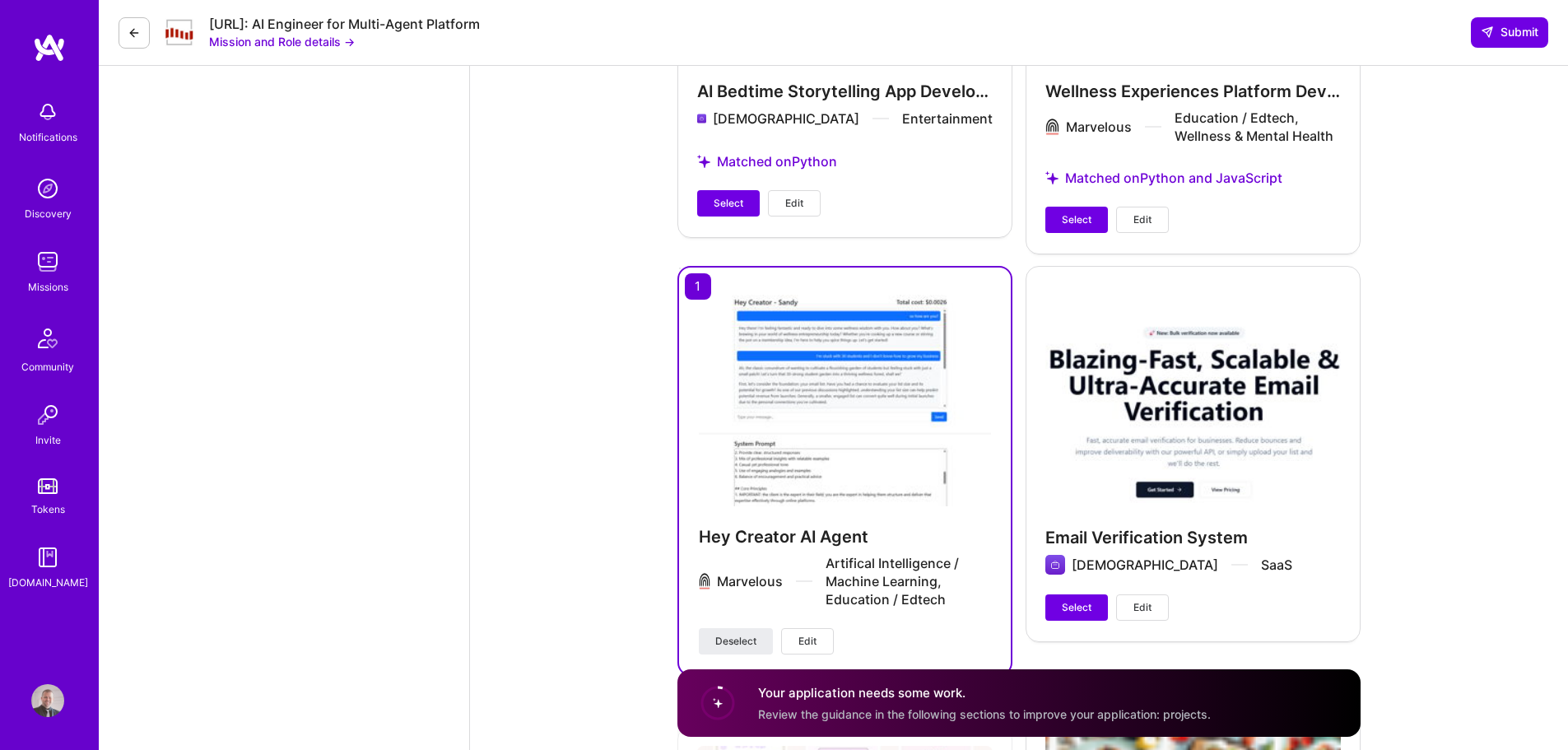
scroll to position [4326, 0]
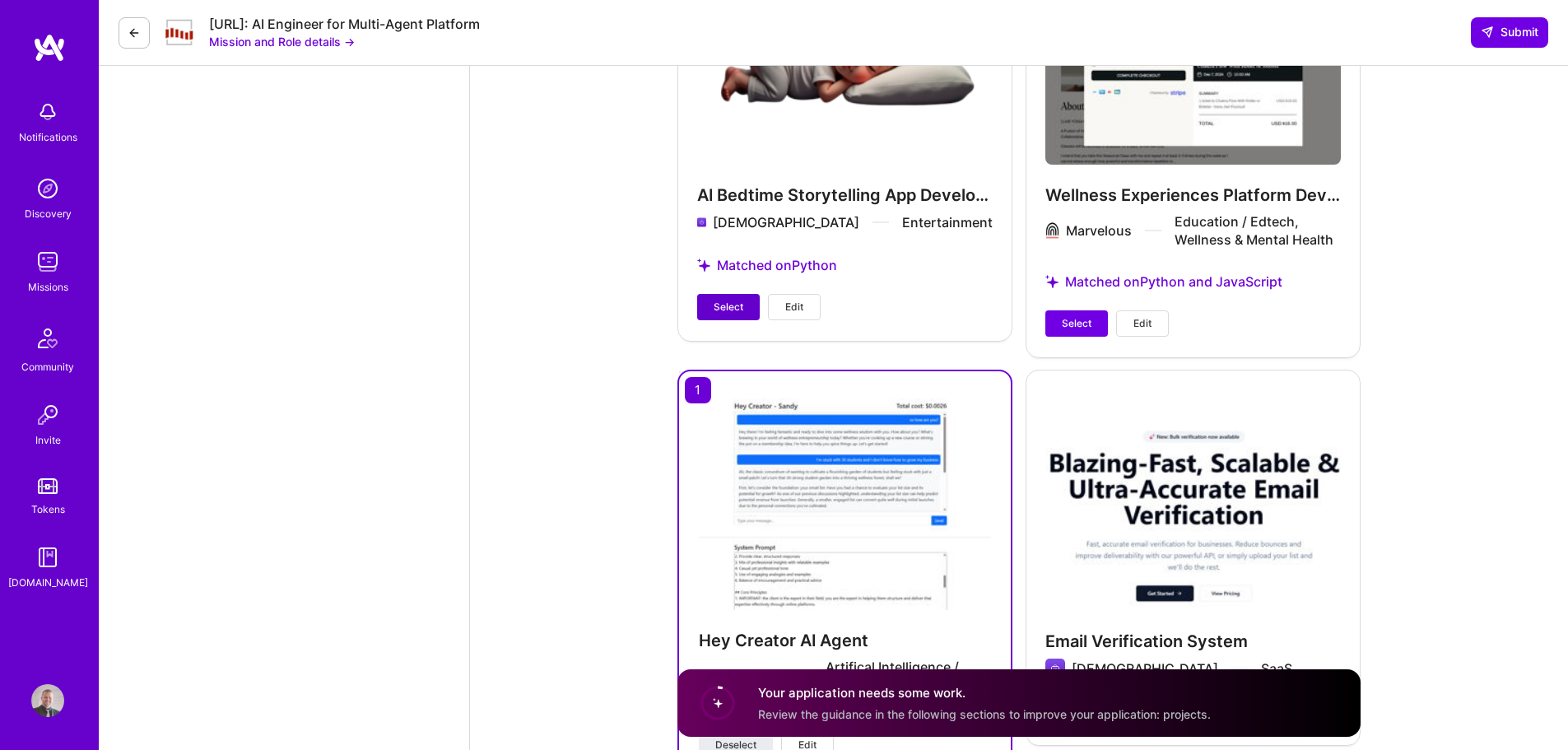
click at [740, 311] on span "Select" at bounding box center [728, 307] width 29 height 15
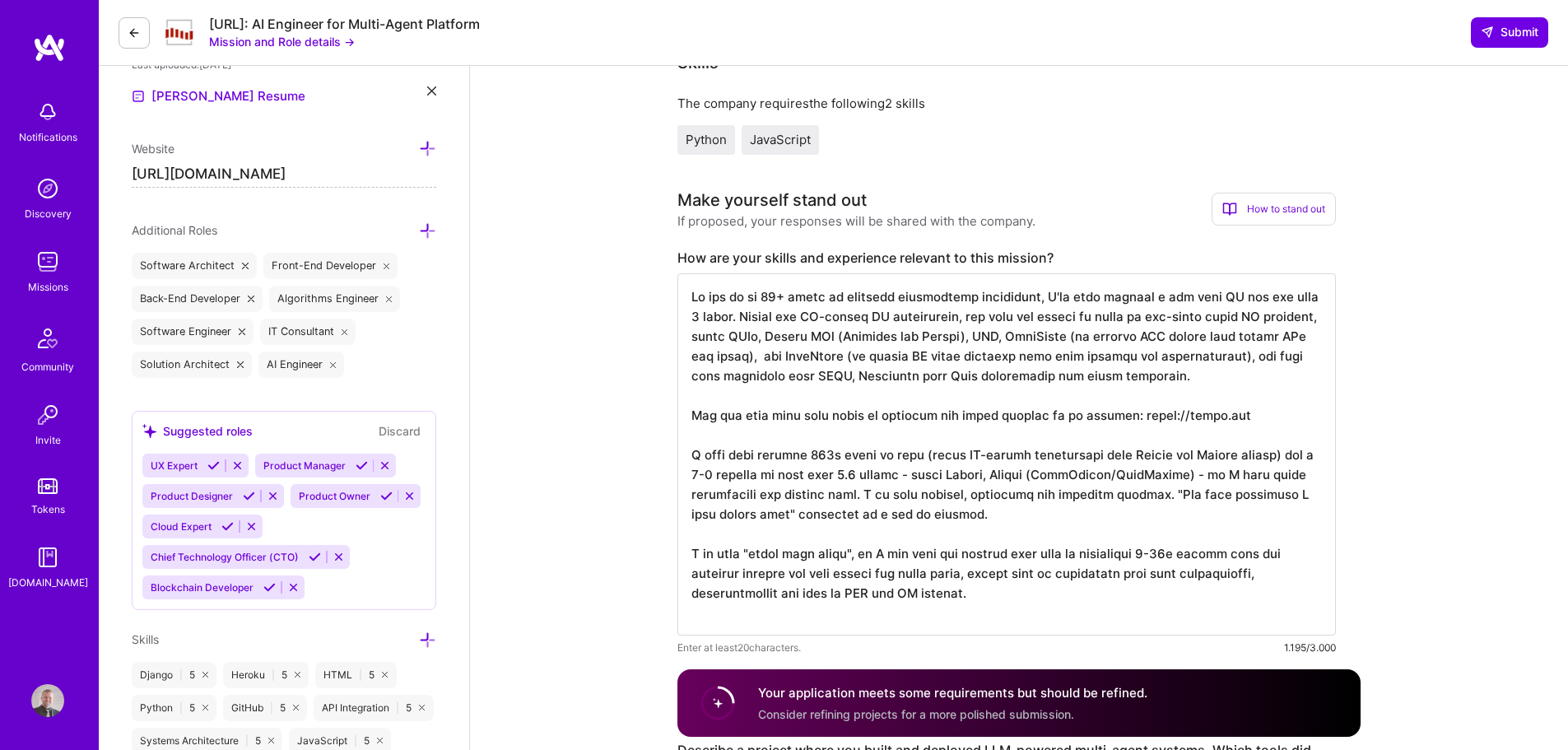
scroll to position [455, 0]
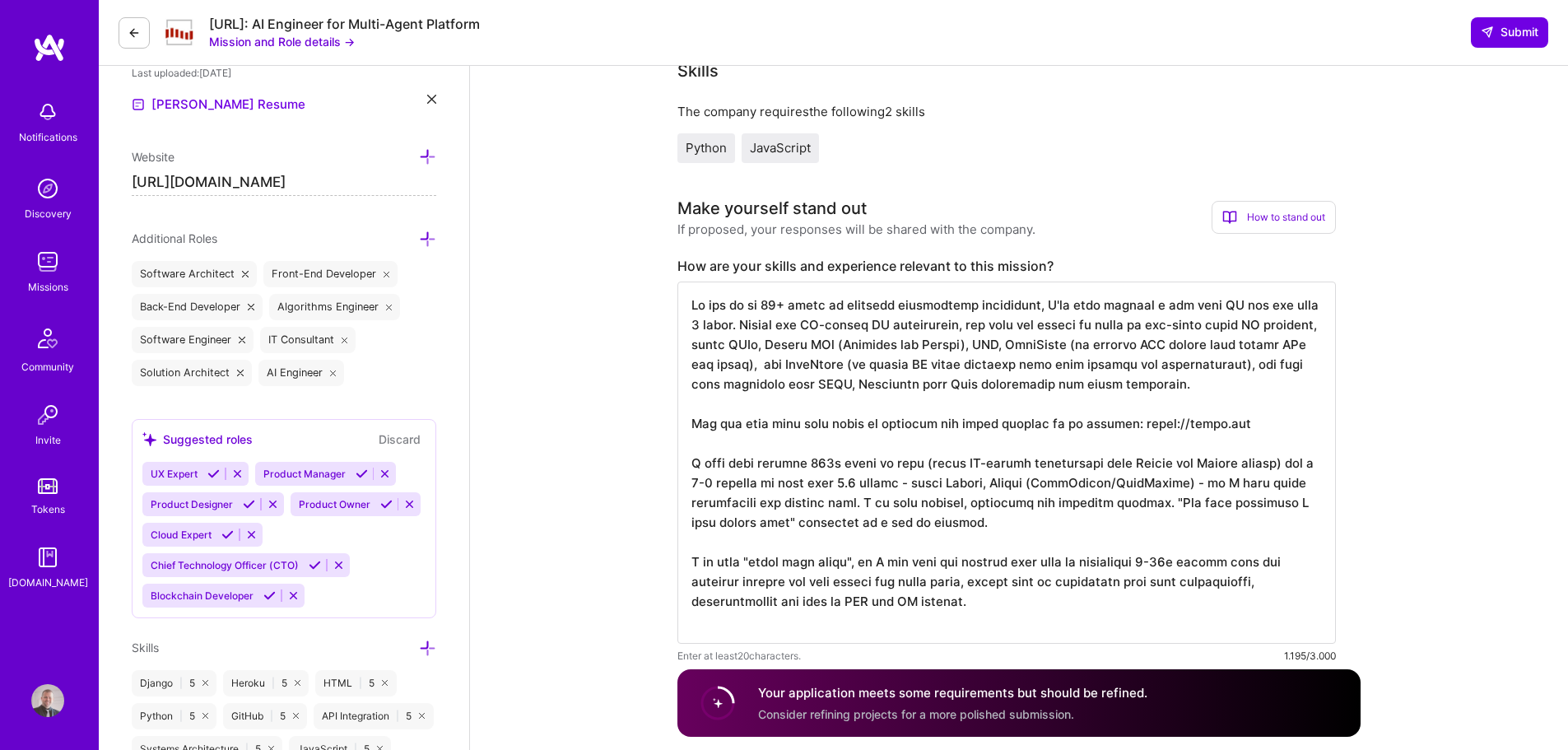
click at [1279, 212] on div "How to stand out" at bounding box center [1273, 217] width 124 height 33
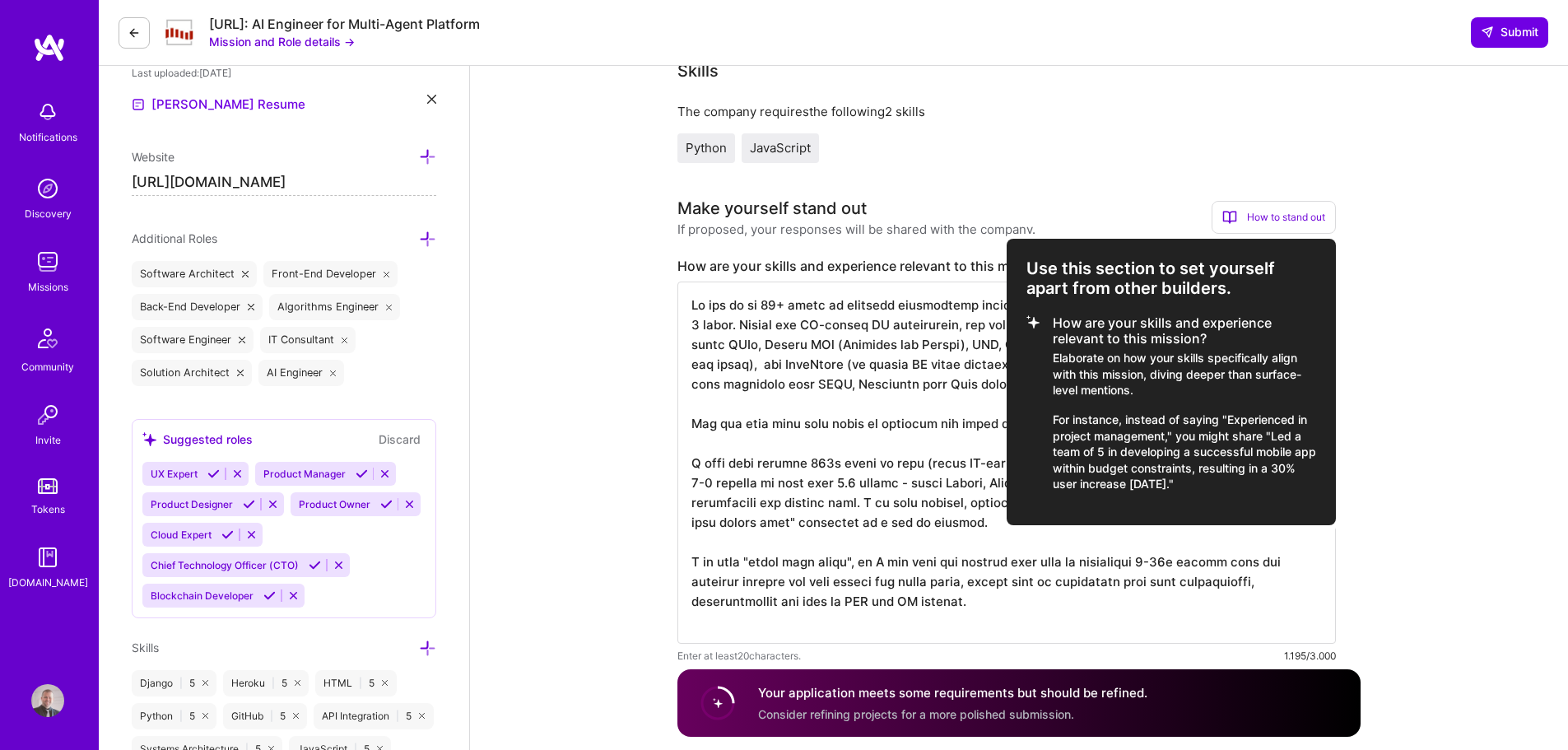
click at [1426, 267] on div at bounding box center [784, 375] width 1568 height 750
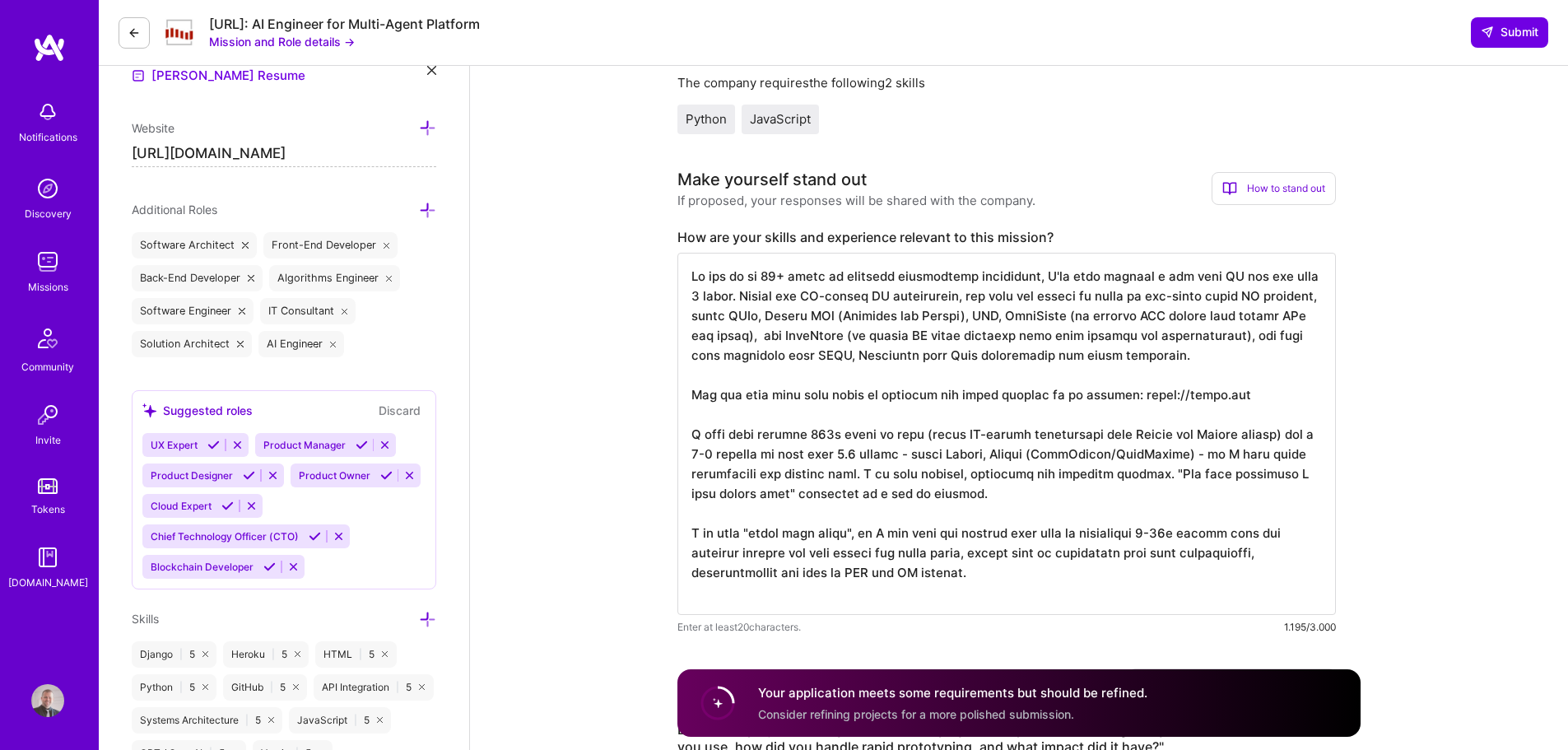
scroll to position [620, 0]
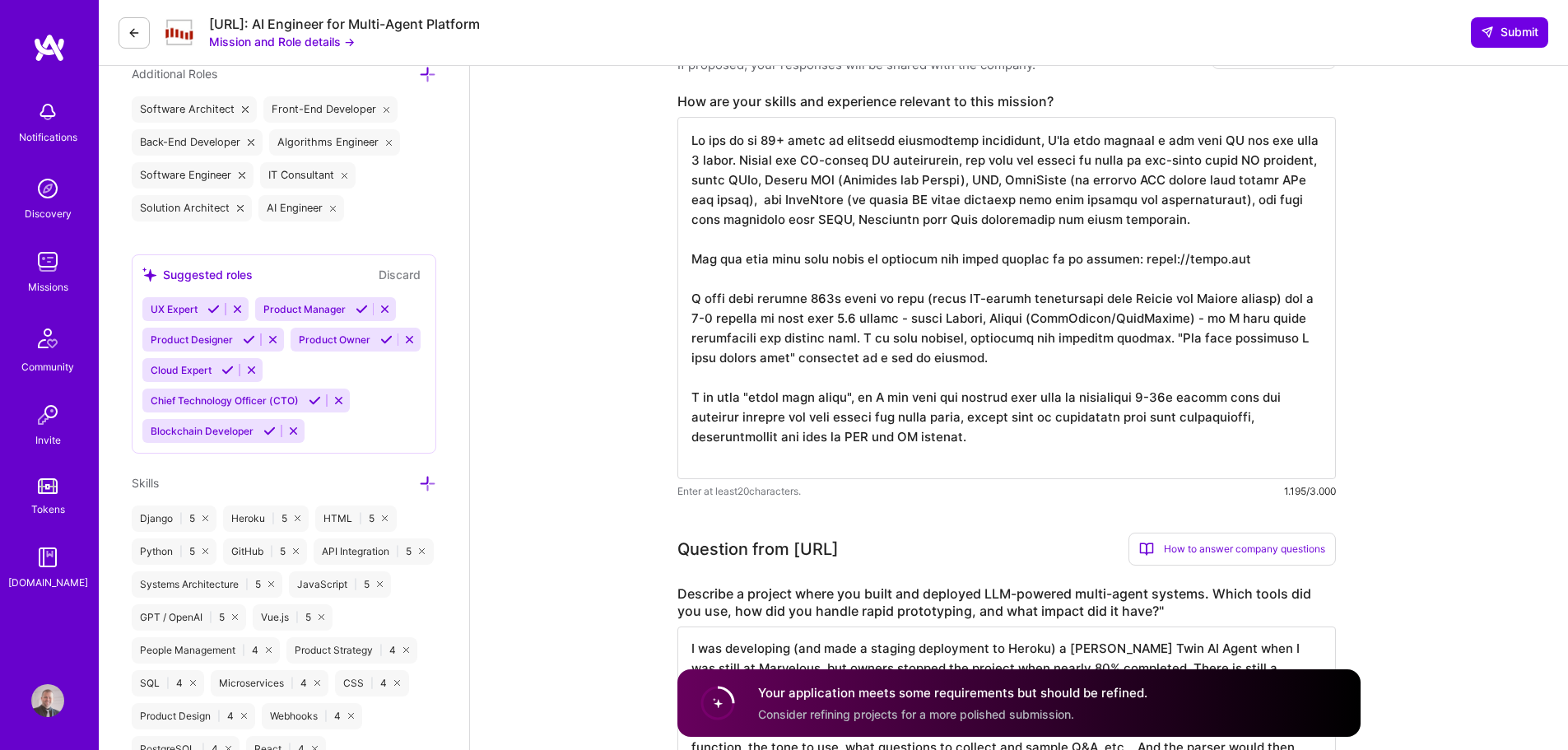
click at [842, 434] on textarea at bounding box center [1006, 298] width 659 height 362
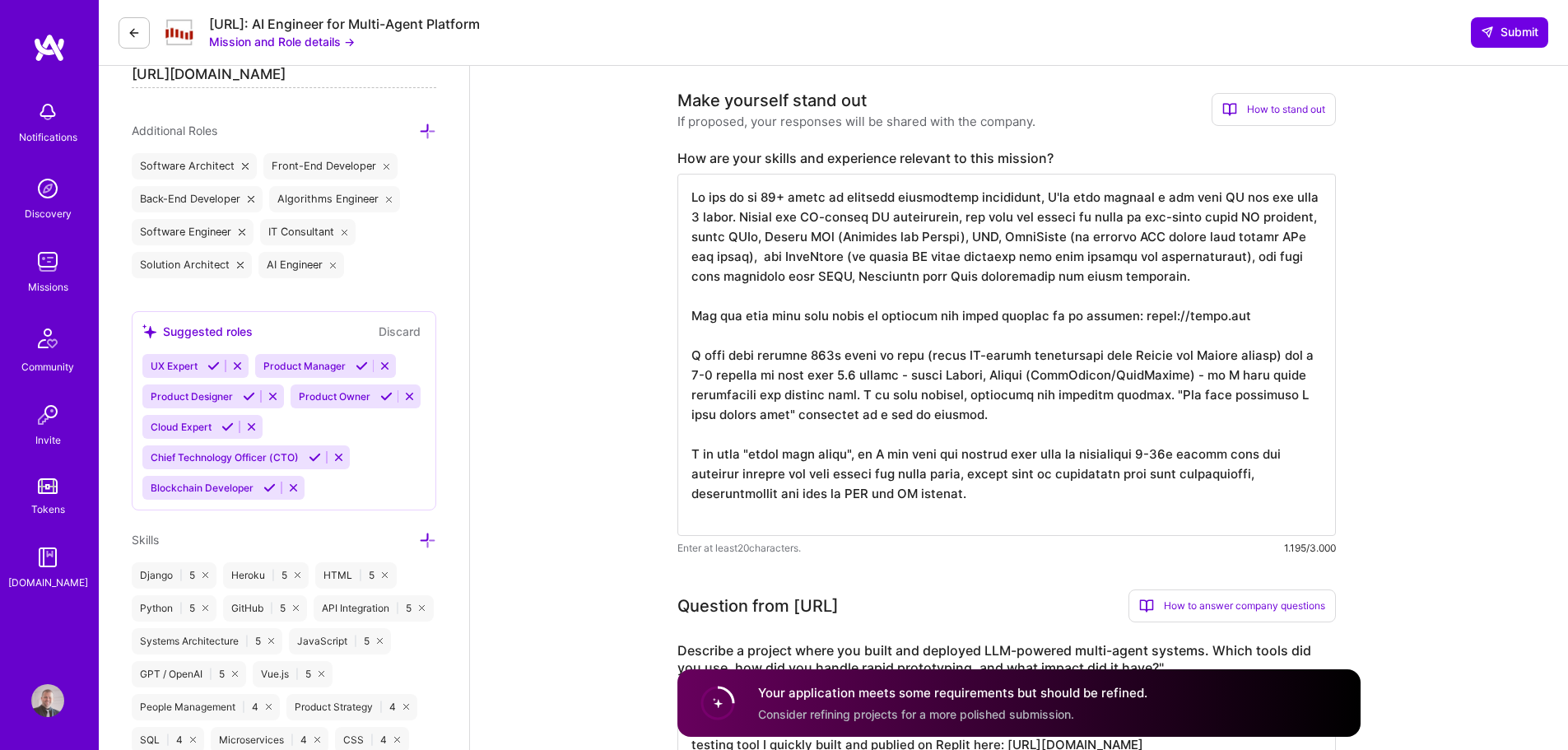
scroll to position [538, 0]
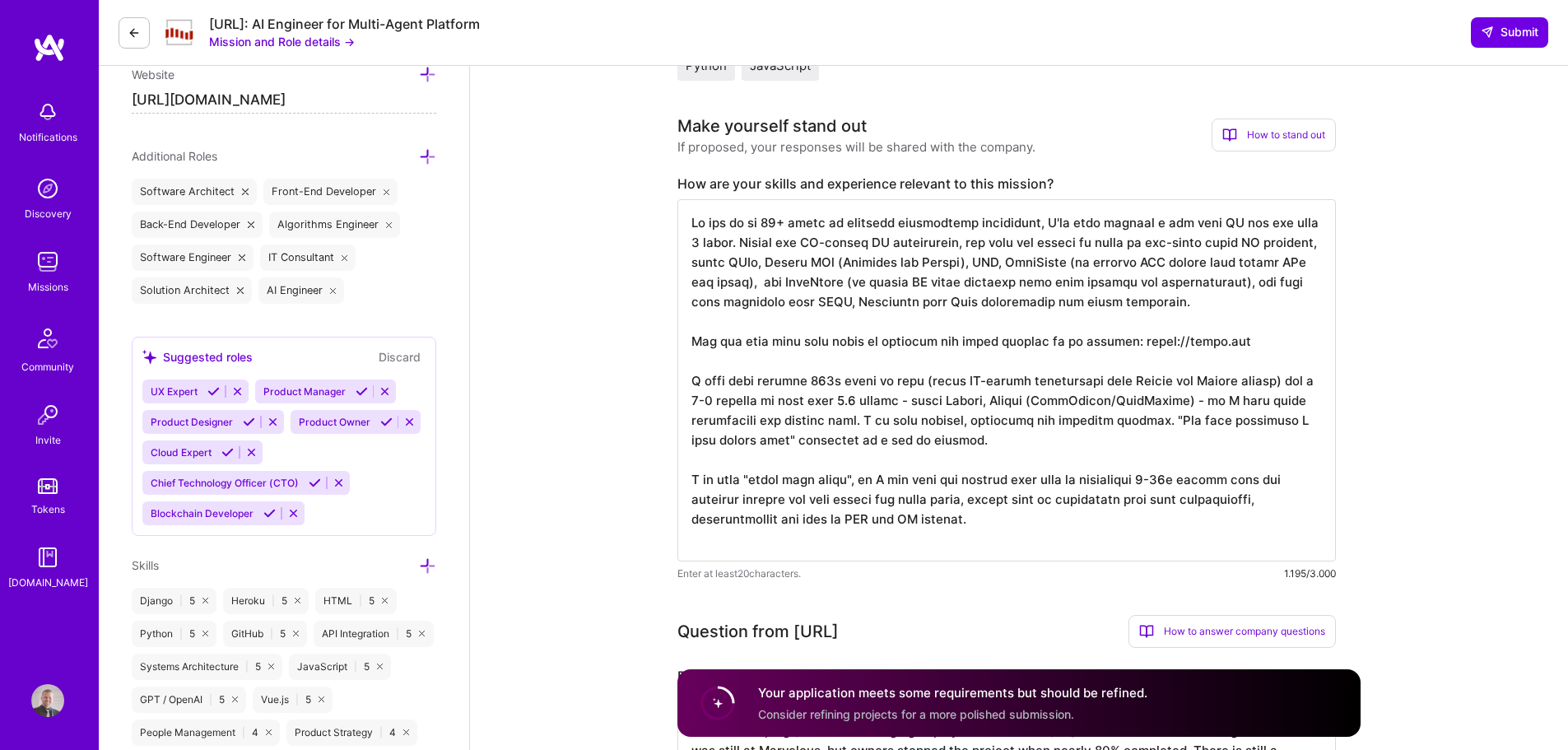
click at [1247, 242] on textarea at bounding box center [1006, 380] width 659 height 362
type textarea "On top of my 20+ years of software development experience, I've been working a …"
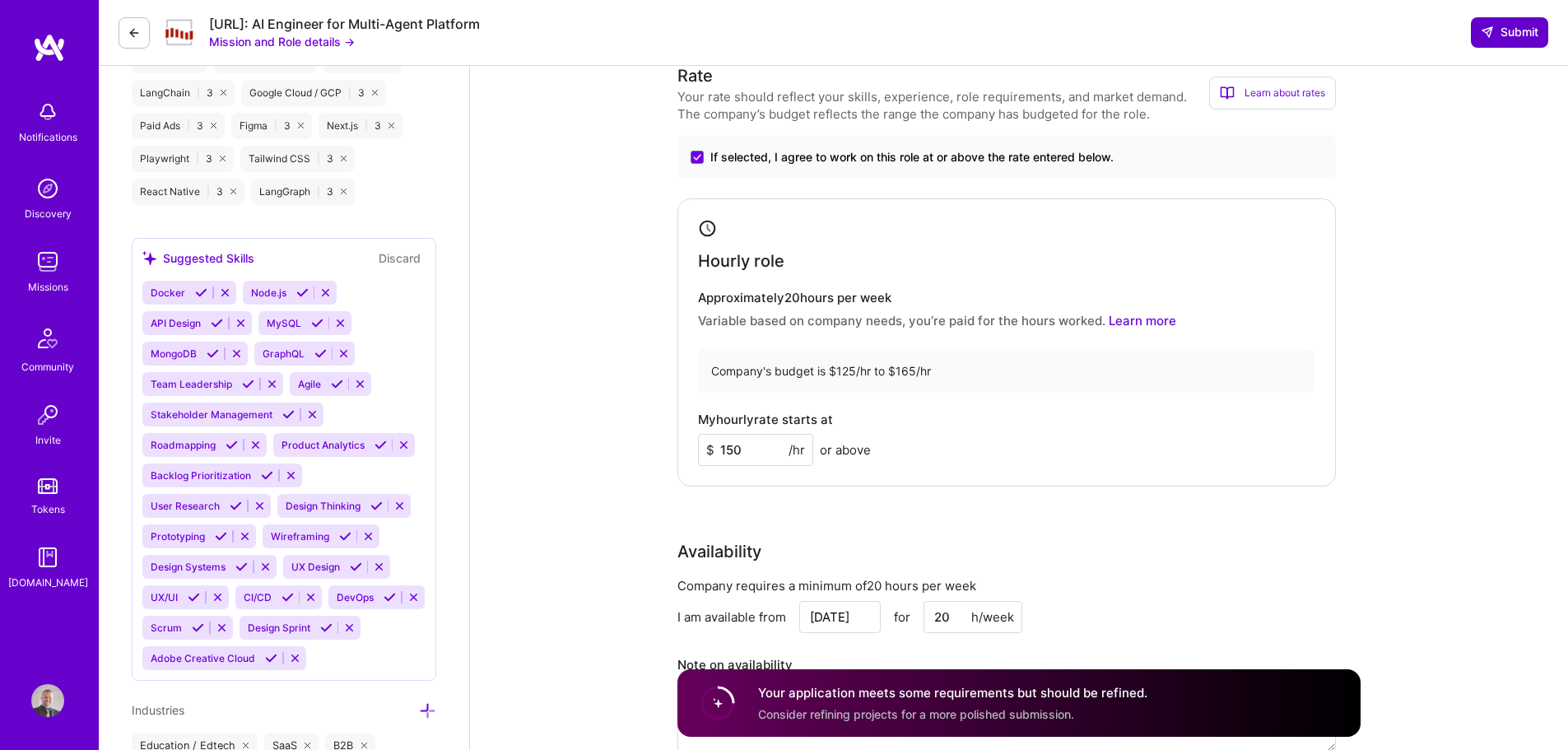
scroll to position [1361, 0]
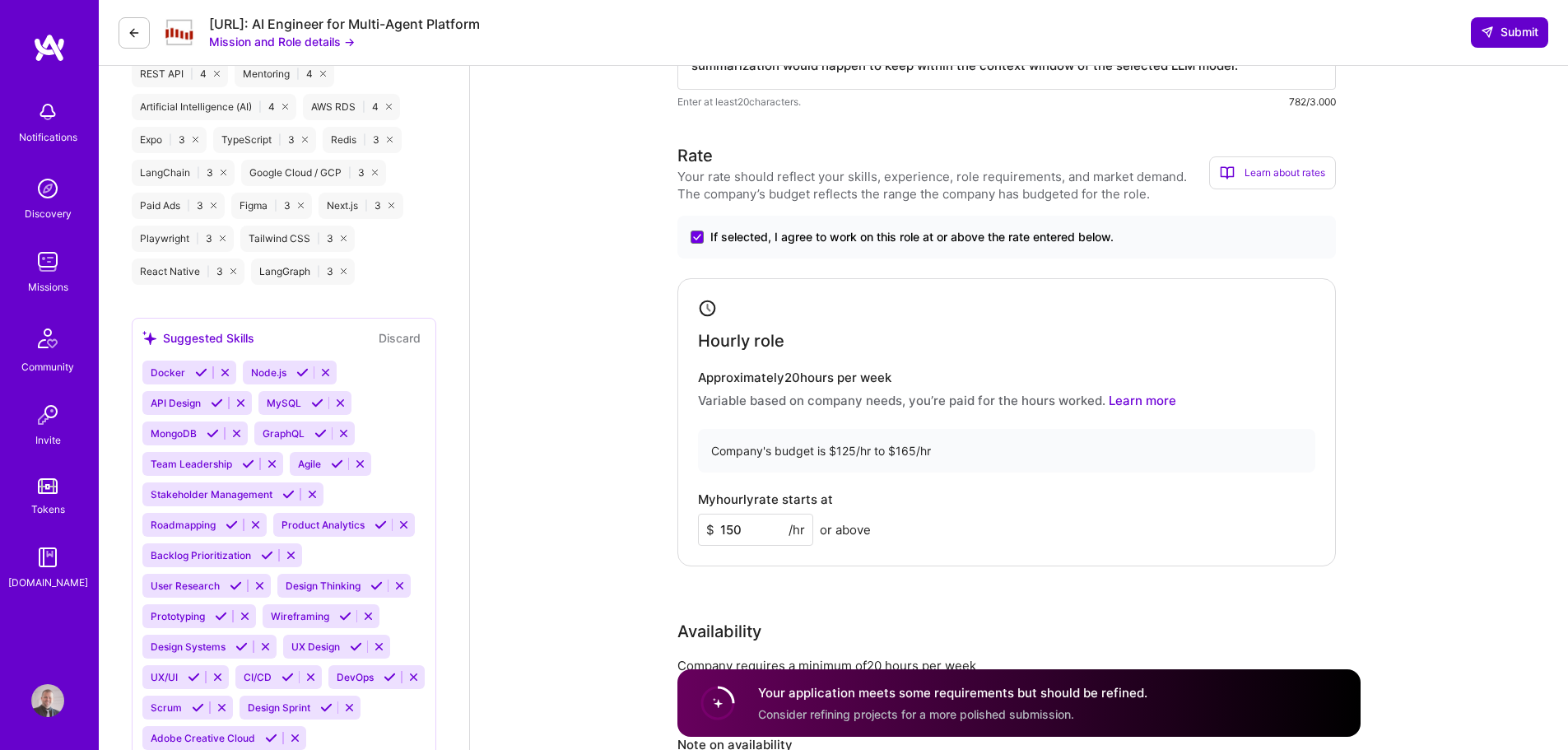
click at [1500, 41] on button "Submit" at bounding box center [1509, 31] width 77 height 29
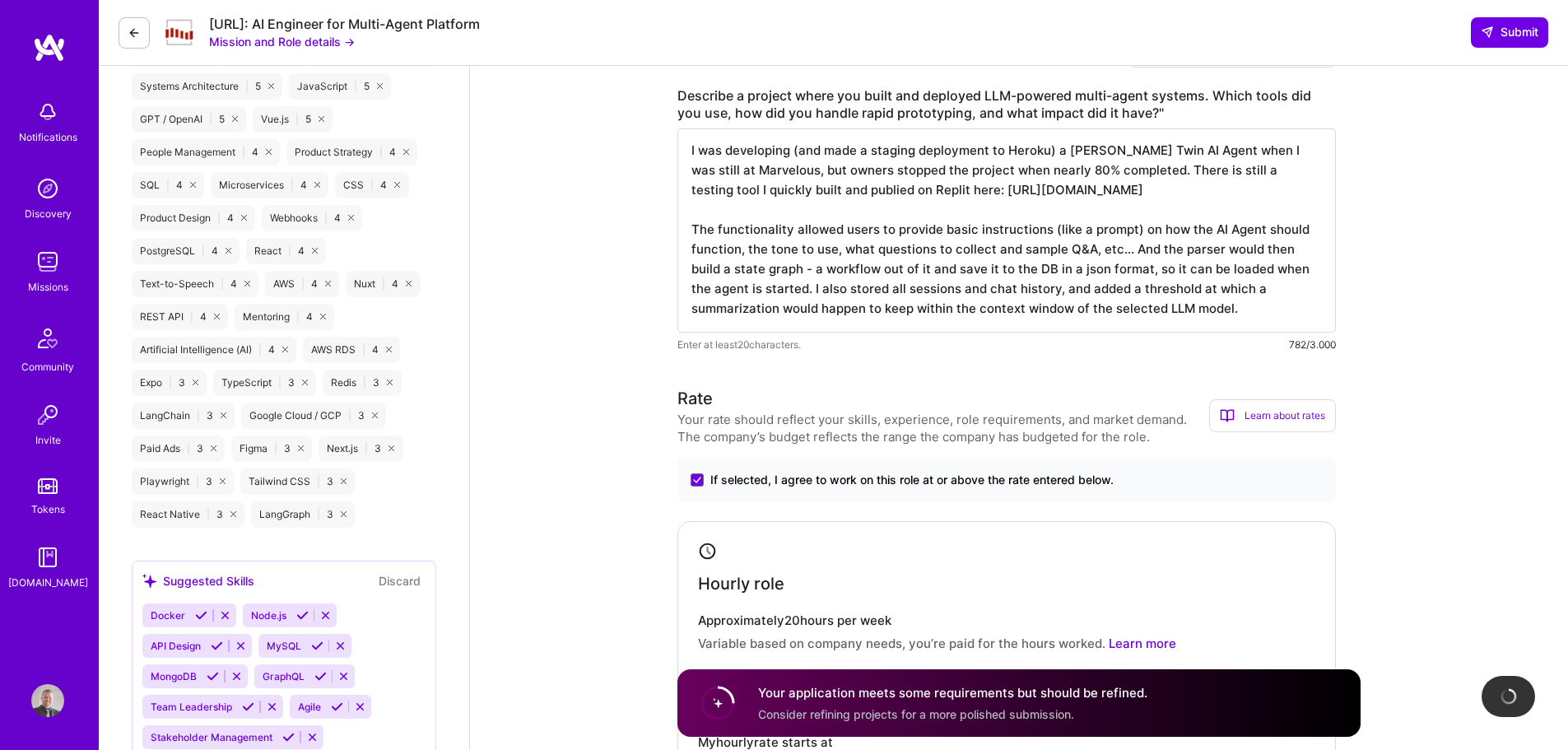
scroll to position [1114, 0]
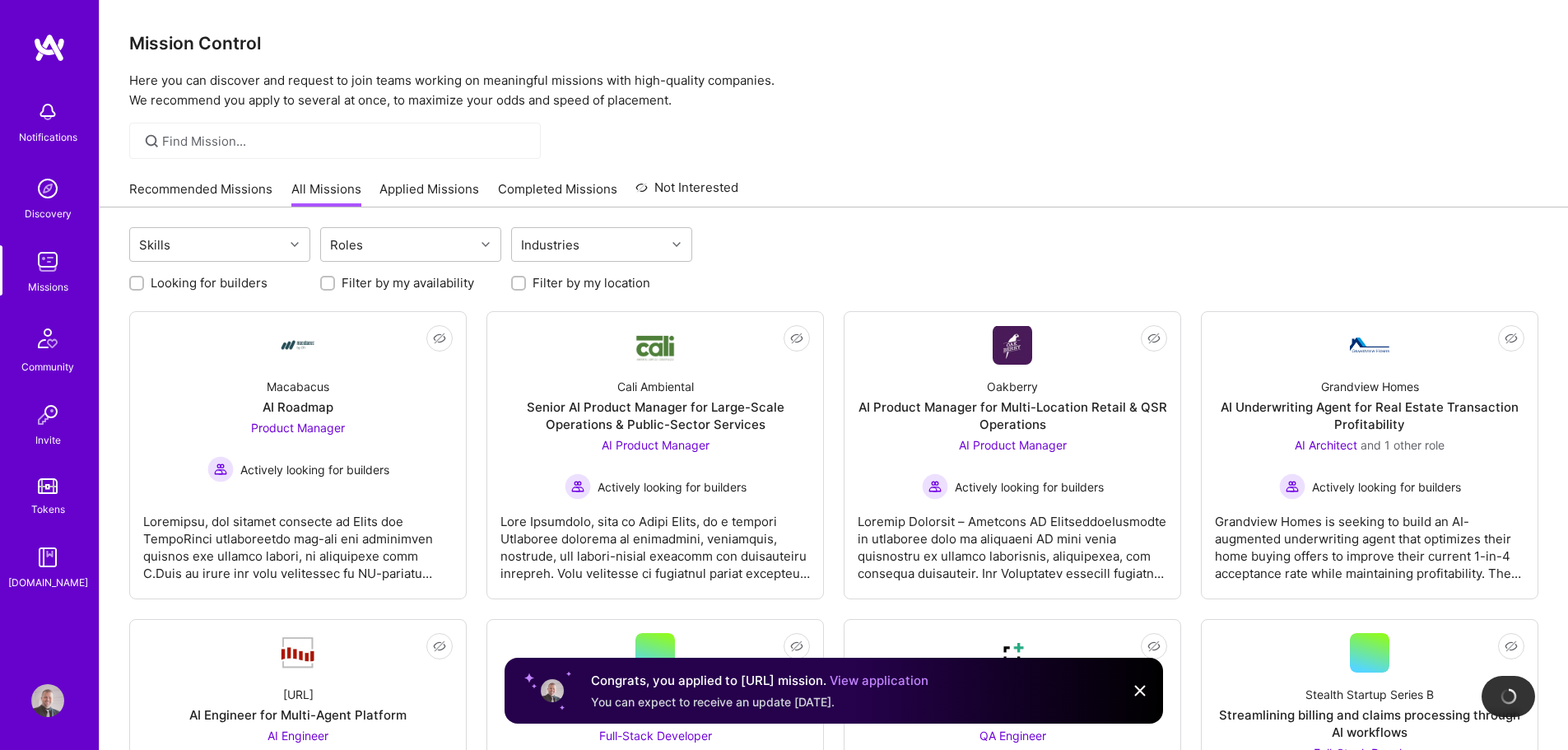
click at [242, 184] on link "Recommended Missions" at bounding box center [201, 194] width 143 height 28
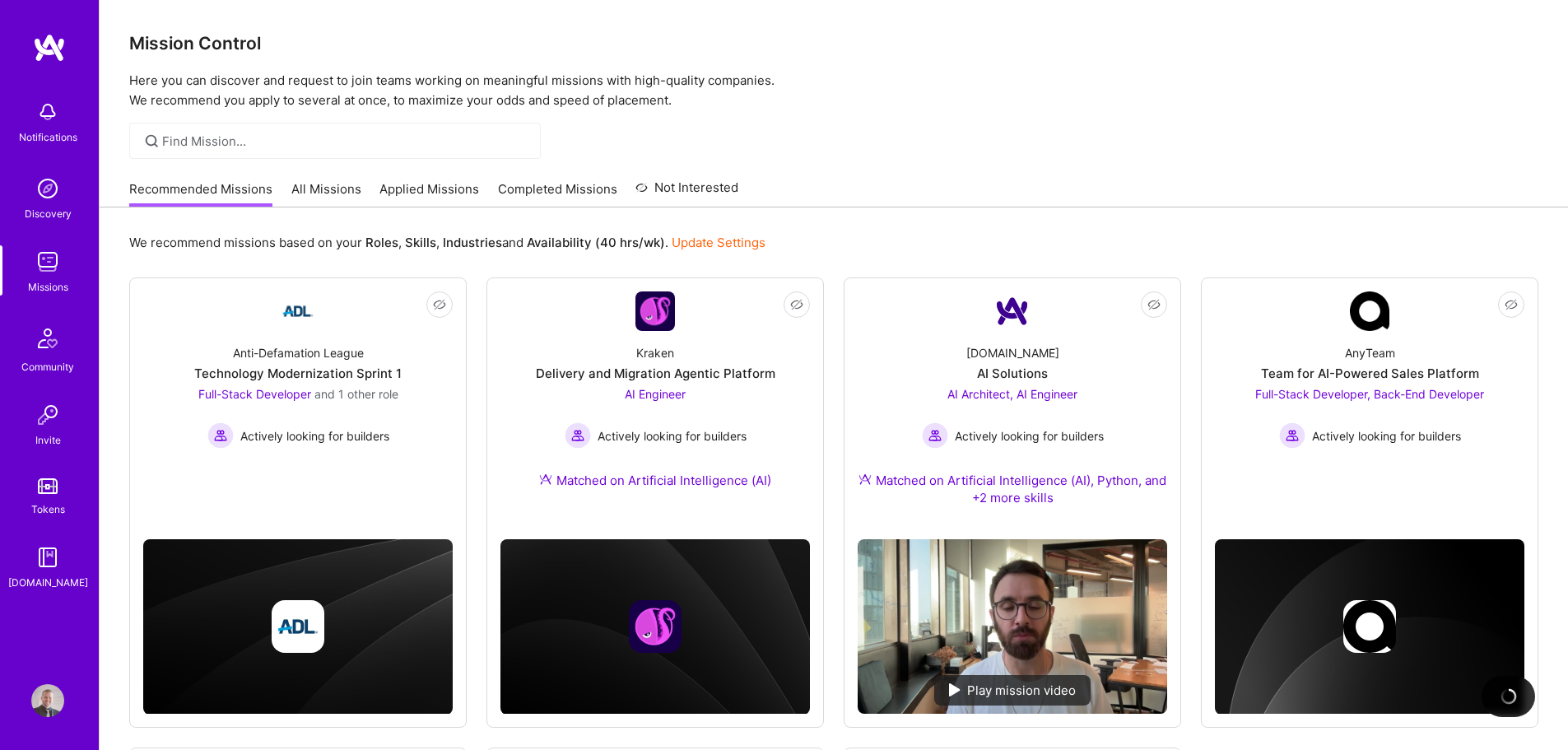
scroll to position [83, 0]
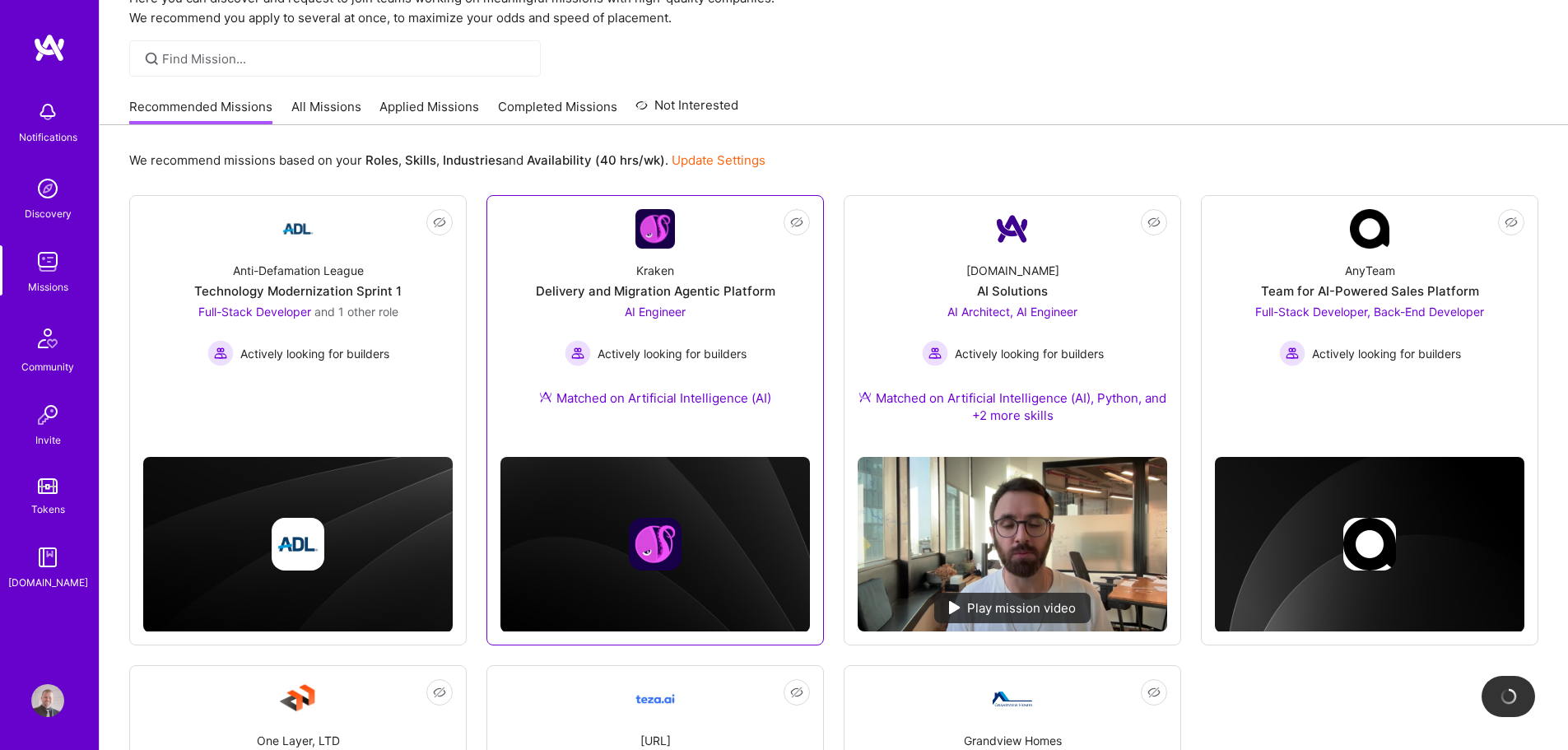
click at [571, 268] on div "Kraken Delivery and Migration Agentic Platform AI Engineer Actively looking for…" at bounding box center [656, 337] width 310 height 178
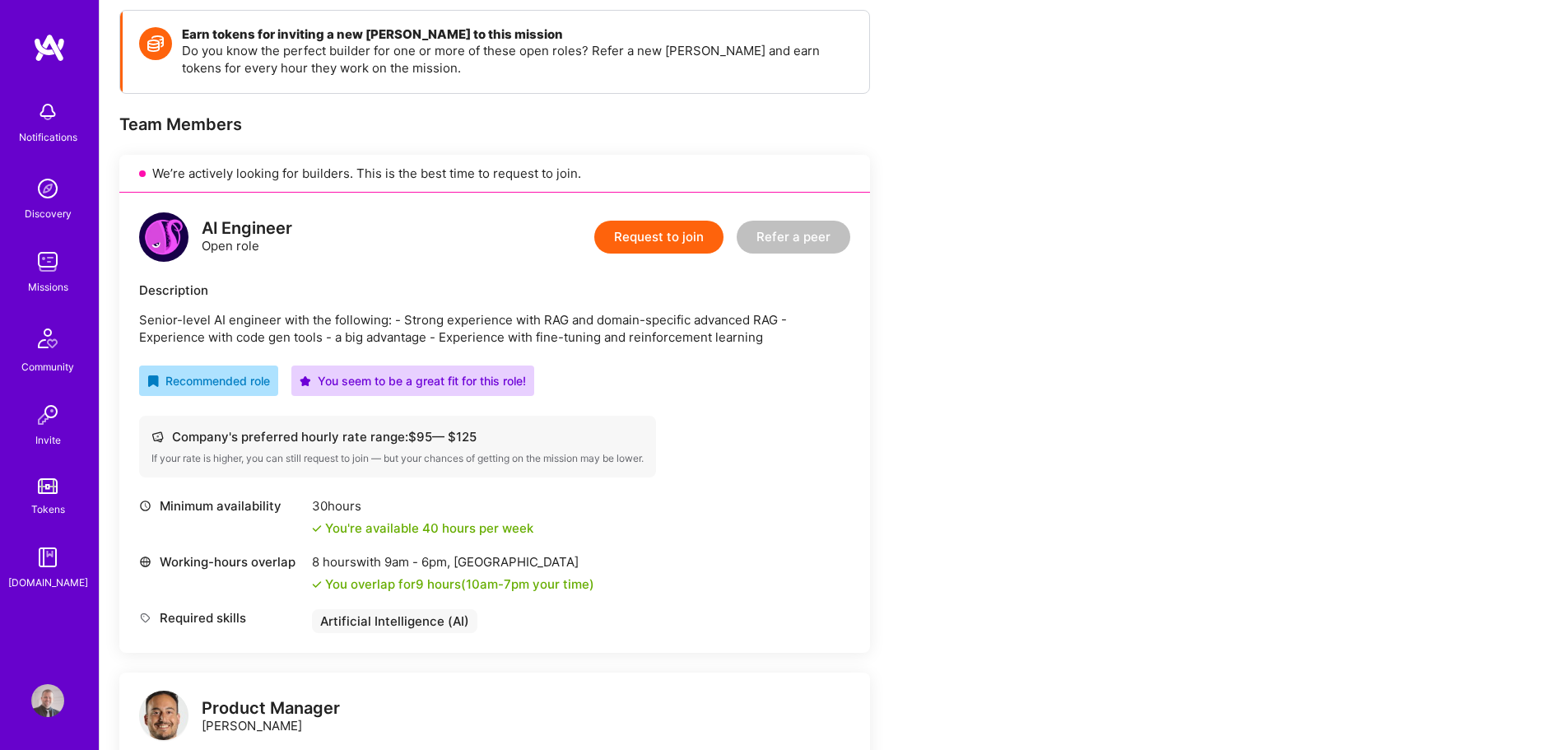
scroll to position [247, 0]
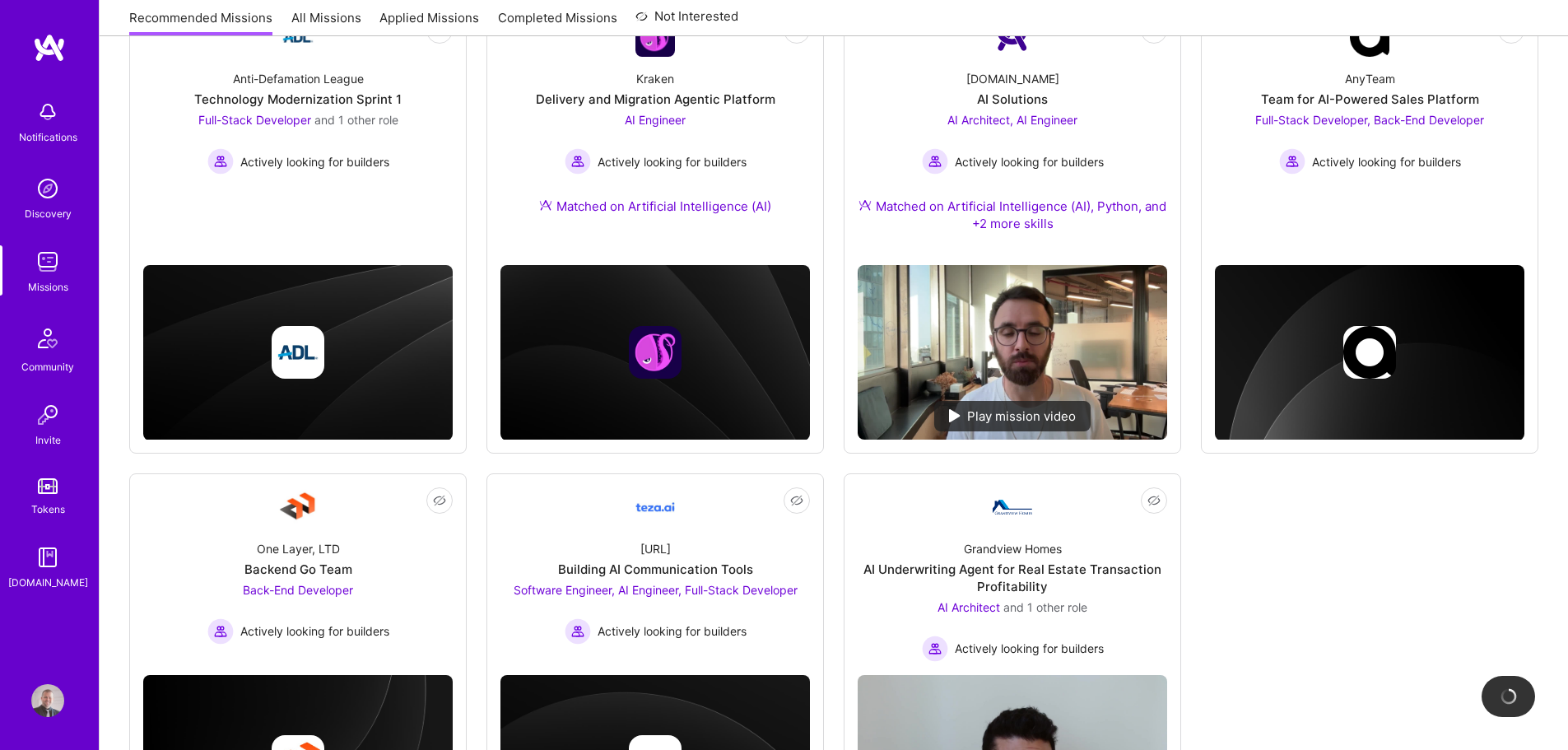
scroll to position [247, 0]
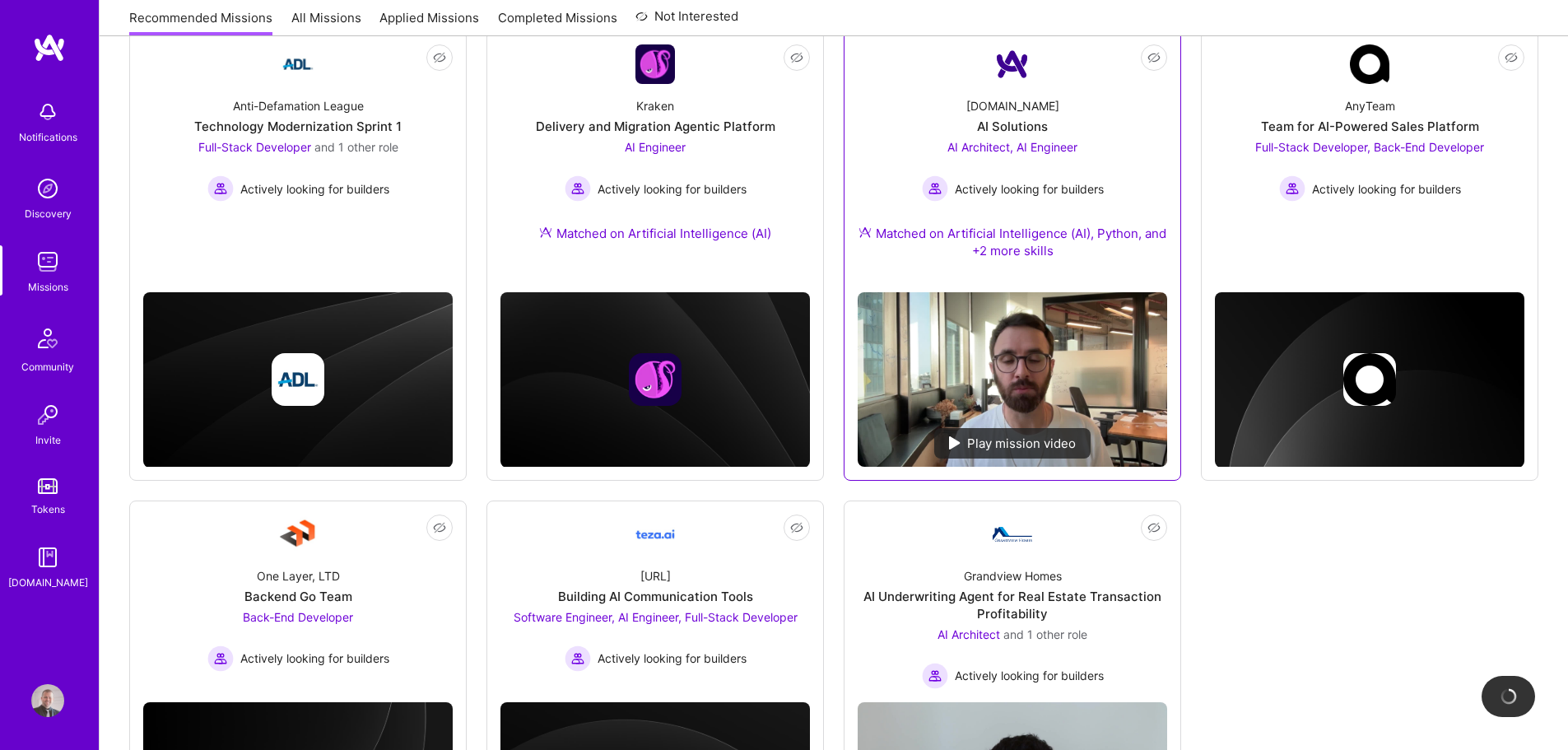
click at [1142, 185] on div "A.Team AI Solutions AI Architect, AI Engineer Actively looking for builders Mat…" at bounding box center [1013, 181] width 310 height 195
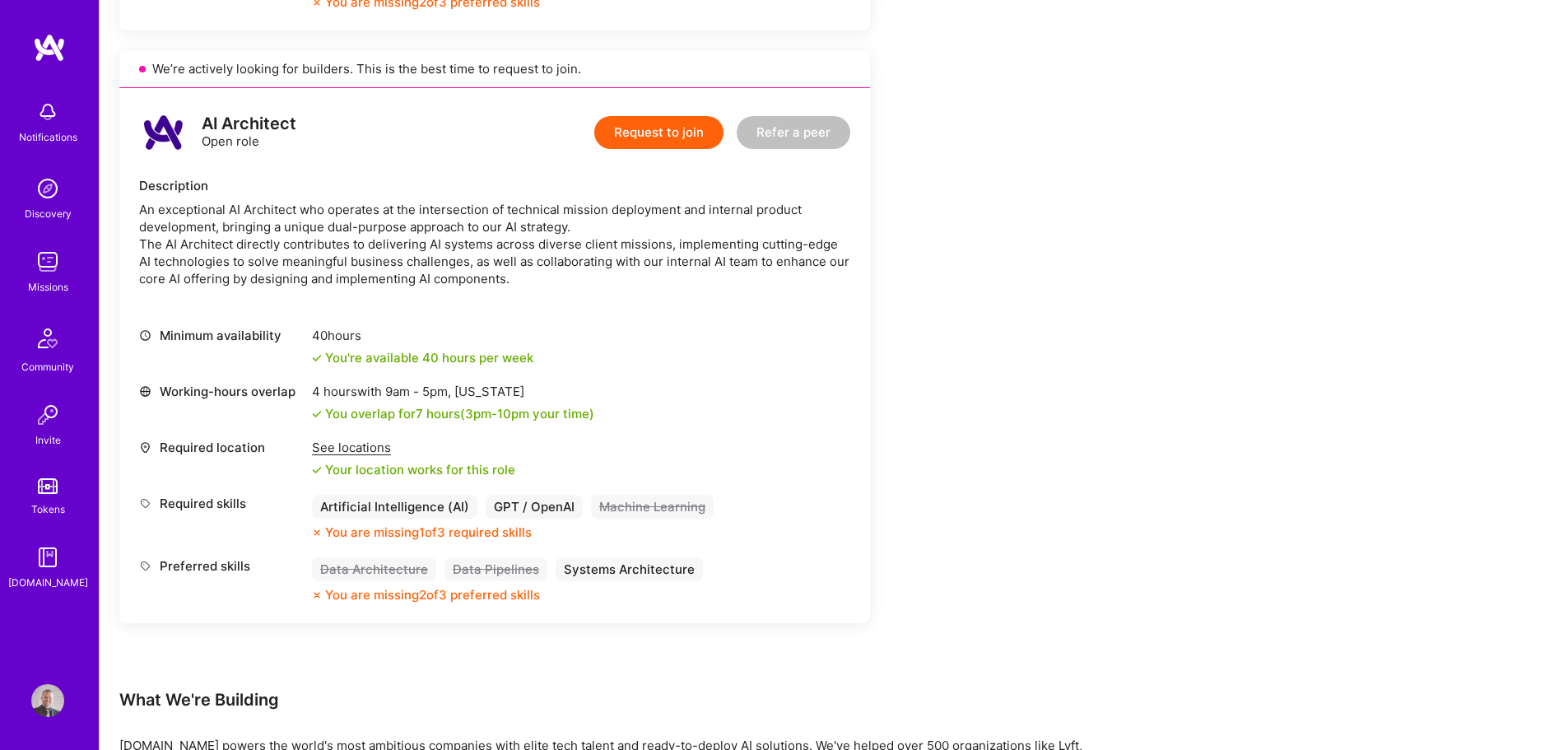
scroll to position [1153, 0]
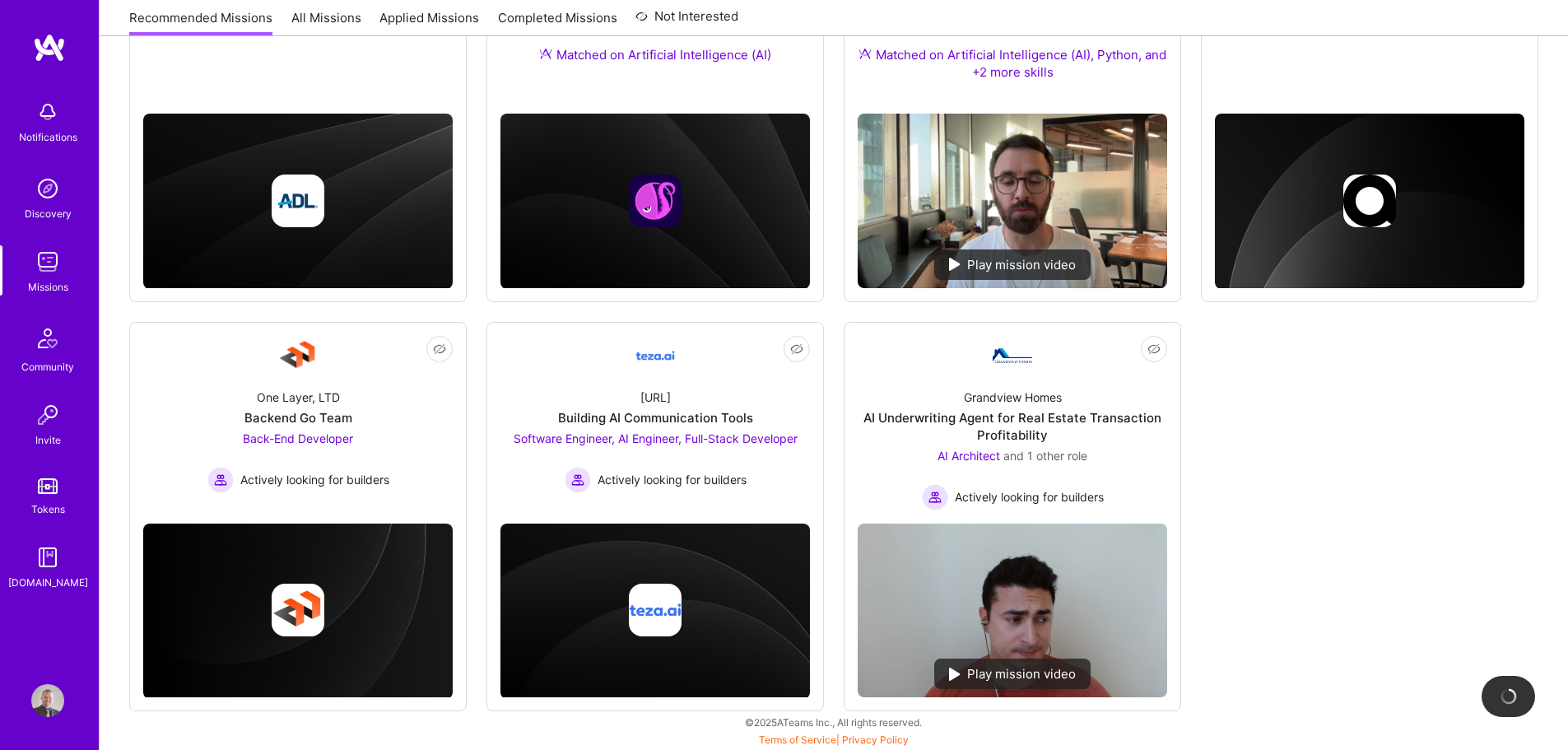
scroll to position [427, 0]
